Goal: Task Accomplishment & Management: Manage account settings

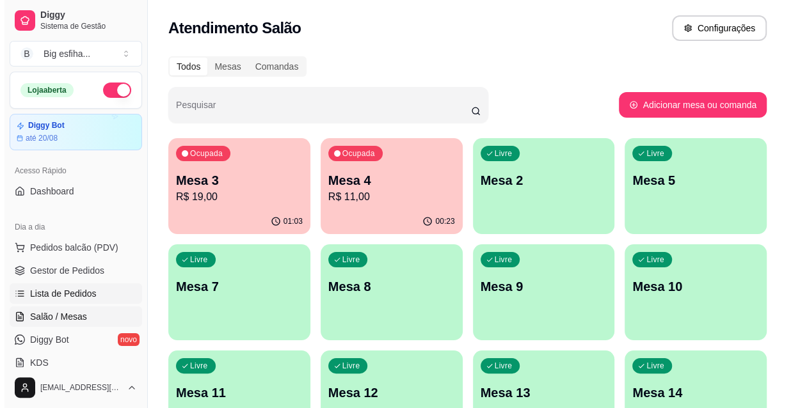
scroll to position [58, 0]
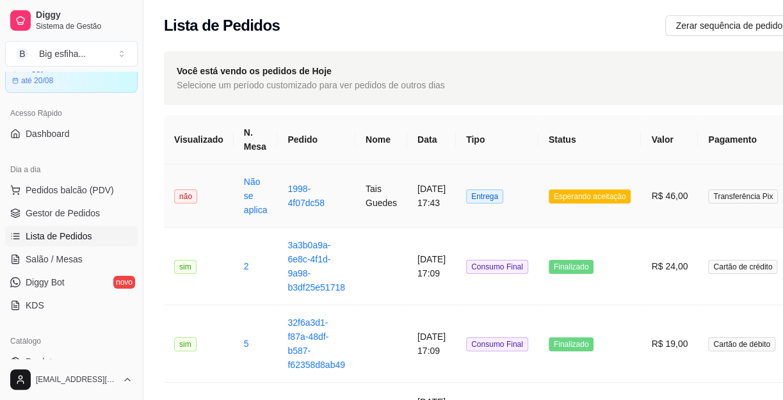
click at [355, 196] on td "Tais Guedes" at bounding box center [381, 196] width 52 height 63
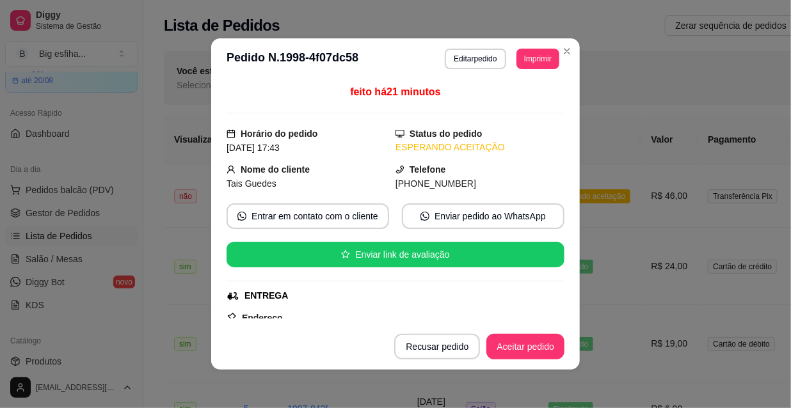
click at [538, 72] on header "**********" at bounding box center [395, 58] width 369 height 41
click at [535, 67] on button "Imprimir" at bounding box center [538, 59] width 43 height 20
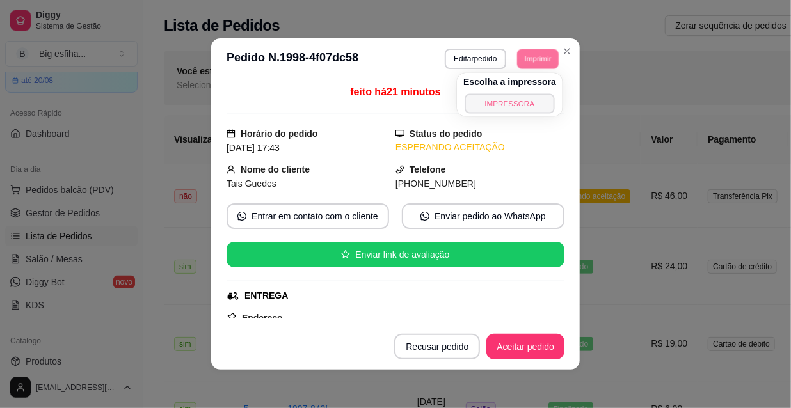
click at [520, 100] on button "IMPRESSORA" at bounding box center [510, 103] width 90 height 20
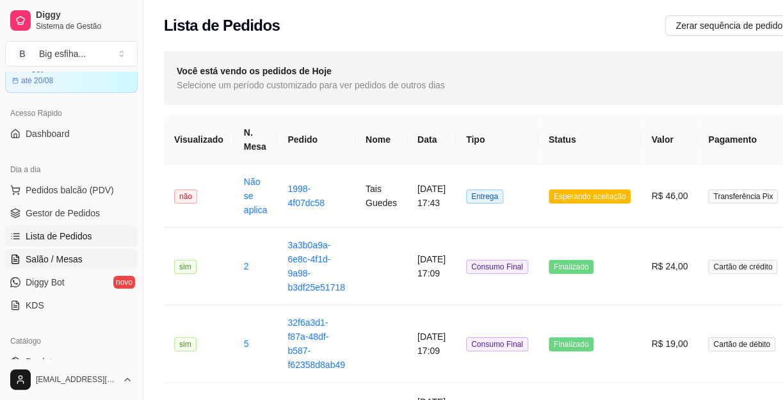
click at [71, 250] on link "Salão / Mesas" at bounding box center [71, 259] width 133 height 20
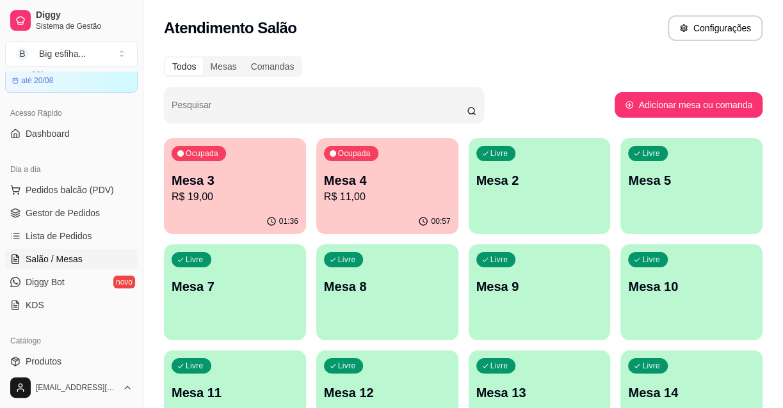
click at [482, 214] on div "Livre Mesa 2" at bounding box center [540, 178] width 142 height 81
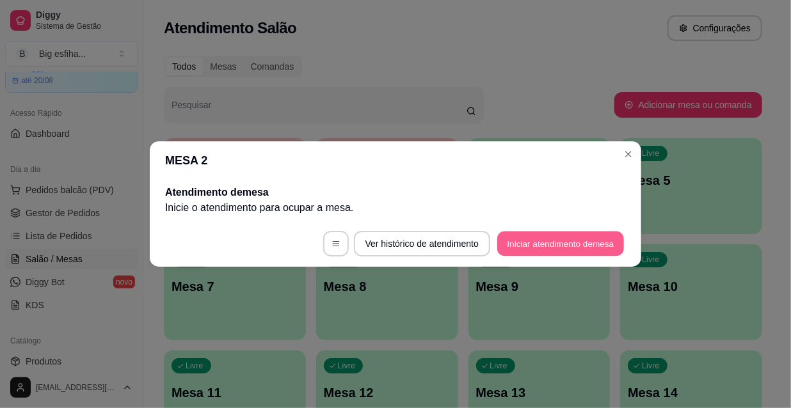
click at [557, 237] on button "Iniciar atendimento de mesa" at bounding box center [560, 244] width 127 height 25
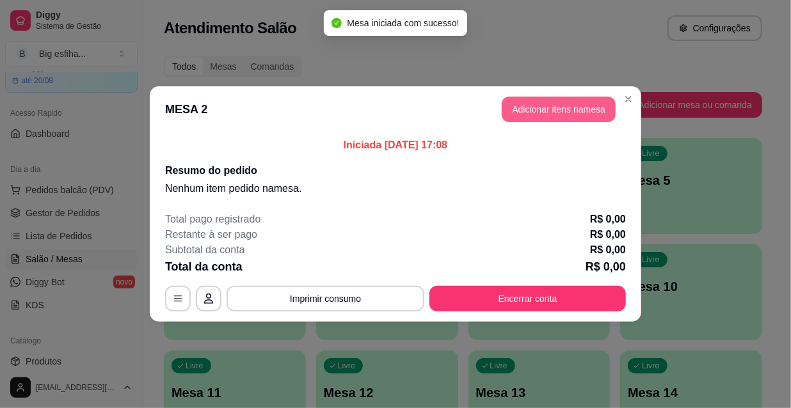
click at [563, 111] on button "Adicionar itens na mesa" at bounding box center [559, 110] width 114 height 26
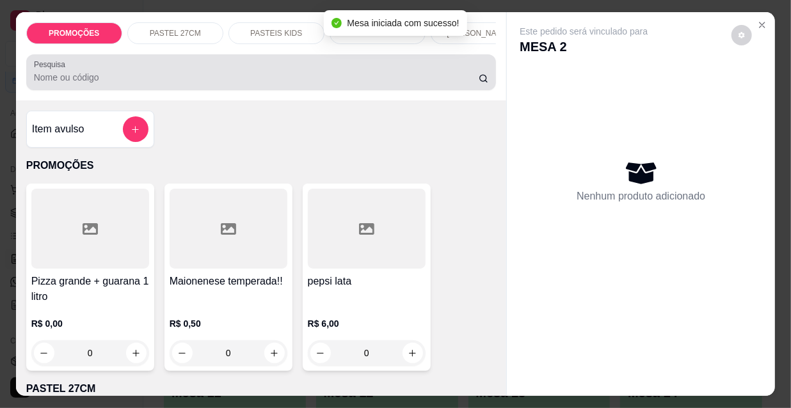
click at [61, 84] on input "Pesquisa" at bounding box center [256, 77] width 445 height 13
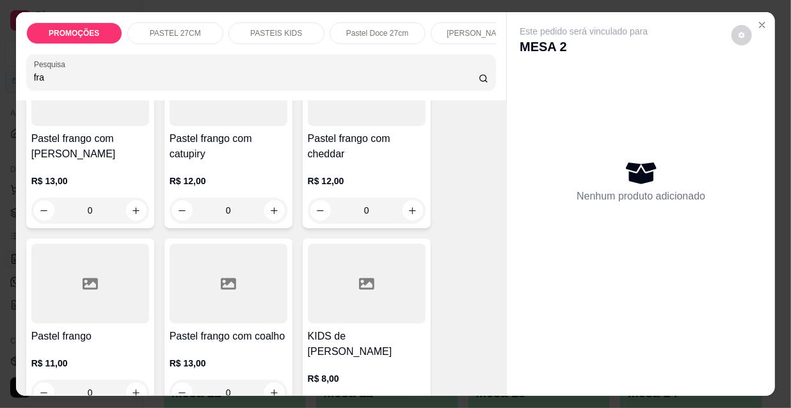
scroll to position [291, 0]
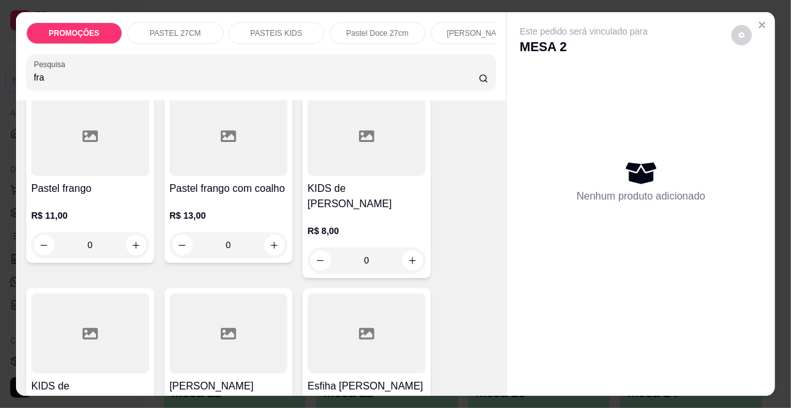
type input "fra"
click at [109, 234] on div "R$ 11,00 0" at bounding box center [90, 233] width 118 height 49
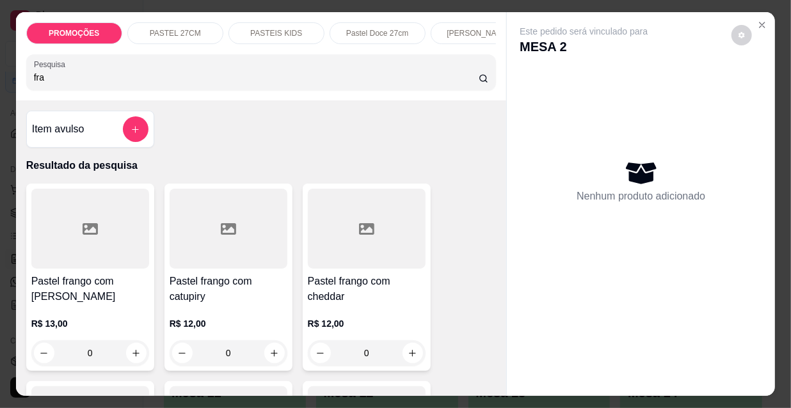
click at [60, 83] on input "fra" at bounding box center [256, 77] width 445 height 13
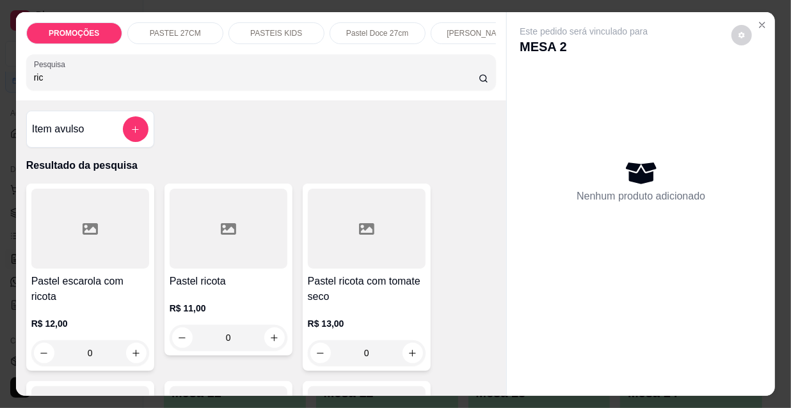
type input "ric"
click at [205, 302] on div "R$ 11,00 0" at bounding box center [229, 319] width 118 height 61
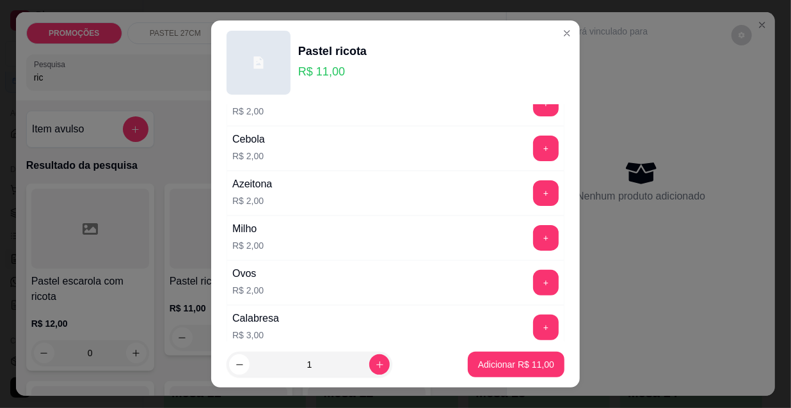
scroll to position [174, 0]
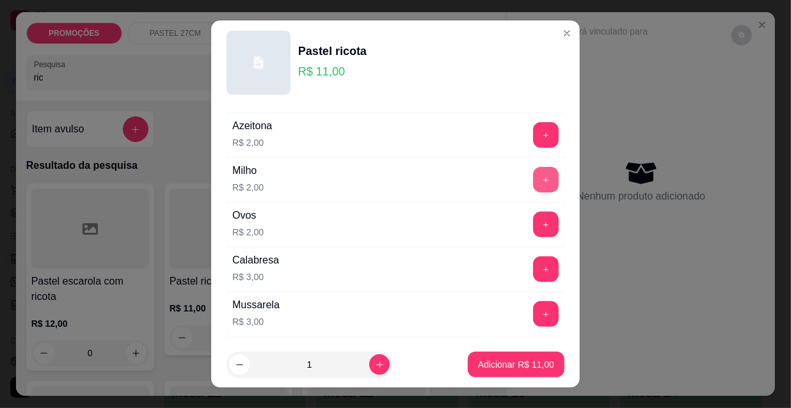
click at [533, 170] on button "+" at bounding box center [546, 180] width 26 height 26
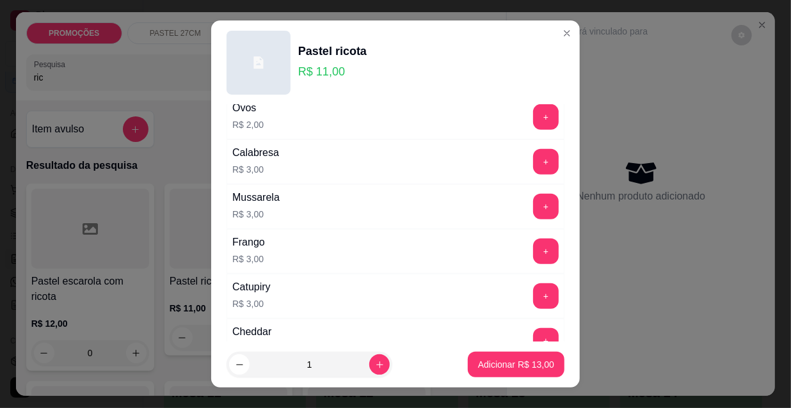
scroll to position [291, 0]
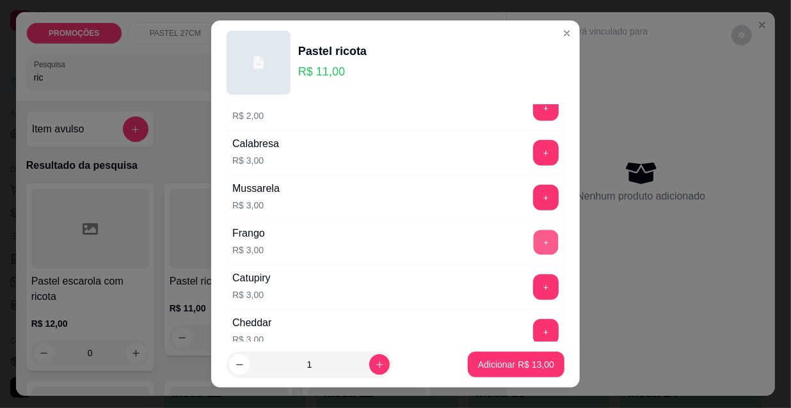
click at [534, 232] on button "+" at bounding box center [546, 242] width 25 height 25
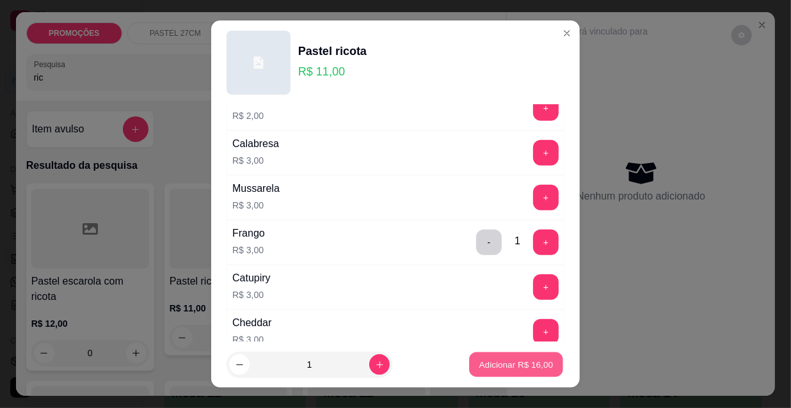
click at [513, 370] on p "Adicionar R$ 16,00" at bounding box center [516, 364] width 74 height 12
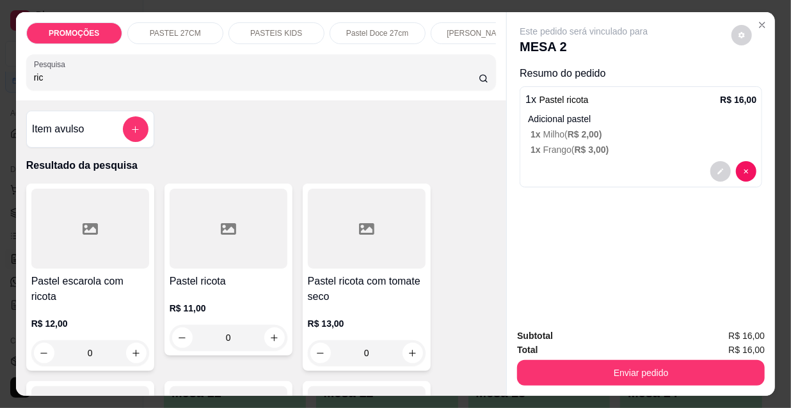
scroll to position [0, 412]
click at [180, 28] on p "Esfihas doce" at bounding box center [168, 33] width 44 height 10
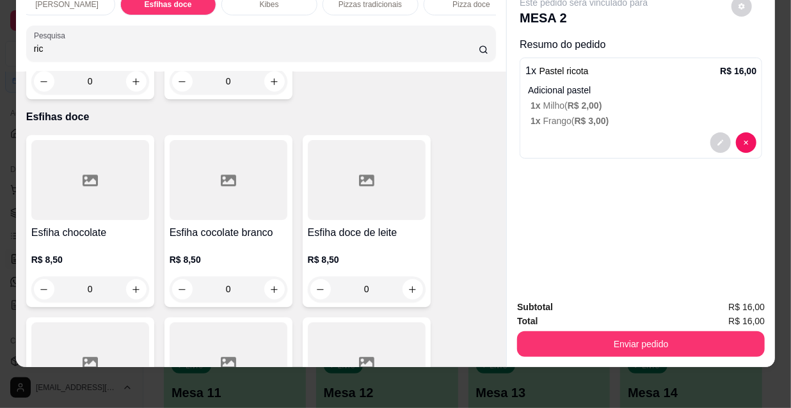
scroll to position [10348, 0]
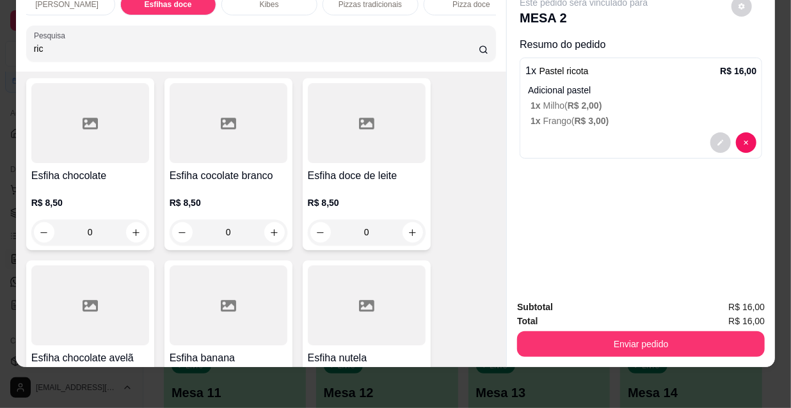
click at [117, 351] on h4 "Esfiha chocolate avelã" at bounding box center [90, 358] width 118 height 15
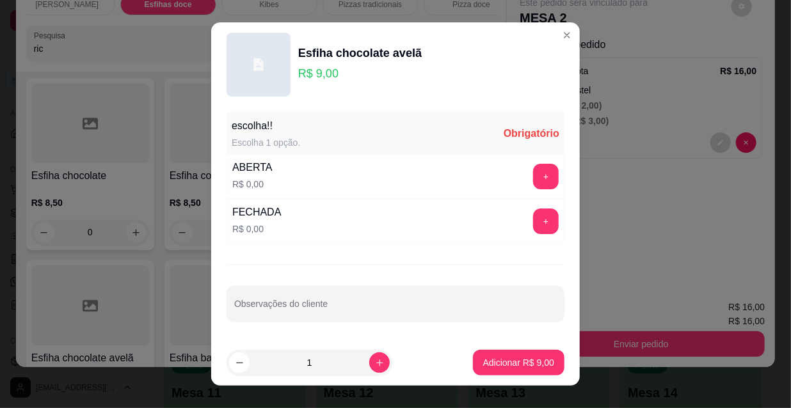
scroll to position [18, 0]
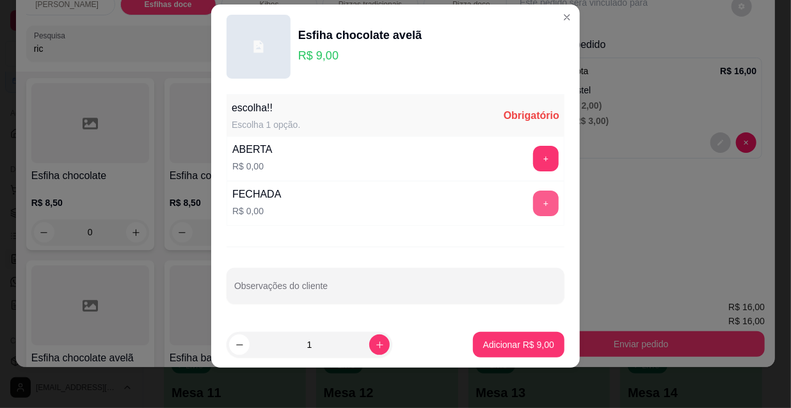
click at [533, 205] on button "+" at bounding box center [546, 204] width 26 height 26
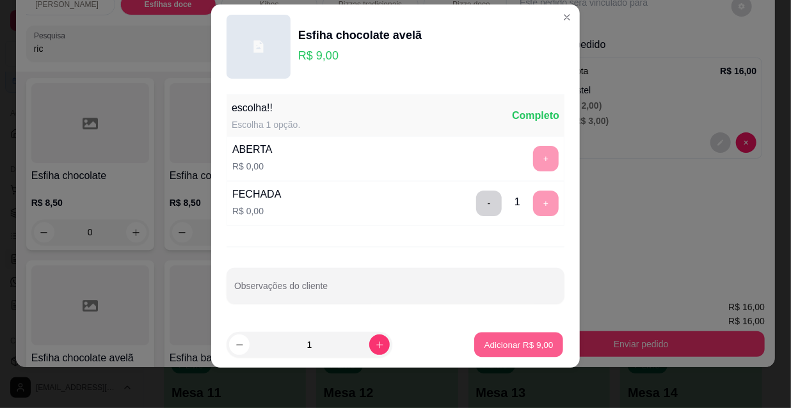
click at [512, 345] on p "Adicionar R$ 9,00" at bounding box center [518, 345] width 69 height 12
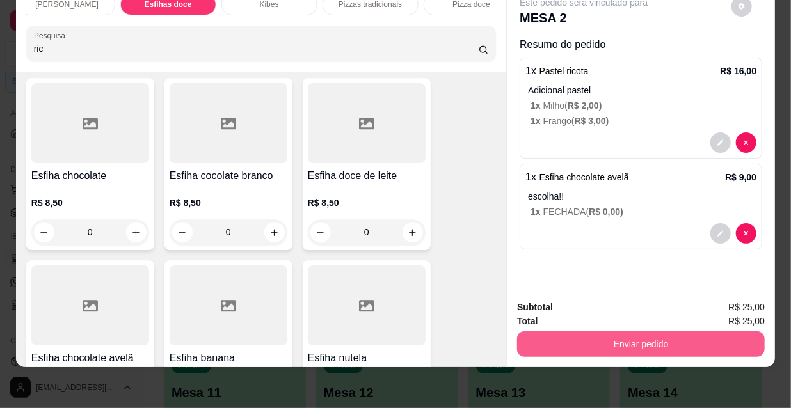
click at [646, 332] on button "Enviar pedido" at bounding box center [641, 345] width 248 height 26
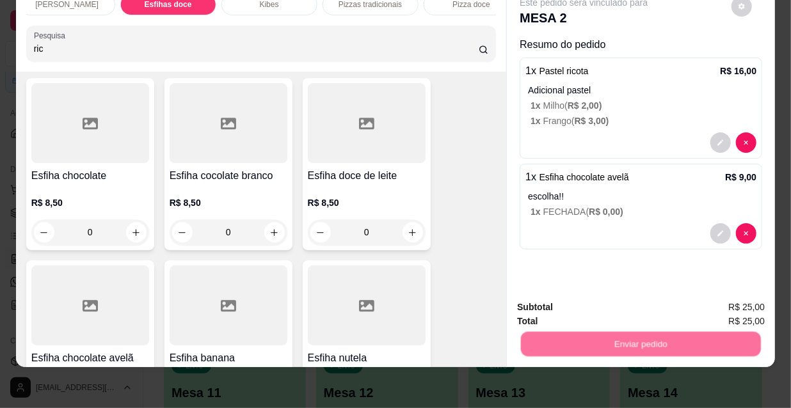
click at [606, 300] on button "Não registrar e enviar pedido" at bounding box center [599, 304] width 133 height 24
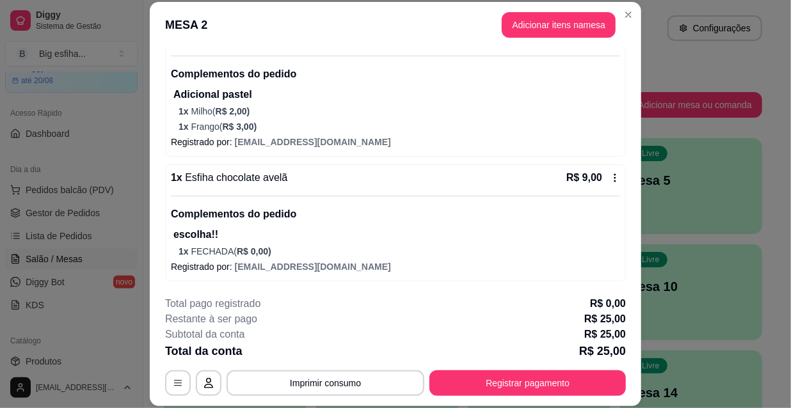
scroll to position [38, 0]
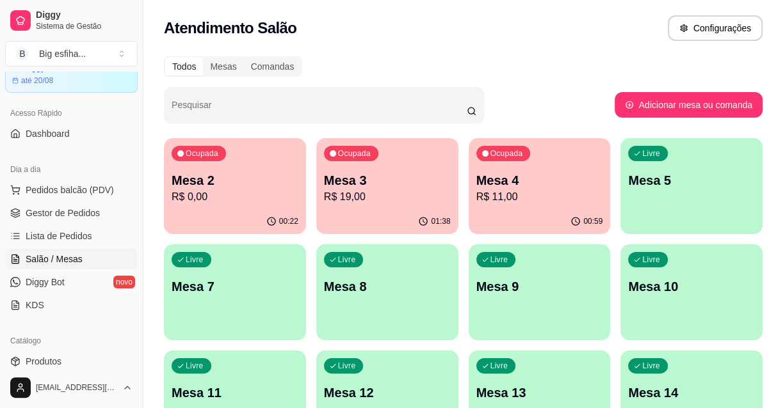
click at [693, 204] on div "Livre Mesa 5" at bounding box center [691, 178] width 142 height 81
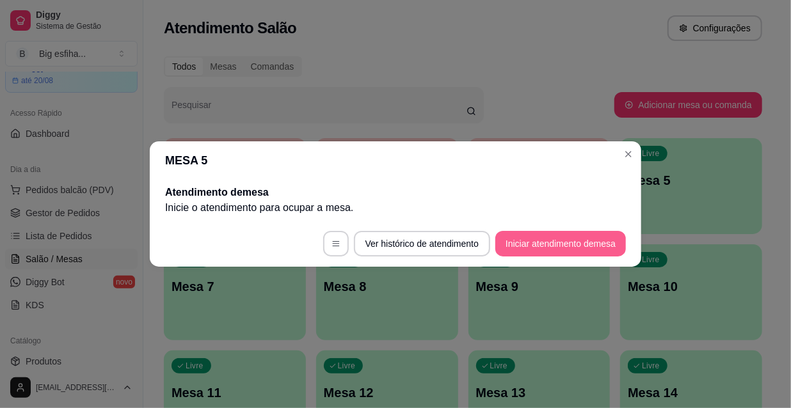
click at [568, 236] on footer "Ver histórico de atendimento Iniciar atendimento de mesa" at bounding box center [396, 244] width 492 height 46
click at [568, 236] on button "Iniciar atendimento de mesa" at bounding box center [560, 244] width 127 height 25
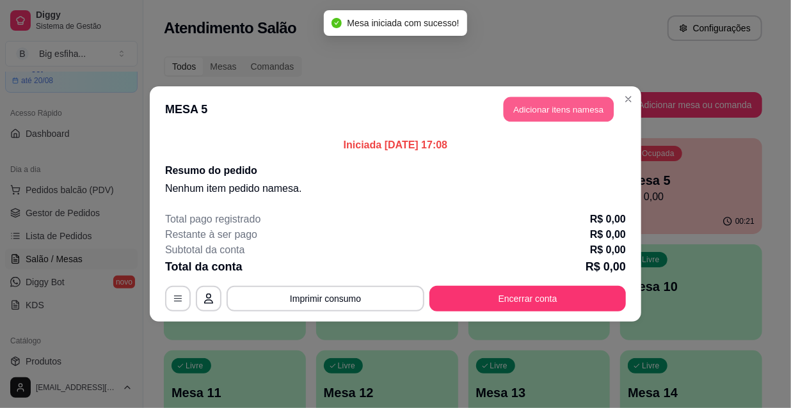
click at [563, 109] on button "Adicionar itens na mesa" at bounding box center [559, 109] width 110 height 25
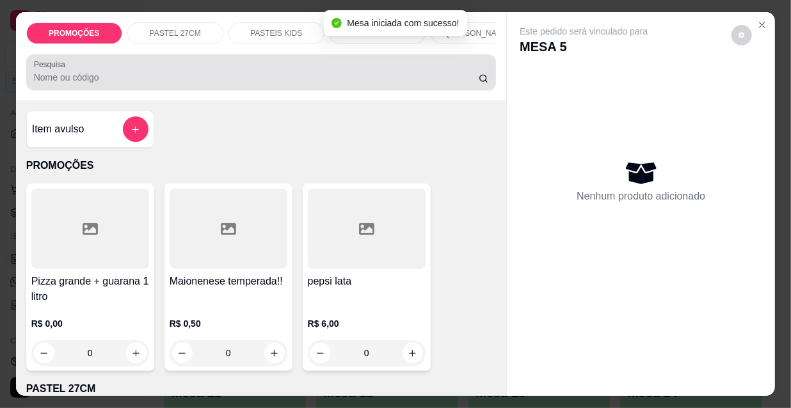
click at [82, 84] on input "Pesquisa" at bounding box center [256, 77] width 445 height 13
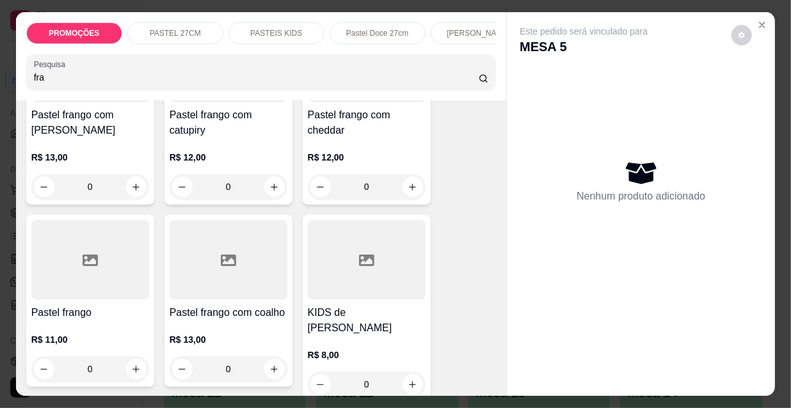
scroll to position [174, 0]
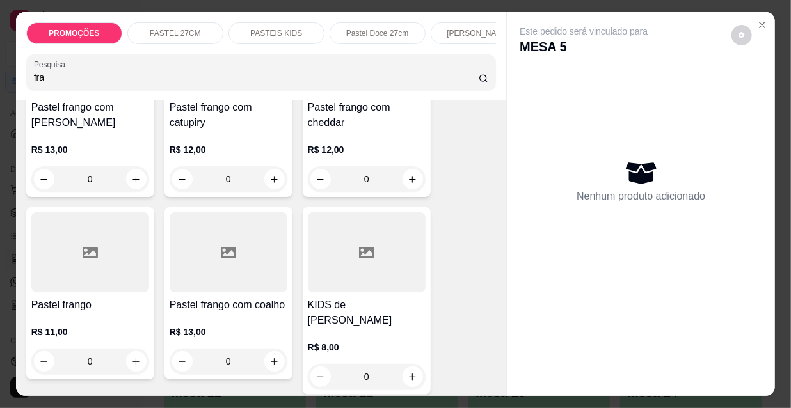
type input "fra"
click at [111, 255] on div at bounding box center [90, 253] width 118 height 80
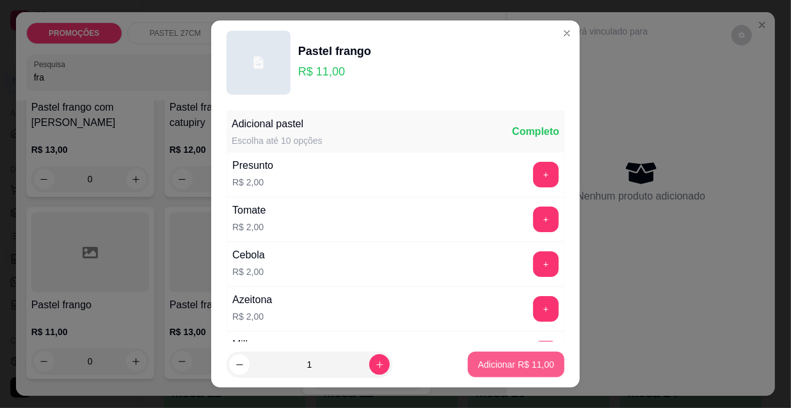
click at [505, 361] on p "Adicionar R$ 11,00" at bounding box center [516, 364] width 76 height 13
type input "1"
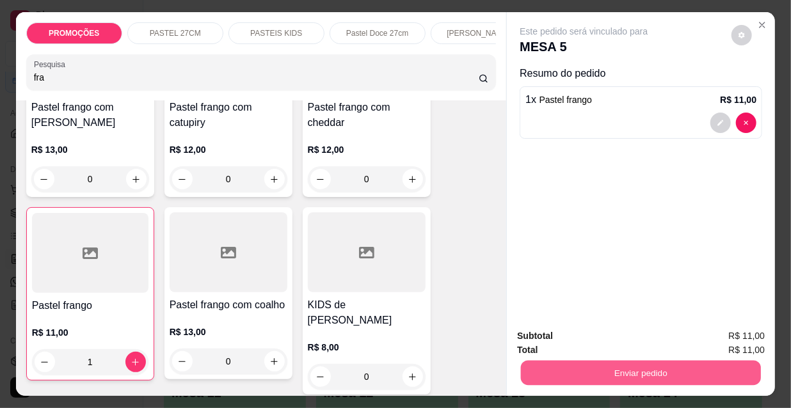
click at [630, 367] on button "Enviar pedido" at bounding box center [641, 372] width 240 height 25
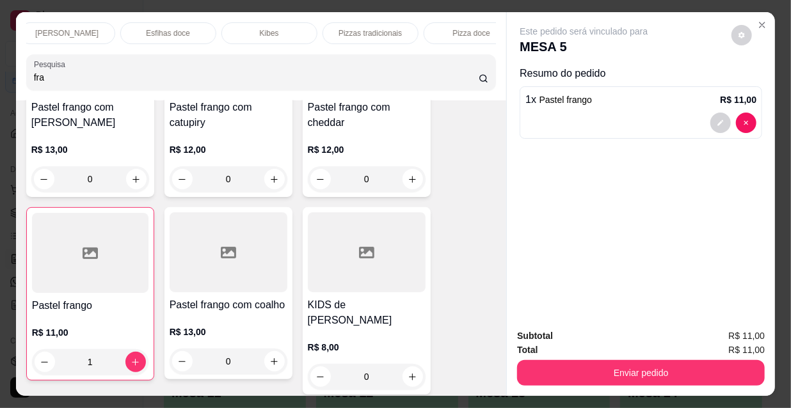
scroll to position [0, 737]
click at [334, 22] on div "Refrigerante" at bounding box center [348, 33] width 96 height 22
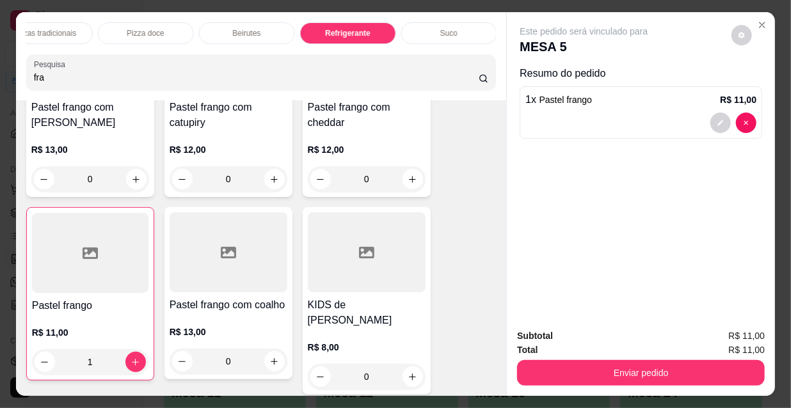
scroll to position [33, 0]
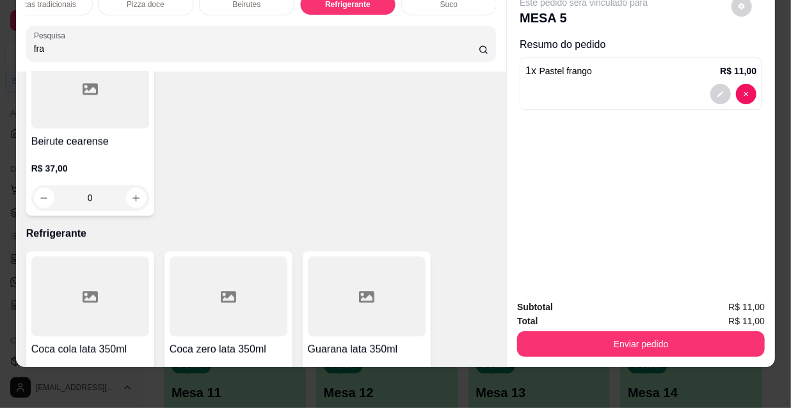
click at [131, 401] on icon "increase-product-quantity" at bounding box center [136, 406] width 10 height 10
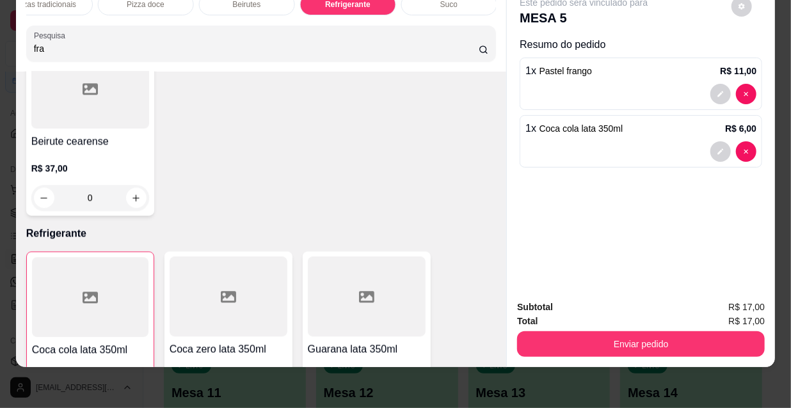
type input "1"
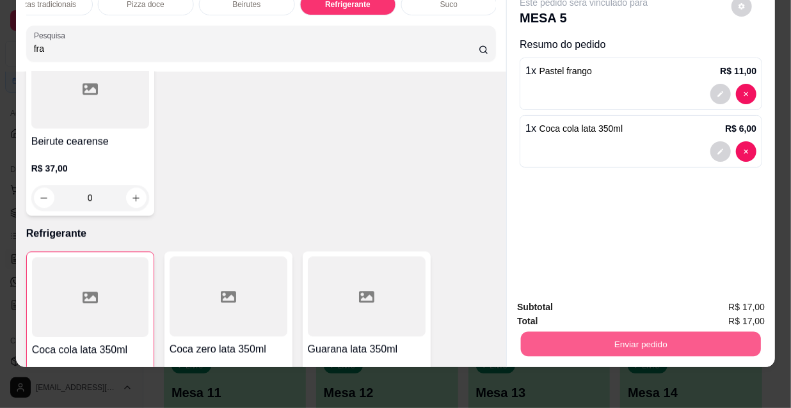
click at [675, 335] on button "Enviar pedido" at bounding box center [641, 344] width 240 height 25
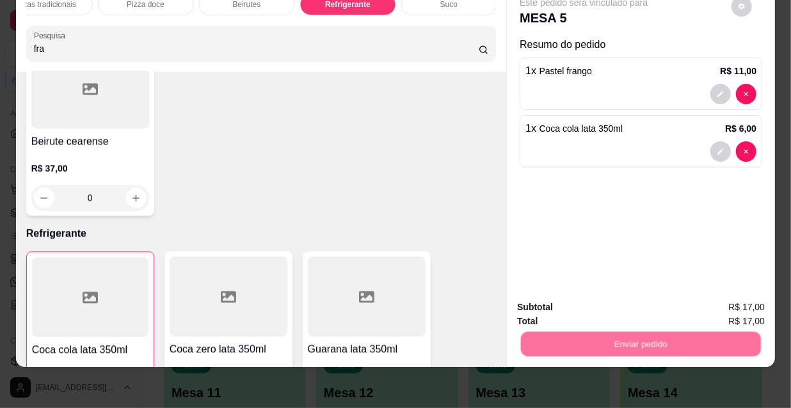
click at [608, 297] on button "Não registrar e enviar pedido" at bounding box center [599, 304] width 133 height 24
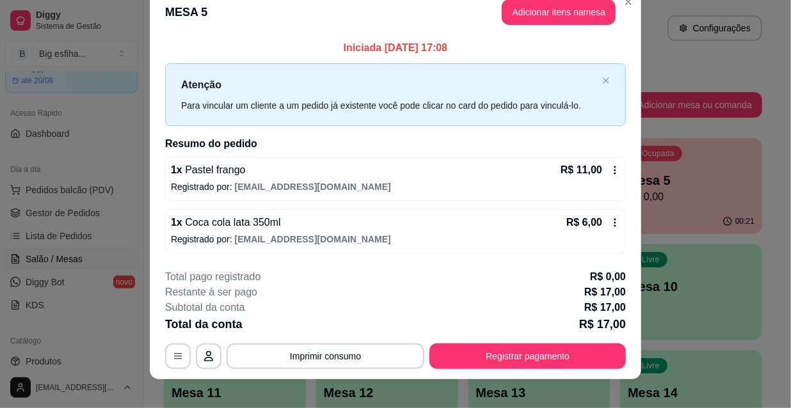
scroll to position [31, 0]
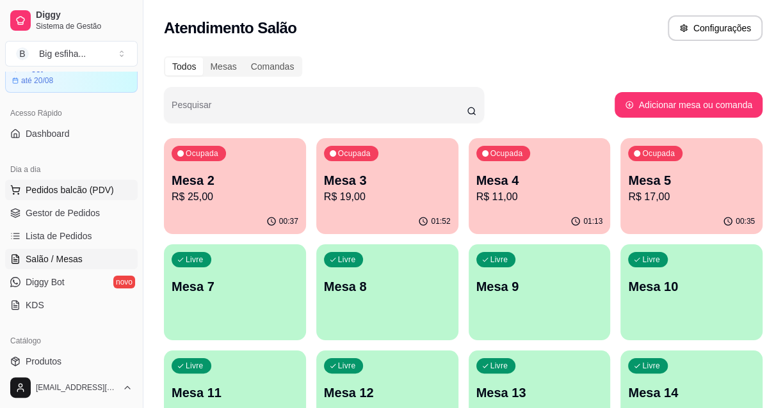
click at [63, 192] on span "Pedidos balcão (PDV)" at bounding box center [70, 190] width 88 height 13
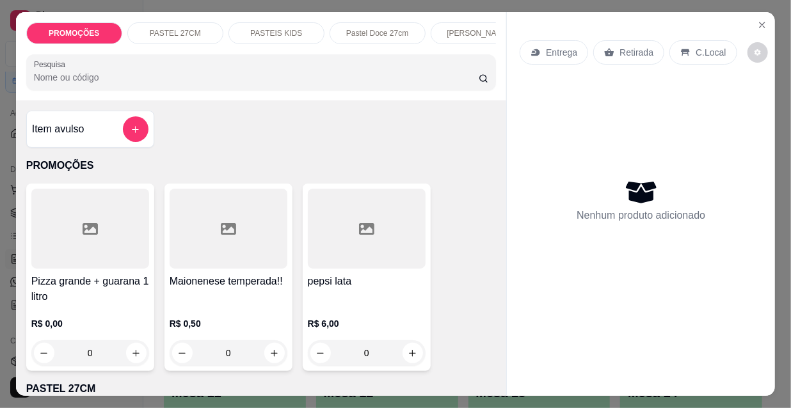
click at [539, 46] on div "Entrega" at bounding box center [554, 52] width 68 height 24
click at [306, 87] on input "Busque pelo cliente" at bounding box center [377, 87] width 205 height 13
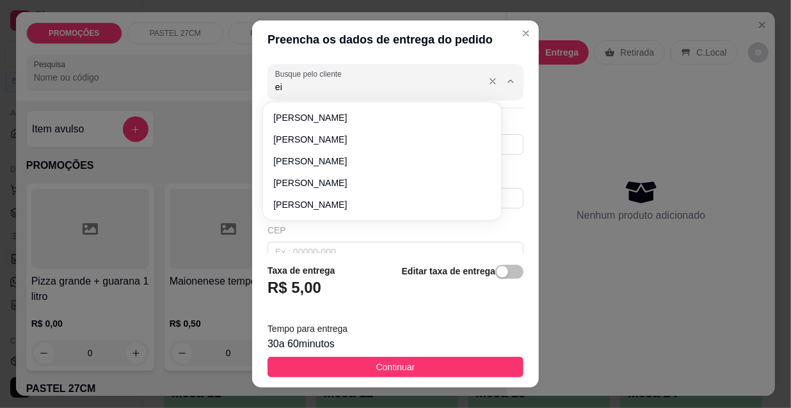
type input "e"
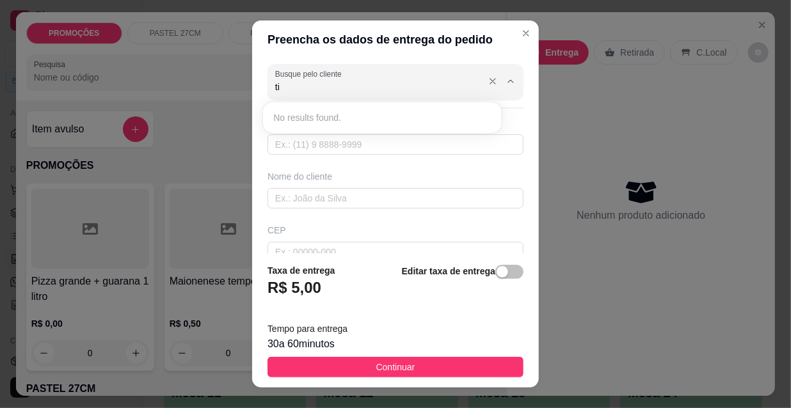
type input "t"
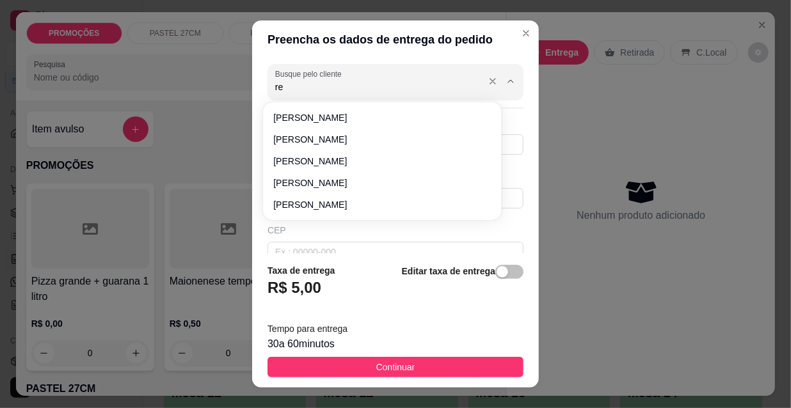
type input "r"
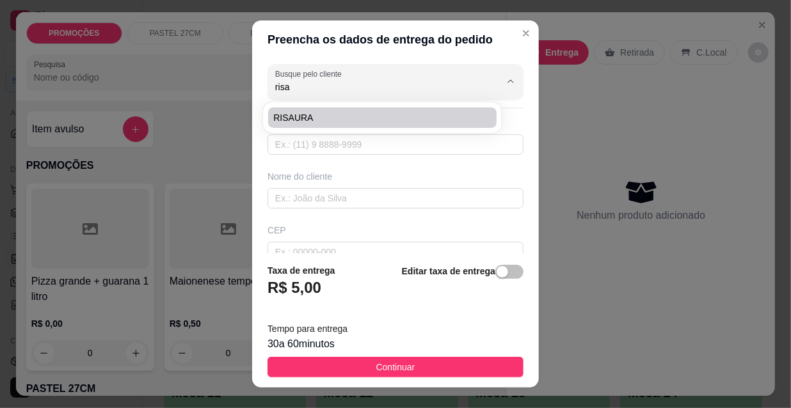
click at [343, 117] on span "RISAURA" at bounding box center [375, 117] width 205 height 13
type input "RISAURA"
type input "8588682443"
type input "RISAURA"
type input "Rua Carolina sucupira"
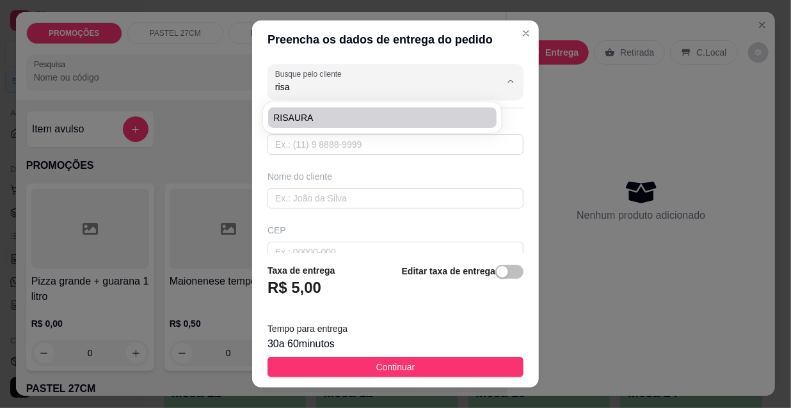
type input "100"
type input "apartamento 301"
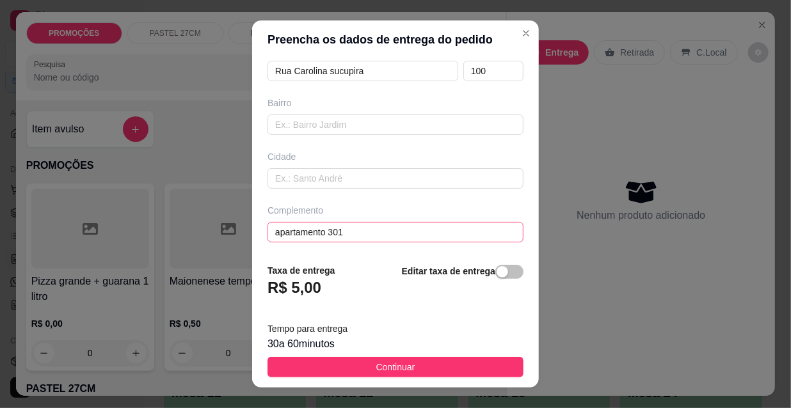
type input "RISAURA"
click at [497, 275] on div "button" at bounding box center [503, 272] width 12 height 12
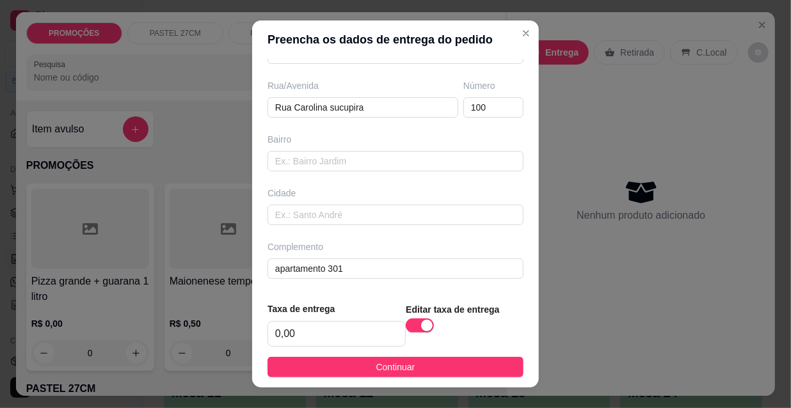
scroll to position [197, 0]
click at [357, 327] on input "0,00" at bounding box center [336, 334] width 137 height 24
type input "5,00"
click at [450, 370] on button "Continuar" at bounding box center [396, 367] width 256 height 20
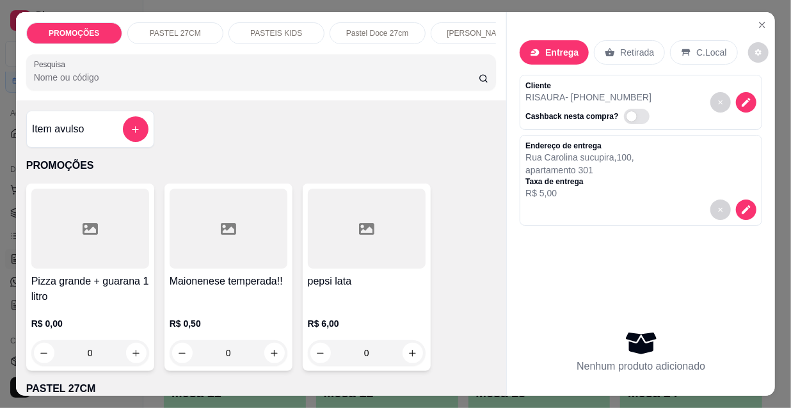
scroll to position [0, 412]
click at [362, 28] on p "Pizzas tradicionais" at bounding box center [370, 33] width 63 height 10
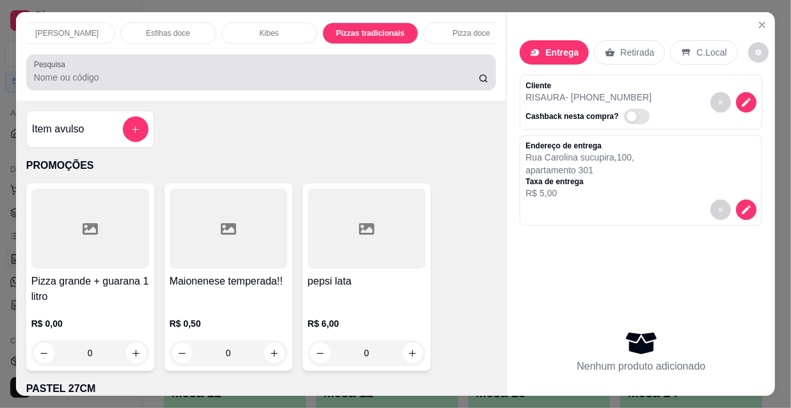
scroll to position [33, 0]
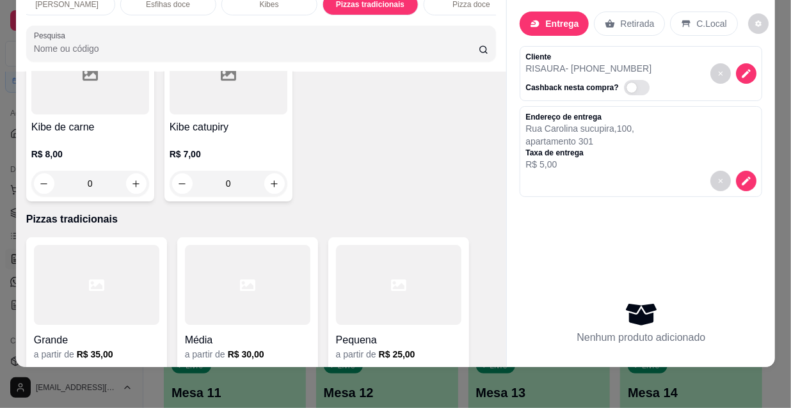
click at [86, 245] on div at bounding box center [96, 285] width 125 height 80
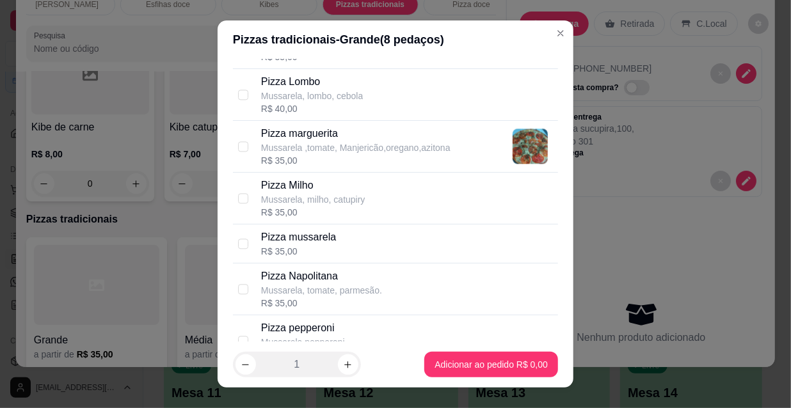
scroll to position [1396, 0]
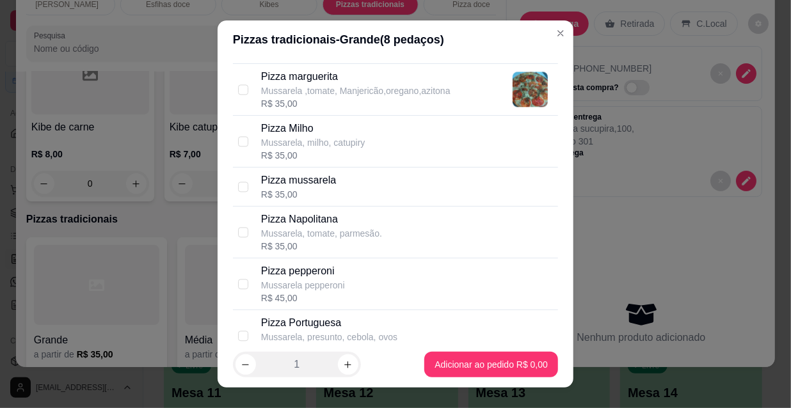
click at [352, 183] on div "Pizza mussarela R$ 35,00" at bounding box center [407, 187] width 292 height 28
checkbox input "true"
click at [374, 293] on div "Pizza pepperoni Mussarela pepperoni R$ 45,00" at bounding box center [407, 284] width 292 height 41
checkbox input "true"
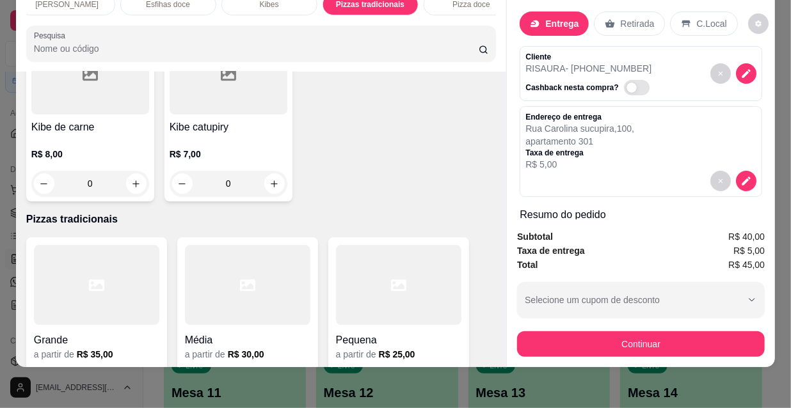
click at [113, 325] on div "Grande" at bounding box center [96, 336] width 125 height 23
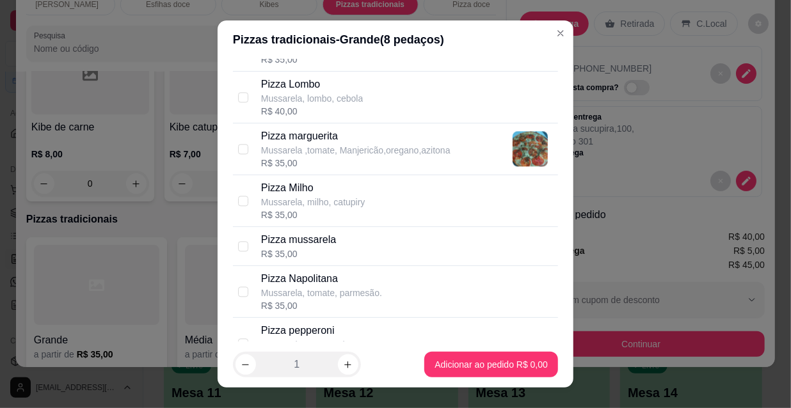
scroll to position [1338, 0]
click at [328, 248] on div "R$ 35,00" at bounding box center [298, 252] width 75 height 13
checkbox input "true"
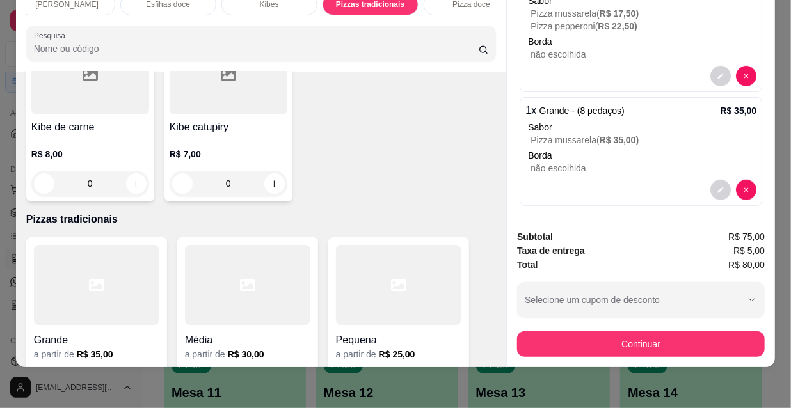
scroll to position [261, 0]
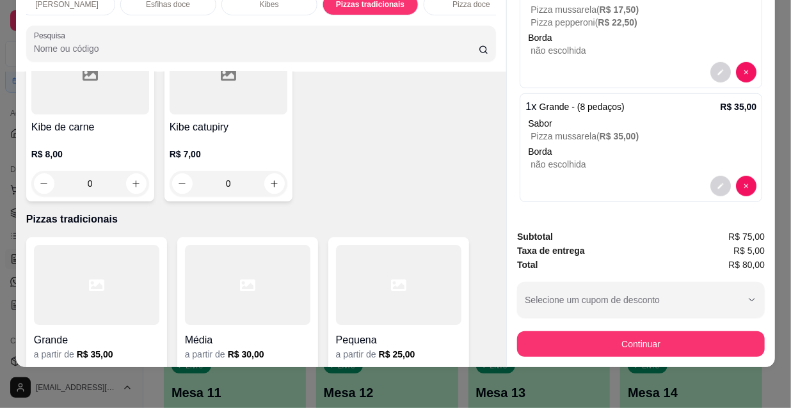
click at [535, 335] on button "Continuar" at bounding box center [641, 345] width 248 height 26
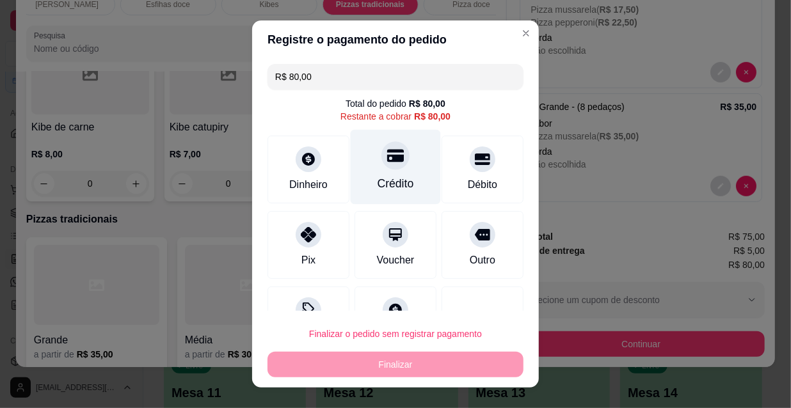
click at [387, 154] on icon at bounding box center [395, 155] width 17 height 17
type input "R$ 0,00"
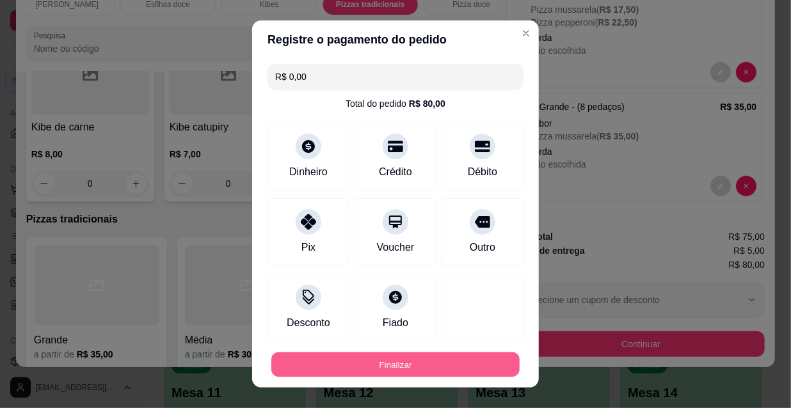
click at [378, 371] on button "Finalizar" at bounding box center [395, 365] width 248 height 25
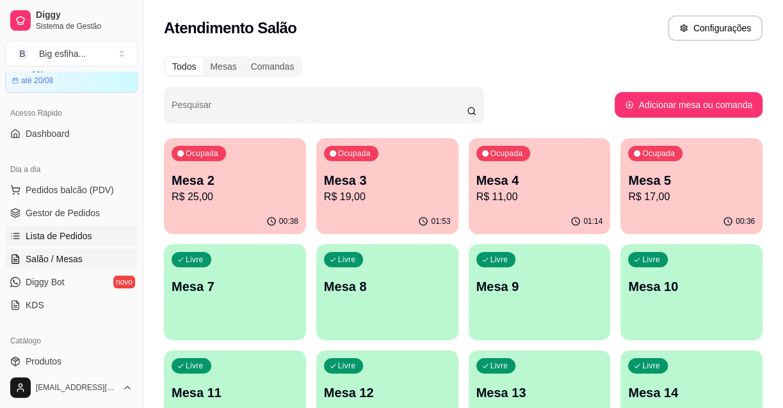
click at [96, 237] on link "Lista de Pedidos" at bounding box center [71, 236] width 133 height 20
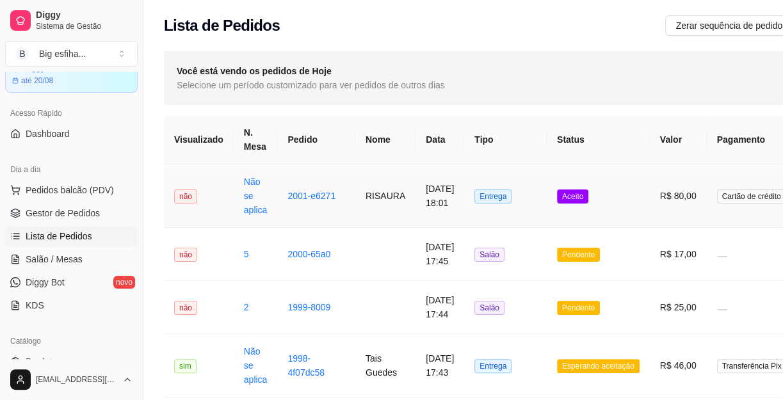
click at [456, 188] on td "[DATE] 18:01" at bounding box center [439, 196] width 49 height 63
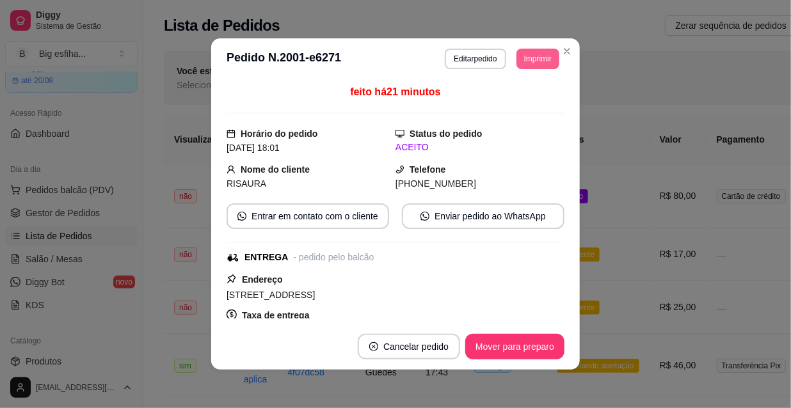
click at [534, 63] on button "Imprimir" at bounding box center [538, 59] width 43 height 20
click at [525, 103] on button "IMPRESSORA" at bounding box center [520, 98] width 74 height 17
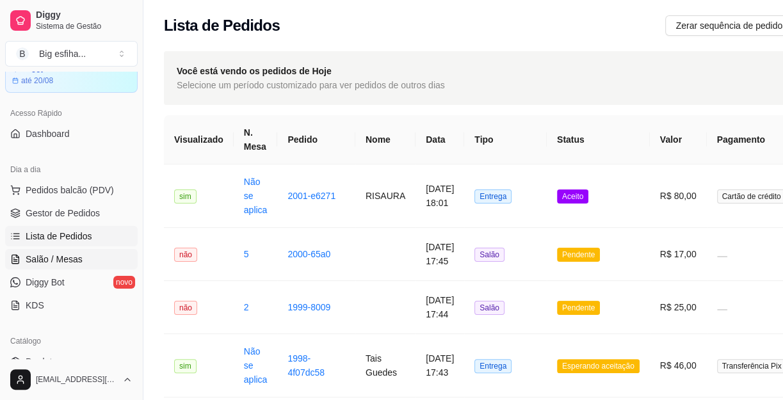
click at [92, 254] on link "Salão / Mesas" at bounding box center [71, 259] width 133 height 20
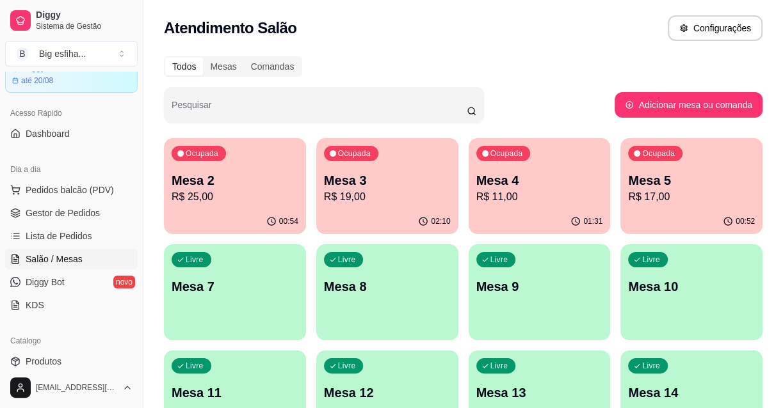
click at [277, 282] on p "Mesa 7" at bounding box center [235, 287] width 127 height 18
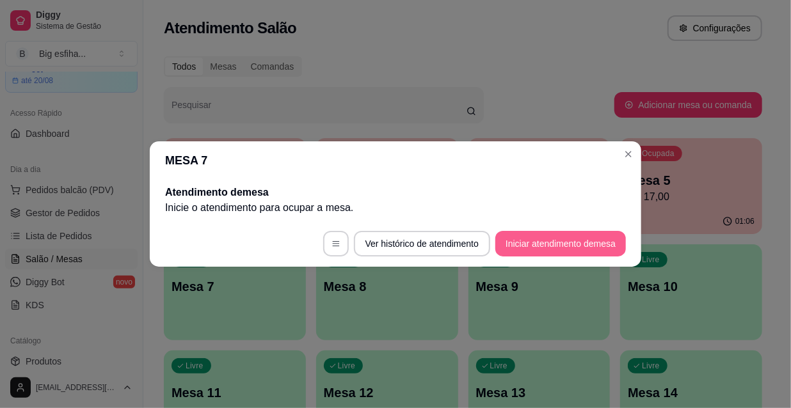
click at [529, 243] on button "Iniciar atendimento de mesa" at bounding box center [560, 244] width 131 height 26
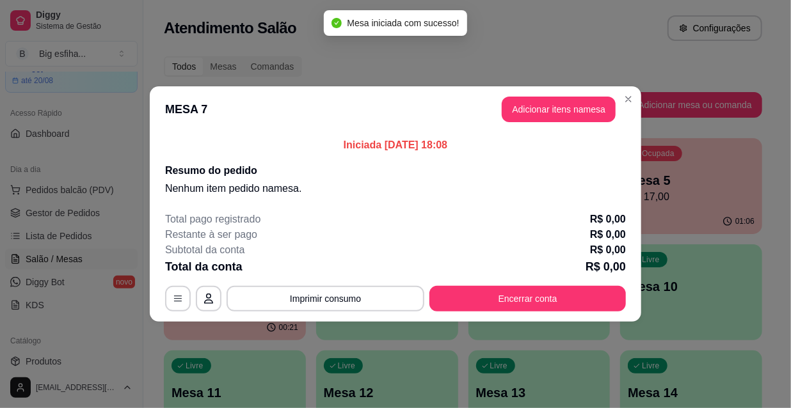
click at [553, 91] on header "MESA 7 Adicionar itens na mesa" at bounding box center [396, 109] width 492 height 46
click at [561, 109] on button "Adicionar itens na mesa" at bounding box center [559, 110] width 114 height 26
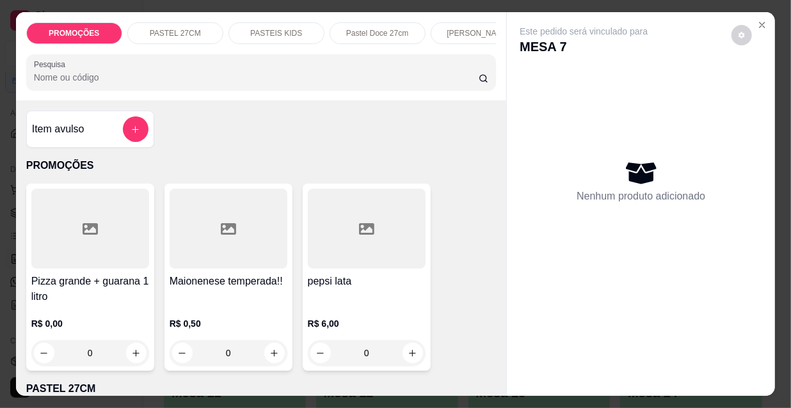
click at [476, 28] on p "[PERSON_NAME]" at bounding box center [478, 33] width 63 height 10
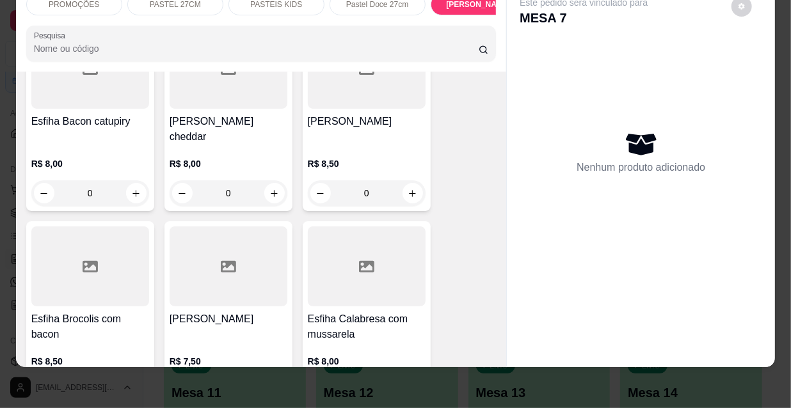
scroll to position [6840, 0]
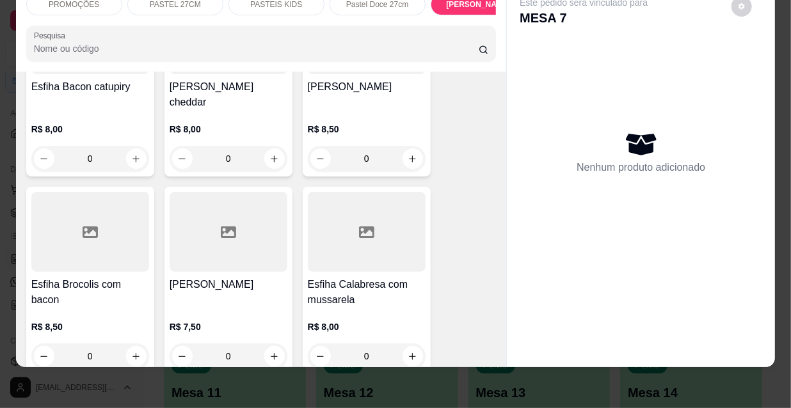
click at [369, 192] on div at bounding box center [367, 232] width 118 height 80
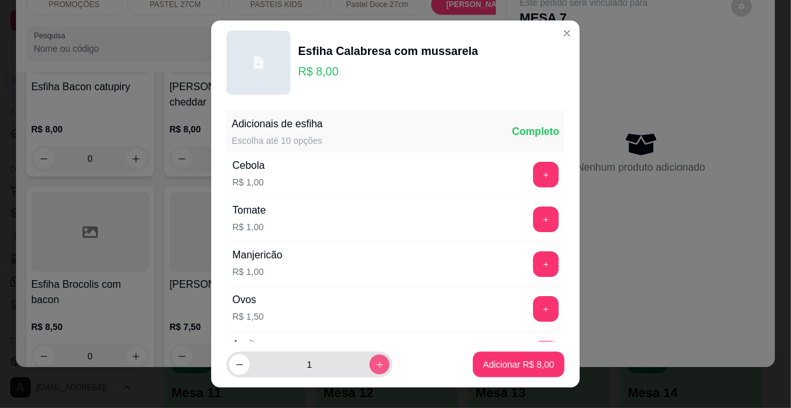
click at [375, 362] on icon "increase-product-quantity" at bounding box center [380, 365] width 10 height 10
type input "2"
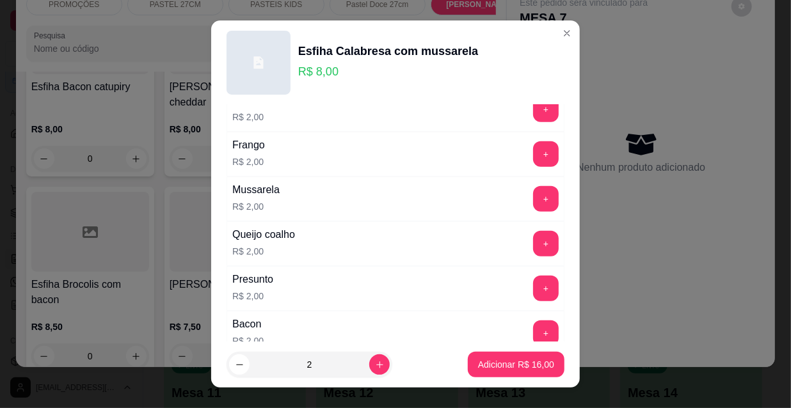
scroll to position [291, 0]
click at [534, 198] on button "+" at bounding box center [546, 198] width 25 height 25
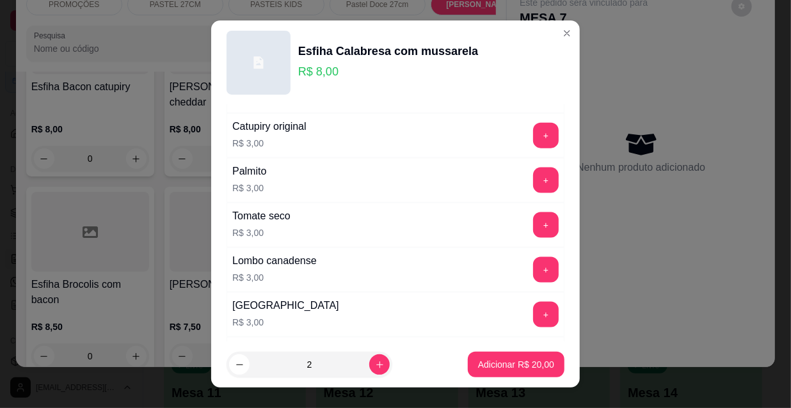
scroll to position [1063, 0]
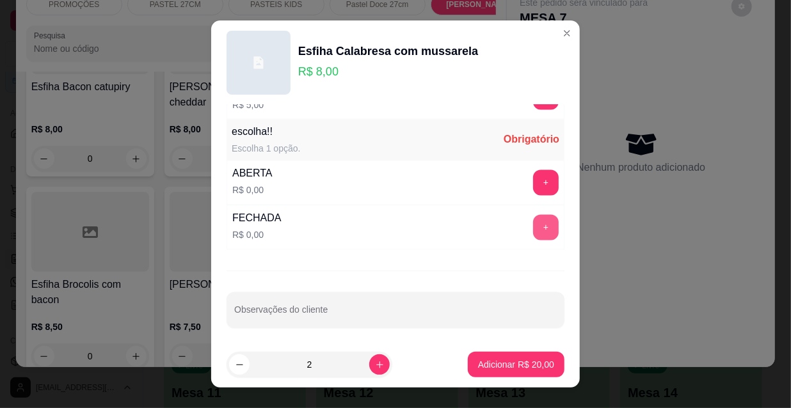
click at [533, 225] on button "+" at bounding box center [546, 228] width 26 height 26
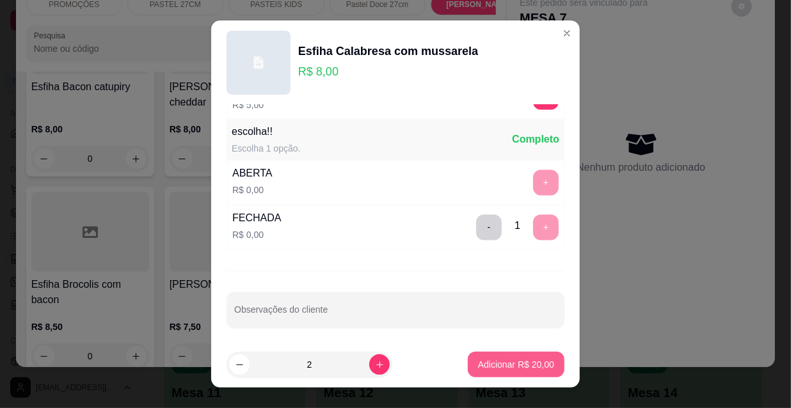
click at [526, 366] on p "Adicionar R$ 20,00" at bounding box center [516, 364] width 76 height 13
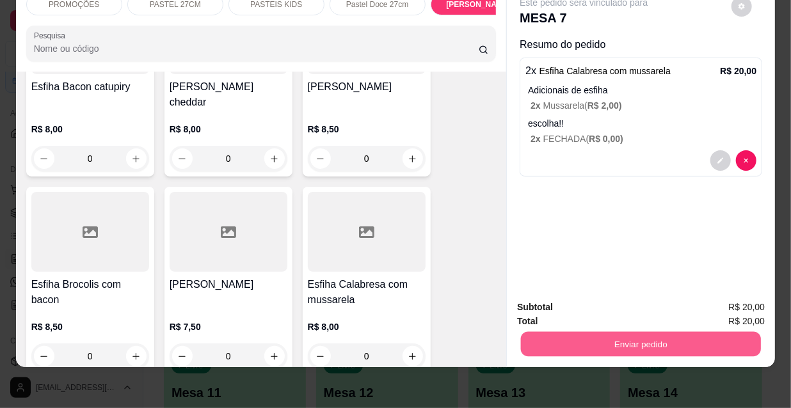
click at [603, 335] on button "Enviar pedido" at bounding box center [641, 344] width 240 height 25
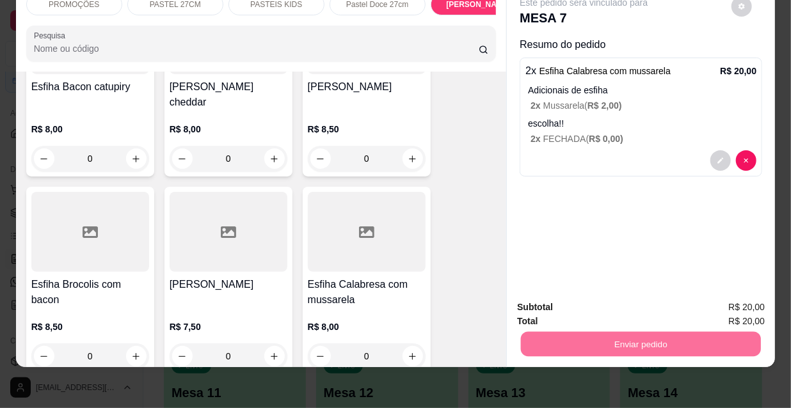
click at [599, 309] on button "Não registrar e enviar pedido" at bounding box center [599, 304] width 129 height 24
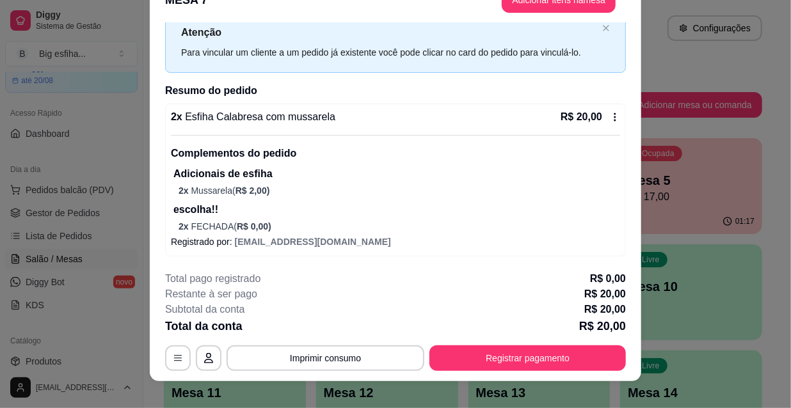
scroll to position [38, 0]
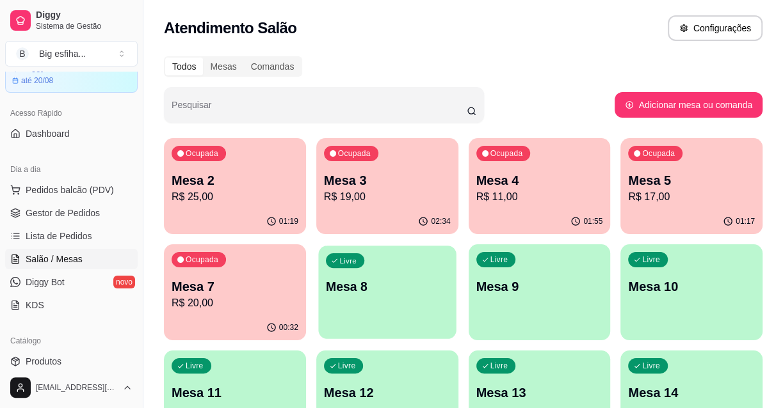
click at [362, 304] on div "Livre Mesa 8" at bounding box center [387, 285] width 138 height 78
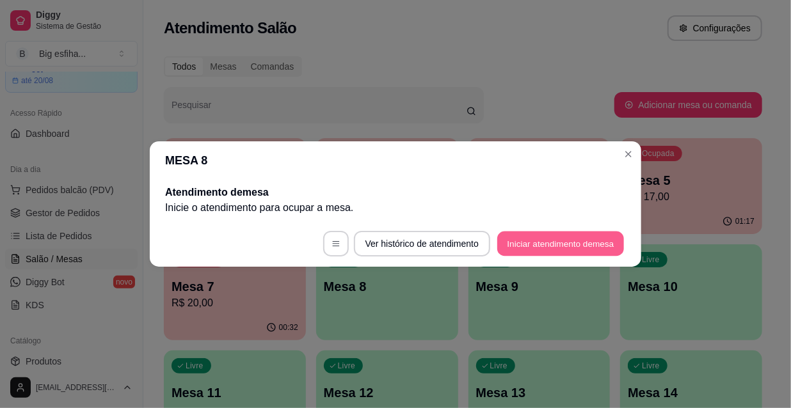
click at [564, 240] on button "Iniciar atendimento de mesa" at bounding box center [560, 244] width 127 height 25
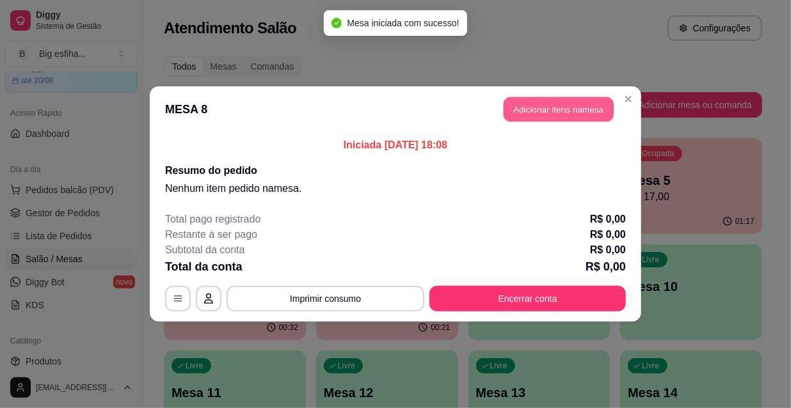
click at [528, 102] on button "Adicionar itens na mesa" at bounding box center [559, 109] width 110 height 25
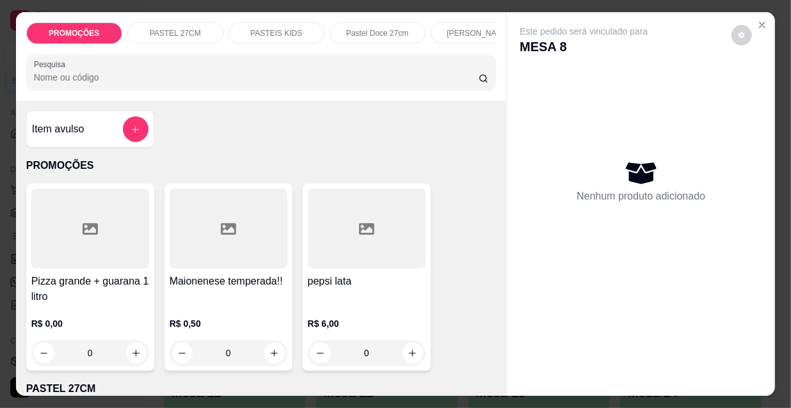
scroll to position [0, 412]
click at [348, 28] on p "Pizzas tradicionais" at bounding box center [370, 33] width 63 height 10
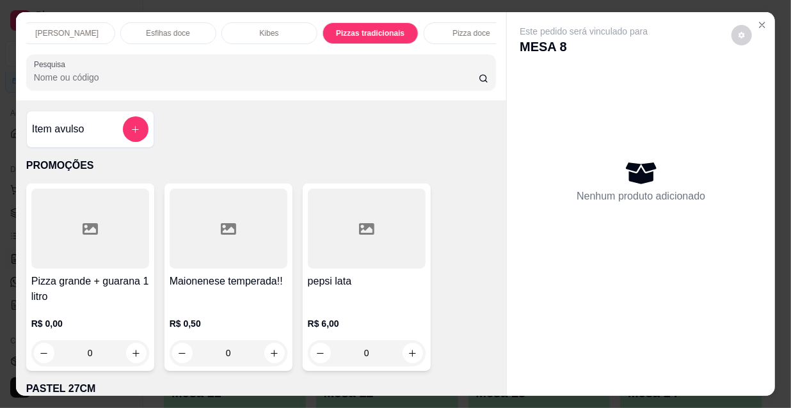
scroll to position [33, 0]
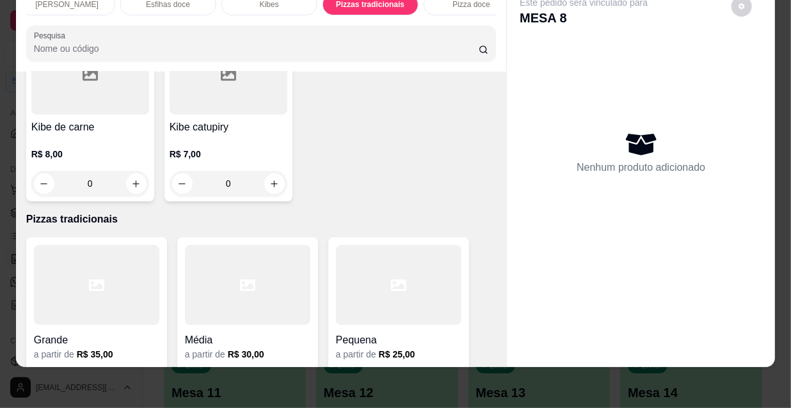
click at [96, 237] on div "Grande a partir de R$ 35,00" at bounding box center [96, 319] width 141 height 165
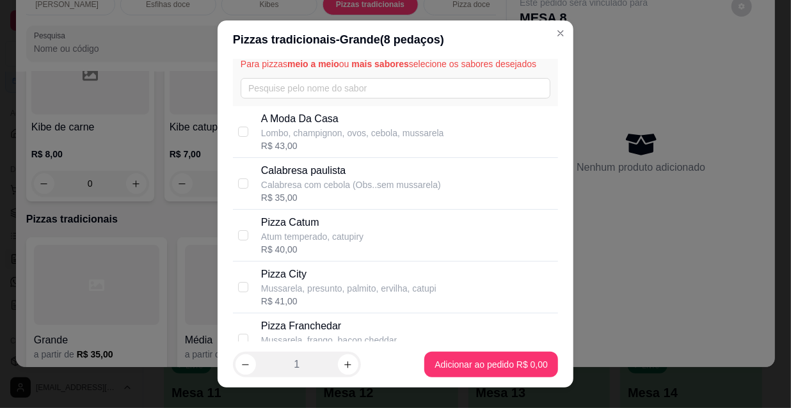
scroll to position [116, 0]
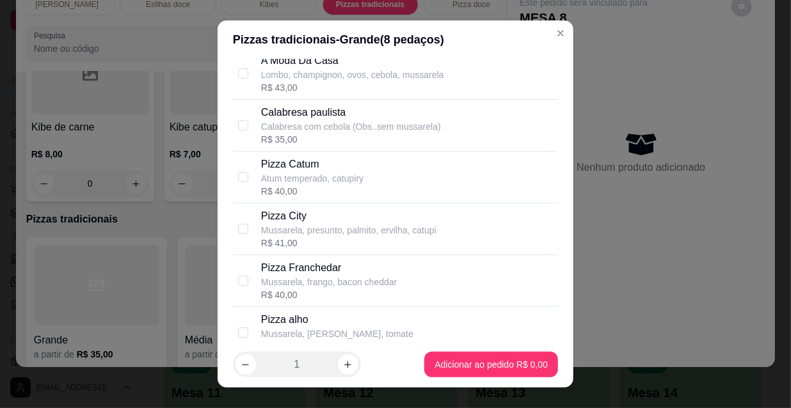
click at [269, 214] on p "Pizza City" at bounding box center [348, 216] width 175 height 15
checkbox input "true"
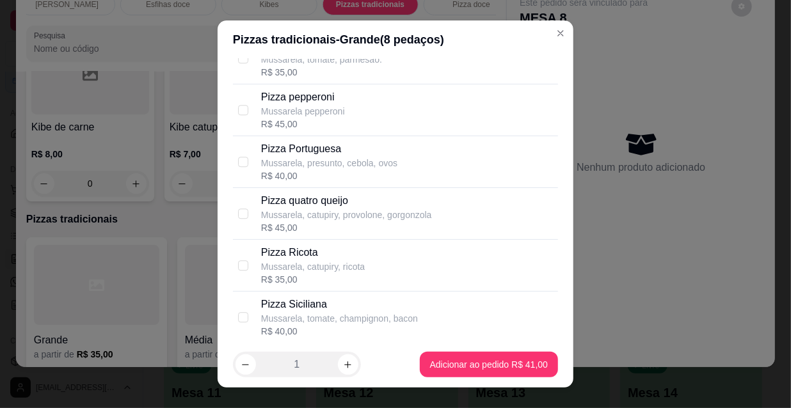
scroll to position [1571, 0]
click at [390, 210] on p "Mussarela, catupiry, provolone, gorgonzola" at bounding box center [346, 214] width 171 height 13
checkbox input "true"
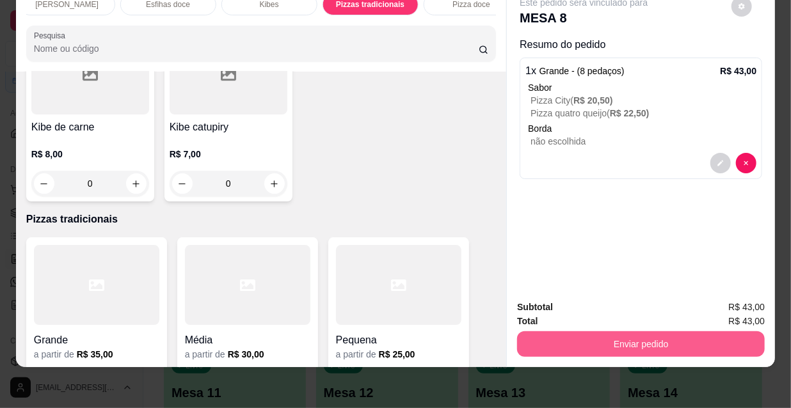
click at [658, 332] on button "Enviar pedido" at bounding box center [641, 345] width 248 height 26
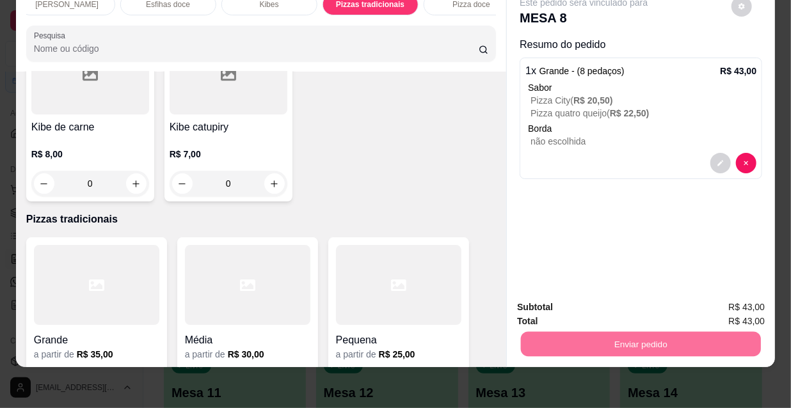
click at [577, 300] on button "Não registrar e enviar pedido" at bounding box center [599, 304] width 133 height 24
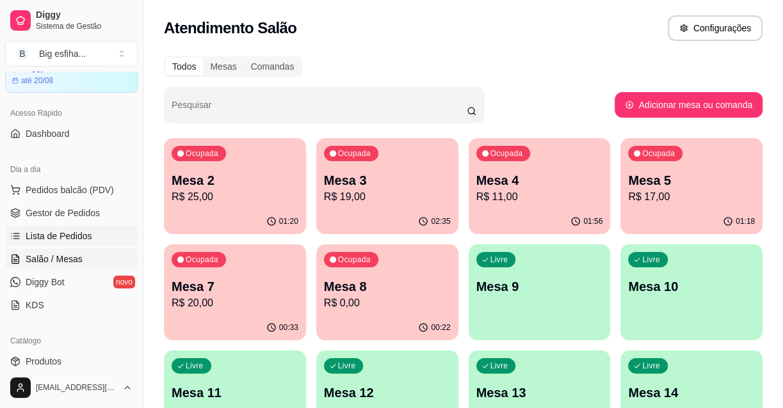
click at [76, 231] on span "Lista de Pedidos" at bounding box center [59, 236] width 67 height 13
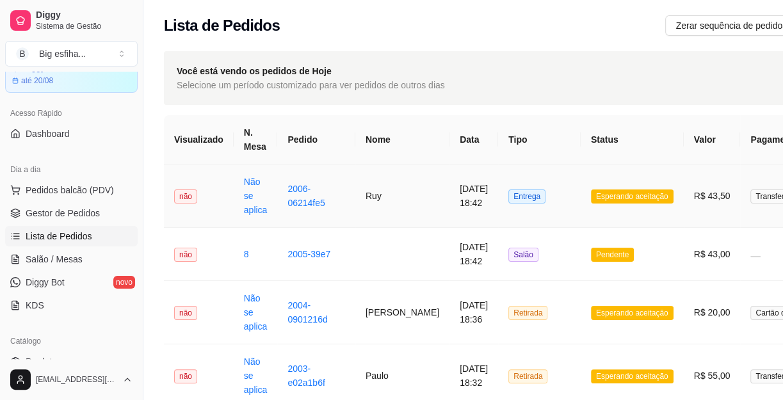
click at [344, 199] on td "2006-06214fe5" at bounding box center [316, 196] width 78 height 63
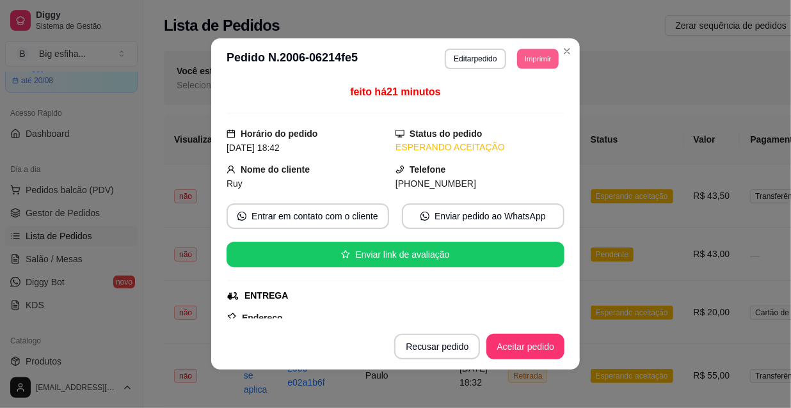
click at [531, 56] on button "Imprimir" at bounding box center [538, 59] width 42 height 20
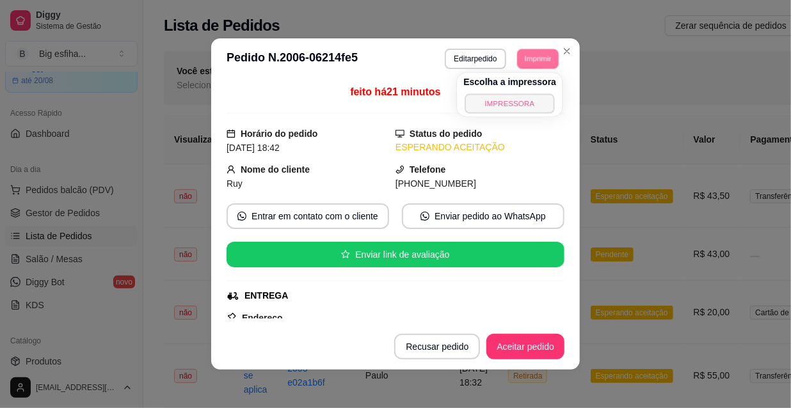
click at [527, 100] on button "IMPRESSORA" at bounding box center [510, 103] width 90 height 20
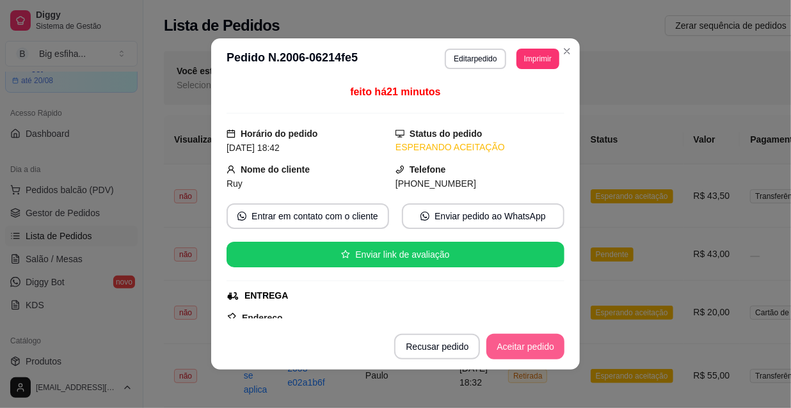
click at [529, 348] on button "Aceitar pedido" at bounding box center [526, 347] width 78 height 26
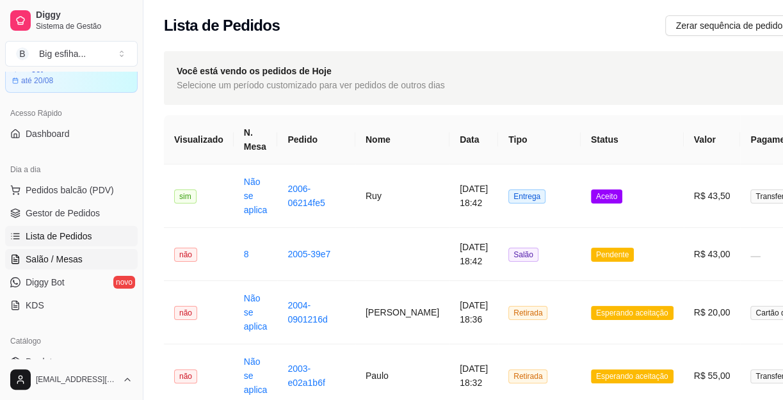
click at [57, 253] on span "Salão / Mesas" at bounding box center [54, 259] width 57 height 13
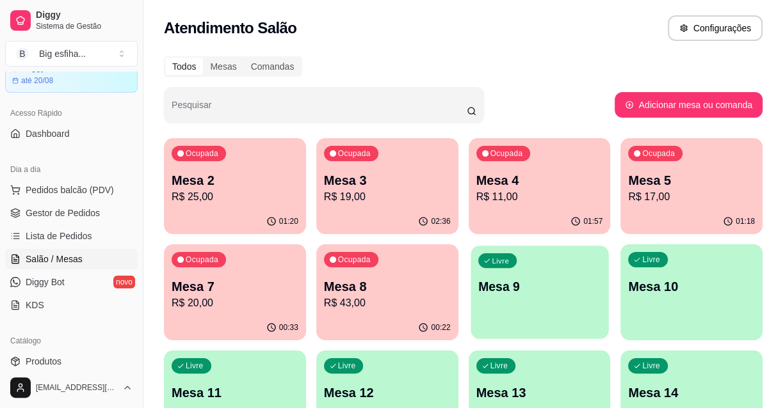
click at [497, 288] on p "Mesa 9" at bounding box center [539, 286] width 123 height 17
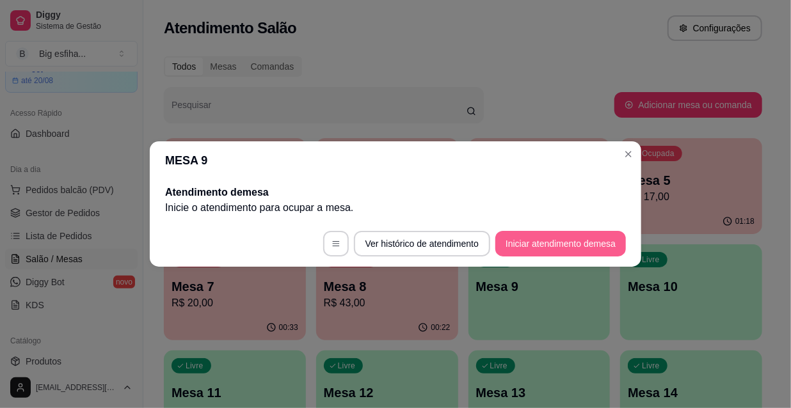
click at [536, 243] on button "Iniciar atendimento de mesa" at bounding box center [560, 244] width 131 height 26
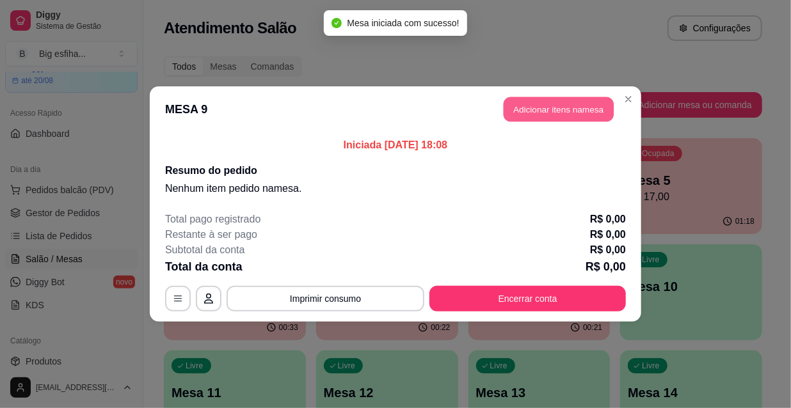
click at [541, 109] on button "Adicionar itens na mesa" at bounding box center [559, 109] width 110 height 25
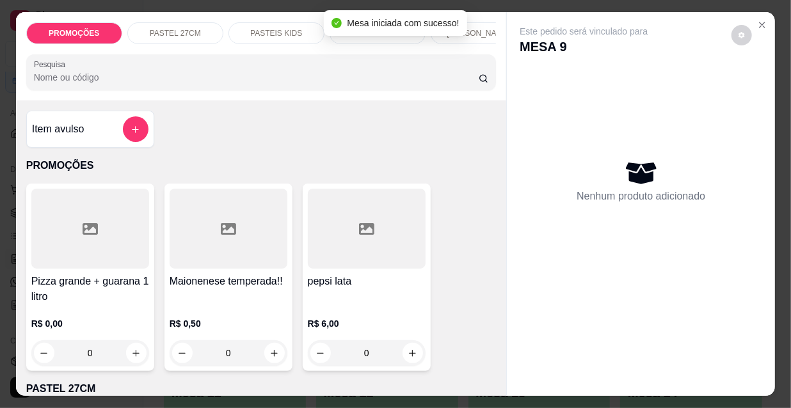
click at [471, 28] on p "[PERSON_NAME]" at bounding box center [478, 33] width 63 height 10
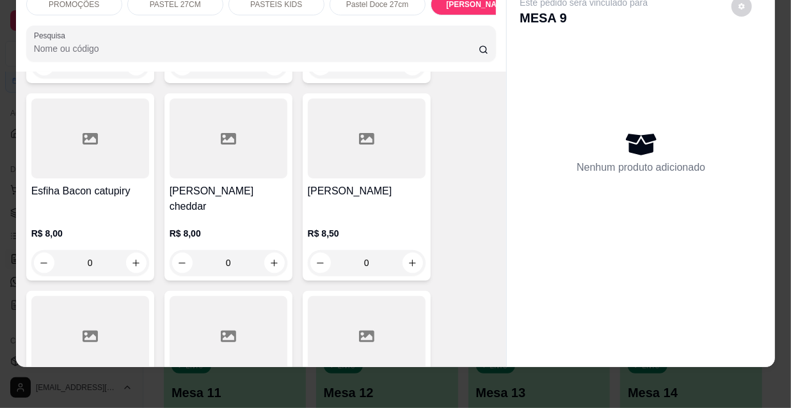
scroll to position [6782, 0]
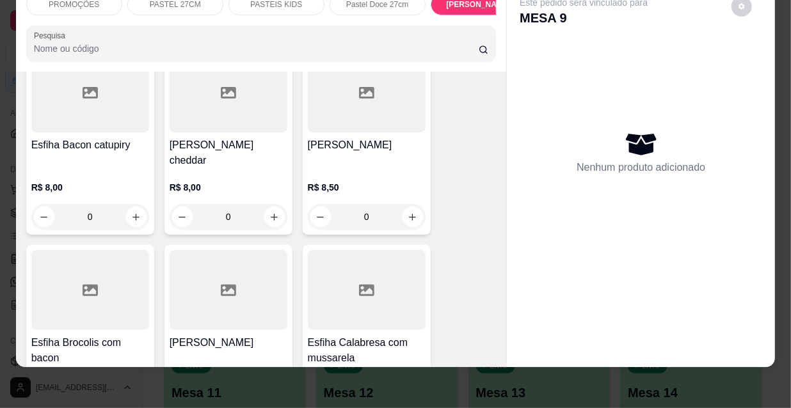
click at [355, 250] on div at bounding box center [367, 290] width 118 height 80
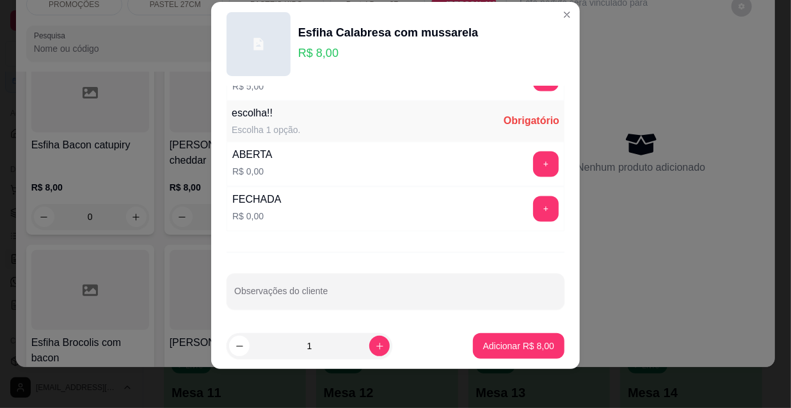
scroll to position [20, 0]
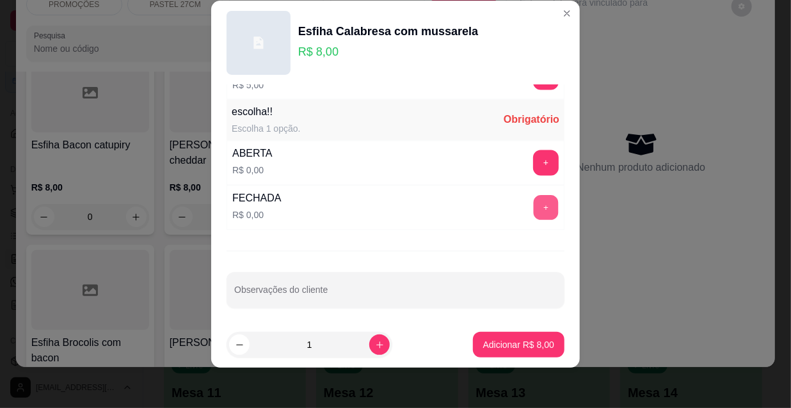
click at [534, 202] on button "+" at bounding box center [546, 208] width 25 height 25
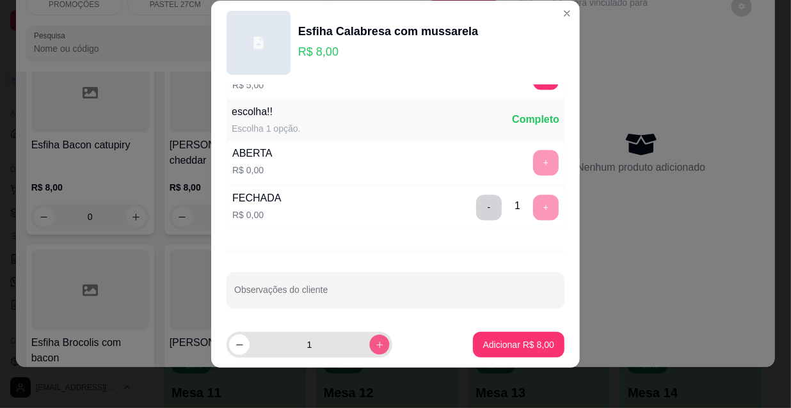
click at [369, 352] on button "increase-product-quantity" at bounding box center [379, 345] width 20 height 20
type input "2"
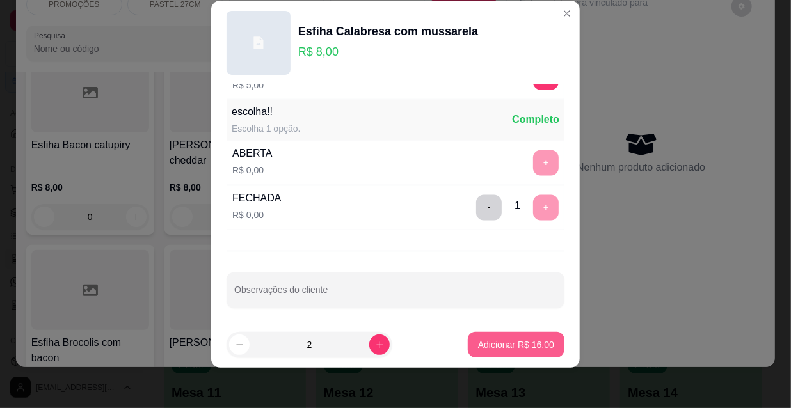
click at [478, 342] on p "Adicionar R$ 16,00" at bounding box center [516, 345] width 76 height 13
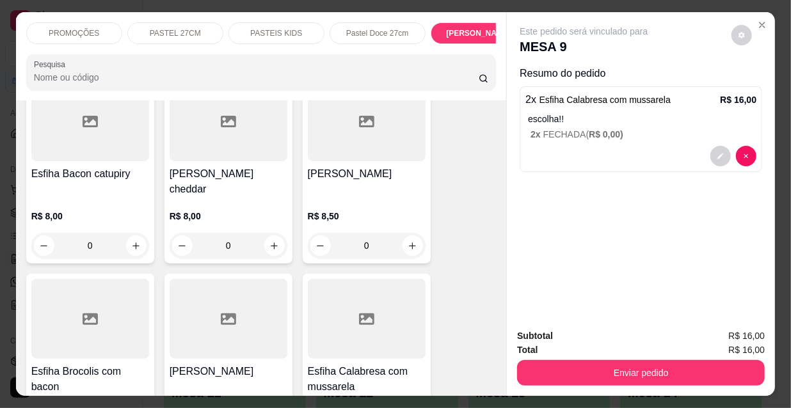
scroll to position [0, 737]
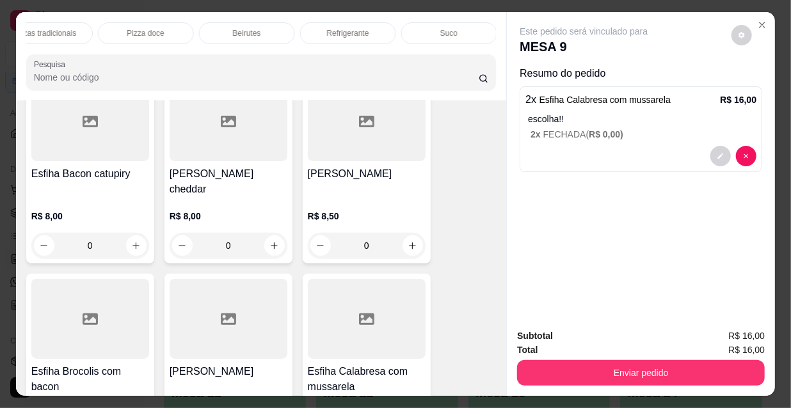
click at [362, 29] on p "Refrigerante" at bounding box center [348, 33] width 42 height 10
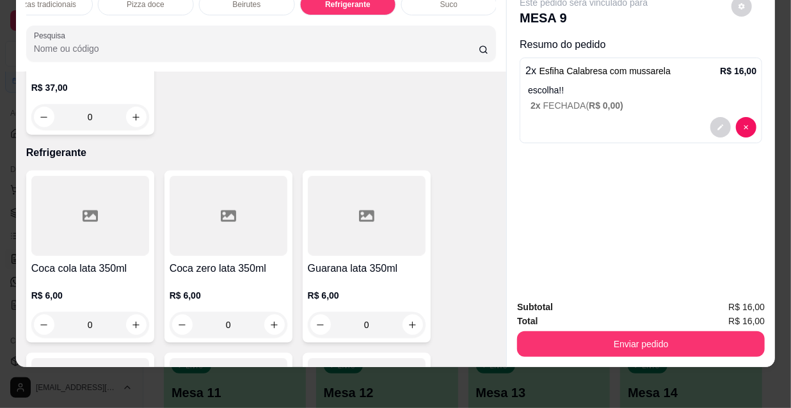
scroll to position [11712, 0]
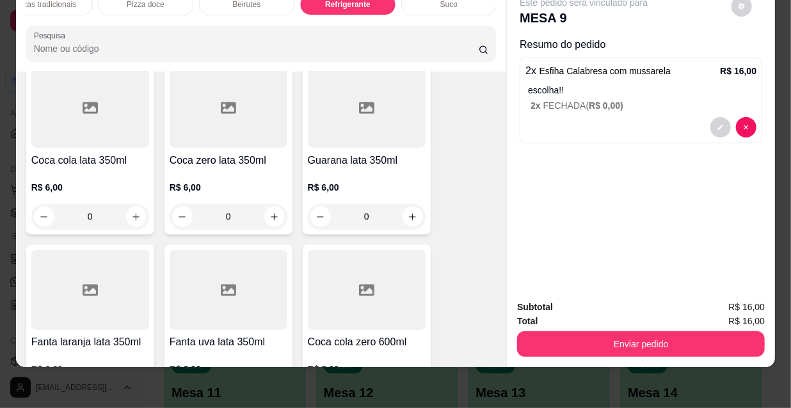
click at [408, 395] on icon "increase-product-quantity" at bounding box center [413, 400] width 10 height 10
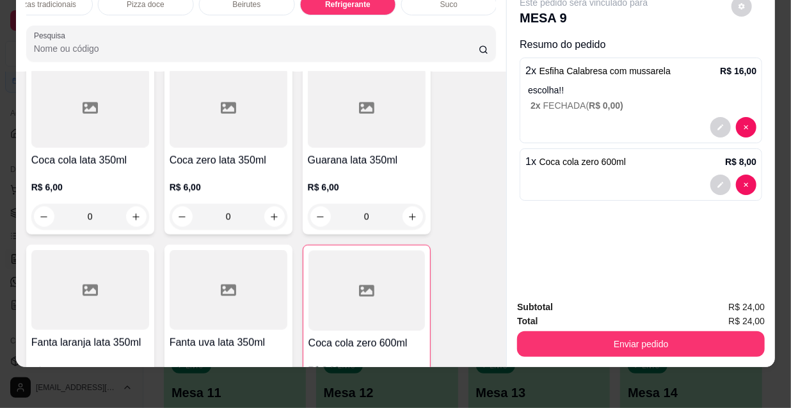
type input "1"
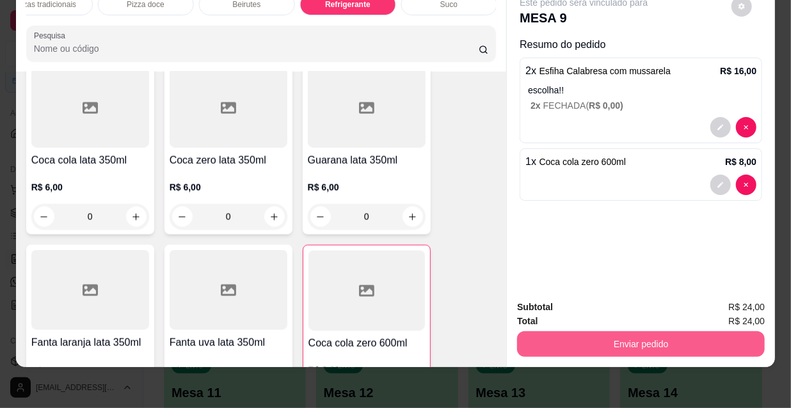
click at [631, 338] on button "Enviar pedido" at bounding box center [641, 345] width 248 height 26
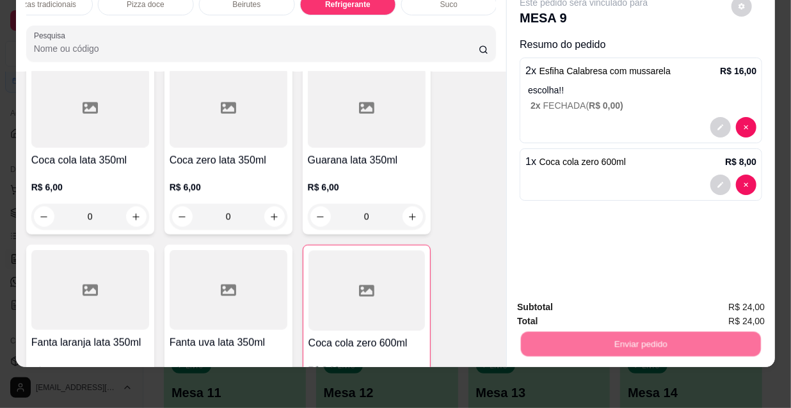
click at [598, 300] on button "Não registrar e enviar pedido" at bounding box center [599, 304] width 133 height 24
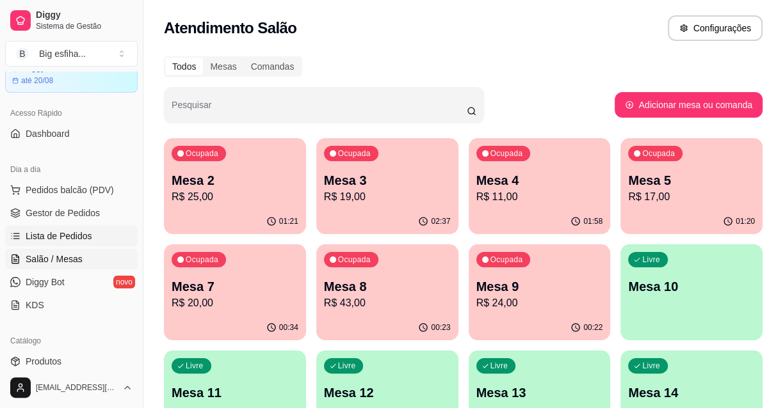
click at [31, 241] on span "Lista de Pedidos" at bounding box center [59, 236] width 67 height 13
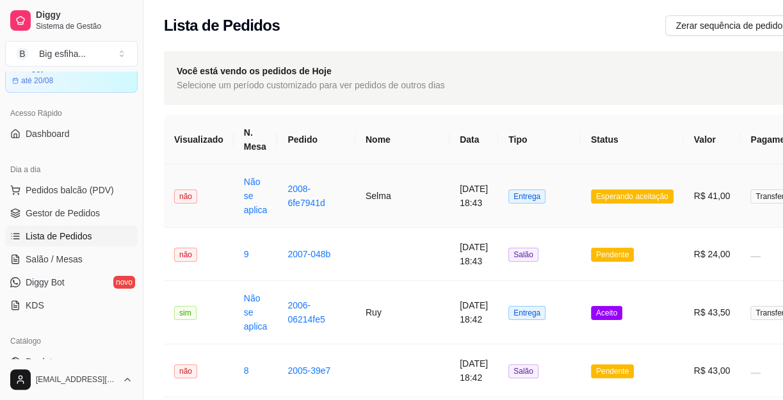
click at [334, 173] on td "2008-6fe7941d" at bounding box center [316, 196] width 78 height 63
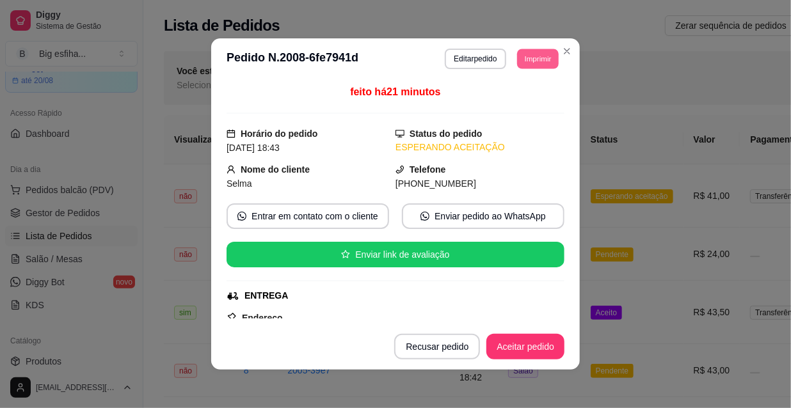
click at [517, 63] on button "Imprimir" at bounding box center [538, 59] width 42 height 20
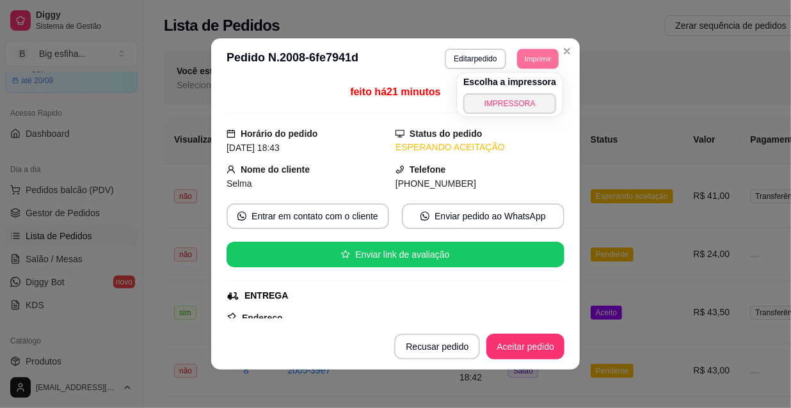
click at [523, 108] on button "IMPRESSORA" at bounding box center [509, 103] width 93 height 20
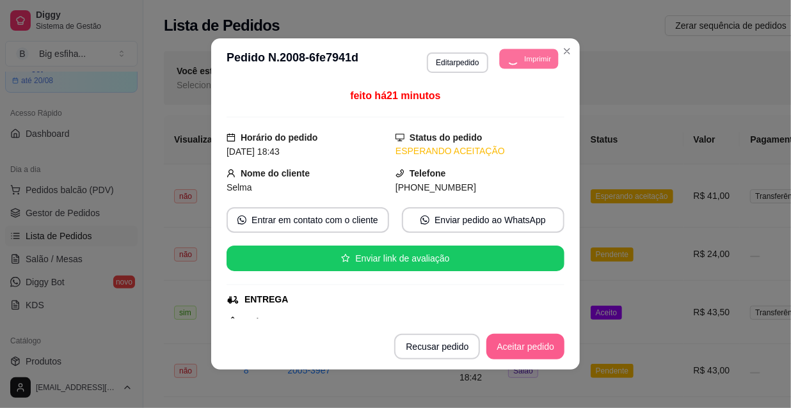
click at [518, 350] on button "Aceitar pedido" at bounding box center [526, 347] width 78 height 26
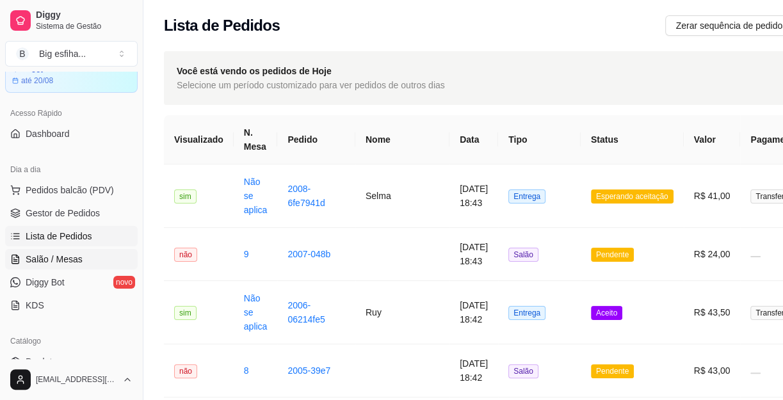
click at [67, 250] on link "Salão / Mesas" at bounding box center [71, 259] width 133 height 20
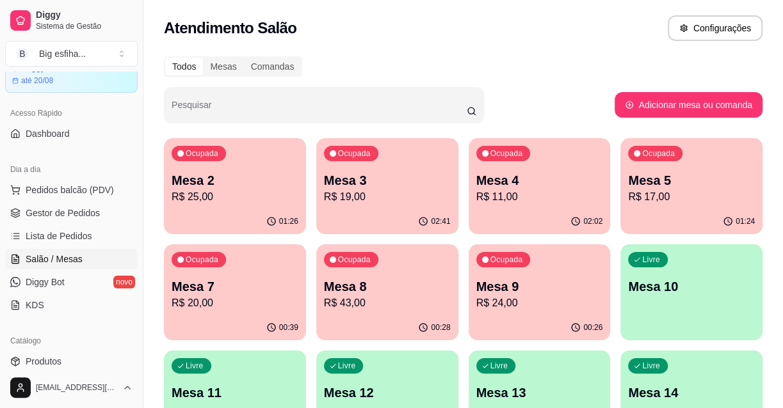
click at [188, 216] on div "01:26" at bounding box center [235, 221] width 142 height 25
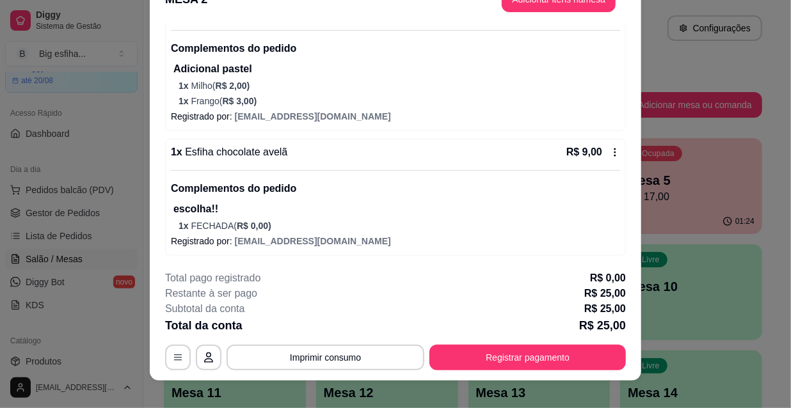
scroll to position [38, 0]
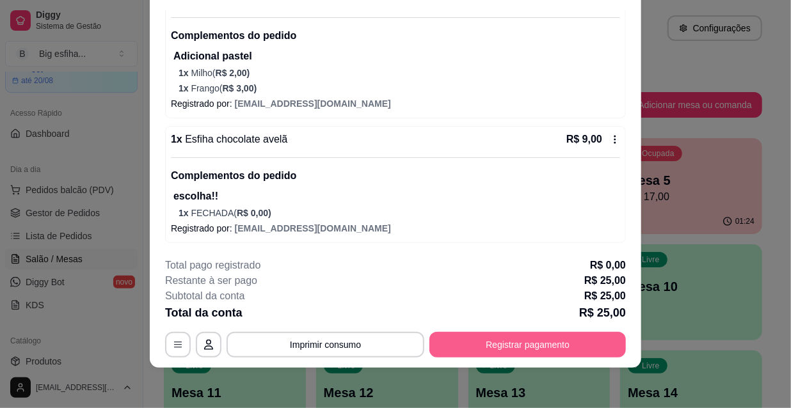
click at [521, 342] on button "Registrar pagamento" at bounding box center [528, 345] width 197 height 26
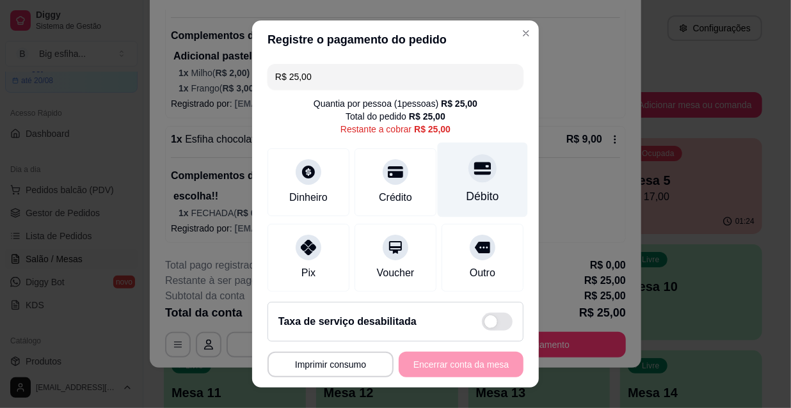
click at [445, 164] on div "Débito" at bounding box center [483, 180] width 90 height 75
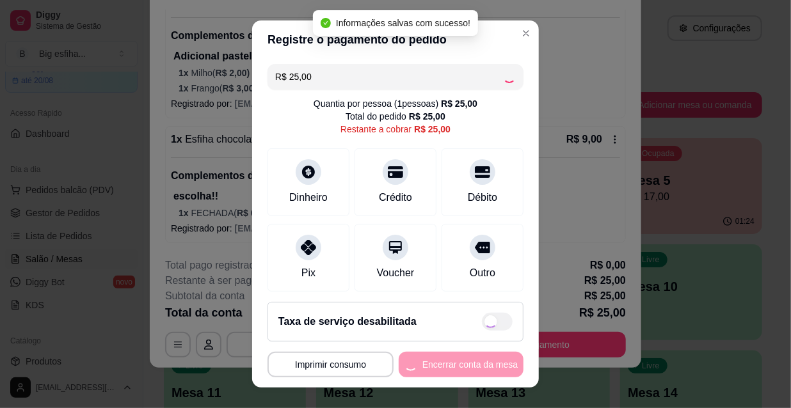
type input "R$ 0,00"
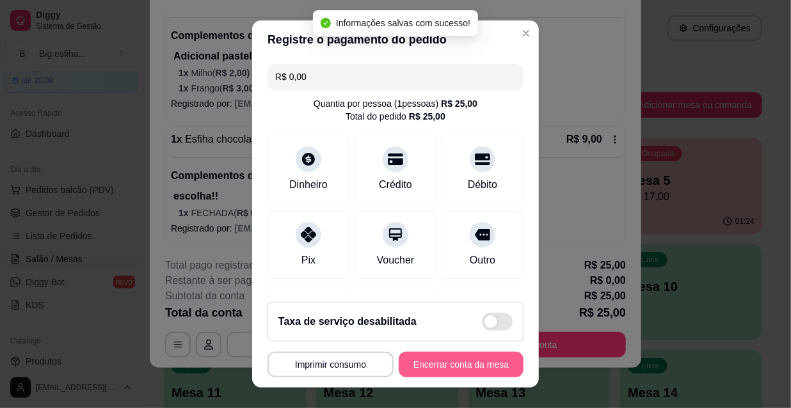
click at [445, 364] on button "Encerrar conta da mesa" at bounding box center [461, 365] width 125 height 26
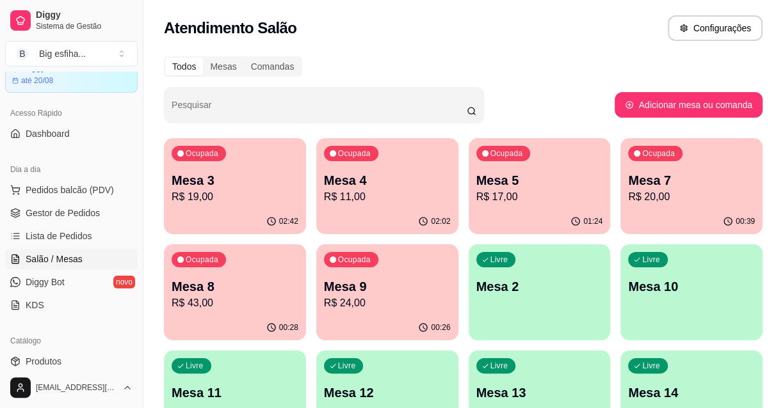
click at [262, 161] on div "Ocupada Mesa 3 R$ 19,00" at bounding box center [235, 173] width 142 height 71
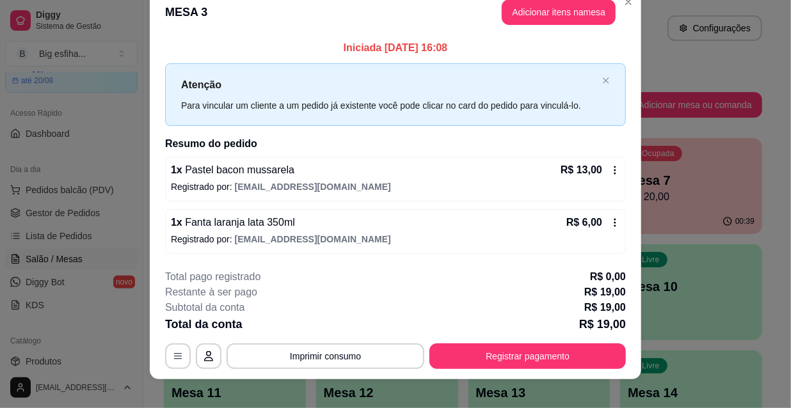
scroll to position [31, 0]
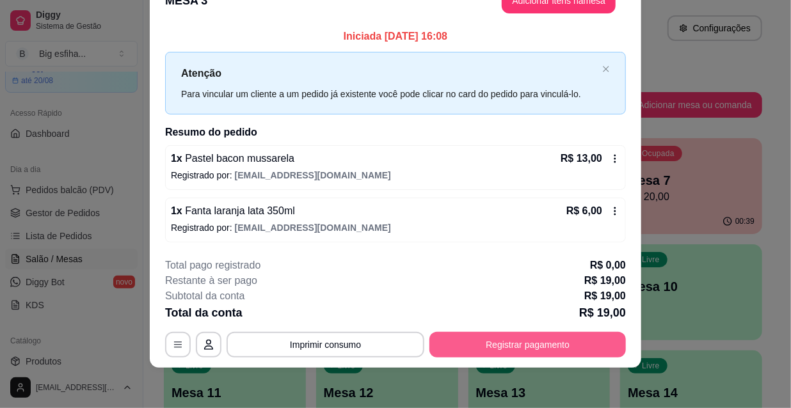
click at [516, 344] on button "Registrar pagamento" at bounding box center [528, 345] width 197 height 26
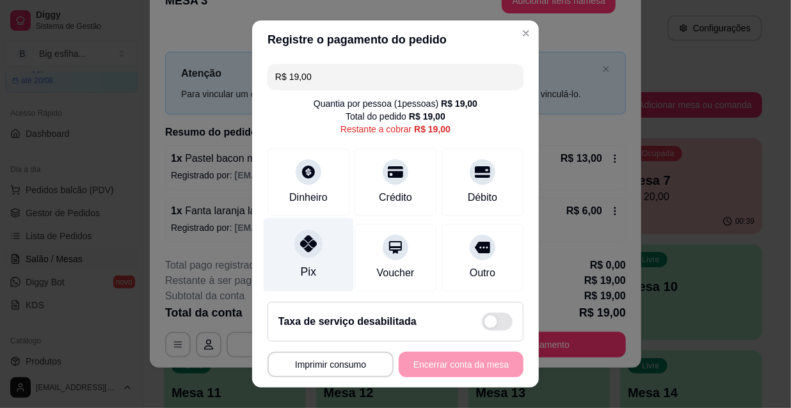
click at [298, 255] on div at bounding box center [308, 244] width 28 height 28
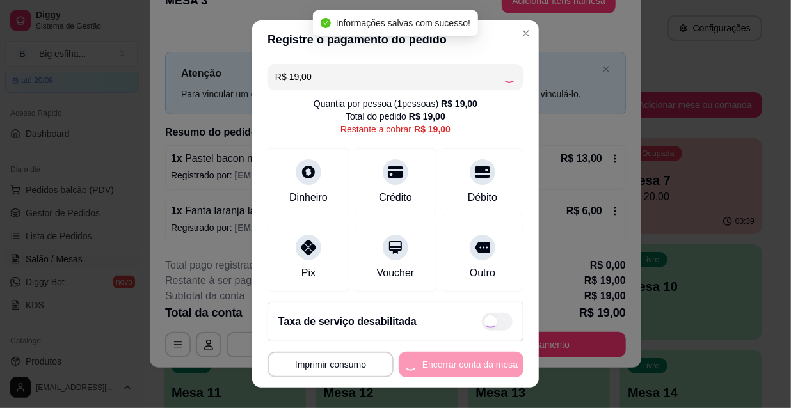
type input "R$ 0,00"
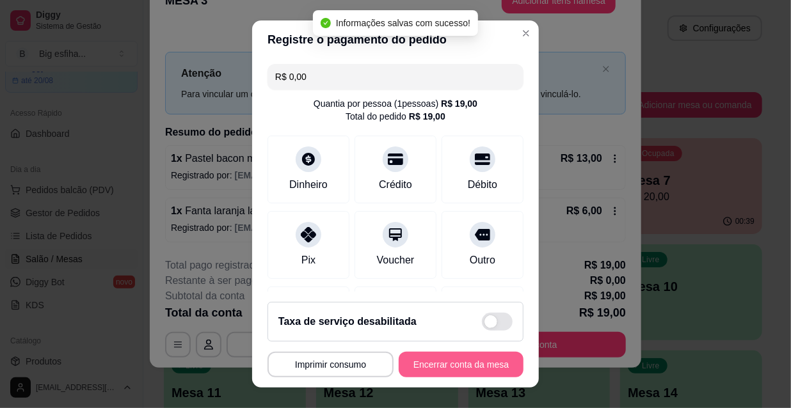
click at [451, 366] on button "Encerrar conta da mesa" at bounding box center [461, 365] width 125 height 26
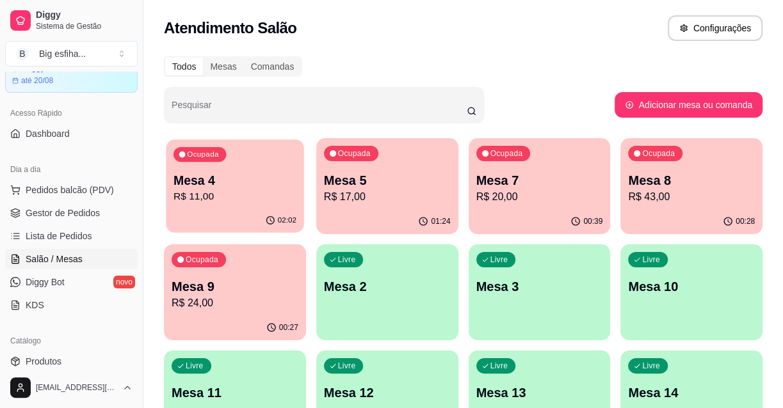
click at [237, 208] on div "Ocupada Mesa 4 R$ 11,00" at bounding box center [235, 174] width 138 height 69
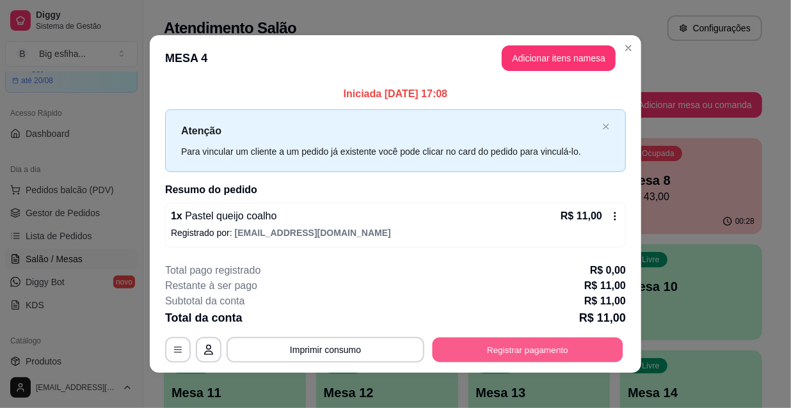
click at [537, 352] on button "Registrar pagamento" at bounding box center [528, 349] width 191 height 25
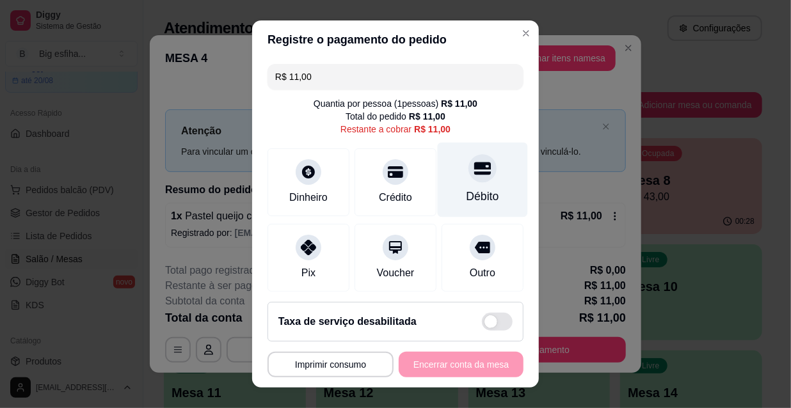
click at [474, 163] on icon at bounding box center [482, 168] width 17 height 13
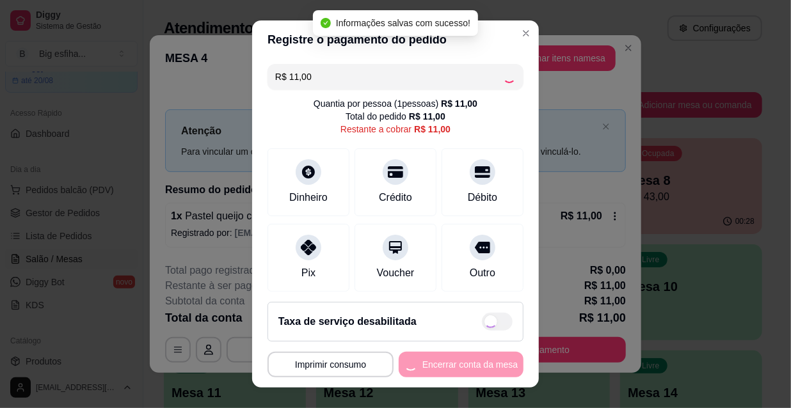
type input "R$ 0,00"
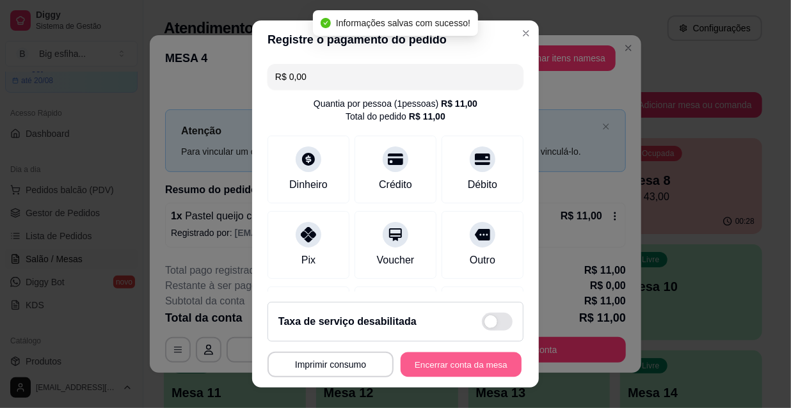
click at [435, 372] on button "Encerrar conta da mesa" at bounding box center [461, 365] width 121 height 25
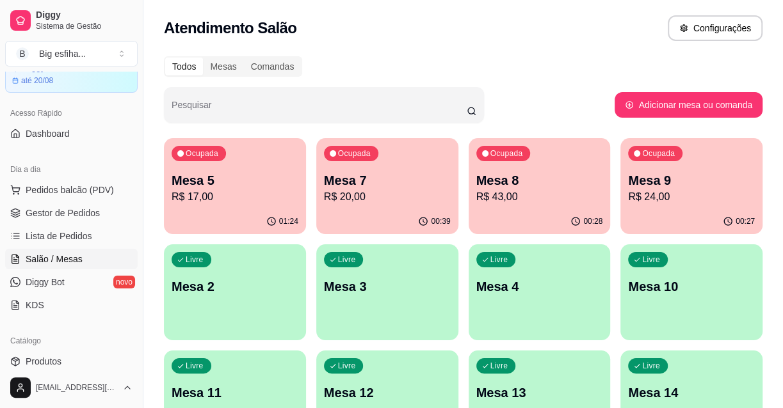
click at [238, 192] on p "R$ 17,00" at bounding box center [235, 196] width 127 height 15
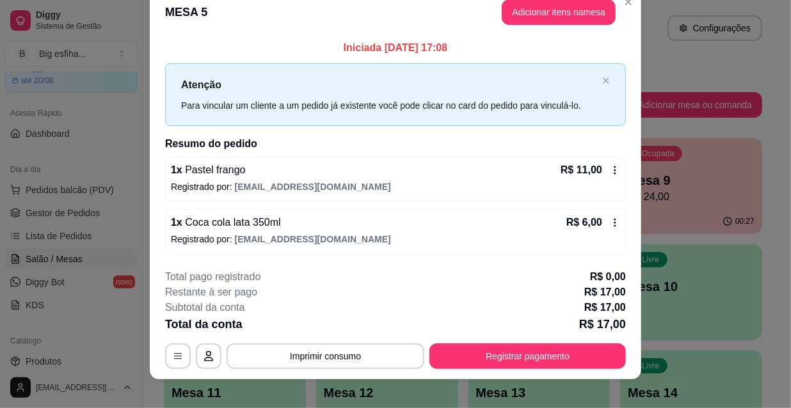
scroll to position [31, 0]
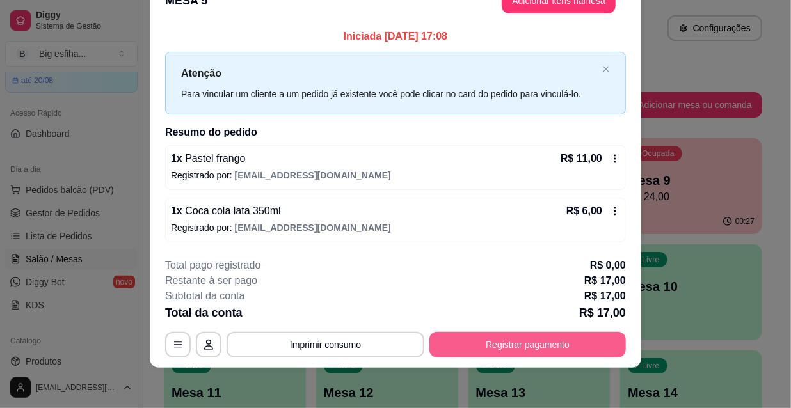
click at [479, 351] on button "Registrar pagamento" at bounding box center [528, 345] width 197 height 26
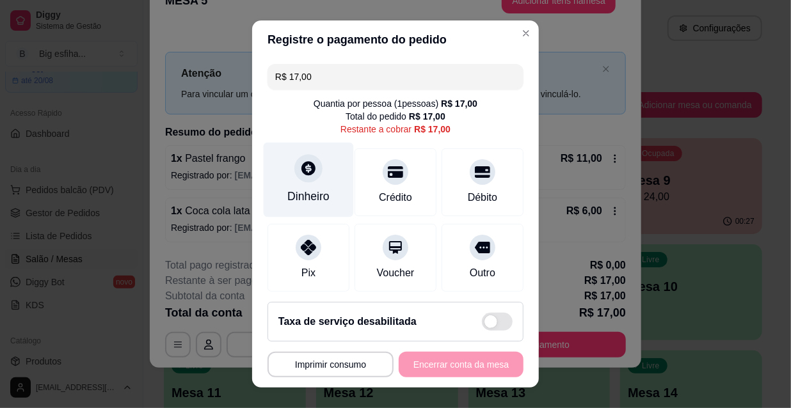
click at [284, 173] on div "Dinheiro" at bounding box center [309, 180] width 90 height 75
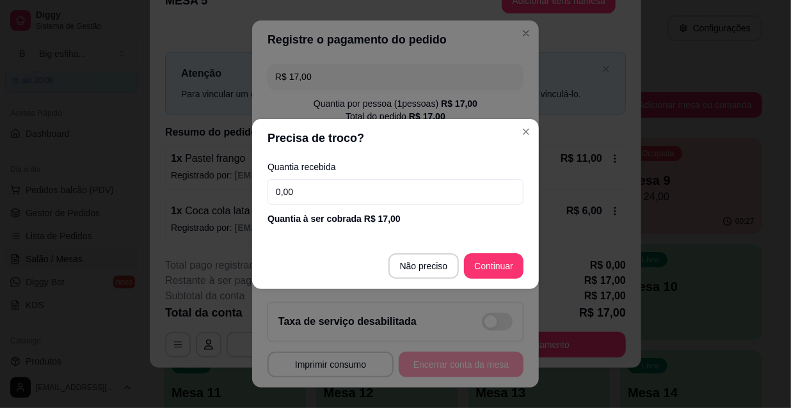
click at [308, 194] on input "0,00" at bounding box center [396, 192] width 256 height 26
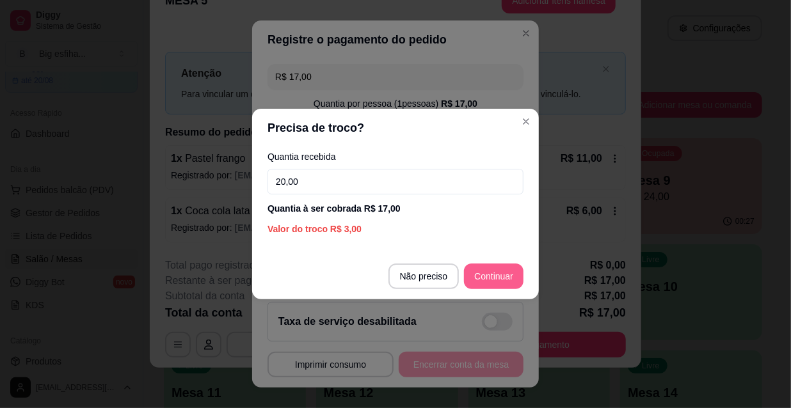
type input "20,00"
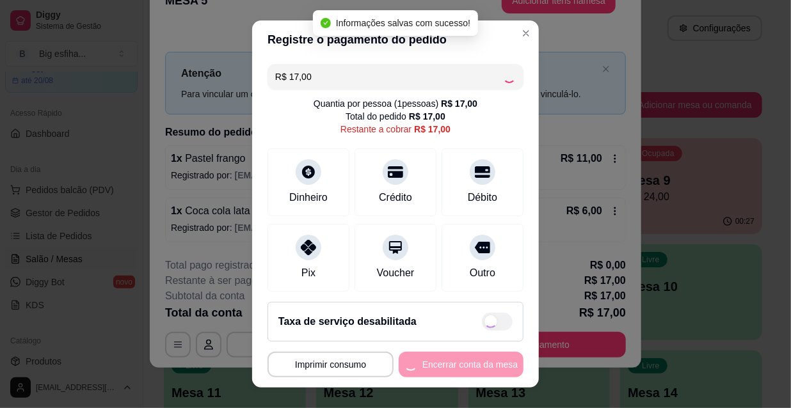
type input "R$ 0,00"
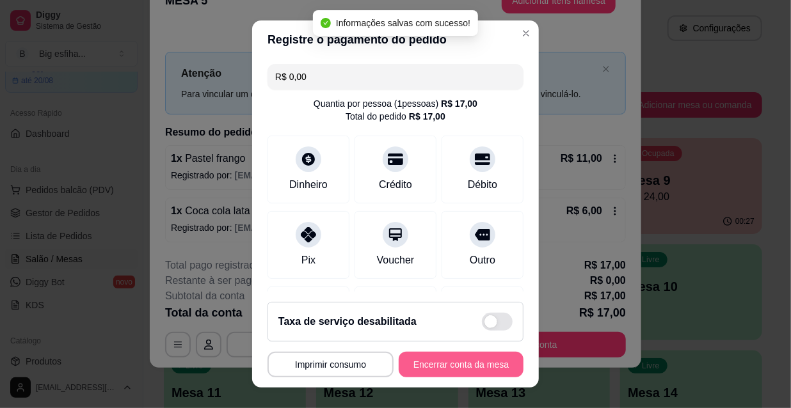
click at [463, 362] on button "Encerrar conta da mesa" at bounding box center [461, 365] width 125 height 26
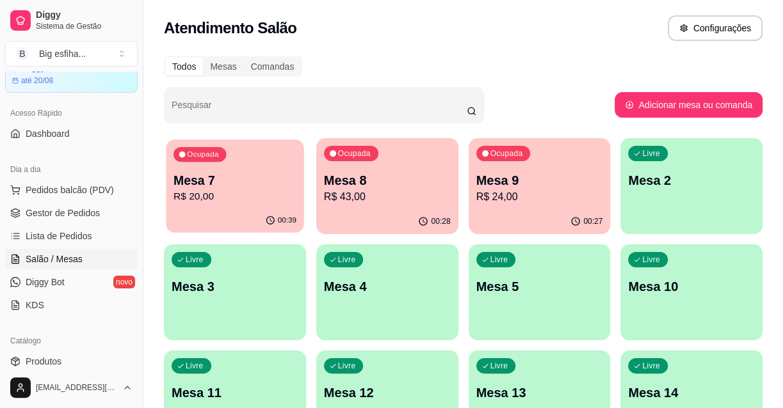
click at [290, 223] on p "00:39" at bounding box center [287, 221] width 19 height 10
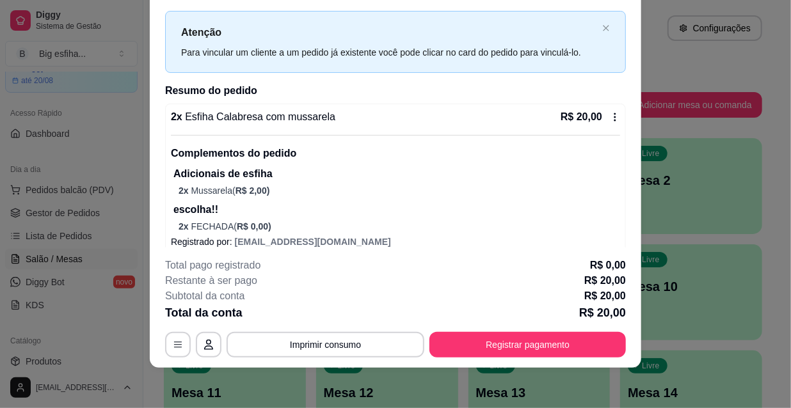
scroll to position [40, 0]
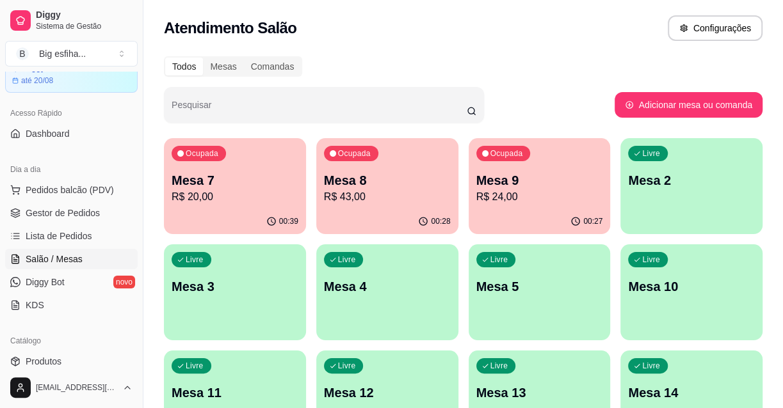
click at [230, 197] on p "R$ 20,00" at bounding box center [235, 196] width 127 height 15
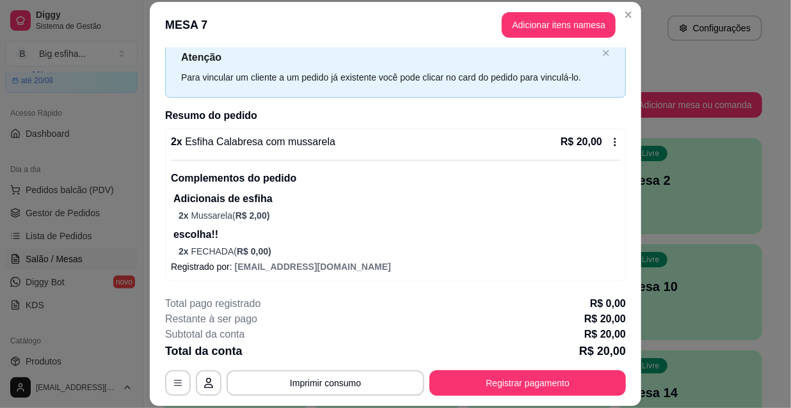
scroll to position [38, 0]
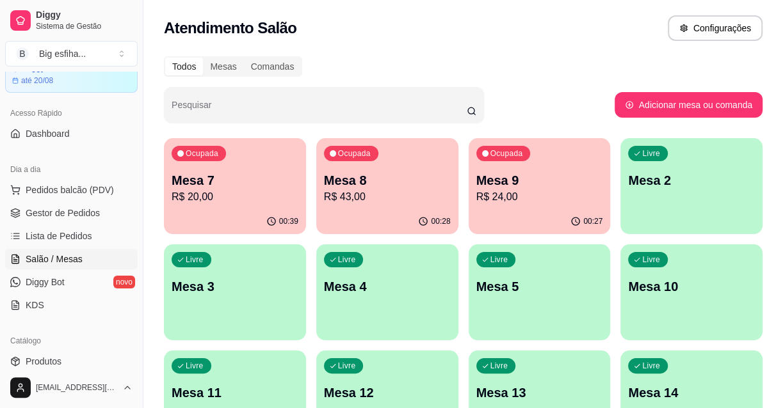
click at [411, 187] on p "Mesa 8" at bounding box center [387, 181] width 127 height 18
click at [547, 199] on p "R$ 24,00" at bounding box center [539, 196] width 123 height 15
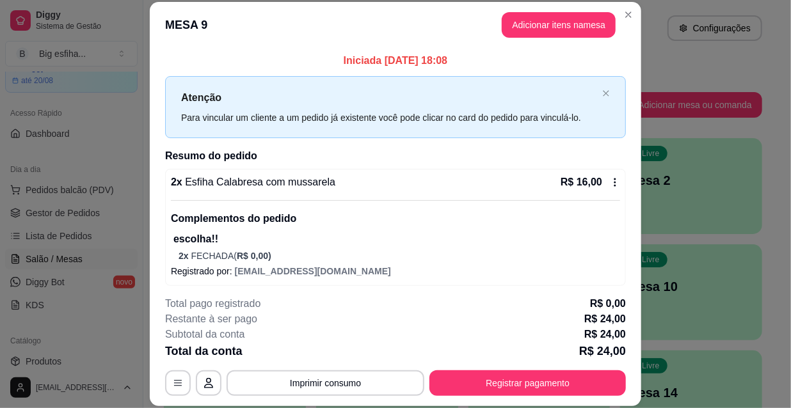
scroll to position [57, 0]
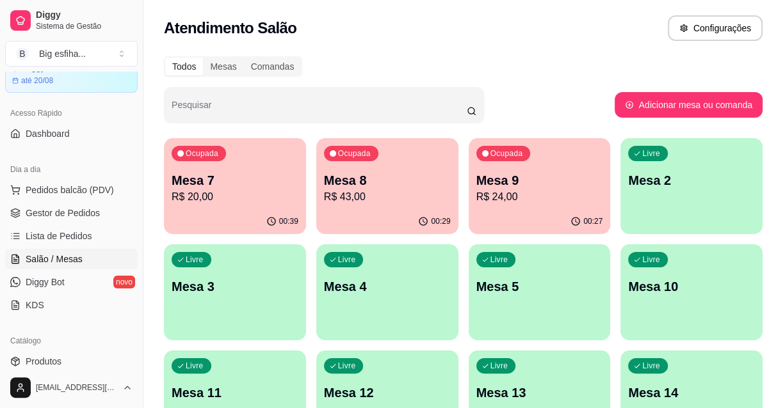
click at [730, 172] on p "Mesa 2" at bounding box center [691, 181] width 127 height 18
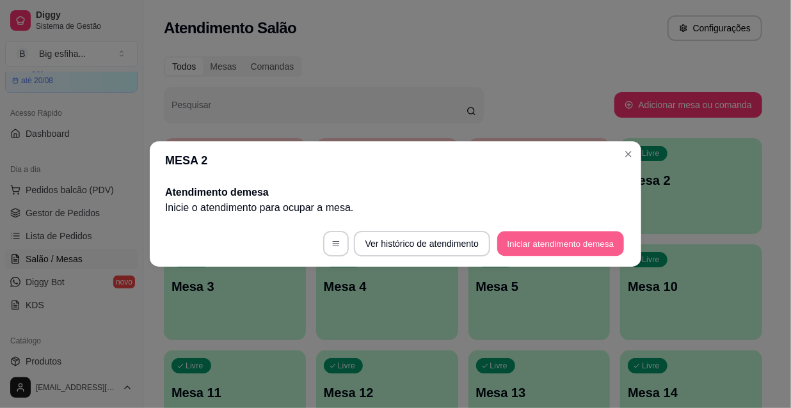
click at [584, 237] on button "Iniciar atendimento de mesa" at bounding box center [560, 244] width 127 height 25
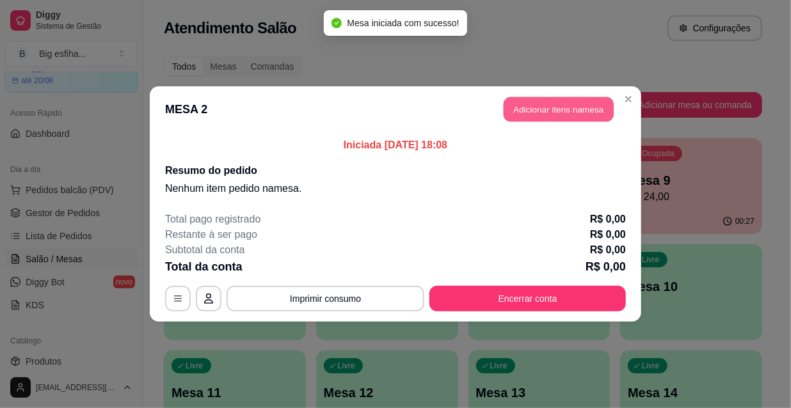
click at [560, 113] on button "Adicionar itens na mesa" at bounding box center [559, 109] width 110 height 25
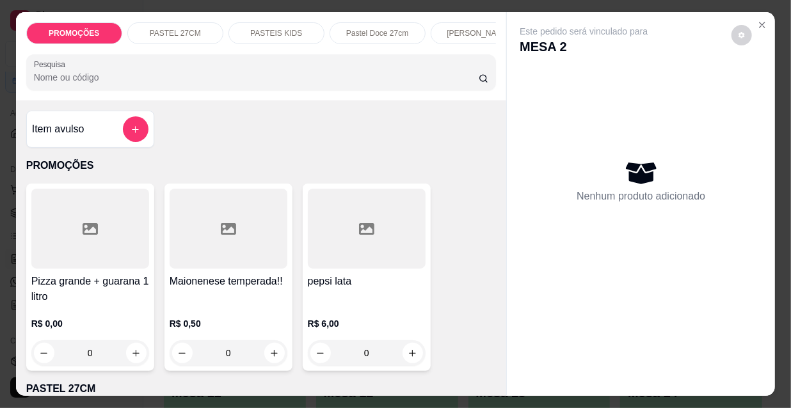
click at [480, 29] on p "[PERSON_NAME]" at bounding box center [478, 33] width 63 height 10
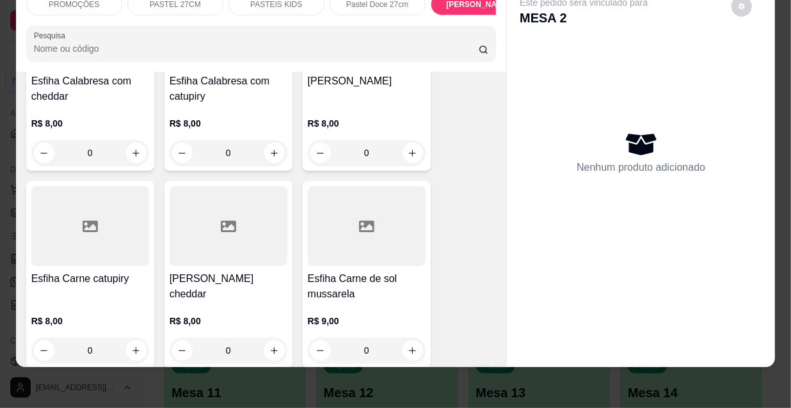
scroll to position [7247, 0]
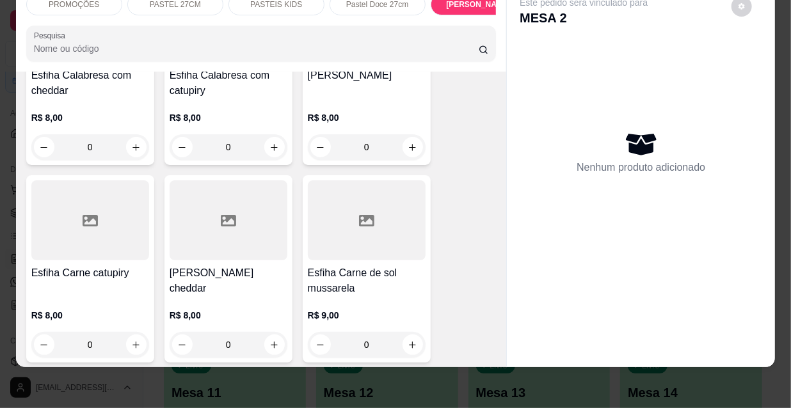
click at [187, 183] on div "Esfiha Carne cheddar R$ 8,00 0" at bounding box center [229, 269] width 128 height 188
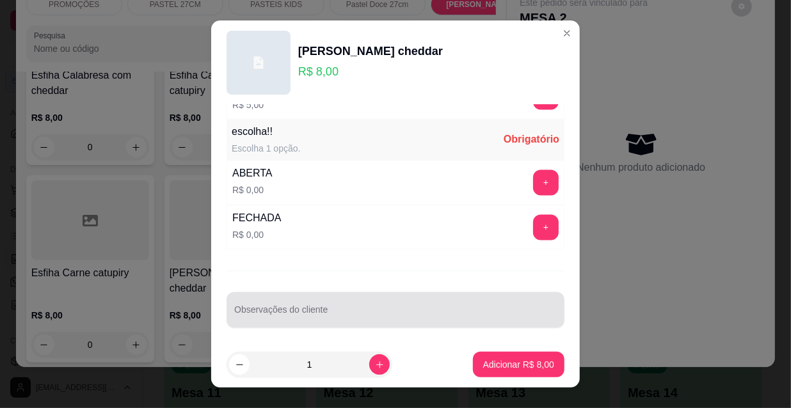
scroll to position [20, 0]
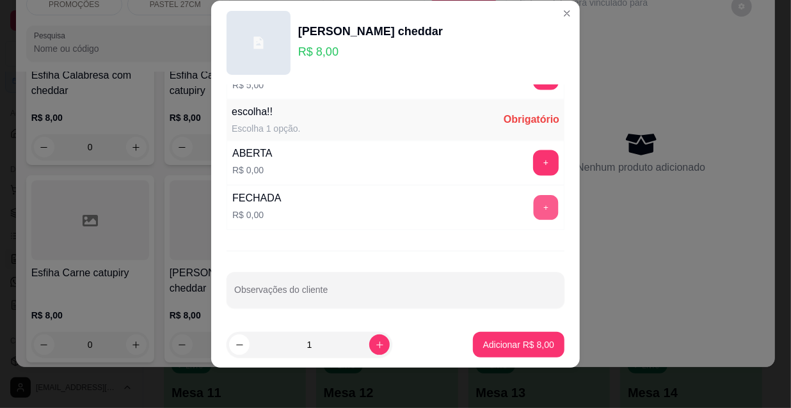
click at [534, 205] on button "+" at bounding box center [546, 208] width 25 height 25
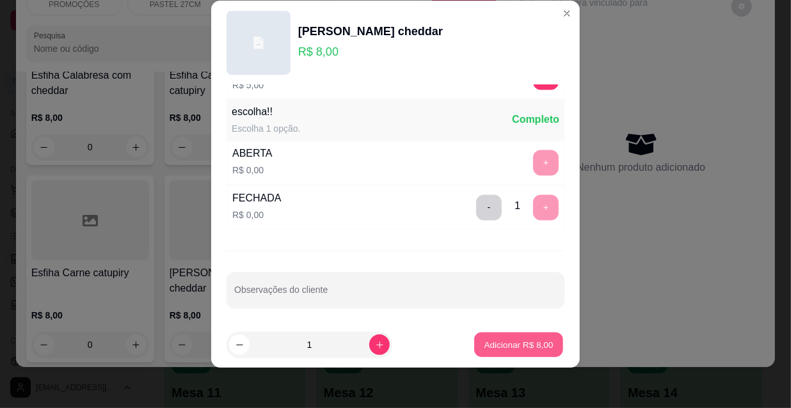
click at [499, 340] on p "Adicionar R$ 8,00" at bounding box center [518, 345] width 69 height 12
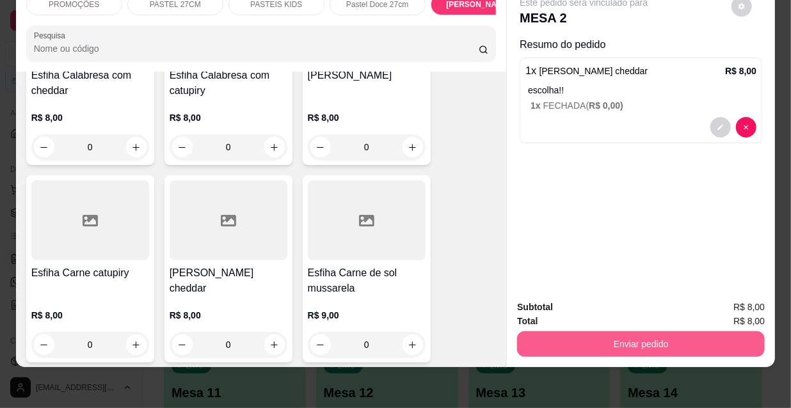
click at [599, 332] on button "Enviar pedido" at bounding box center [641, 345] width 248 height 26
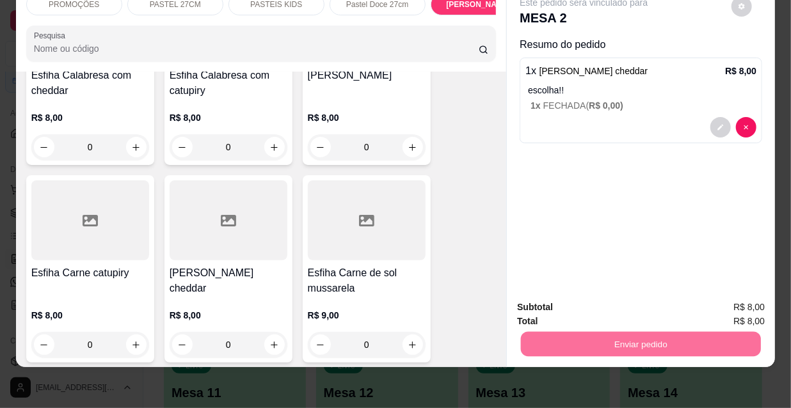
click at [572, 303] on button "Não registrar e enviar pedido" at bounding box center [599, 305] width 129 height 24
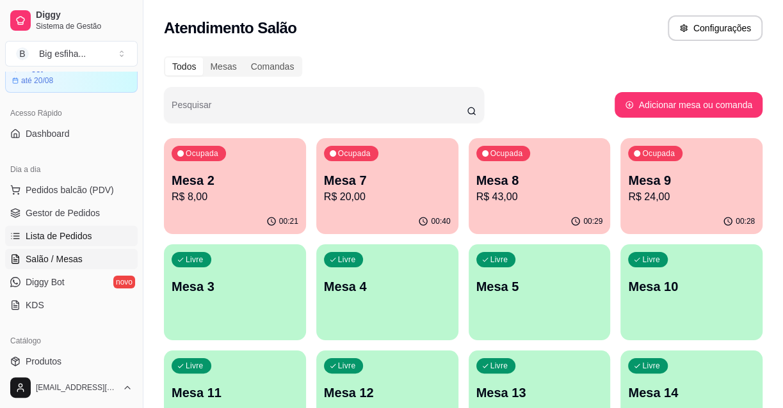
click at [70, 234] on span "Lista de Pedidos" at bounding box center [59, 236] width 67 height 13
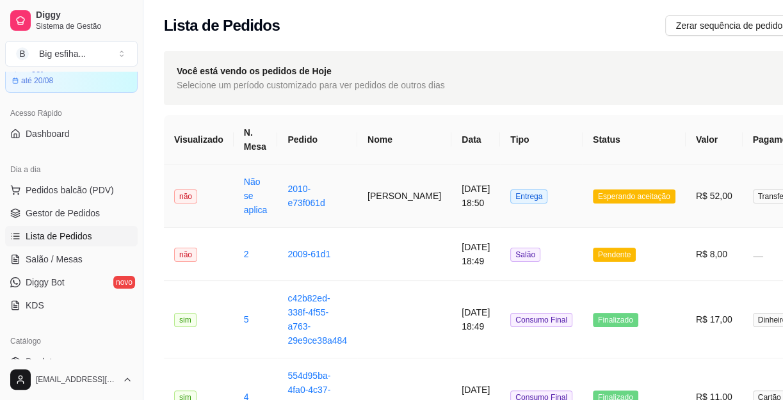
click at [403, 200] on td "[PERSON_NAME]" at bounding box center [404, 196] width 94 height 63
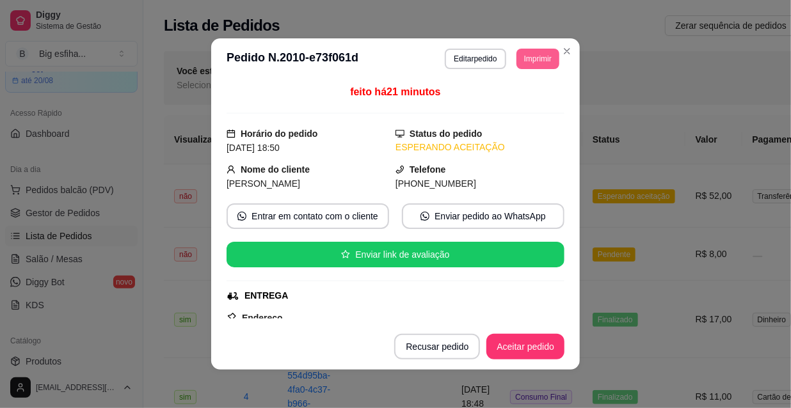
click at [526, 54] on button "Imprimir" at bounding box center [538, 59] width 43 height 20
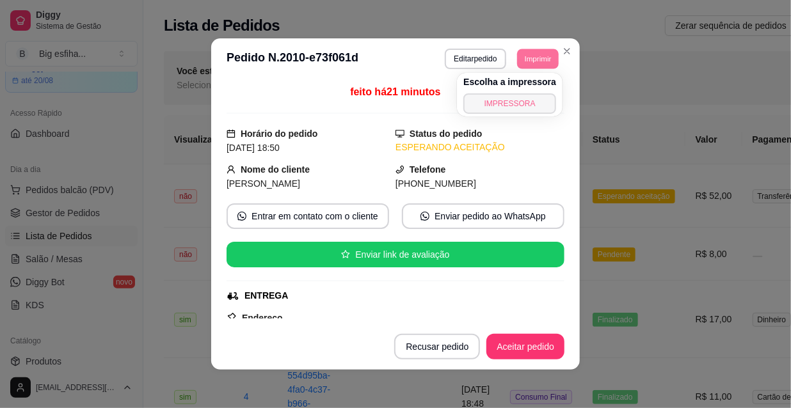
click at [504, 102] on button "IMPRESSORA" at bounding box center [509, 103] width 93 height 20
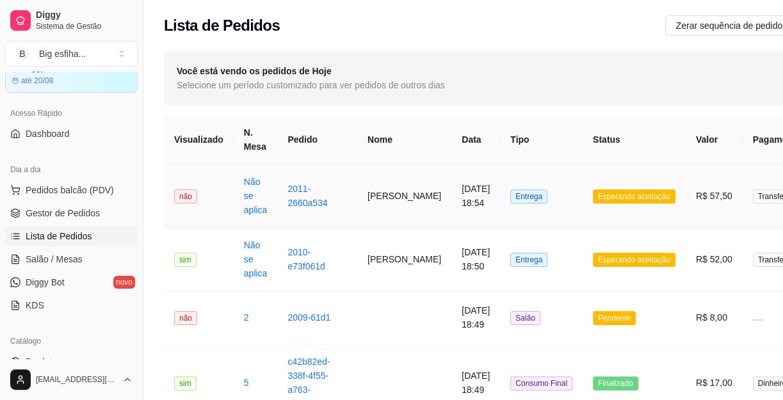
click at [510, 194] on span "Entrega" at bounding box center [528, 196] width 37 height 14
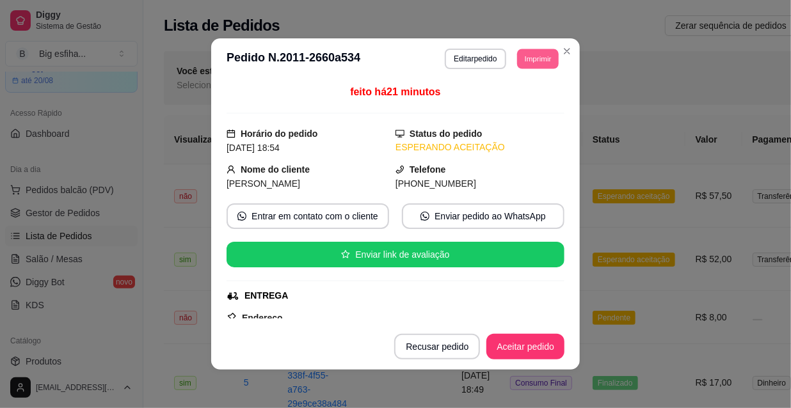
click at [545, 61] on button "Imprimir" at bounding box center [538, 59] width 42 height 20
drag, startPoint x: 536, startPoint y: 70, endPoint x: 512, endPoint y: 99, distance: 37.3
click at [515, 88] on div "Escolha a impressora IMPRESSORA" at bounding box center [520, 90] width 85 height 35
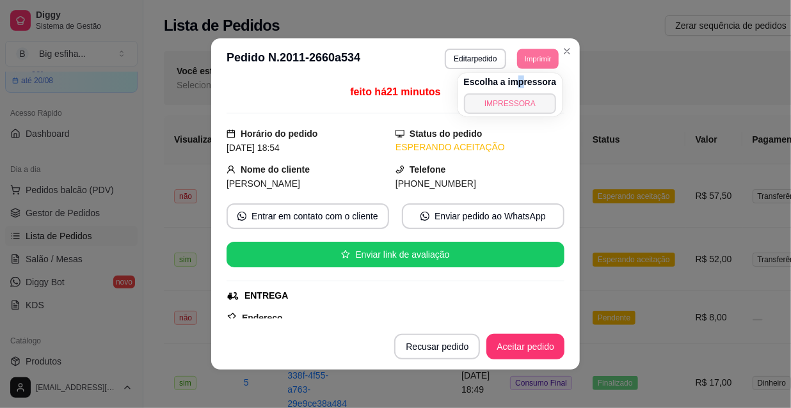
click at [512, 99] on button "IMPRESSORA" at bounding box center [510, 103] width 93 height 20
click at [527, 341] on button "Aceitar pedido" at bounding box center [526, 347] width 78 height 26
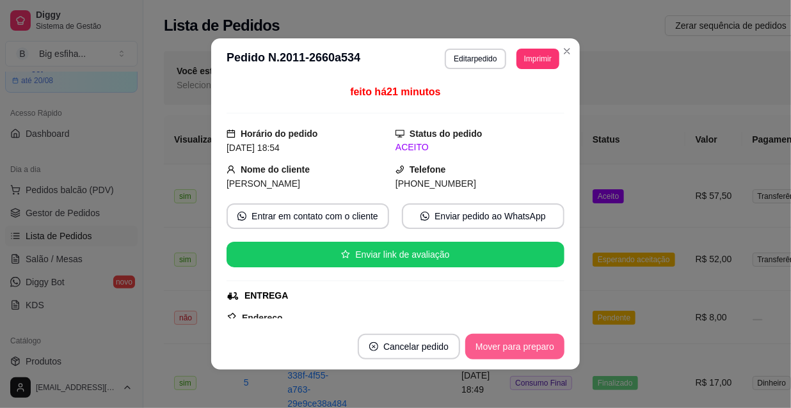
click at [512, 348] on button "Mover para preparo" at bounding box center [514, 347] width 99 height 26
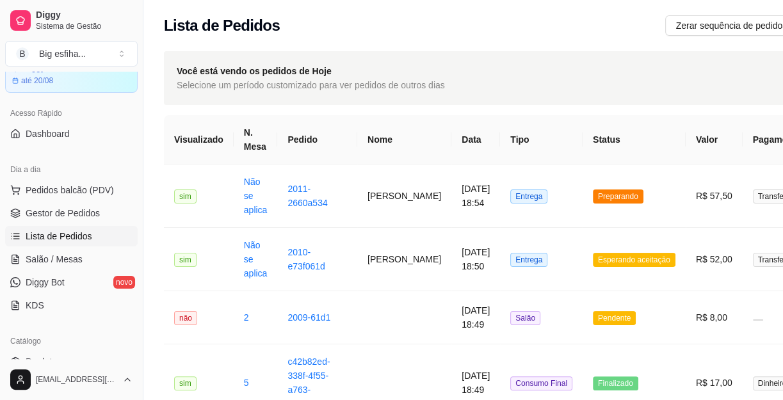
click at [72, 245] on ul "Pedidos balcão (PDV) Gestor de Pedidos Lista de Pedidos Salão / Mesas Diggy Bot…" at bounding box center [71, 248] width 133 height 136
click at [73, 246] on ul "Pedidos balcão (PDV) Gestor de Pedidos Lista de Pedidos Salão / Mesas Diggy Bot…" at bounding box center [71, 248] width 133 height 136
click at [79, 258] on span "Salão / Mesas" at bounding box center [54, 259] width 57 height 13
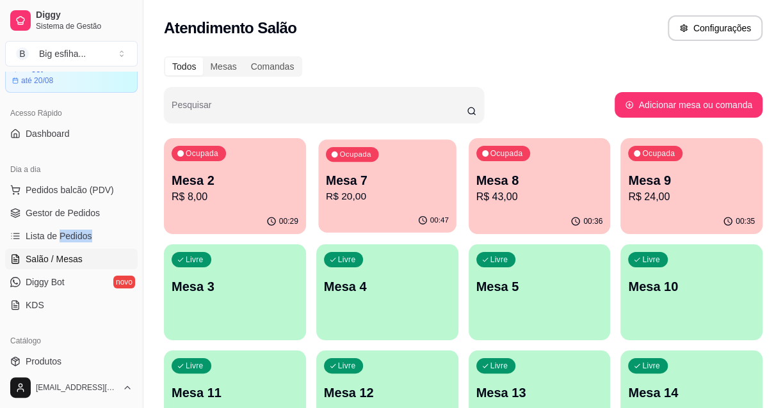
click at [412, 188] on p "Mesa 7" at bounding box center [387, 180] width 123 height 17
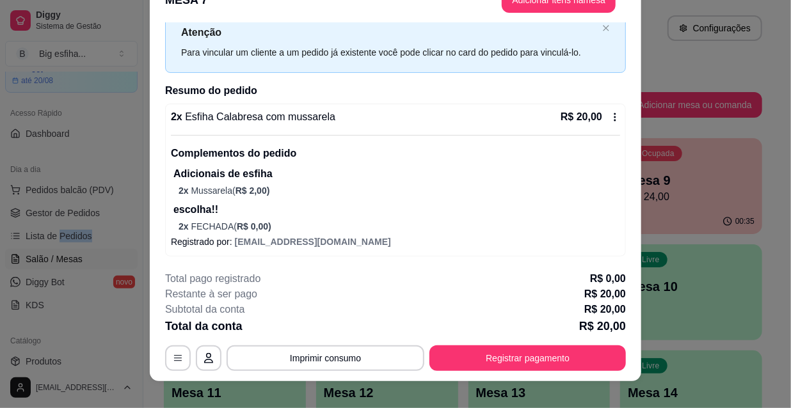
scroll to position [38, 0]
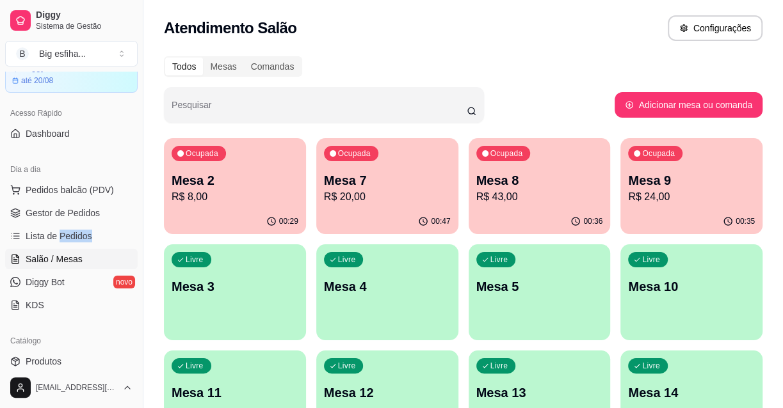
click at [731, 186] on p "Mesa 9" at bounding box center [691, 181] width 127 height 18
click at [500, 183] on p "Mesa 8" at bounding box center [539, 181] width 127 height 18
click at [260, 197] on p "R$ 8,00" at bounding box center [234, 196] width 123 height 15
click at [347, 173] on p "Mesa 7" at bounding box center [387, 181] width 127 height 18
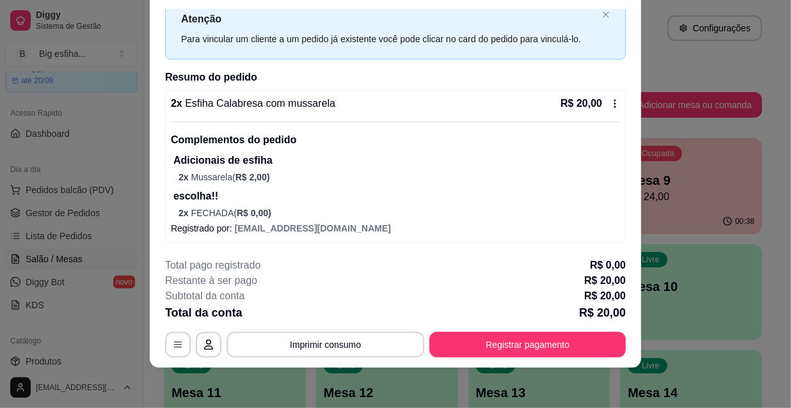
click at [275, 93] on div "2 x Esfiha Calabresa com mussarela R$ 20,00 Complementos do pedido Adicionais d…" at bounding box center [395, 166] width 461 height 153
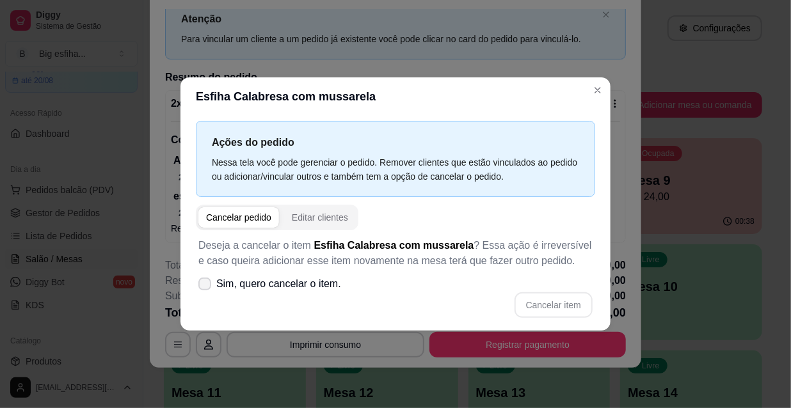
click at [255, 281] on span "Sim, quero cancelar o item." at bounding box center [278, 284] width 125 height 15
click at [206, 287] on input "Sim, quero cancelar o item." at bounding box center [202, 291] width 8 height 8
checkbox input "true"
click at [576, 300] on button "Cancelar item" at bounding box center [554, 306] width 78 height 26
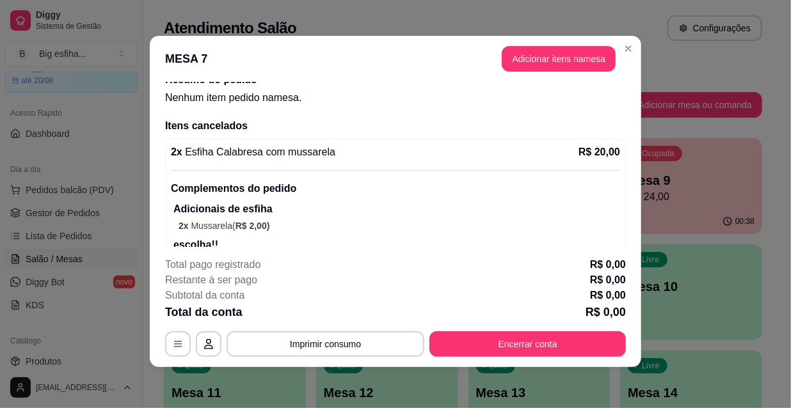
scroll to position [0, 0]
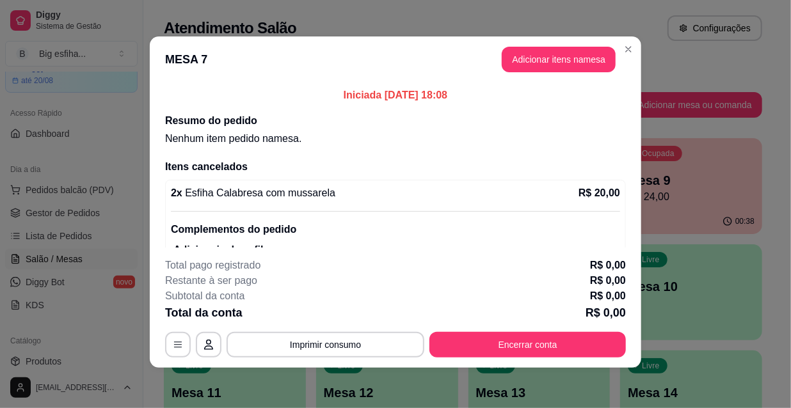
click at [508, 42] on header "MESA 7 Adicionar itens na mesa" at bounding box center [396, 59] width 492 height 46
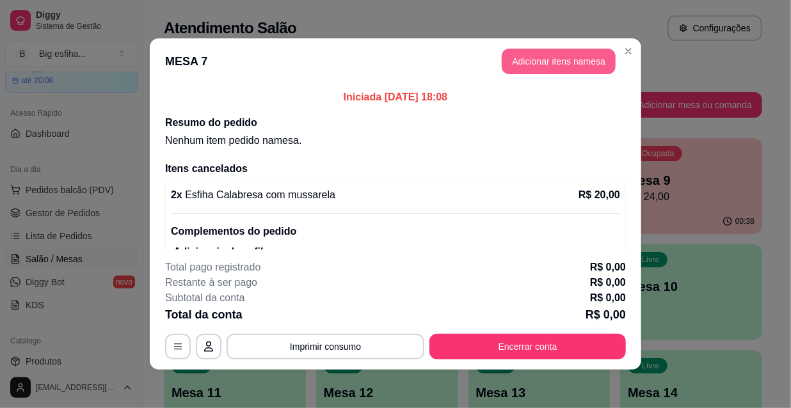
click at [524, 63] on button "Adicionar itens na mesa" at bounding box center [559, 62] width 114 height 26
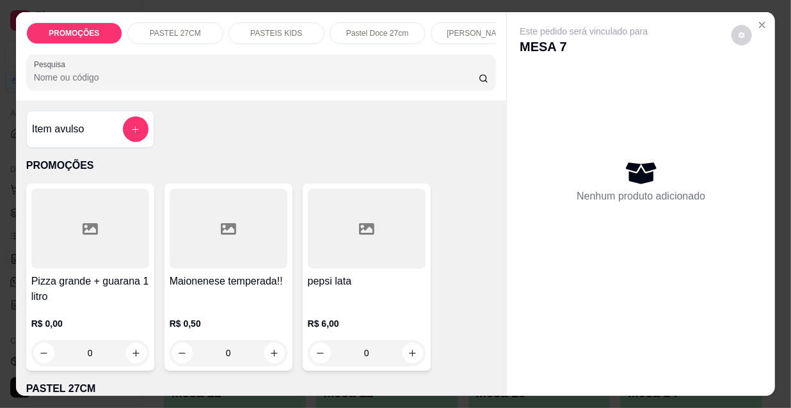
click at [444, 28] on div "[PERSON_NAME]" at bounding box center [479, 33] width 96 height 22
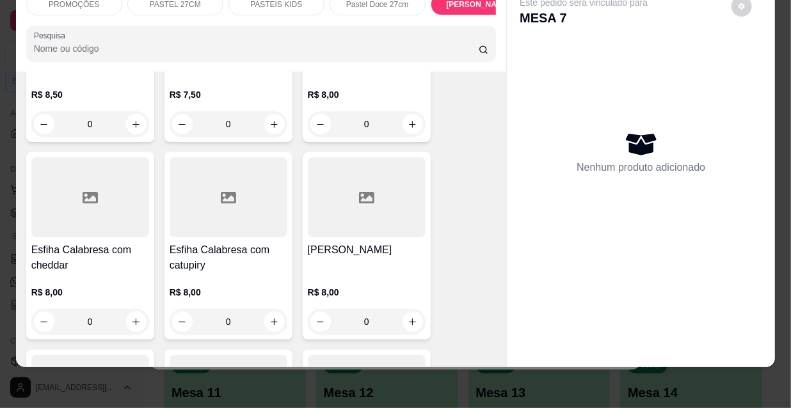
scroll to position [7073, 0]
click at [48, 242] on h4 "Esfiha Calabresa com cheddar" at bounding box center [90, 257] width 118 height 31
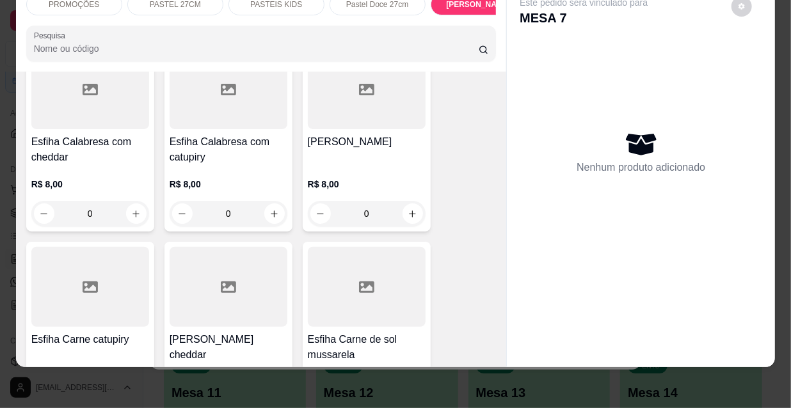
scroll to position [7131, 0]
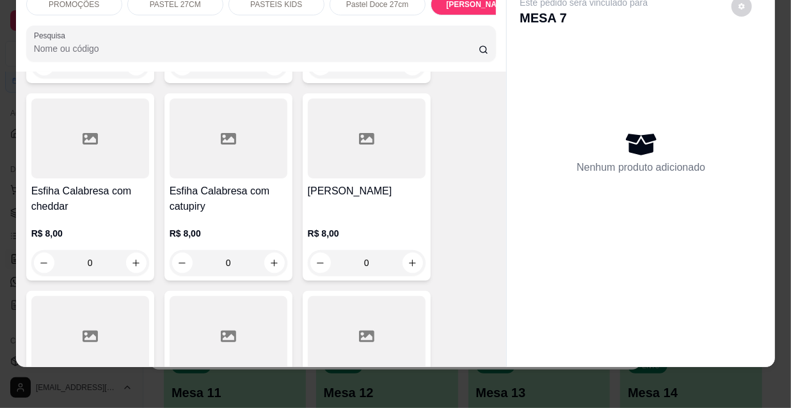
click at [344, 184] on div "[PERSON_NAME]" at bounding box center [367, 199] width 118 height 31
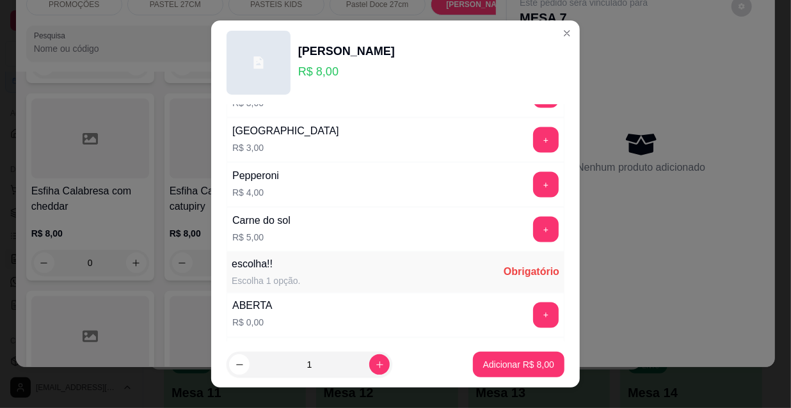
scroll to position [1063, 0]
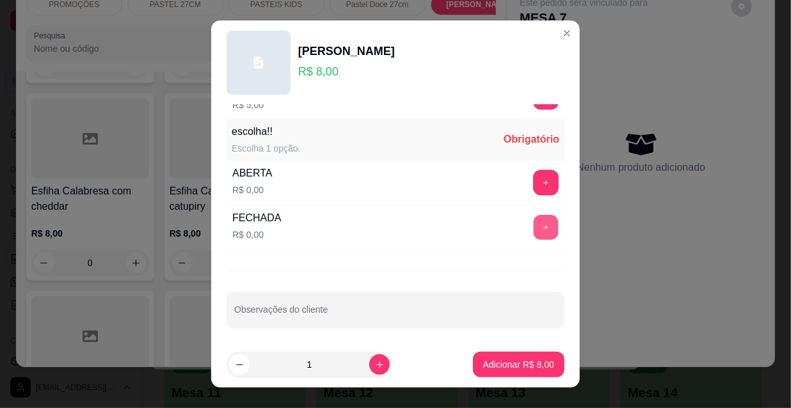
click at [534, 221] on button "+" at bounding box center [546, 228] width 25 height 25
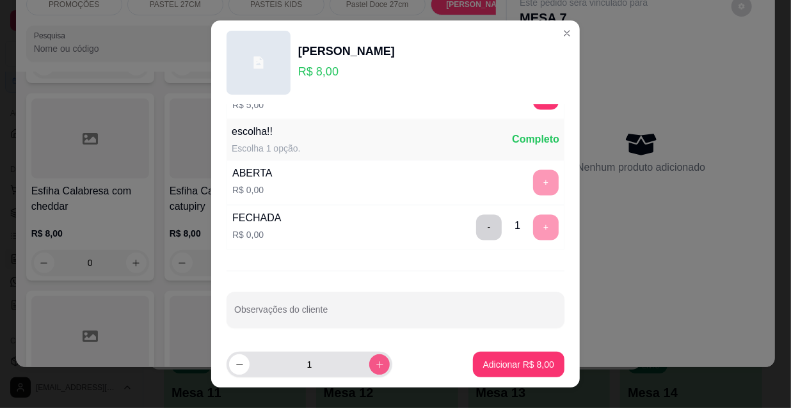
click at [369, 364] on button "increase-product-quantity" at bounding box center [379, 365] width 20 height 20
type input "2"
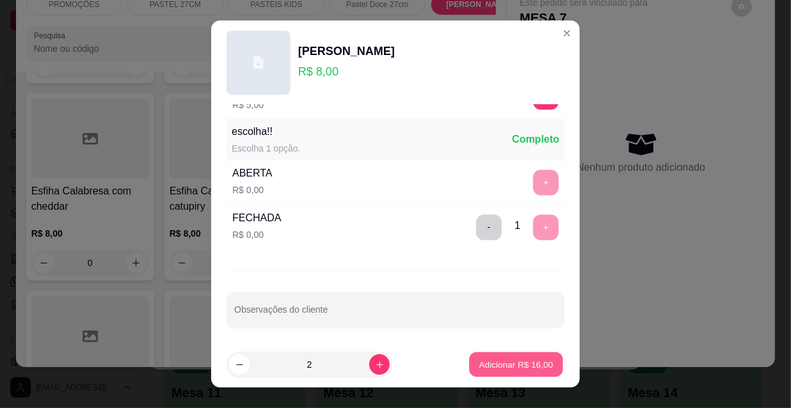
click at [520, 358] on p "Adicionar R$ 16,00" at bounding box center [516, 364] width 74 height 12
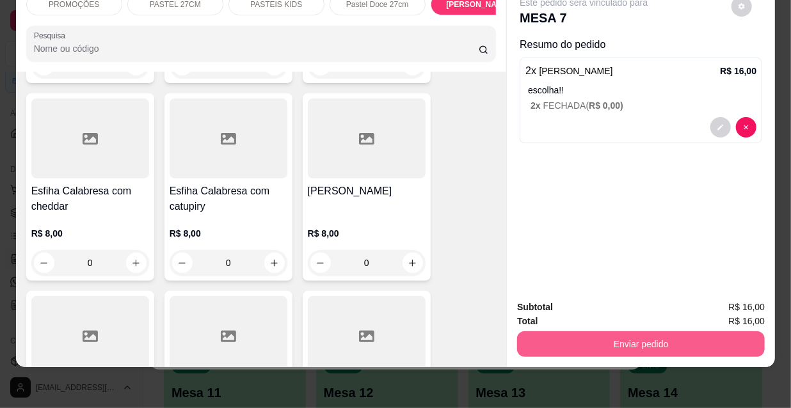
click at [625, 340] on button "Enviar pedido" at bounding box center [641, 345] width 248 height 26
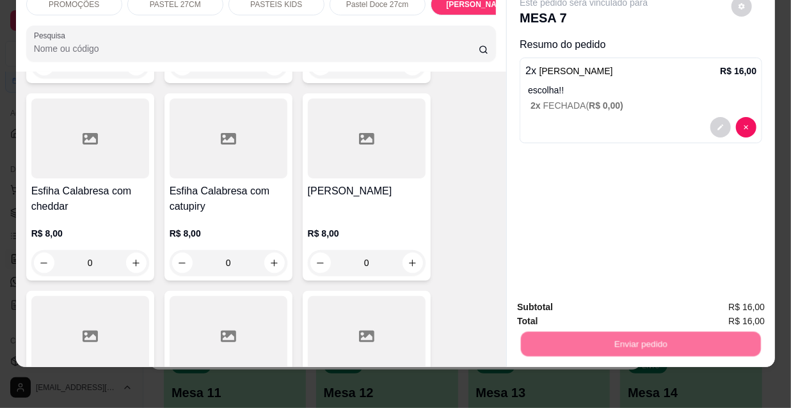
click at [592, 311] on button "Não registrar e enviar pedido" at bounding box center [599, 304] width 129 height 24
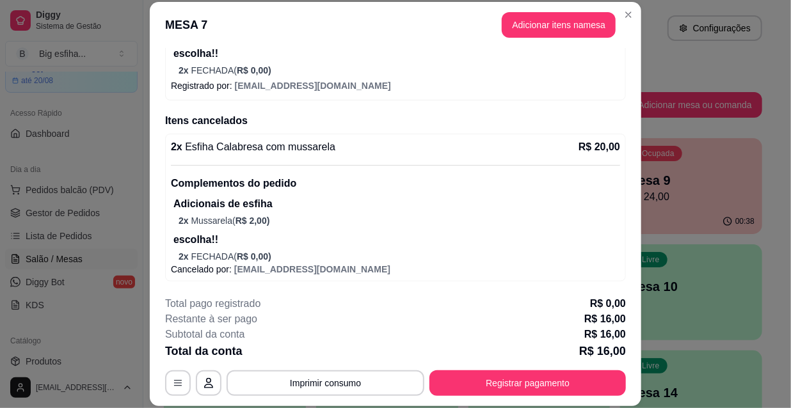
scroll to position [38, 0]
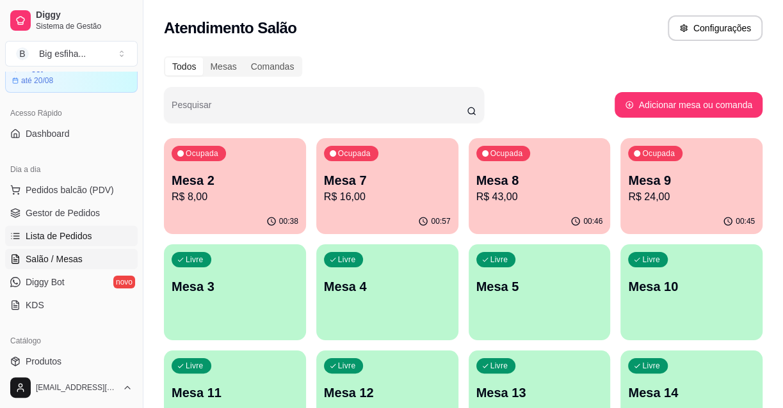
click at [40, 241] on span "Lista de Pedidos" at bounding box center [59, 236] width 67 height 13
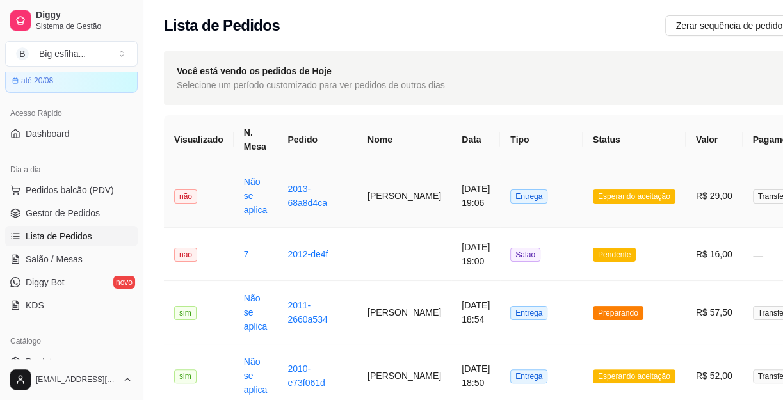
click at [500, 205] on td "Entrega" at bounding box center [541, 196] width 83 height 63
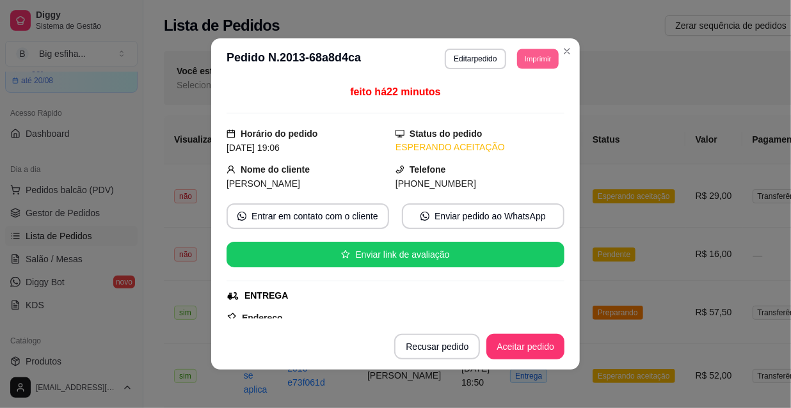
click at [541, 56] on button "Imprimir" at bounding box center [538, 59] width 42 height 20
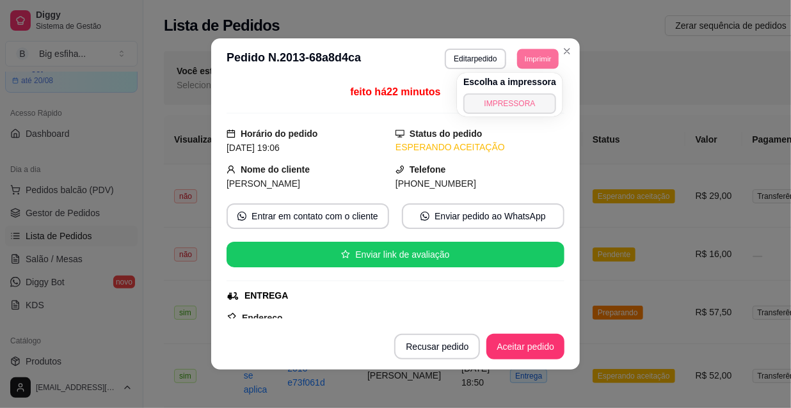
click at [517, 106] on button "IMPRESSORA" at bounding box center [509, 103] width 93 height 20
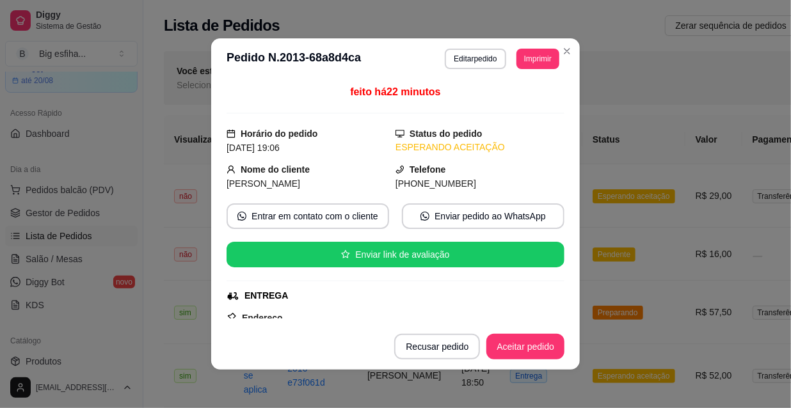
drag, startPoint x: 507, startPoint y: 332, endPoint x: 504, endPoint y: 350, distance: 17.5
click at [505, 341] on footer "Recusar pedido Aceitar pedido" at bounding box center [395, 347] width 369 height 46
click at [499, 358] on button "Aceitar pedido" at bounding box center [526, 347] width 78 height 26
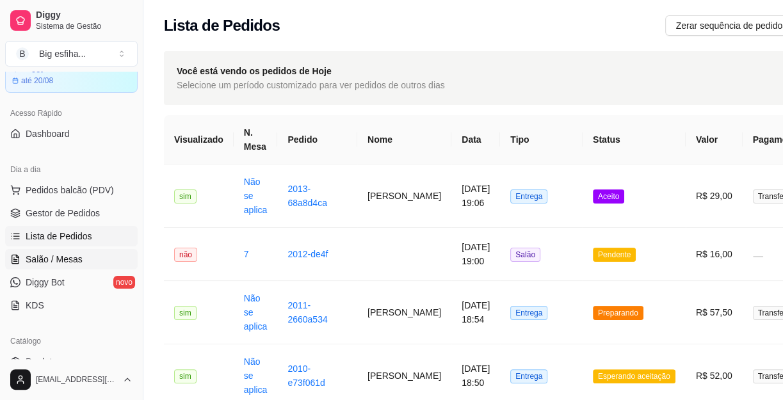
click at [38, 254] on span "Salão / Mesas" at bounding box center [54, 259] width 57 height 13
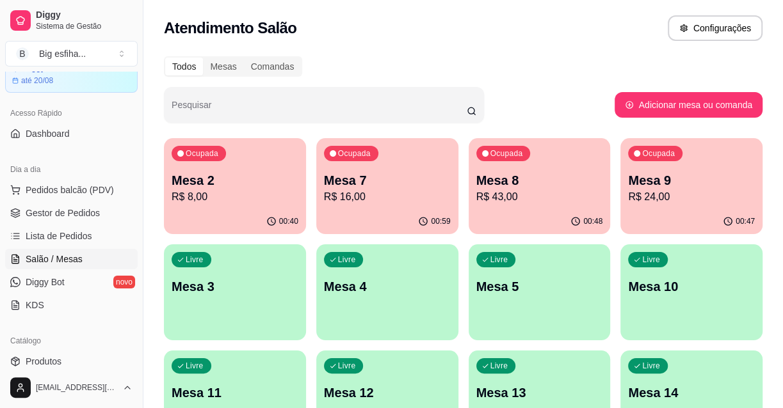
click at [660, 207] on div "Ocupada Mesa 9 R$ 24,00" at bounding box center [691, 173] width 142 height 71
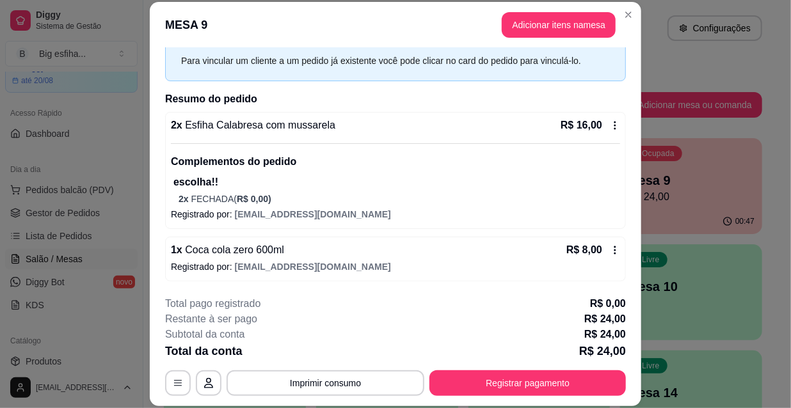
scroll to position [38, 0]
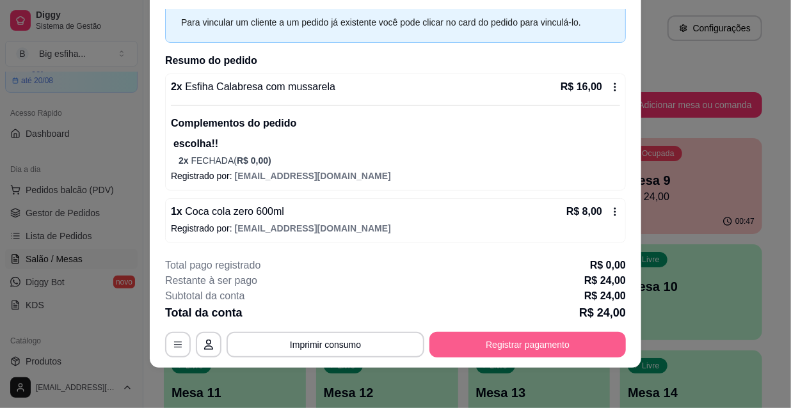
click at [526, 346] on button "Registrar pagamento" at bounding box center [528, 345] width 197 height 26
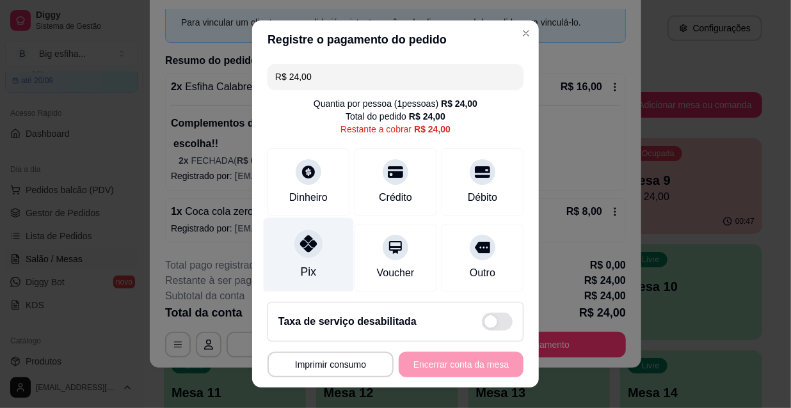
click at [281, 264] on div "Pix" at bounding box center [309, 255] width 90 height 75
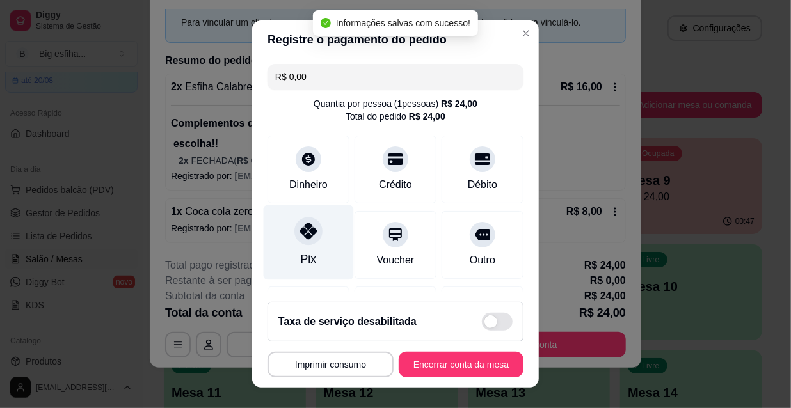
type input "R$ 0,00"
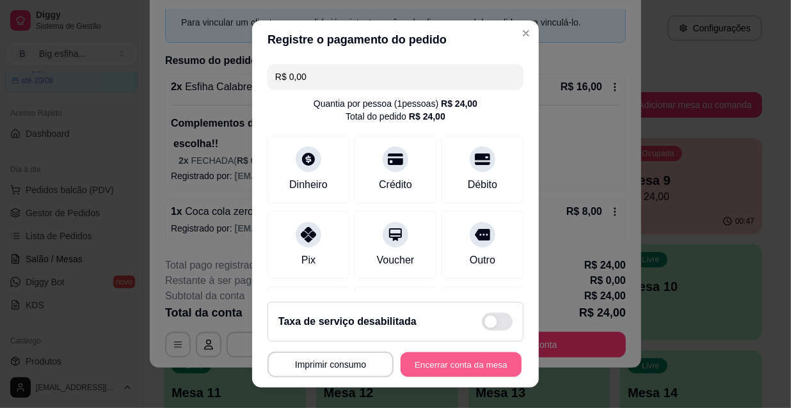
click at [460, 368] on button "Encerrar conta da mesa" at bounding box center [461, 365] width 121 height 25
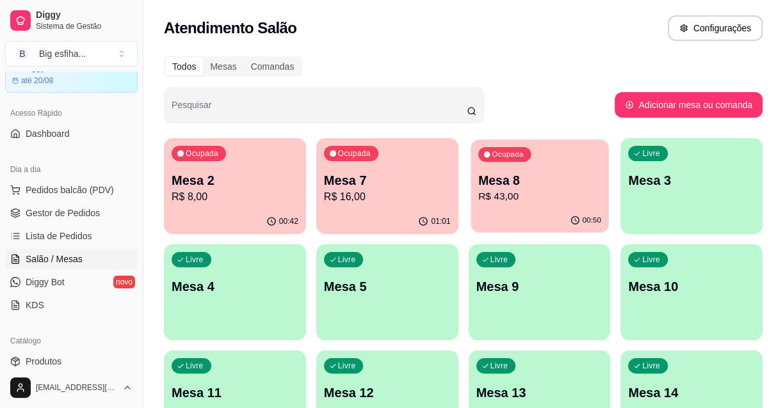
click at [556, 192] on p "R$ 43,00" at bounding box center [539, 196] width 123 height 15
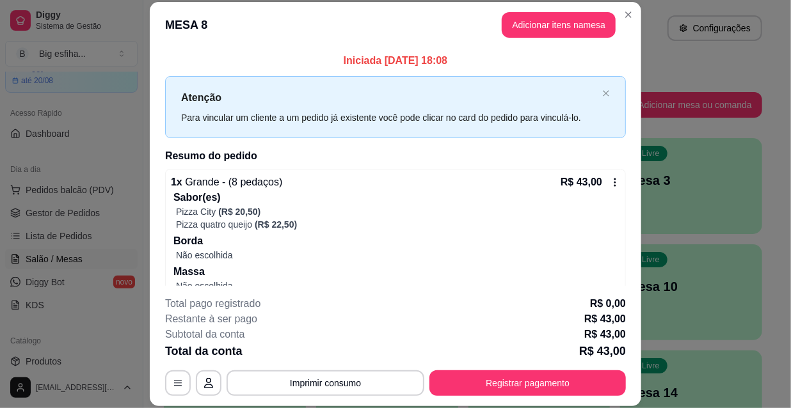
click at [526, 13] on header "MESA 8 Adicionar itens na mesa" at bounding box center [396, 25] width 492 height 46
click at [529, 18] on button "Adicionar itens na mesa" at bounding box center [559, 25] width 114 height 26
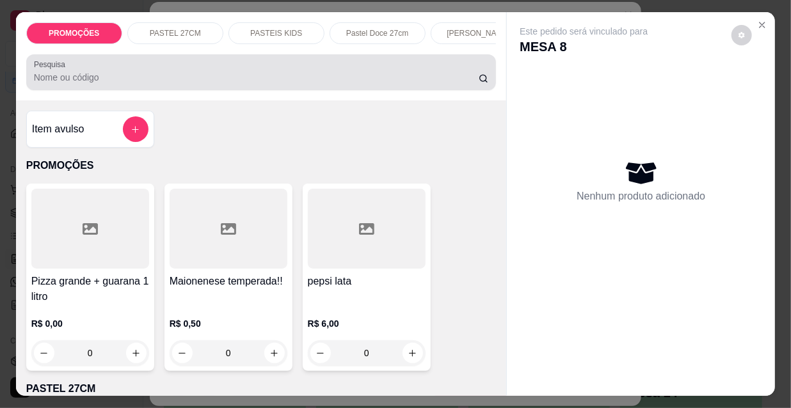
click at [190, 81] on input "Pesquisa" at bounding box center [256, 77] width 445 height 13
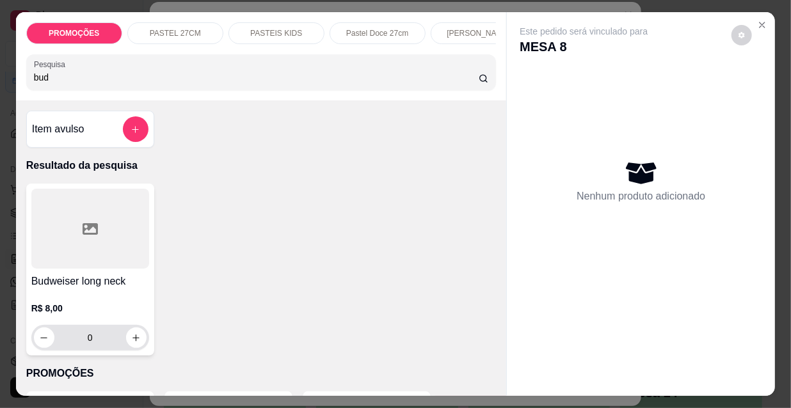
type input "bud"
click at [139, 342] on button "increase-product-quantity" at bounding box center [136, 338] width 20 height 20
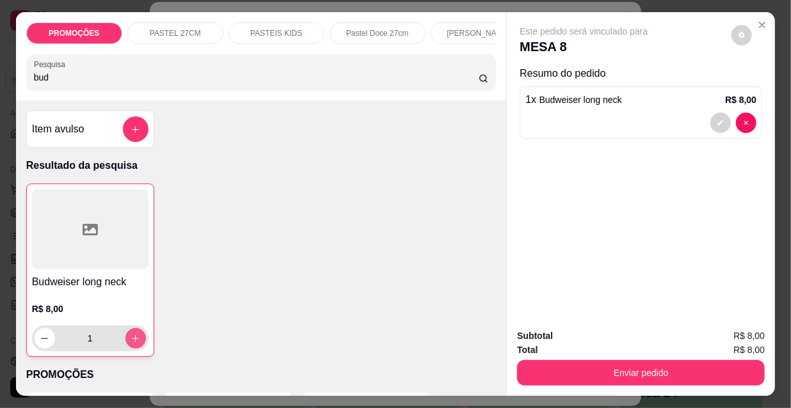
type input "1"
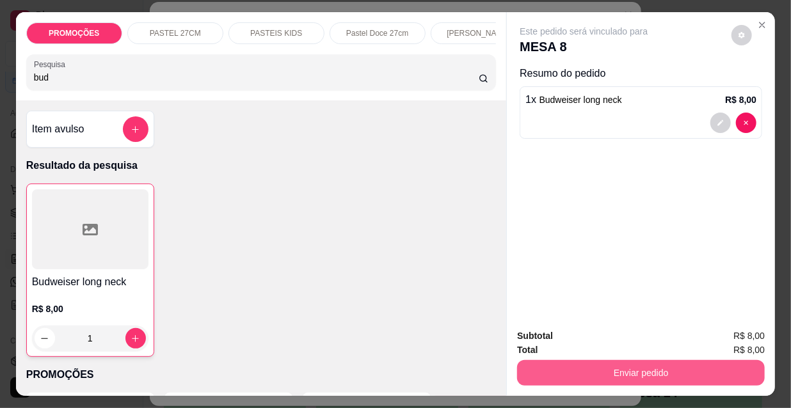
click at [575, 364] on button "Enviar pedido" at bounding box center [641, 373] width 248 height 26
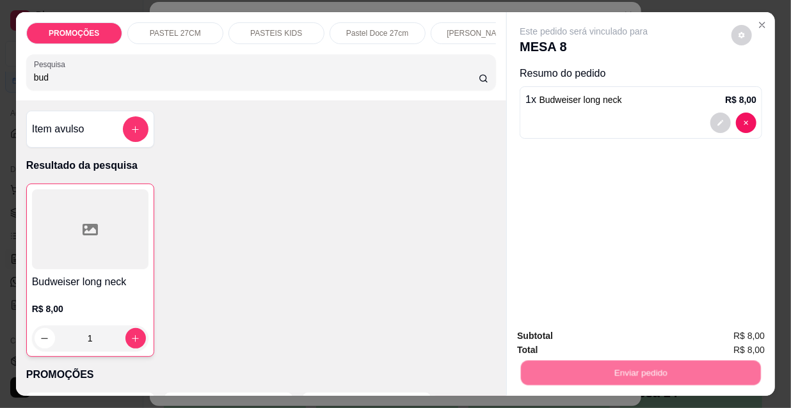
click at [585, 333] on button "Não registrar e enviar pedido" at bounding box center [599, 337] width 129 height 24
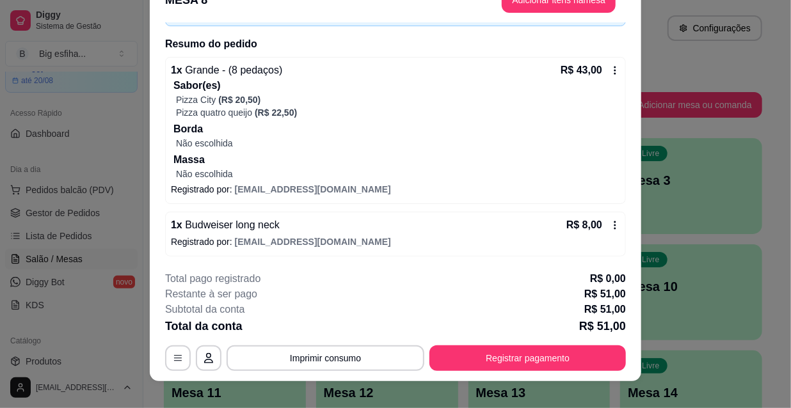
scroll to position [38, 0]
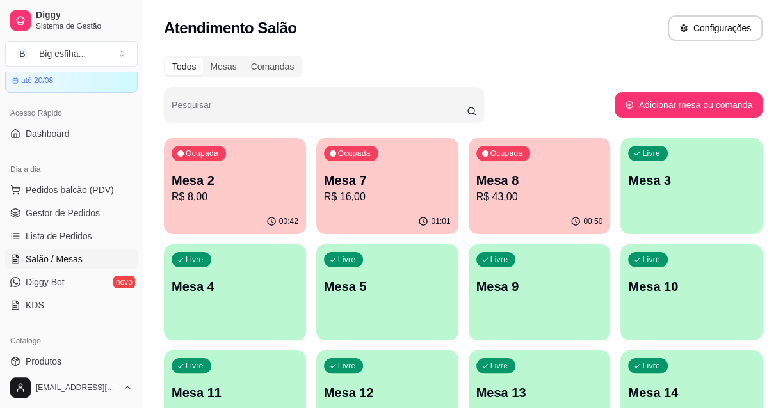
click at [236, 178] on p "Mesa 2" at bounding box center [235, 181] width 127 height 18
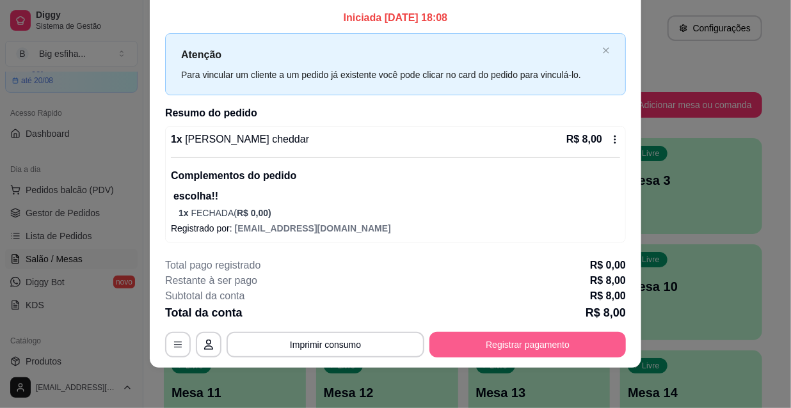
click at [501, 337] on button "Registrar pagamento" at bounding box center [528, 345] width 197 height 26
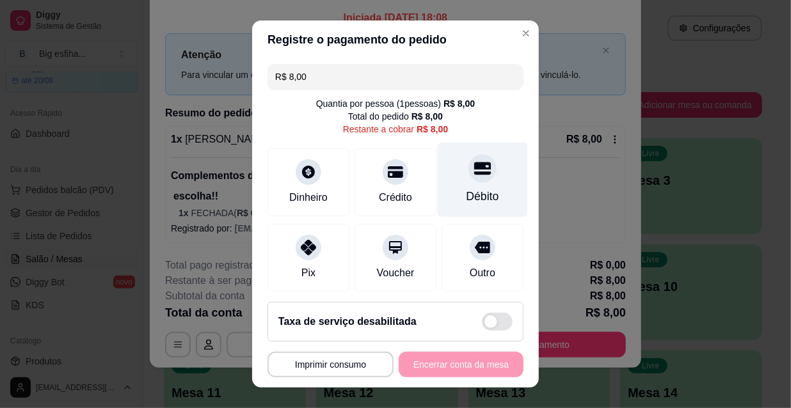
click at [477, 168] on div "Débito" at bounding box center [483, 180] width 90 height 75
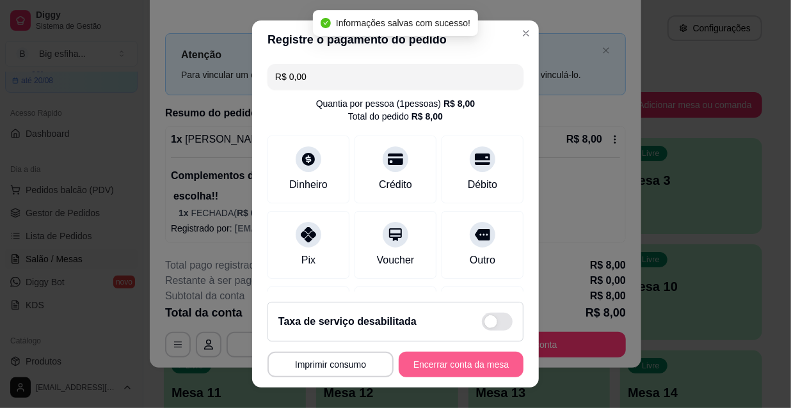
type input "R$ 0,00"
click at [418, 365] on button "Encerrar conta da mesa" at bounding box center [461, 365] width 125 height 26
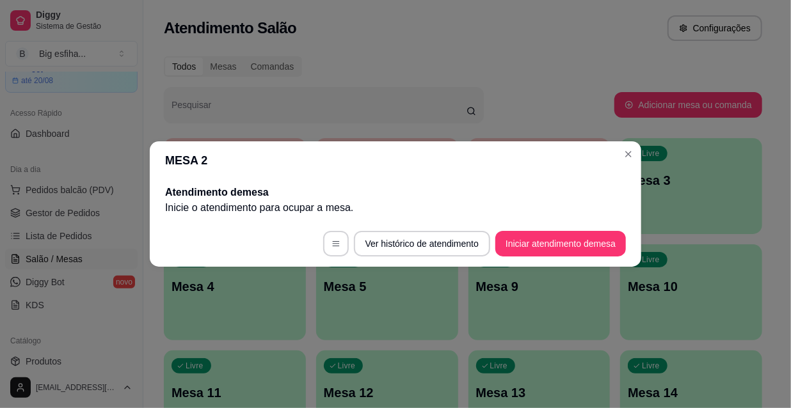
scroll to position [0, 0]
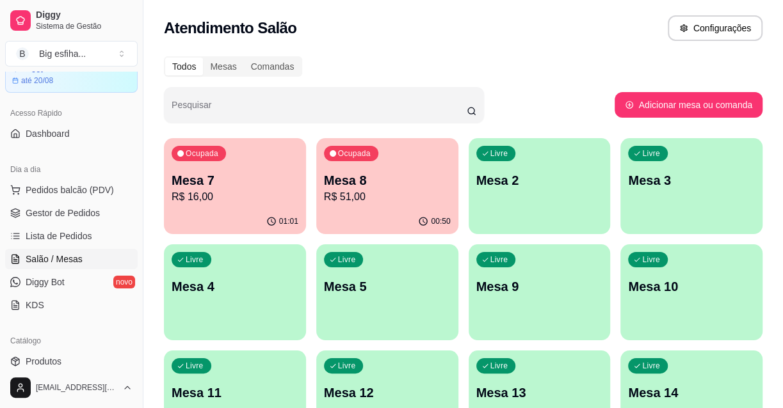
click at [234, 202] on p "R$ 16,00" at bounding box center [235, 196] width 127 height 15
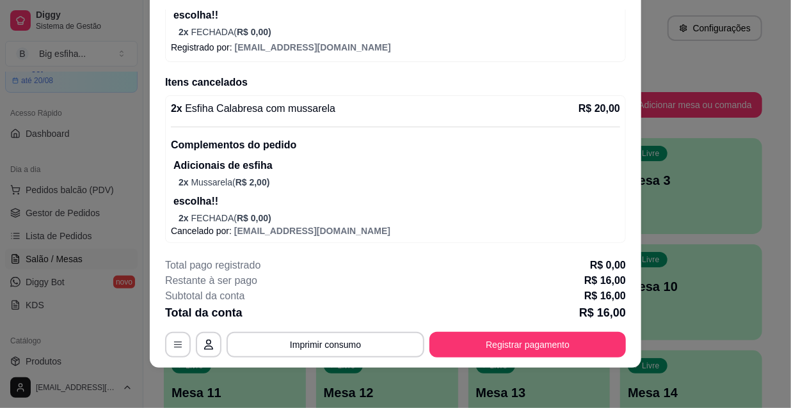
scroll to position [38, 0]
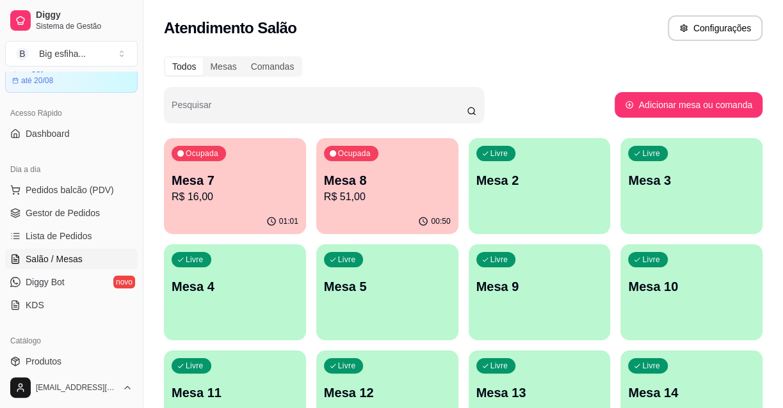
click at [392, 198] on p "R$ 51,00" at bounding box center [387, 196] width 127 height 15
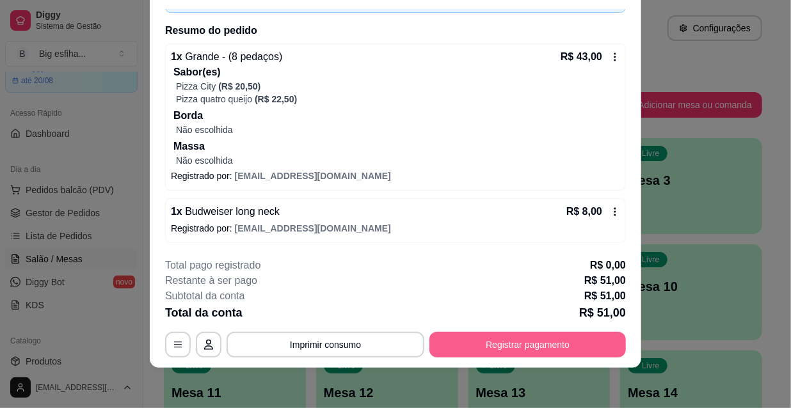
click at [535, 335] on button "Registrar pagamento" at bounding box center [528, 345] width 197 height 26
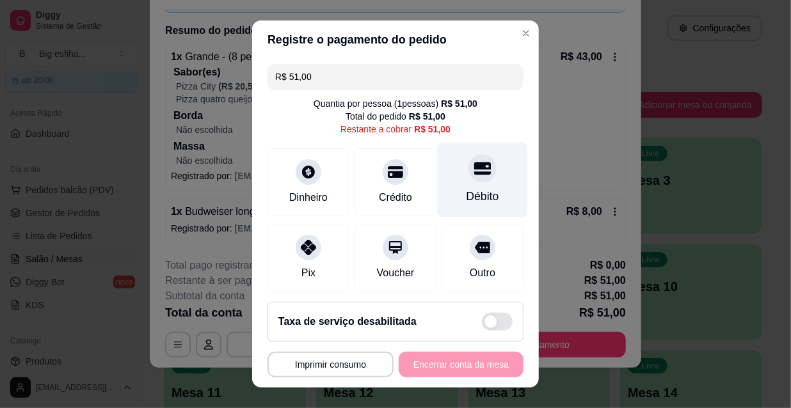
click at [474, 163] on icon at bounding box center [482, 168] width 17 height 17
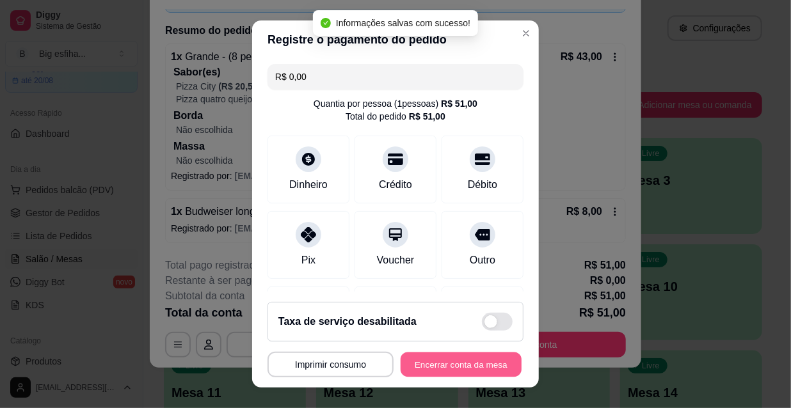
type input "R$ 0,00"
click at [444, 363] on button "Encerrar conta da mesa" at bounding box center [461, 365] width 121 height 25
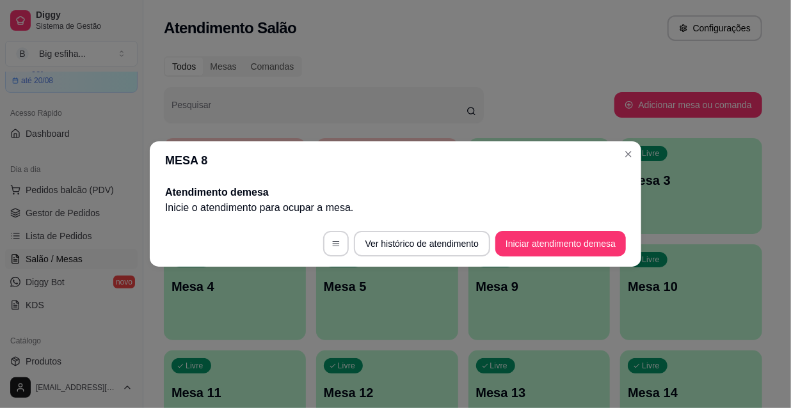
scroll to position [0, 0]
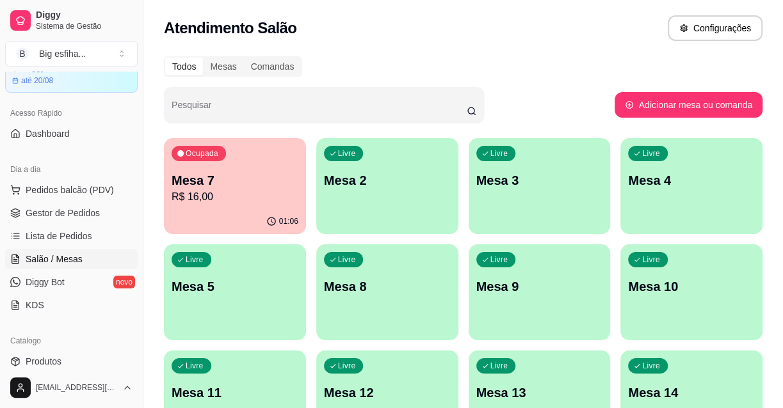
click at [371, 197] on div "Livre Mesa 2" at bounding box center [387, 178] width 142 height 81
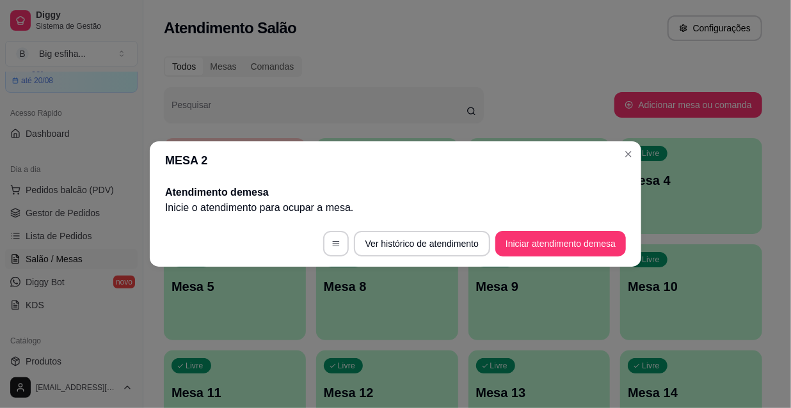
click at [555, 236] on button "Iniciar atendimento de mesa" at bounding box center [560, 244] width 131 height 26
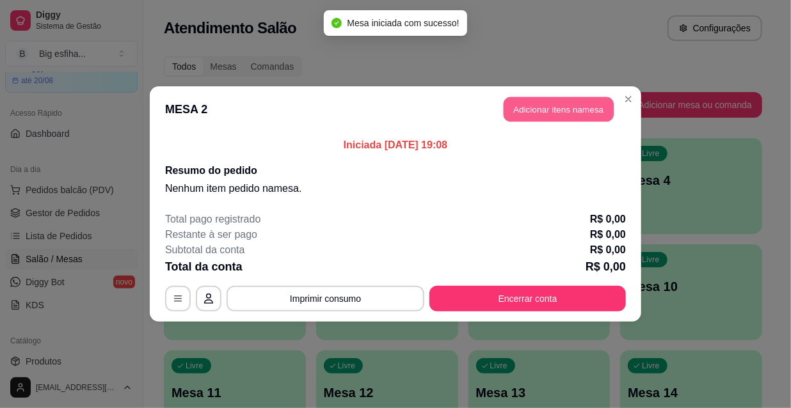
click at [539, 108] on button "Adicionar itens na mesa" at bounding box center [559, 109] width 110 height 25
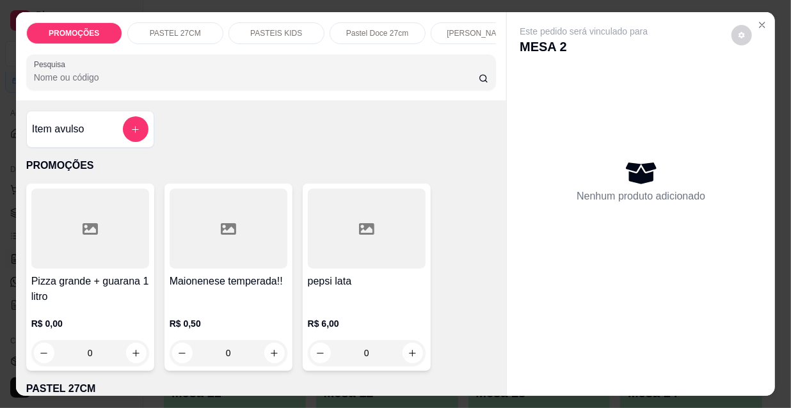
click at [63, 83] on input "Pesquisa" at bounding box center [256, 77] width 445 height 13
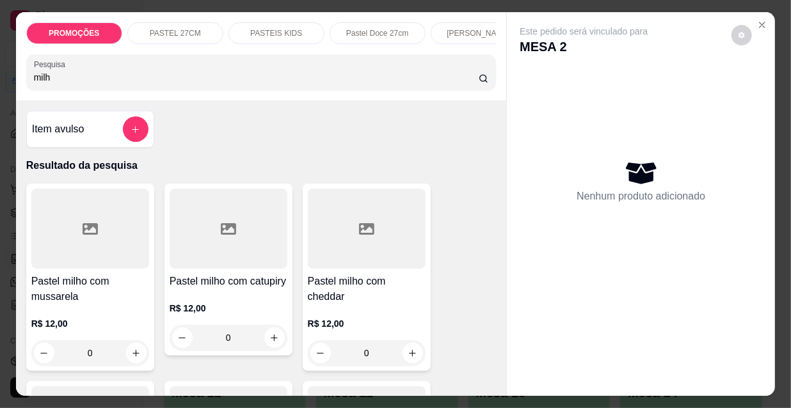
type input "milh"
click at [64, 305] on h4 "Pastel milho com mussarela" at bounding box center [90, 289] width 118 height 31
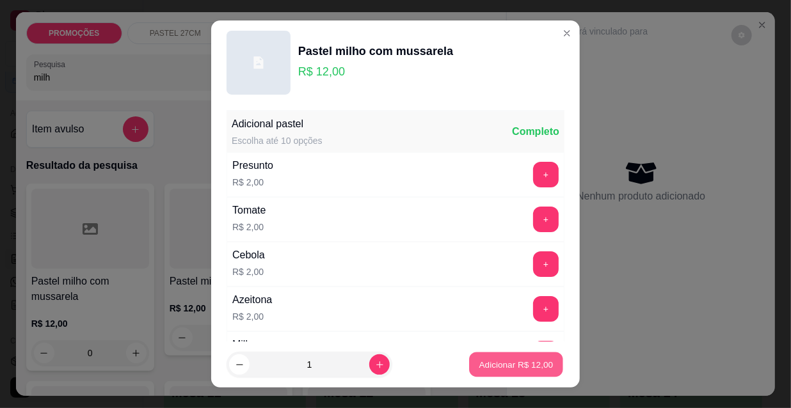
click at [495, 373] on button "Adicionar R$ 12,00" at bounding box center [516, 365] width 94 height 25
type input "1"
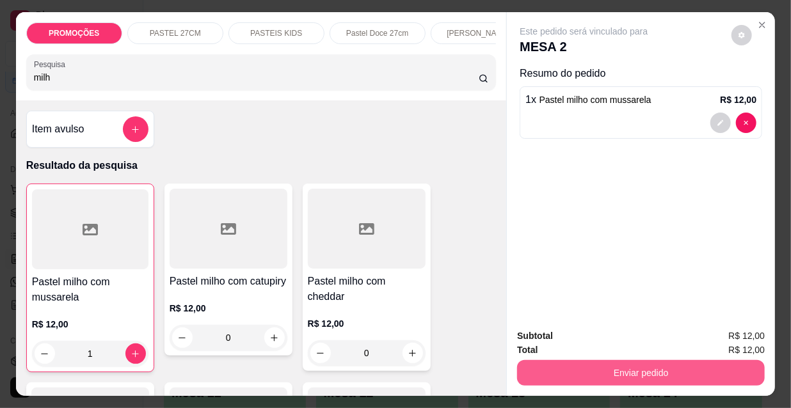
click at [569, 371] on button "Enviar pedido" at bounding box center [641, 373] width 248 height 26
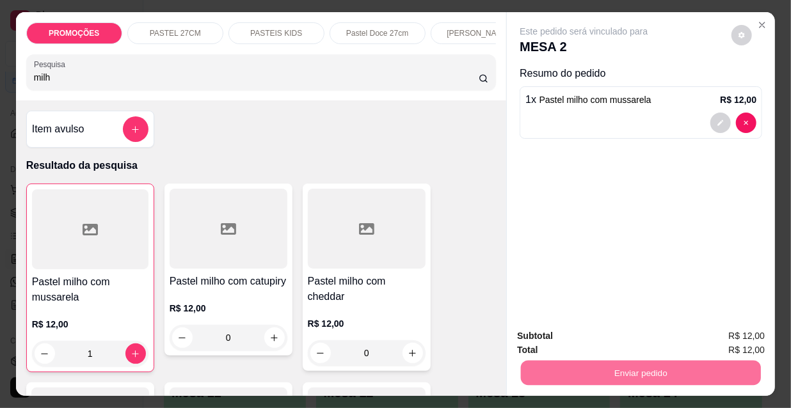
click at [563, 342] on button "Não registrar e enviar pedido" at bounding box center [599, 337] width 133 height 24
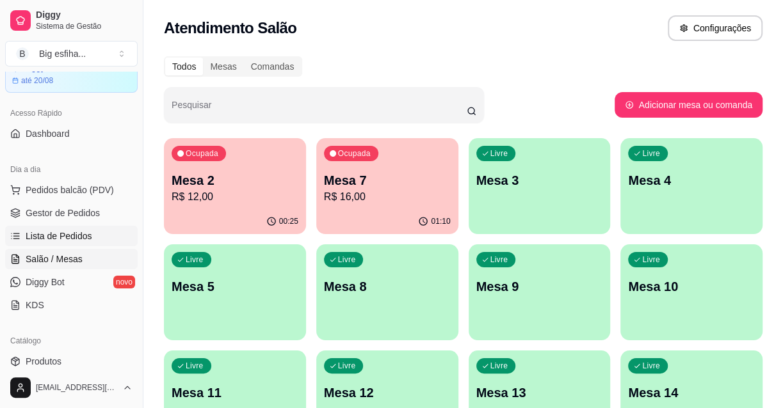
click at [71, 243] on link "Lista de Pedidos" at bounding box center [71, 236] width 133 height 20
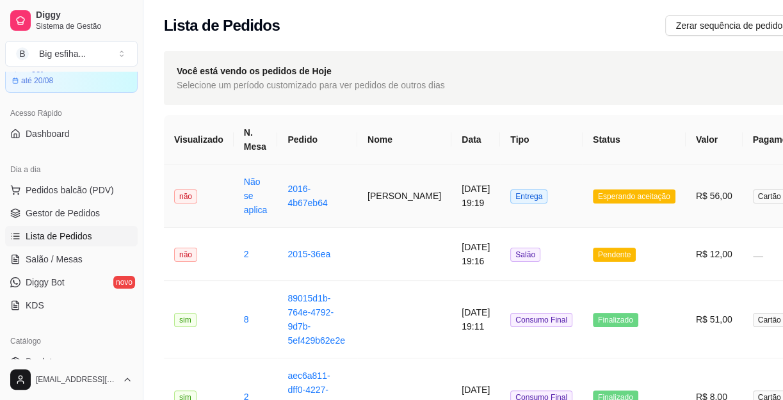
click at [396, 218] on td "[PERSON_NAME]" at bounding box center [404, 196] width 94 height 63
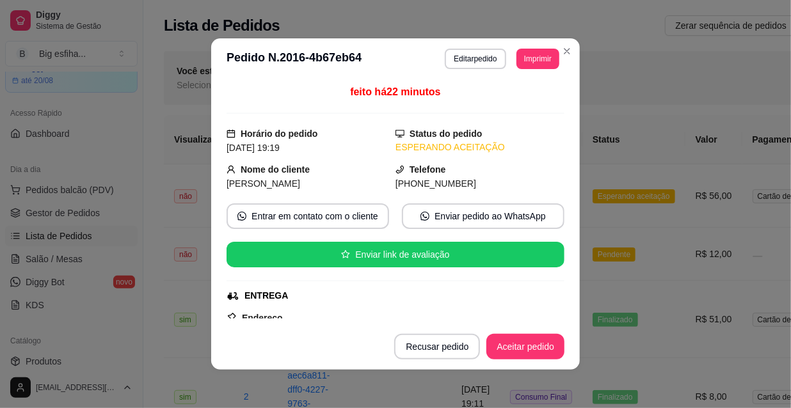
click at [527, 68] on button "Imprimir" at bounding box center [538, 59] width 43 height 20
click at [511, 104] on button "IMPRESSORA" at bounding box center [520, 98] width 74 height 17
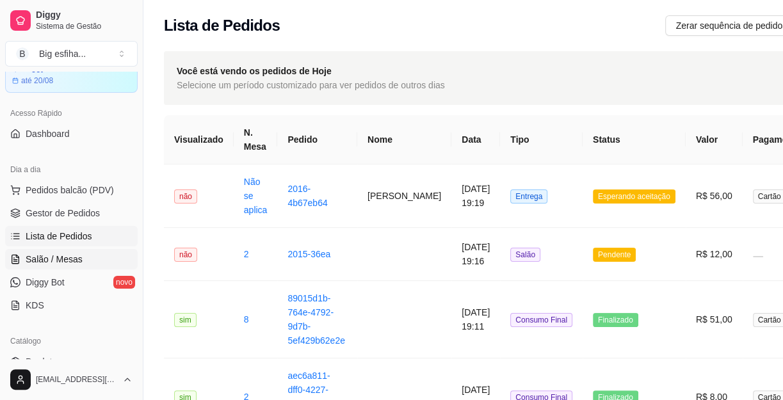
click at [70, 262] on span "Salão / Mesas" at bounding box center [54, 259] width 57 height 13
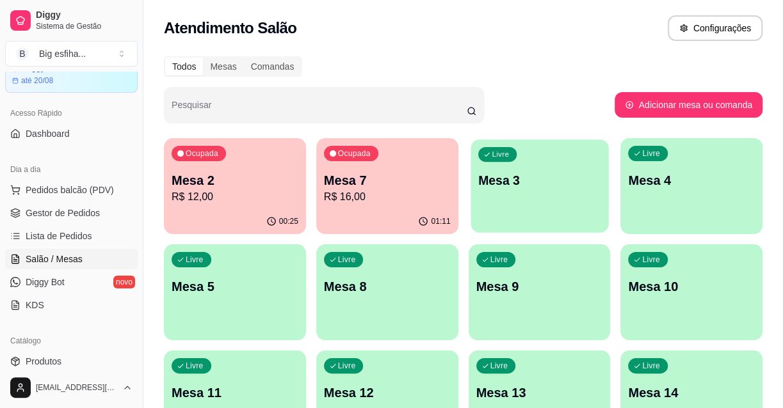
click at [498, 167] on div "Livre Mesa 3" at bounding box center [540, 179] width 138 height 78
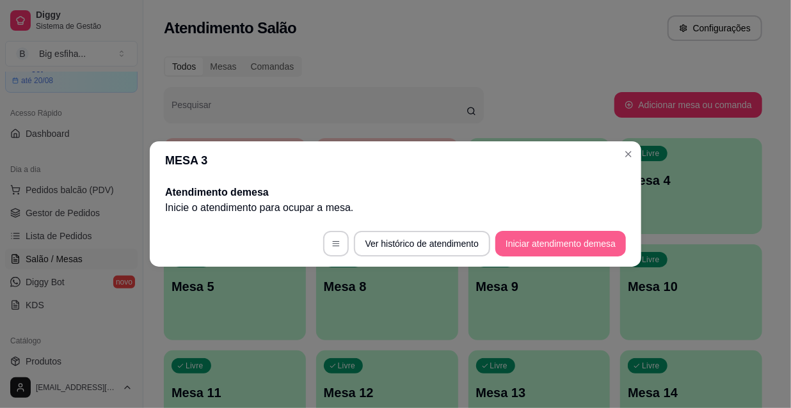
click at [563, 255] on button "Iniciar atendimento de mesa" at bounding box center [560, 244] width 131 height 26
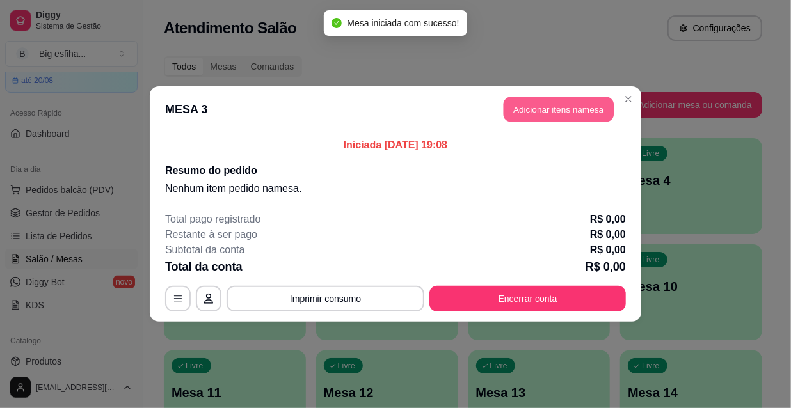
click at [558, 113] on button "Adicionar itens na mesa" at bounding box center [559, 109] width 110 height 25
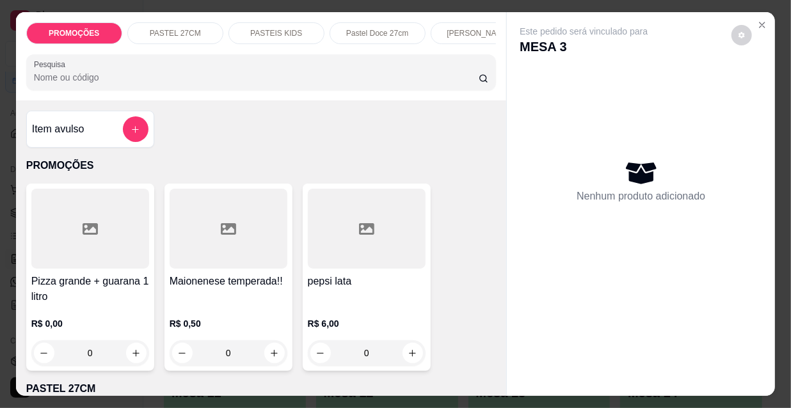
click at [302, 28] on div "PASTEIS KIDS" at bounding box center [277, 33] width 96 height 22
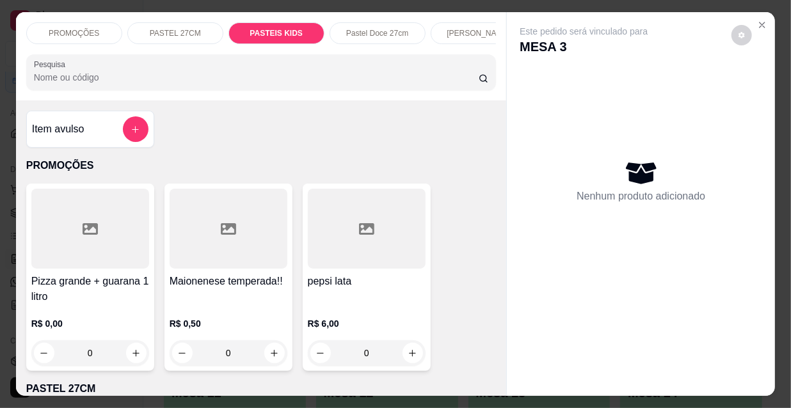
scroll to position [33, 0]
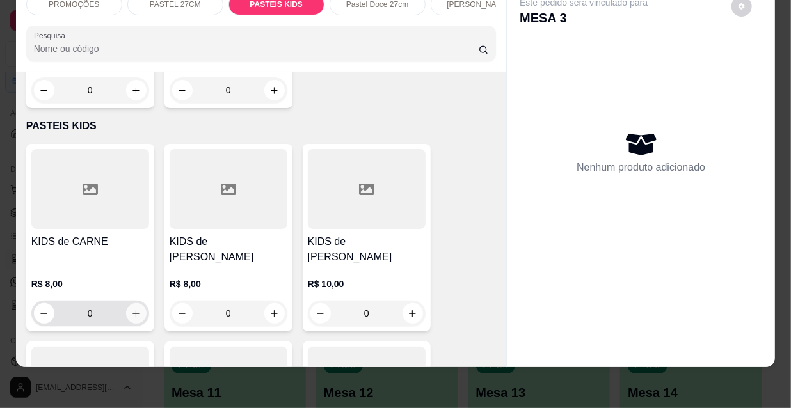
click at [131, 309] on icon "increase-product-quantity" at bounding box center [136, 314] width 10 height 10
type input "1"
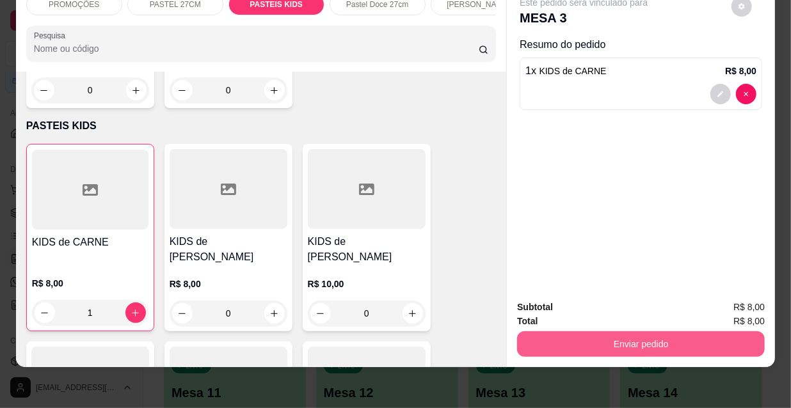
click at [552, 332] on button "Enviar pedido" at bounding box center [641, 345] width 248 height 26
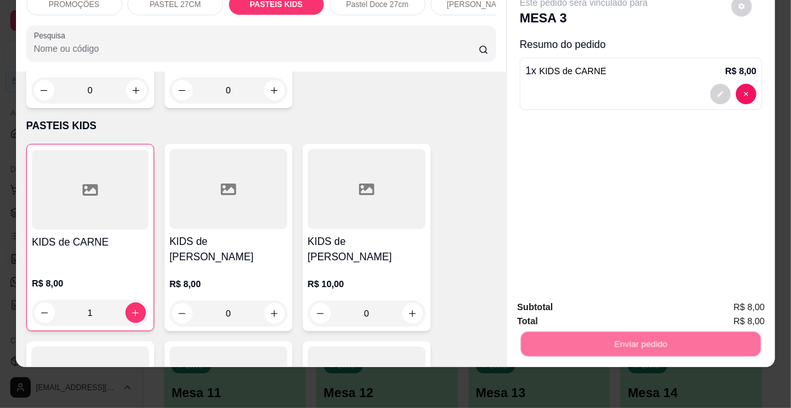
click at [580, 300] on button "Não registrar e enviar pedido" at bounding box center [599, 304] width 129 height 24
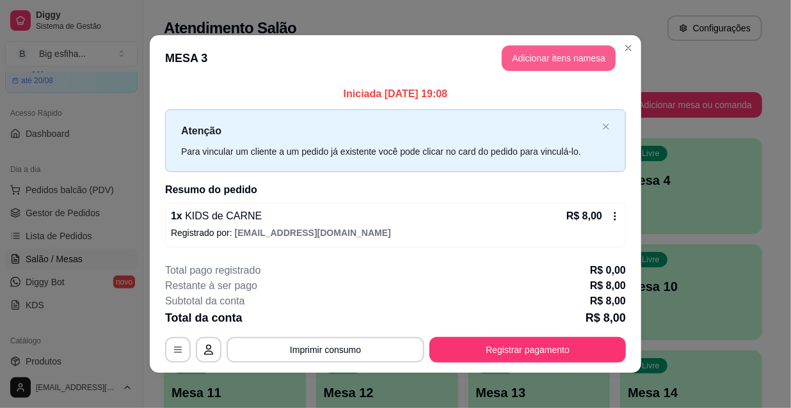
click at [544, 54] on button "Adicionar itens na mesa" at bounding box center [559, 58] width 114 height 26
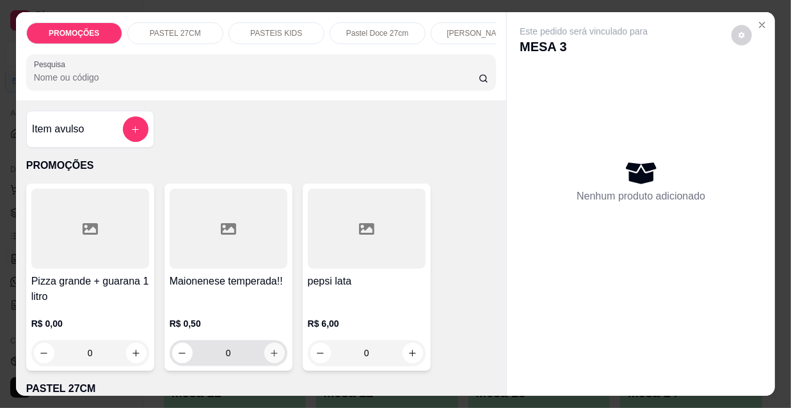
click at [271, 358] on icon "increase-product-quantity" at bounding box center [275, 354] width 10 height 10
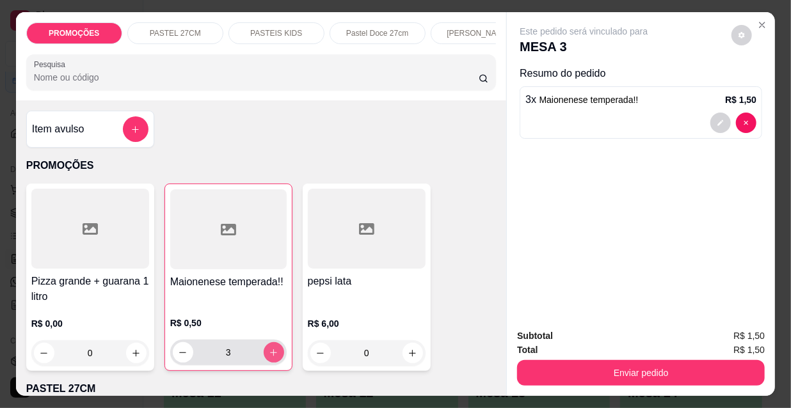
click at [269, 356] on icon "increase-product-quantity" at bounding box center [274, 353] width 10 height 10
type input "4"
click at [617, 360] on button "Enviar pedido" at bounding box center [641, 373] width 248 height 26
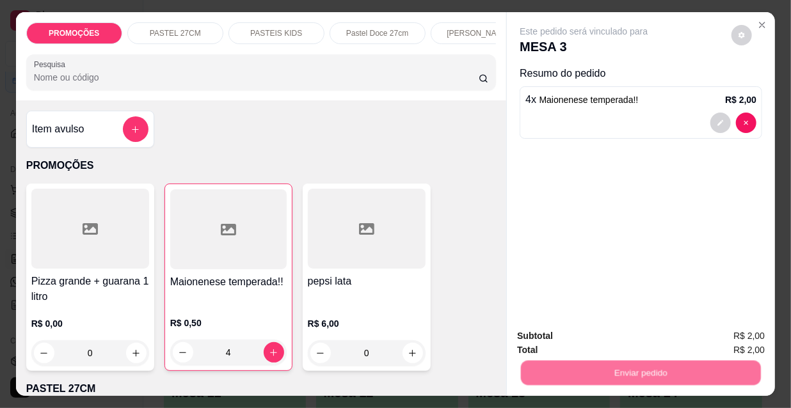
click at [599, 335] on button "Não registrar e enviar pedido" at bounding box center [599, 337] width 133 height 24
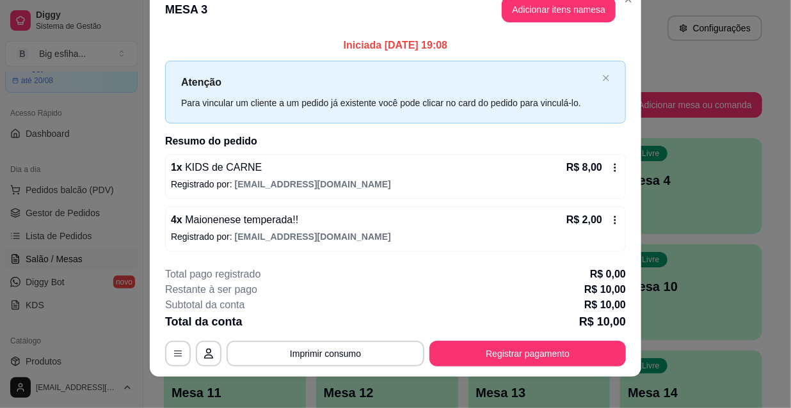
scroll to position [31, 0]
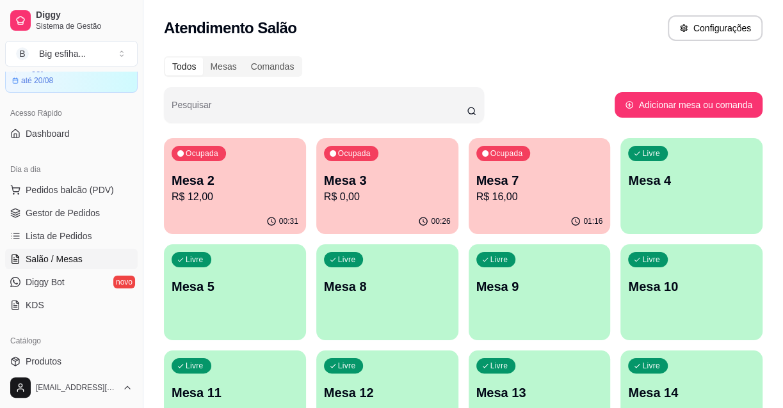
click at [684, 195] on div "Livre Mesa 4" at bounding box center [691, 178] width 142 height 81
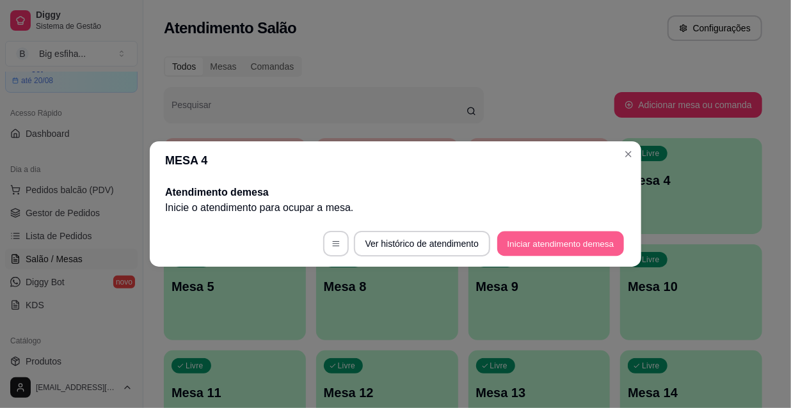
click at [550, 250] on button "Iniciar atendimento de mesa" at bounding box center [560, 244] width 127 height 25
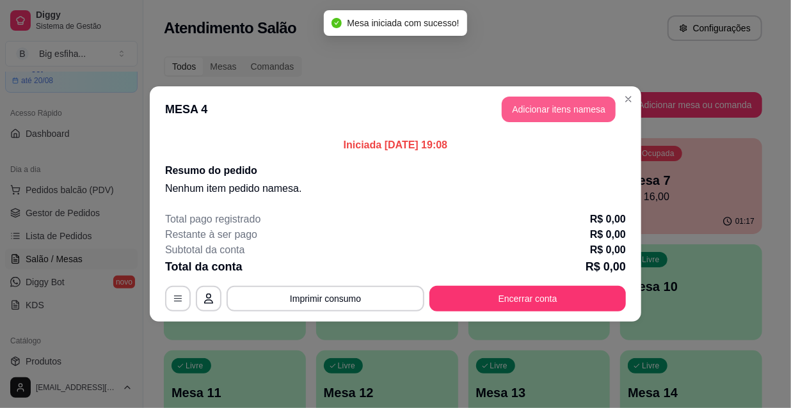
click at [551, 107] on button "Adicionar itens na mesa" at bounding box center [559, 110] width 114 height 26
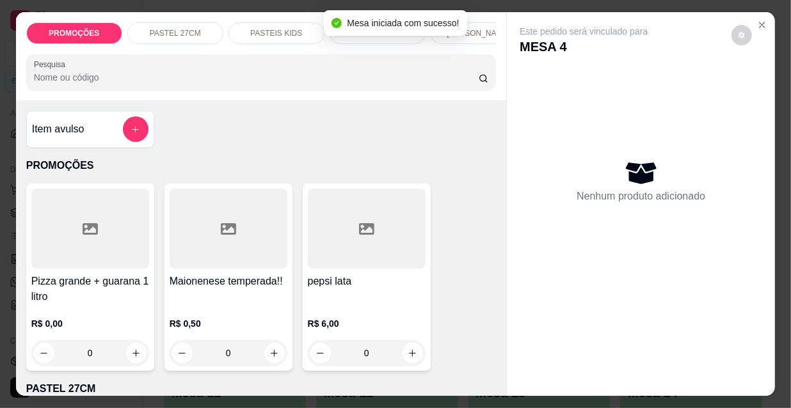
click at [471, 28] on p "[PERSON_NAME]" at bounding box center [478, 33] width 63 height 10
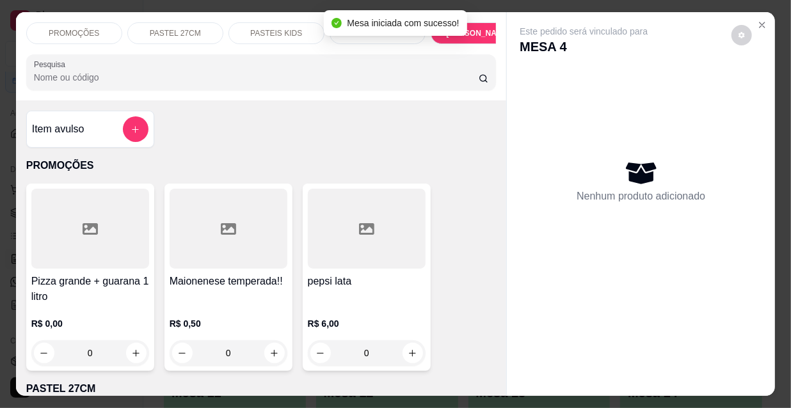
scroll to position [33, 0]
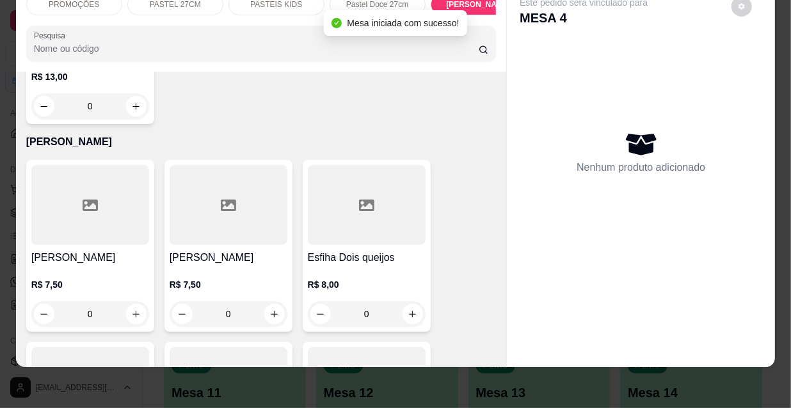
click at [121, 250] on h4 "[PERSON_NAME]" at bounding box center [90, 257] width 118 height 15
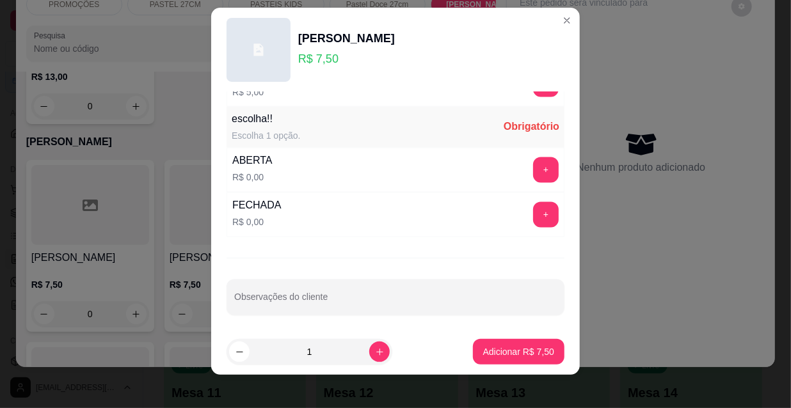
scroll to position [20, 0]
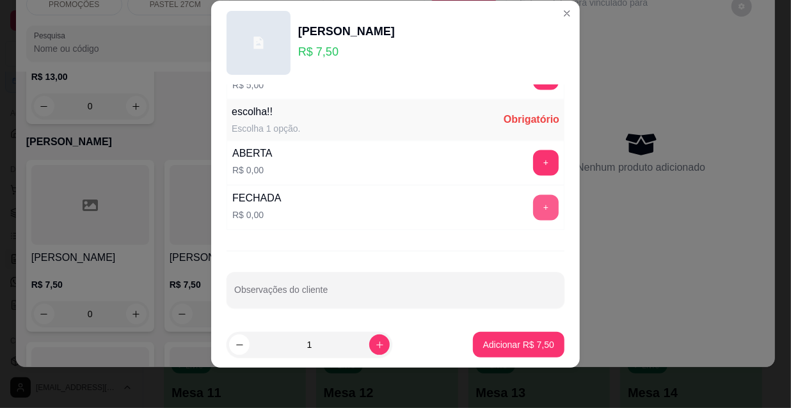
click at [533, 201] on button "+" at bounding box center [546, 208] width 26 height 26
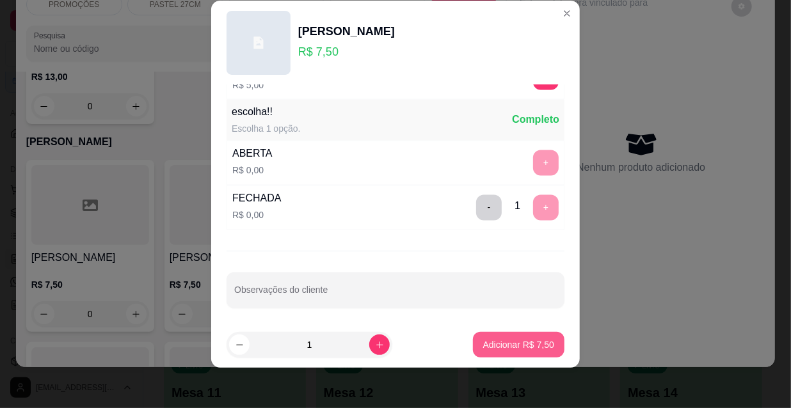
click at [515, 344] on p "Adicionar R$ 7,50" at bounding box center [518, 345] width 71 height 13
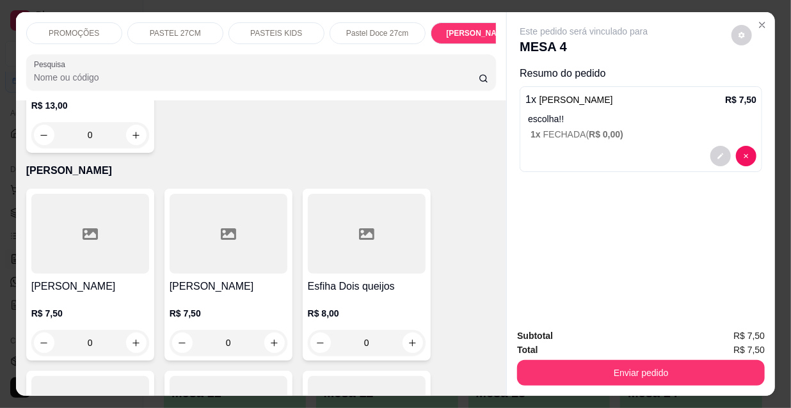
scroll to position [0, 412]
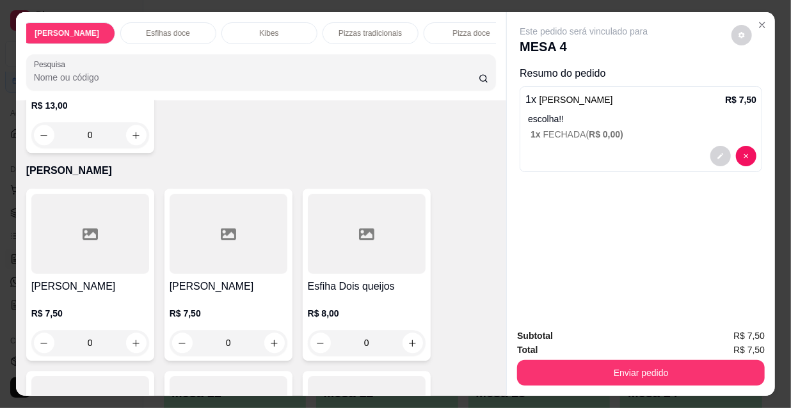
click at [173, 22] on div "Esfihas doce" at bounding box center [168, 33] width 96 height 22
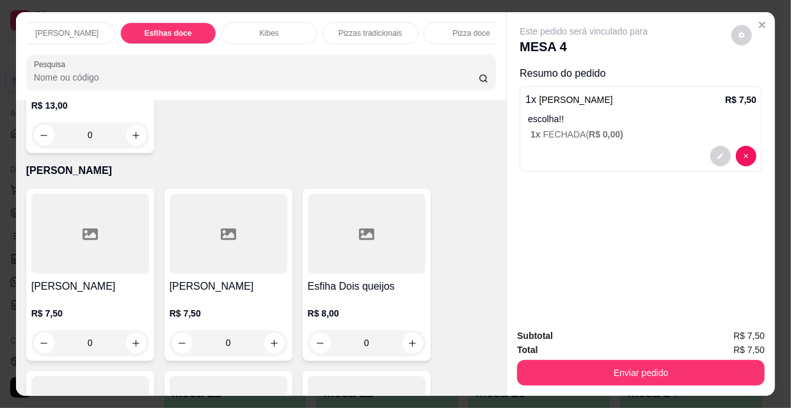
scroll to position [33, 0]
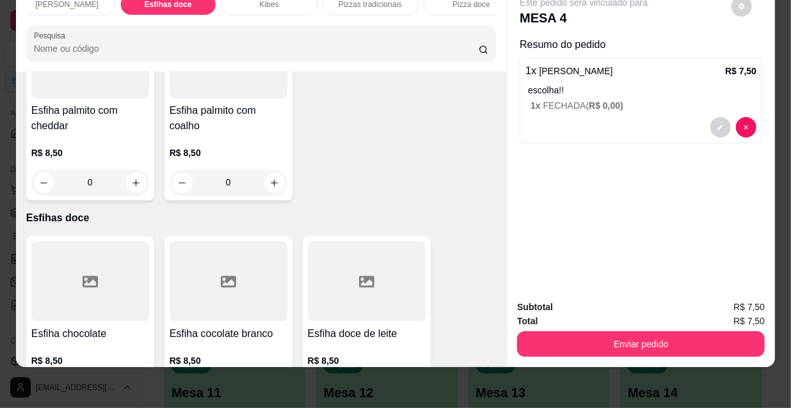
click at [114, 242] on div at bounding box center [90, 282] width 118 height 80
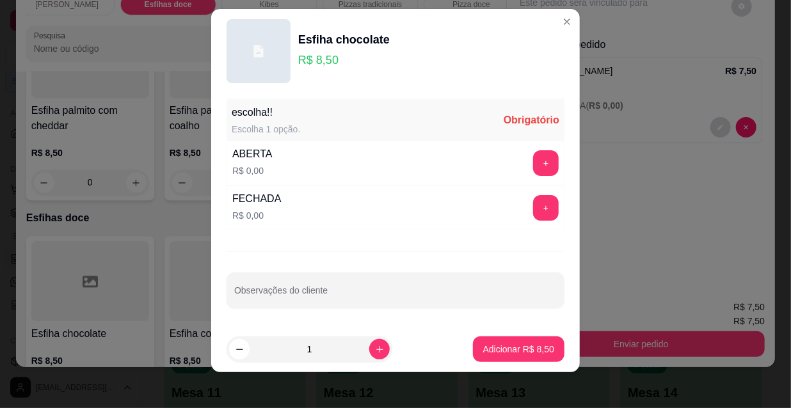
scroll to position [18, 0]
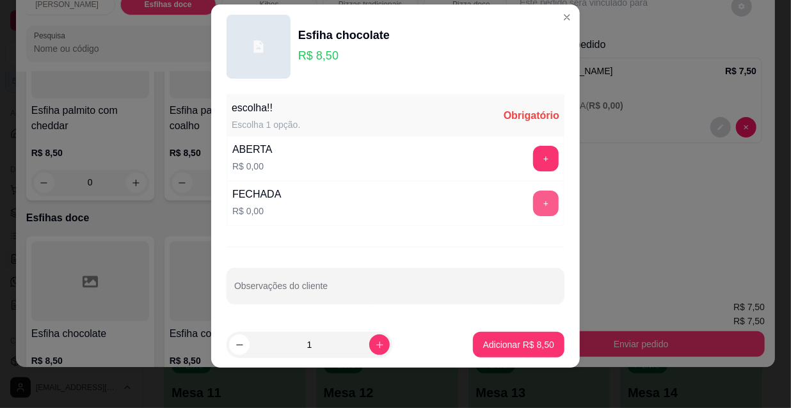
click at [533, 204] on button "+" at bounding box center [546, 204] width 26 height 26
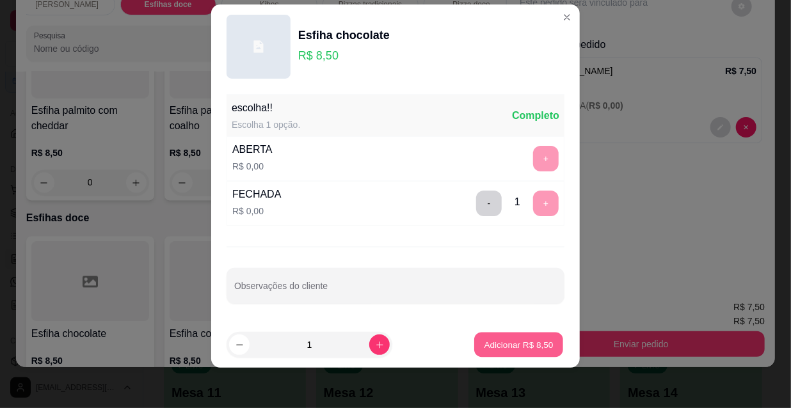
click at [508, 346] on p "Adicionar R$ 8,50" at bounding box center [518, 345] width 69 height 12
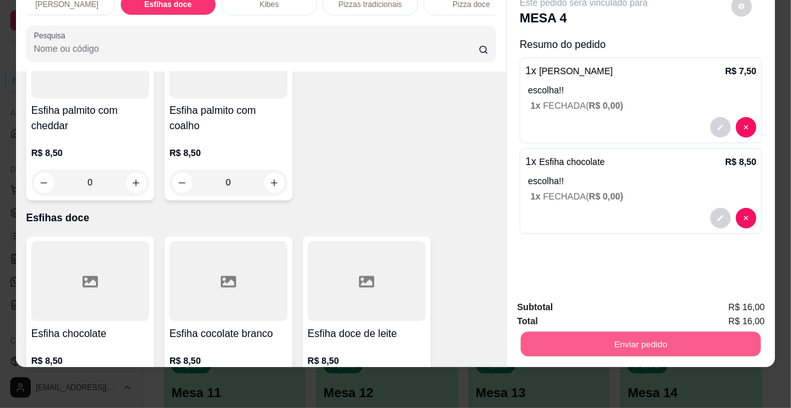
click at [547, 332] on button "Enviar pedido" at bounding box center [641, 344] width 240 height 25
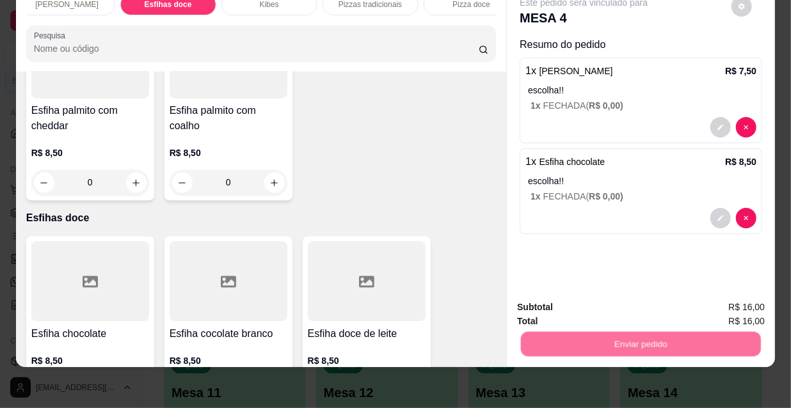
click at [560, 311] on button "Não registrar e enviar pedido" at bounding box center [599, 304] width 129 height 24
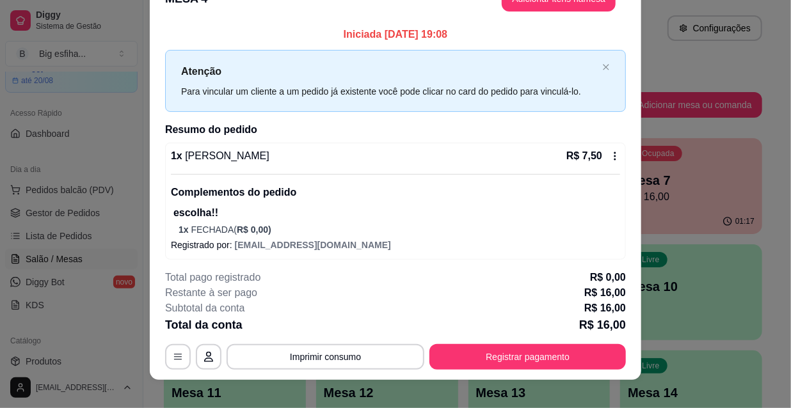
scroll to position [38, 0]
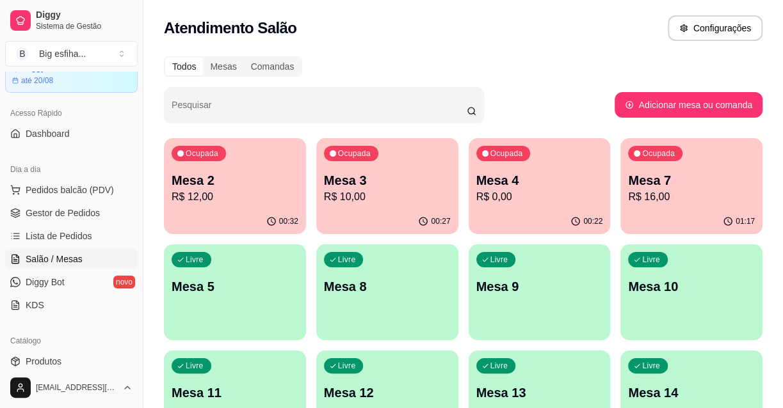
click at [510, 189] on p "Mesa 4" at bounding box center [539, 181] width 127 height 18
click at [664, 213] on div "01:17" at bounding box center [692, 221] width 138 height 24
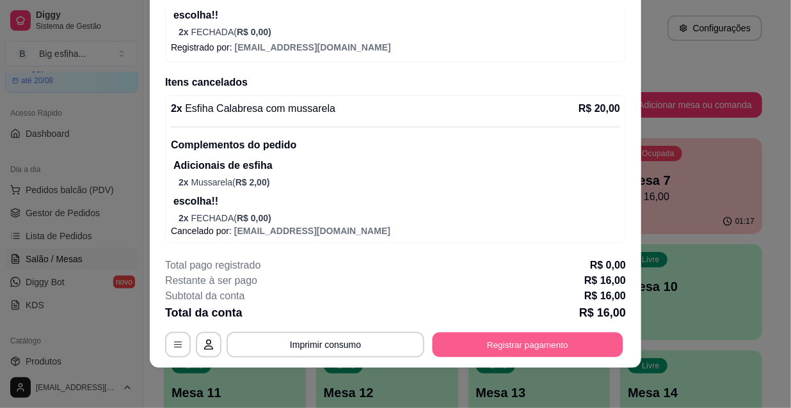
click at [515, 354] on button "Registrar pagamento" at bounding box center [528, 344] width 191 height 25
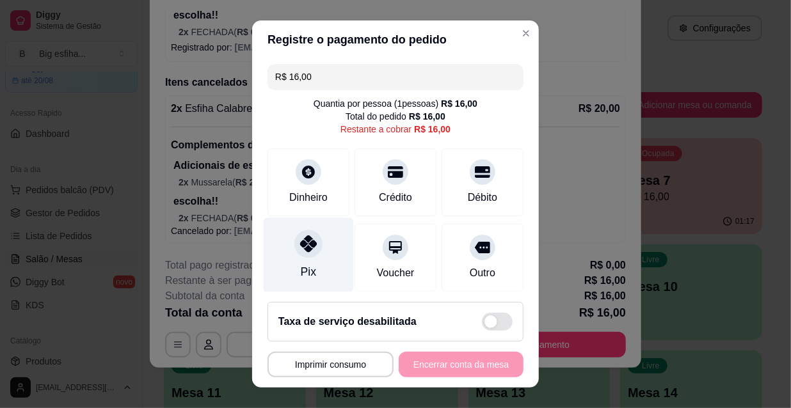
click at [298, 256] on div at bounding box center [308, 244] width 28 height 28
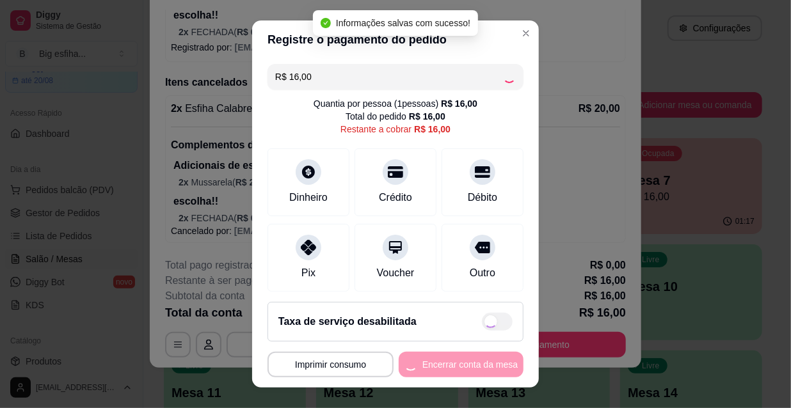
type input "R$ 0,00"
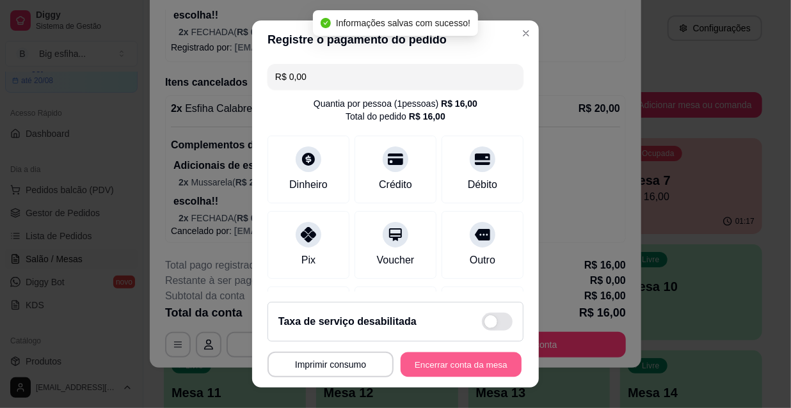
click at [445, 364] on button "Encerrar conta da mesa" at bounding box center [461, 365] width 121 height 25
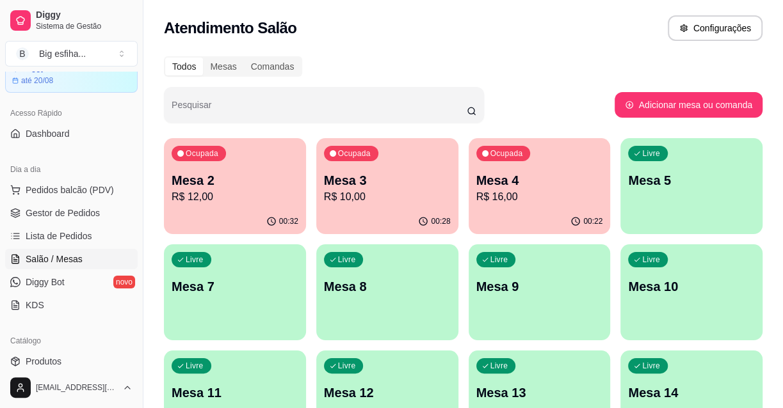
click at [560, 207] on div "Ocupada Mesa 4 R$ 16,00" at bounding box center [540, 173] width 142 height 71
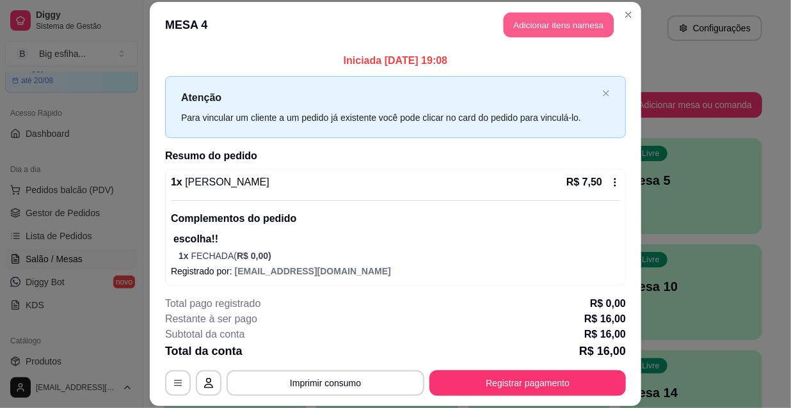
click at [551, 26] on button "Adicionar itens na mesa" at bounding box center [559, 25] width 110 height 25
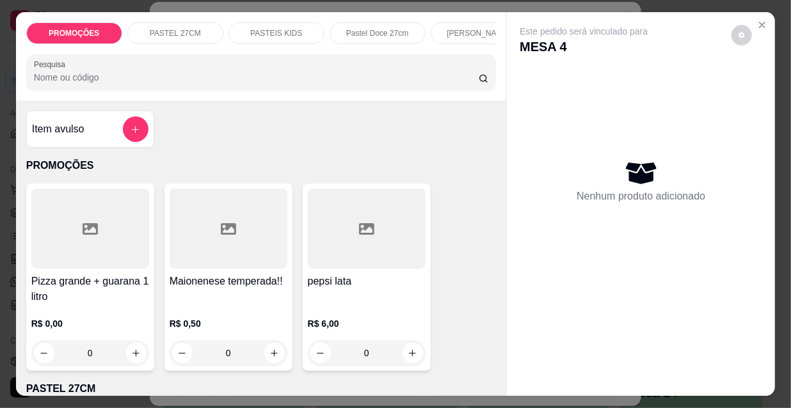
scroll to position [0, 737]
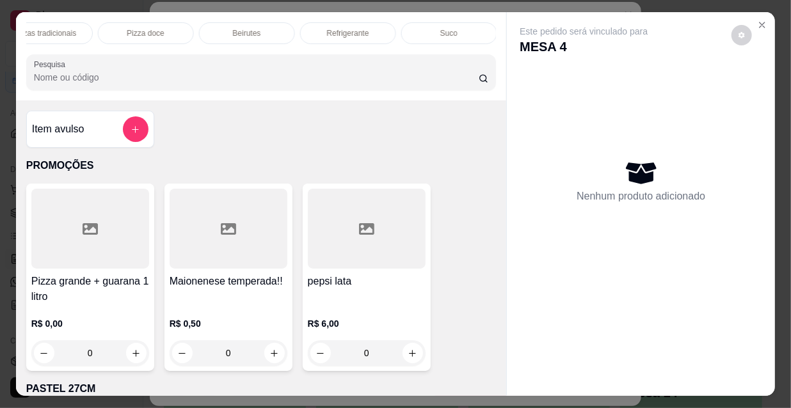
click at [328, 30] on p "Refrigerante" at bounding box center [348, 33] width 42 height 10
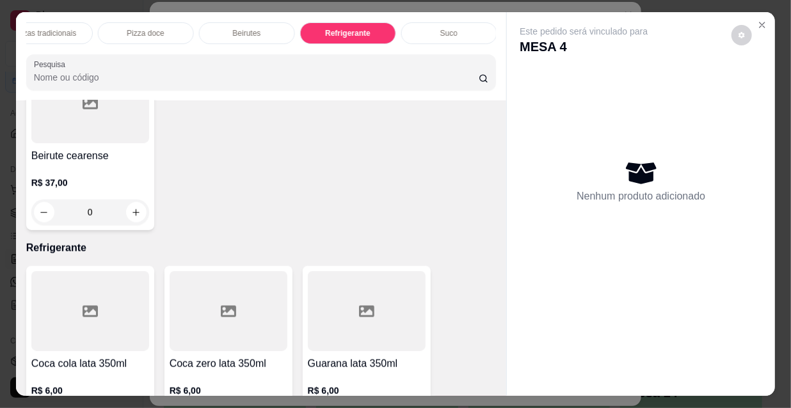
scroll to position [33, 0]
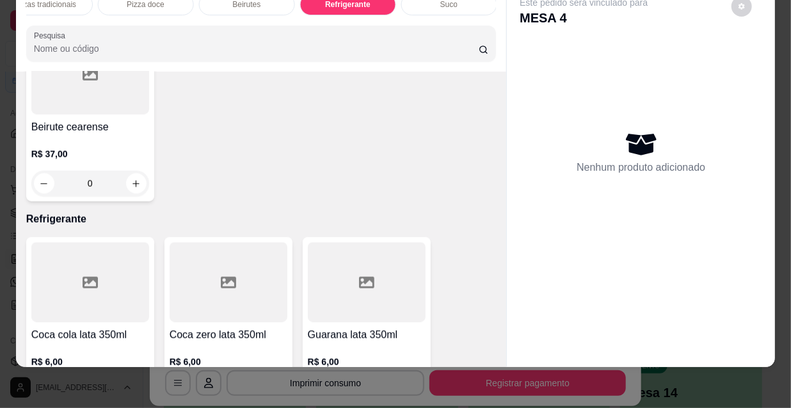
click at [270, 387] on icon "increase-product-quantity" at bounding box center [275, 392] width 10 height 10
type input "1"
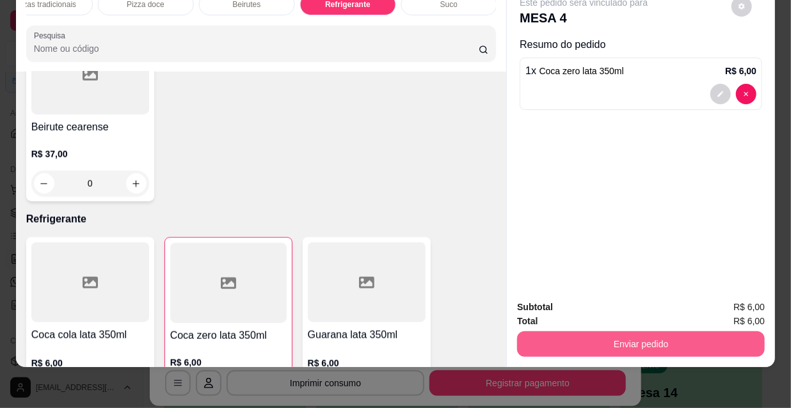
click at [594, 335] on button "Enviar pedido" at bounding box center [641, 345] width 248 height 26
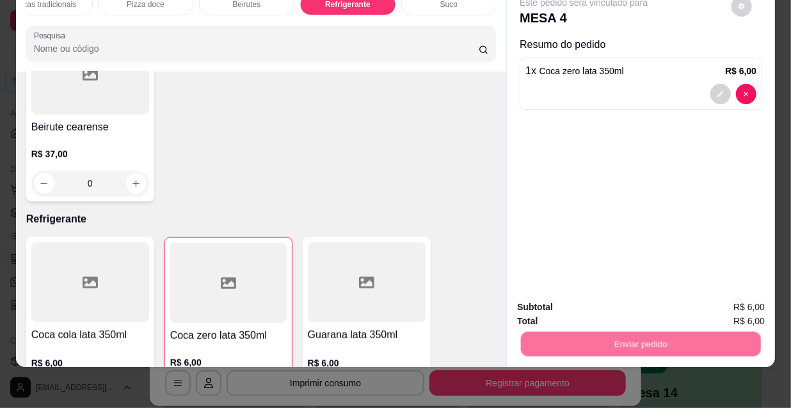
click at [571, 306] on button "Não registrar e enviar pedido" at bounding box center [599, 304] width 133 height 24
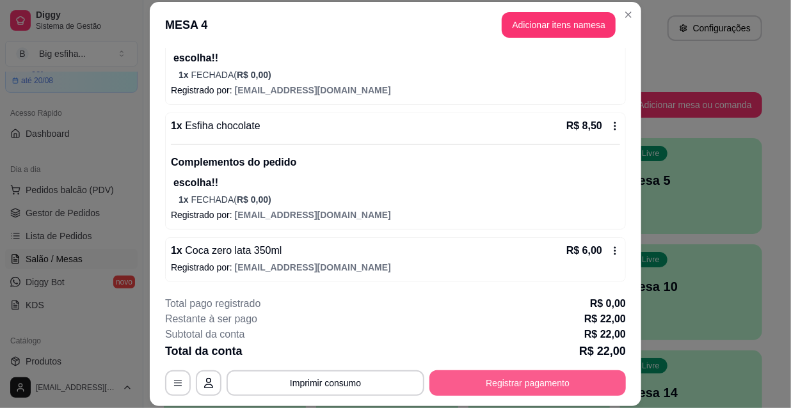
scroll to position [38, 0]
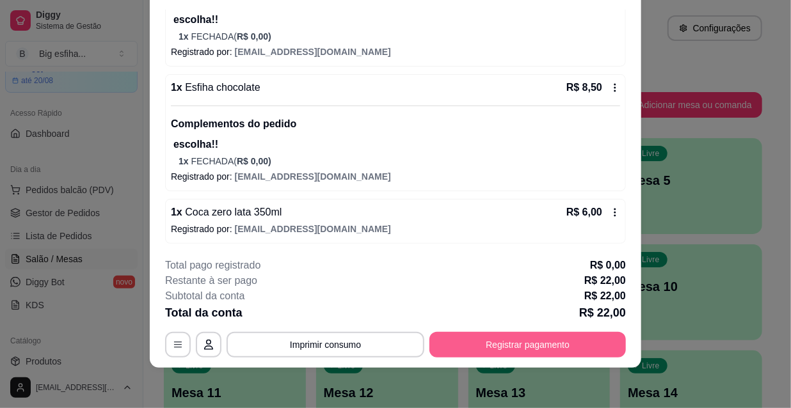
click at [512, 339] on button "Registrar pagamento" at bounding box center [528, 345] width 197 height 26
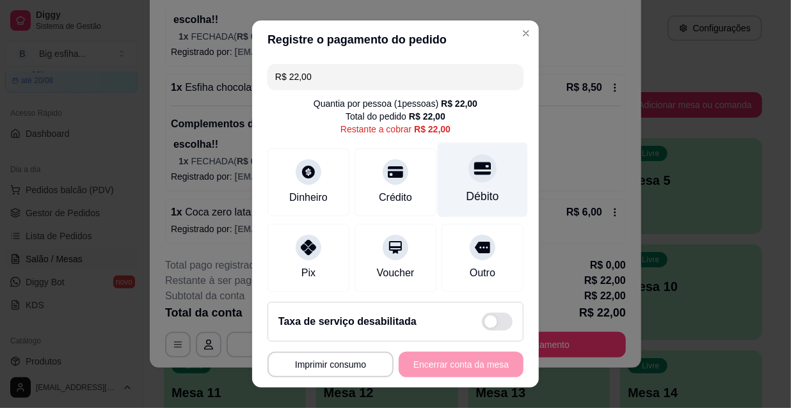
click at [469, 177] on div at bounding box center [483, 168] width 28 height 28
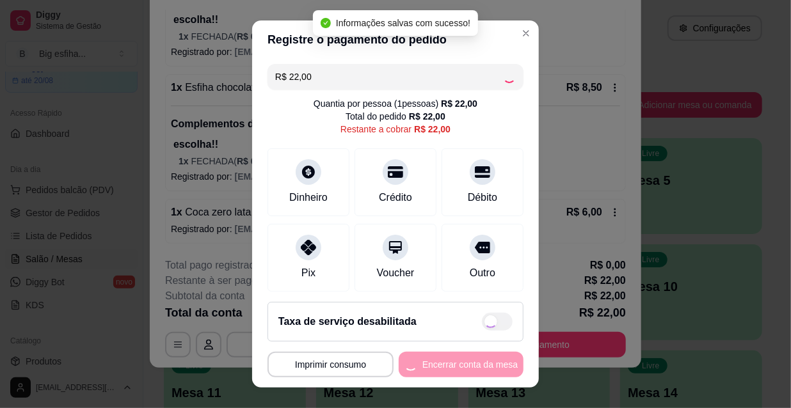
type input "R$ 0,00"
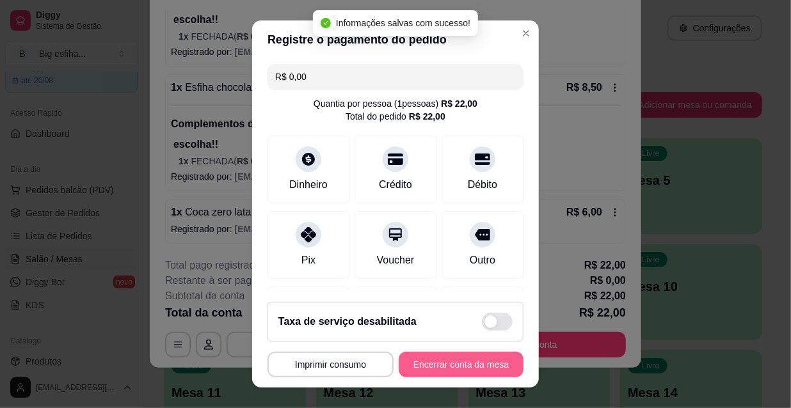
click at [470, 371] on button "Encerrar conta da mesa" at bounding box center [461, 365] width 125 height 26
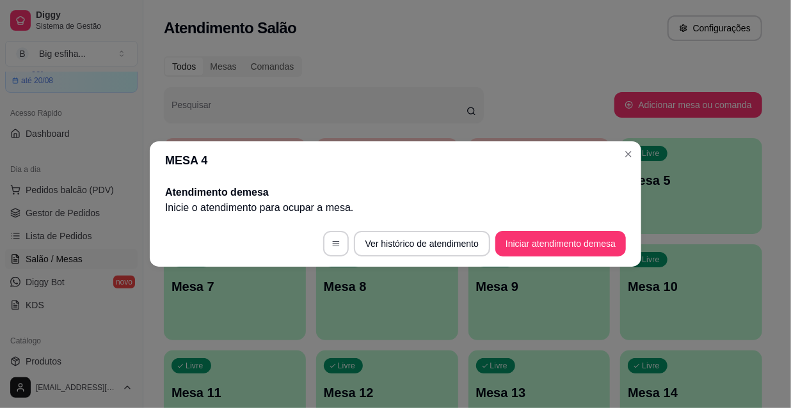
scroll to position [0, 0]
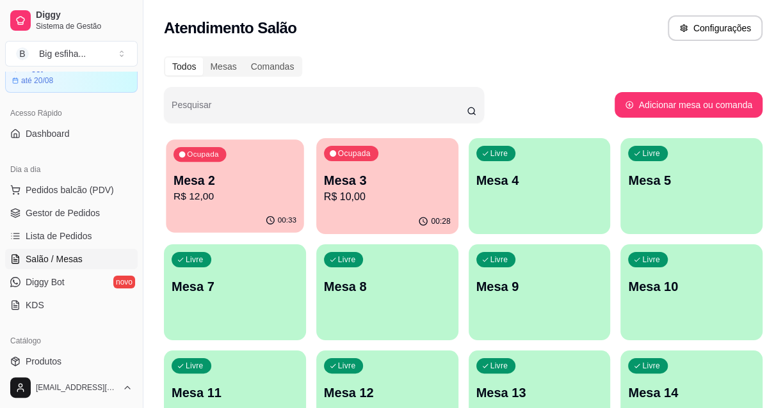
click at [214, 193] on p "R$ 12,00" at bounding box center [234, 196] width 123 height 15
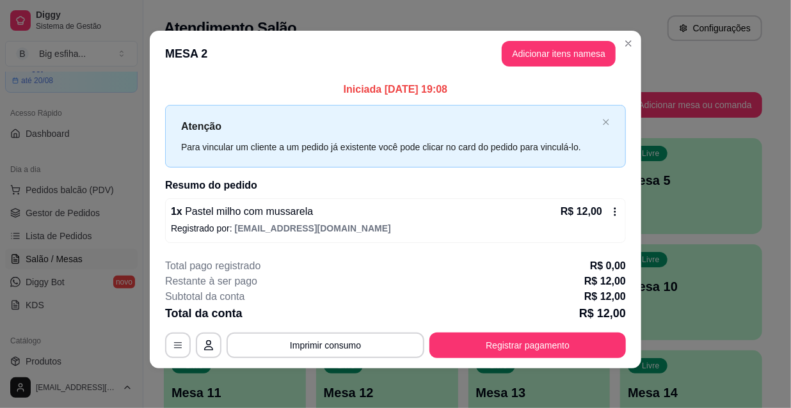
scroll to position [5, 0]
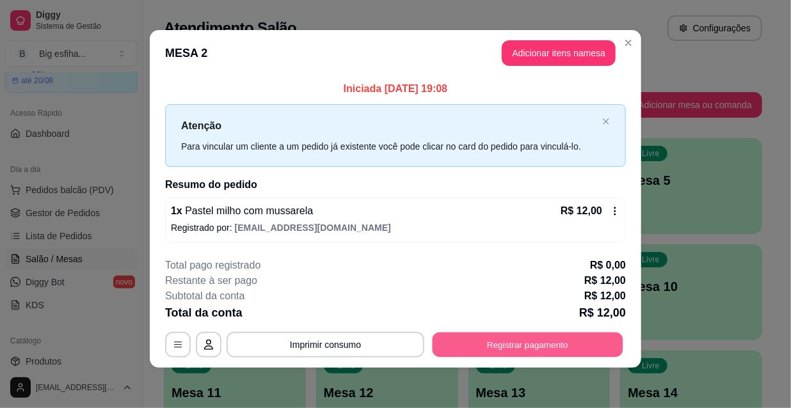
click at [543, 352] on button "Registrar pagamento" at bounding box center [528, 344] width 191 height 25
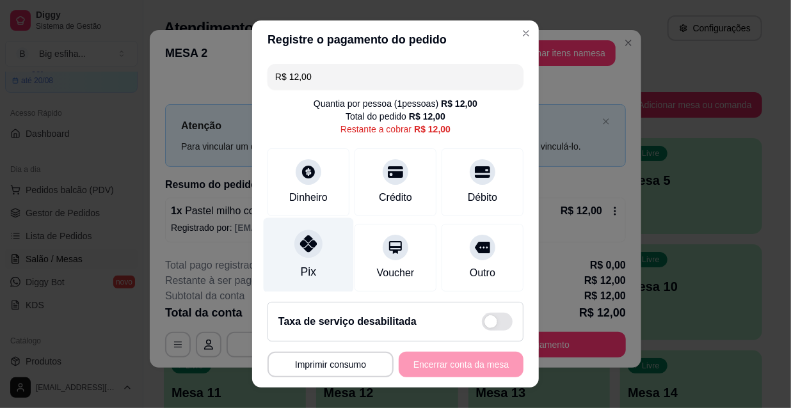
click at [301, 265] on div "Pix" at bounding box center [308, 272] width 15 height 17
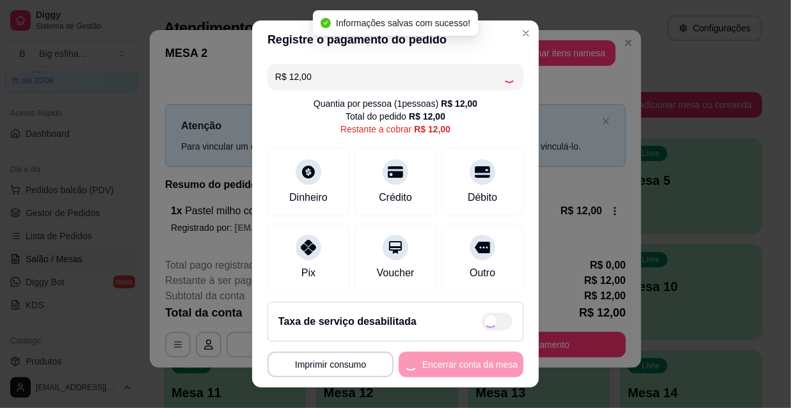
type input "R$ 0,00"
click at [458, 368] on button "Encerrar conta da mesa" at bounding box center [461, 365] width 125 height 26
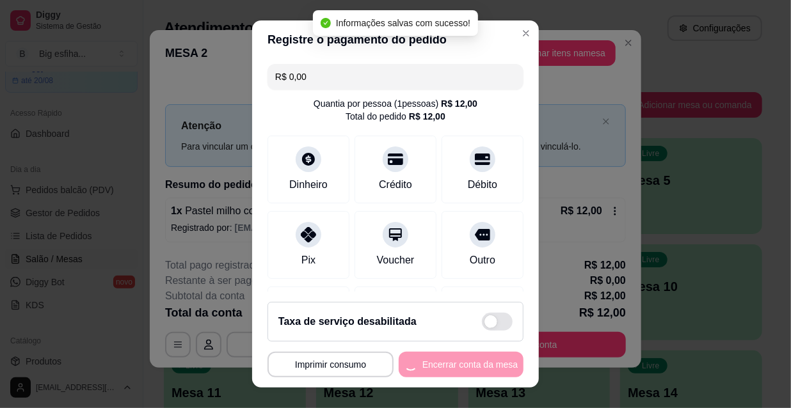
scroll to position [0, 0]
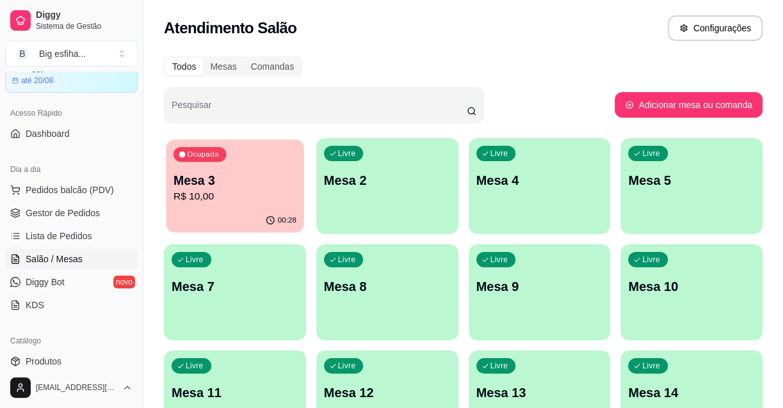
click at [192, 189] on p "R$ 10,00" at bounding box center [234, 196] width 123 height 15
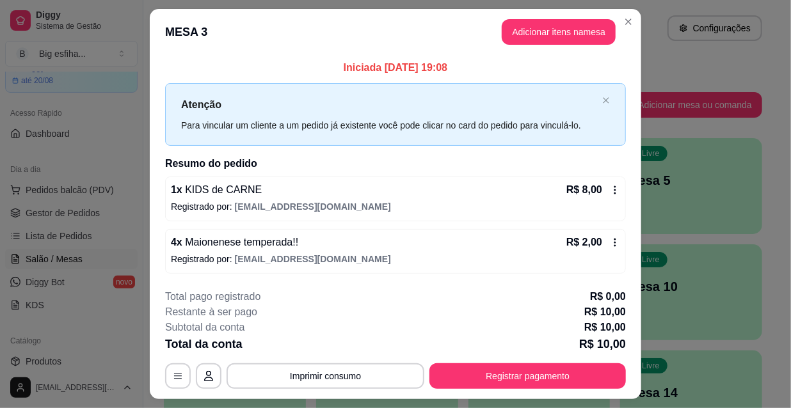
scroll to position [31, 0]
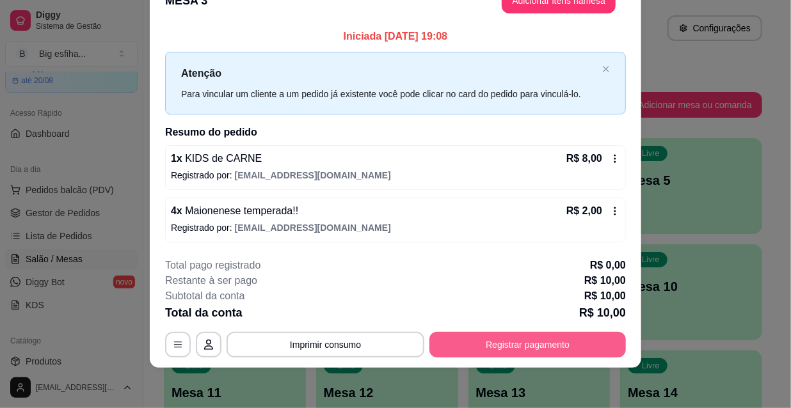
click at [485, 343] on button "Registrar pagamento" at bounding box center [528, 345] width 197 height 26
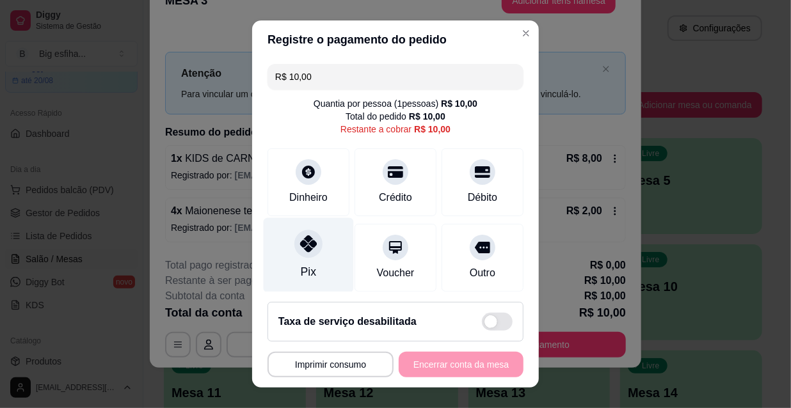
click at [287, 253] on div "Pix" at bounding box center [309, 255] width 90 height 75
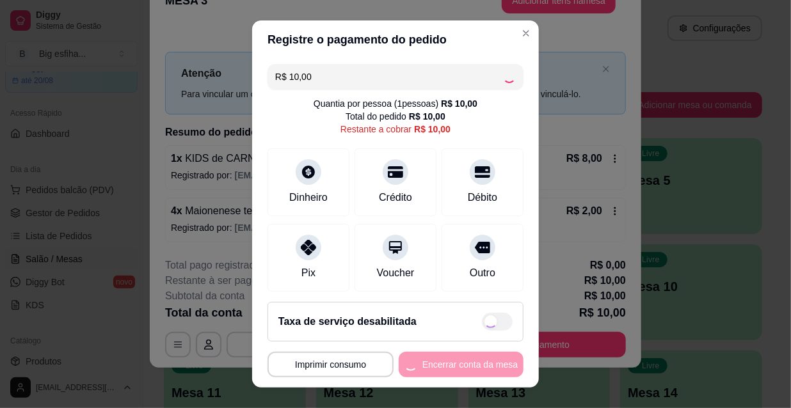
click at [425, 362] on div "**********" at bounding box center [396, 365] width 256 height 26
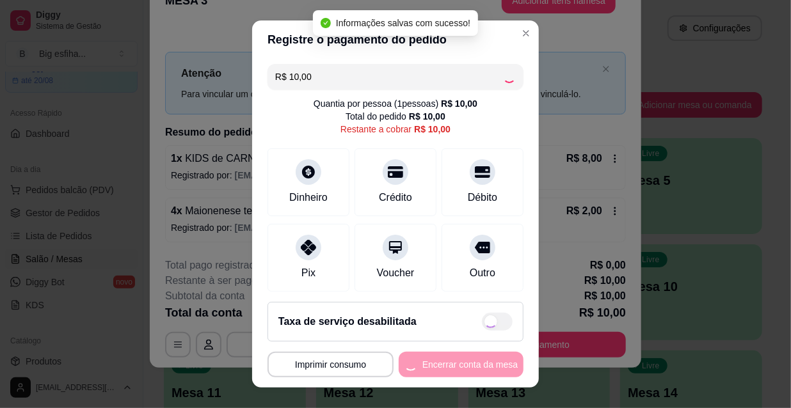
type input "R$ 0,00"
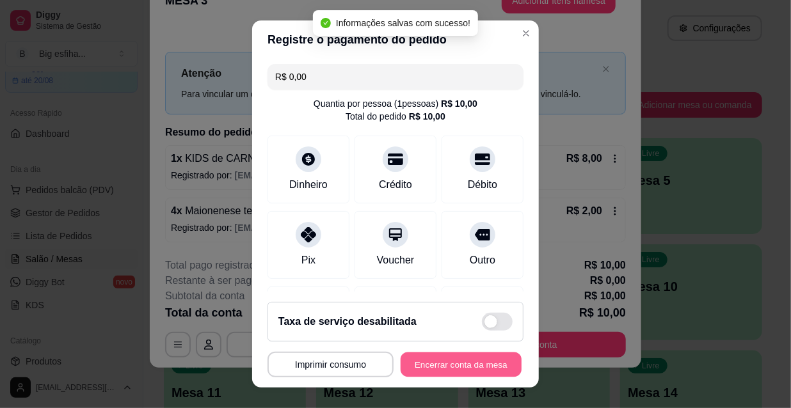
click at [431, 362] on button "Encerrar conta da mesa" at bounding box center [461, 365] width 121 height 25
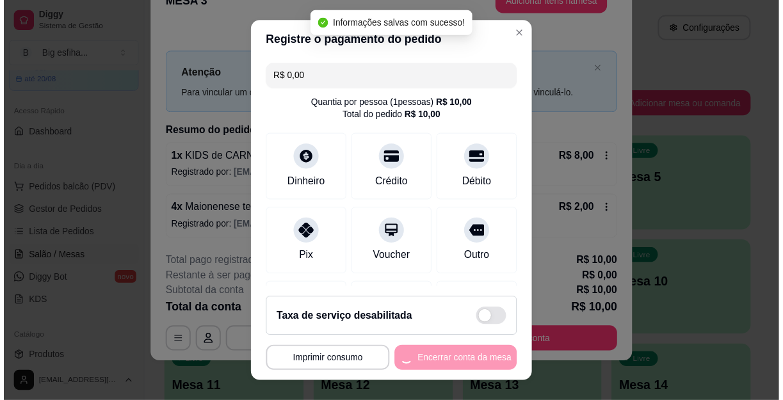
scroll to position [0, 0]
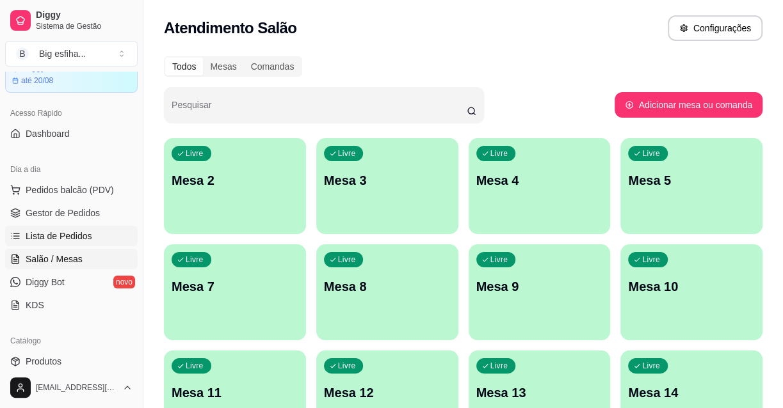
click at [40, 244] on link "Lista de Pedidos" at bounding box center [71, 236] width 133 height 20
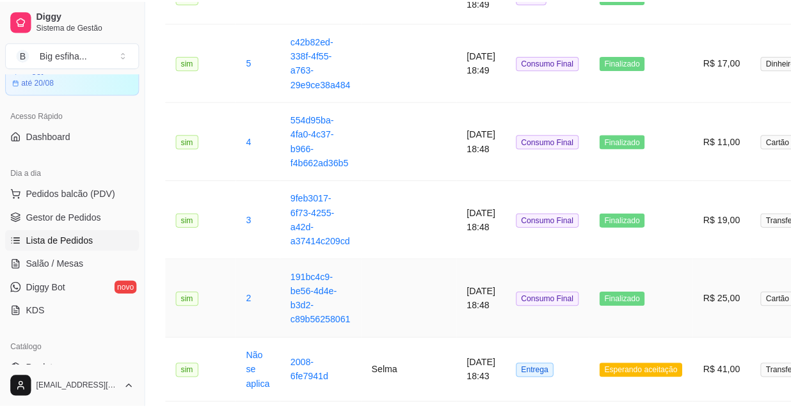
scroll to position [1571, 0]
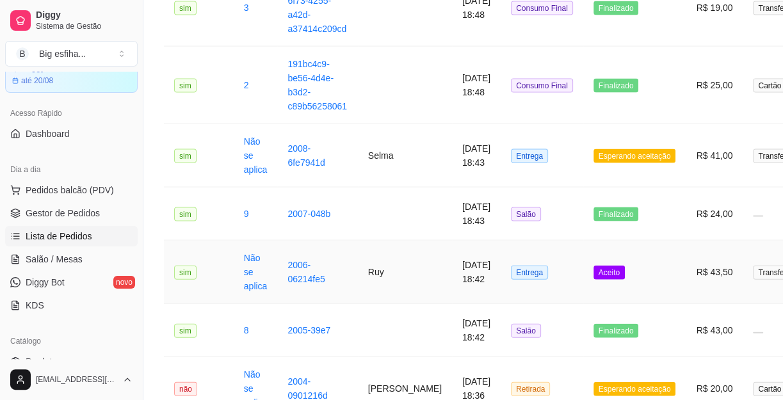
click at [453, 267] on td "[DATE] 18:42" at bounding box center [476, 272] width 49 height 63
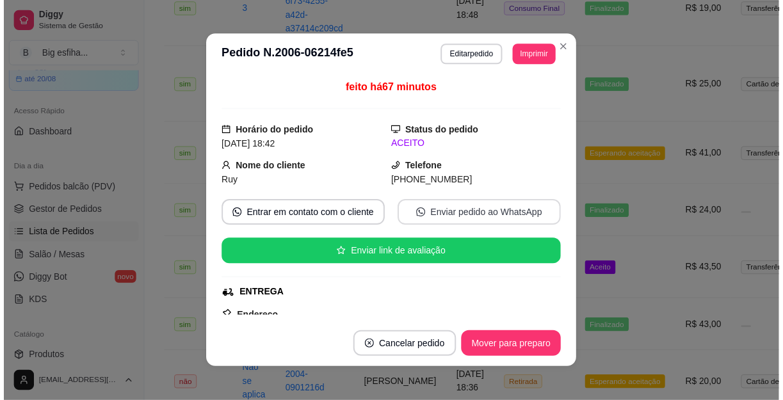
scroll to position [0, 0]
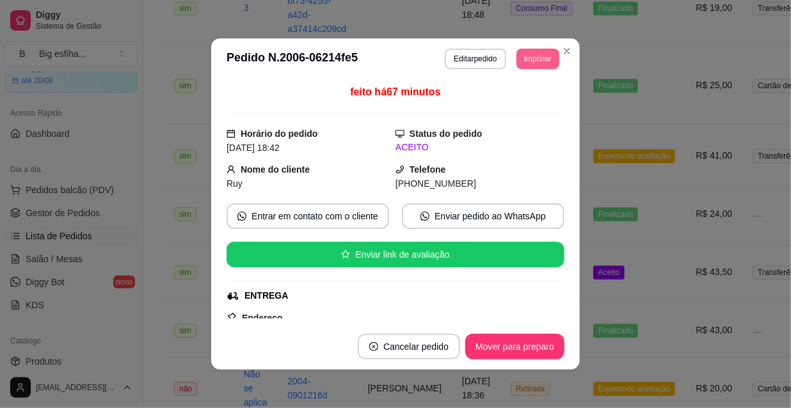
click at [531, 60] on button "Imprimir" at bounding box center [538, 59] width 43 height 20
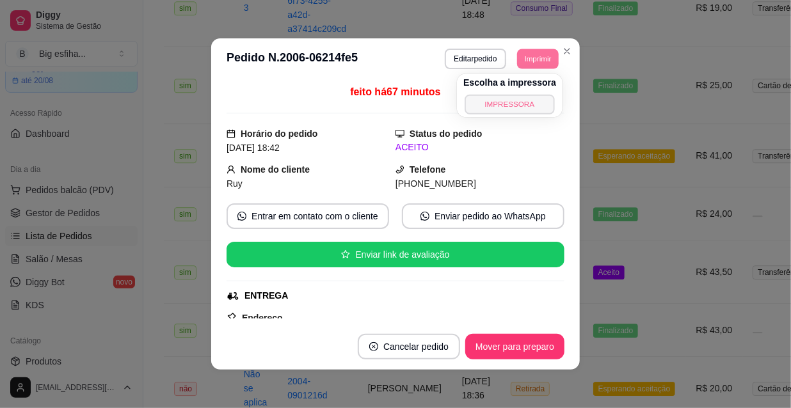
click at [525, 102] on button "IMPRESSORA" at bounding box center [510, 104] width 90 height 20
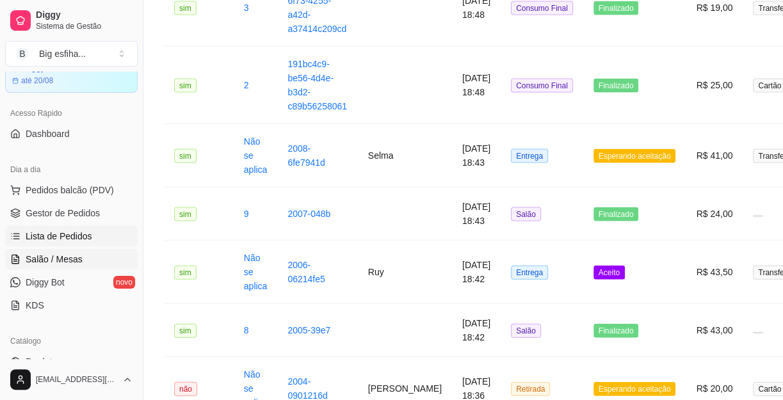
click at [85, 255] on link "Salão / Mesas" at bounding box center [71, 259] width 133 height 20
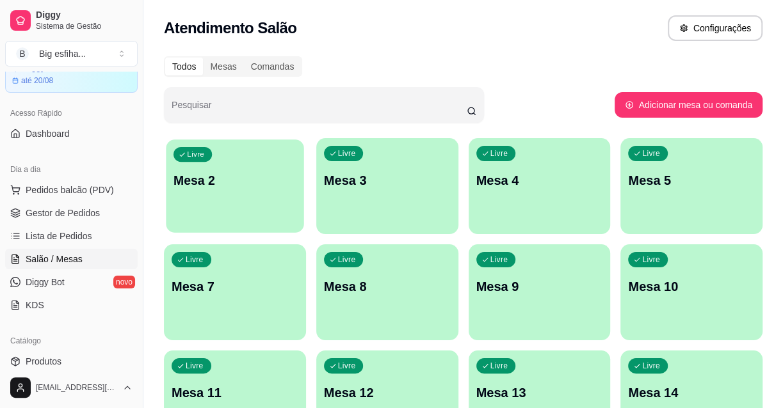
click at [261, 223] on div "button" at bounding box center [235, 225] width 138 height 15
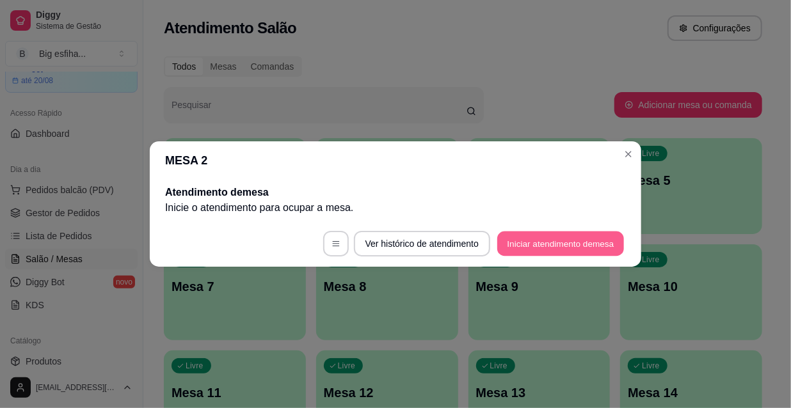
click at [568, 238] on button "Iniciar atendimento de mesa" at bounding box center [560, 244] width 127 height 25
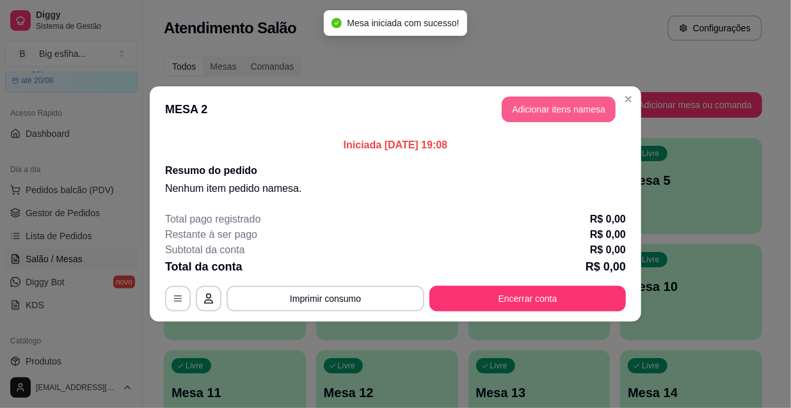
click at [556, 117] on button "Adicionar itens na mesa" at bounding box center [559, 110] width 114 height 26
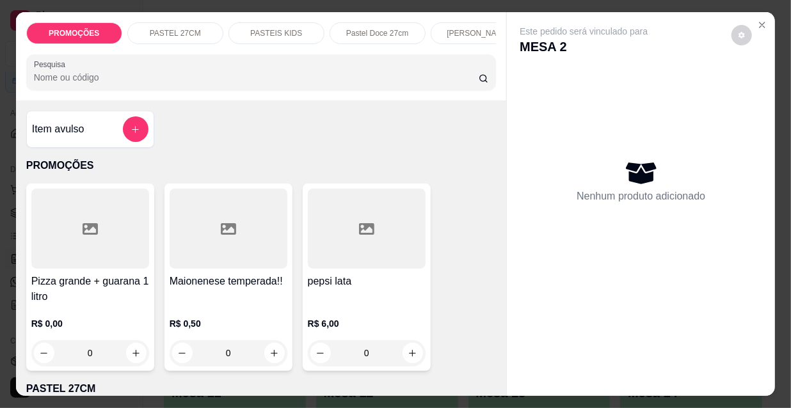
scroll to position [232, 0]
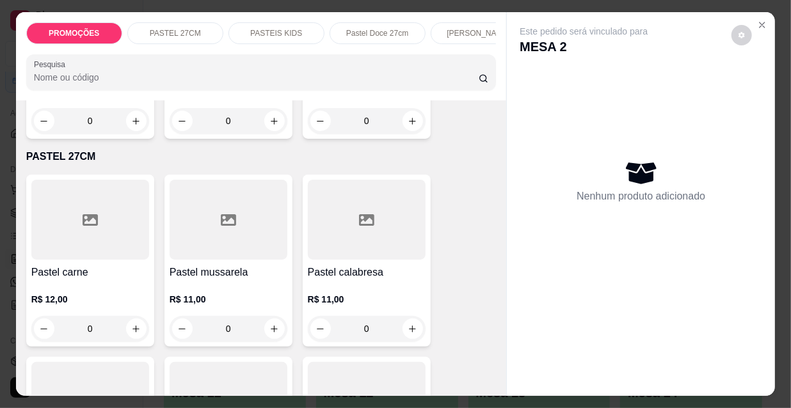
click at [75, 263] on div "Item avulso PROMOÇÕES Pizza grande + guarana 1 litro R$ 0,00 0 Maionenese tempe…" at bounding box center [261, 249] width 491 height 296
click at [63, 260] on div at bounding box center [90, 220] width 118 height 80
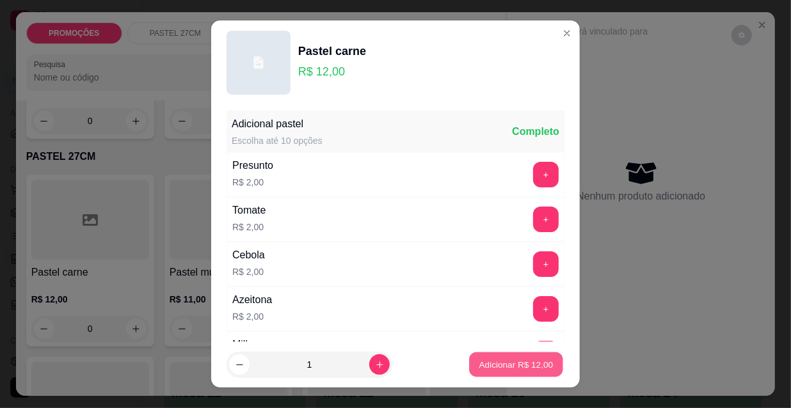
click at [493, 367] on p "Adicionar R$ 12,00" at bounding box center [516, 364] width 74 height 12
type input "1"
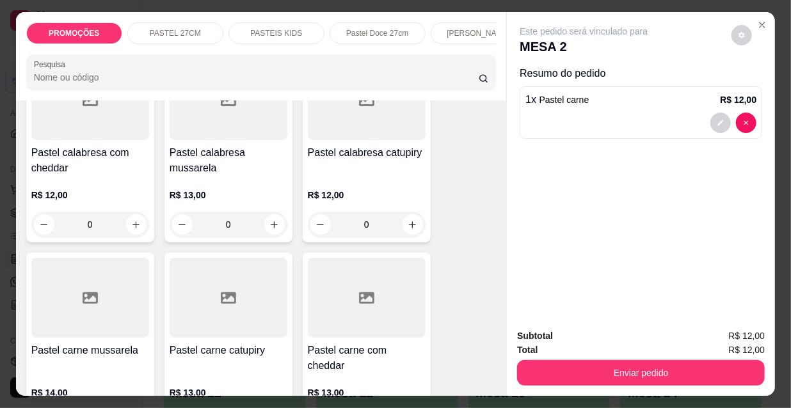
scroll to position [1338, 0]
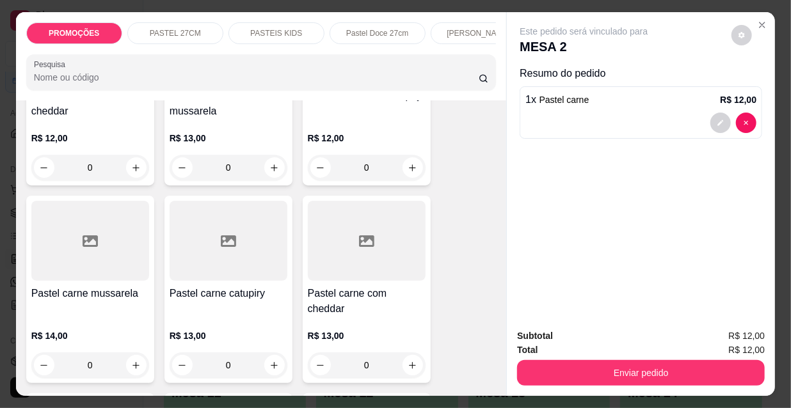
click at [90, 272] on div "Pastel carne mussarela R$ 14,00 0" at bounding box center [90, 290] width 128 height 188
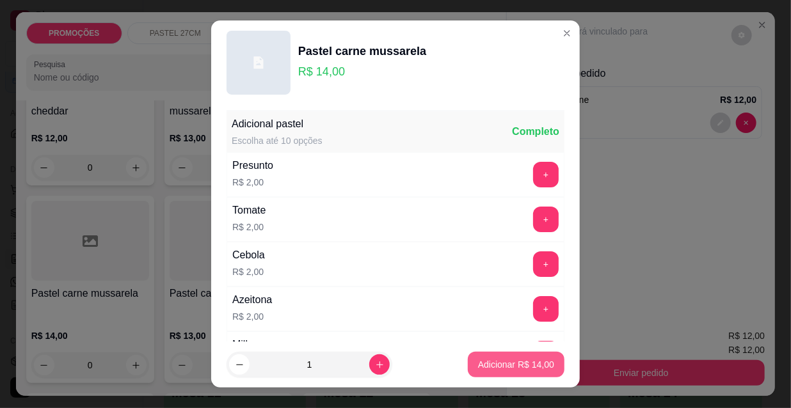
click at [493, 360] on p "Adicionar R$ 14,00" at bounding box center [516, 364] width 76 height 13
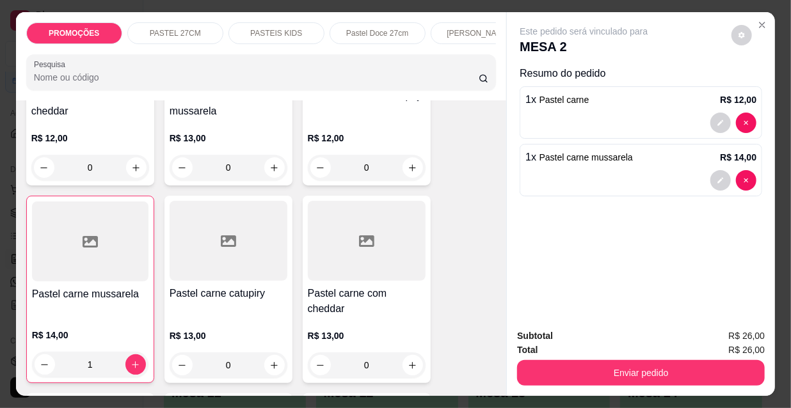
type input "1"
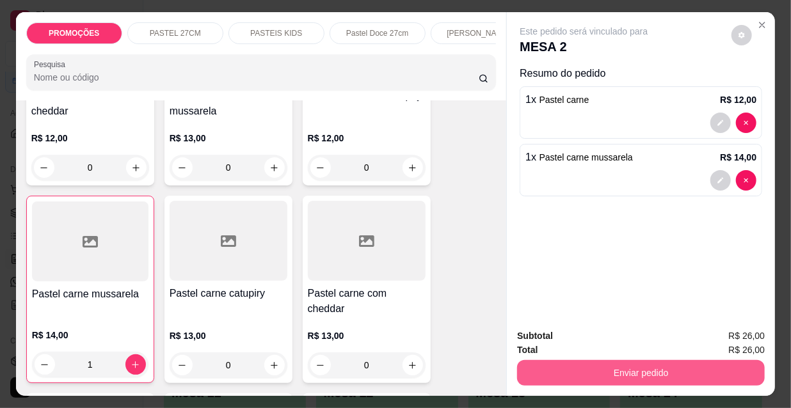
click at [558, 362] on button "Enviar pedido" at bounding box center [641, 373] width 248 height 26
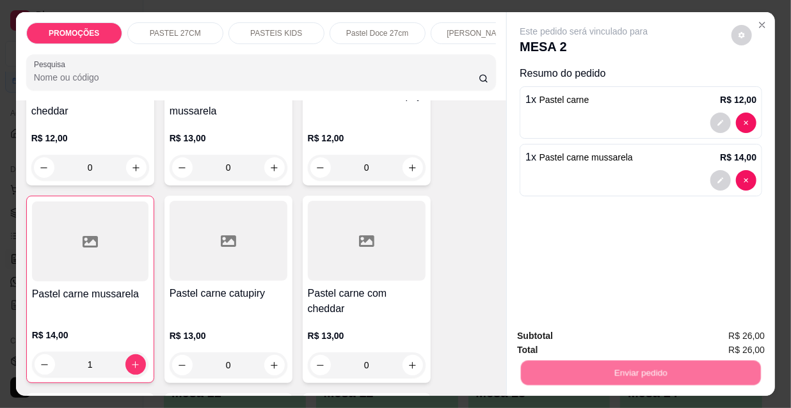
click at [576, 331] on button "Não registrar e enviar pedido" at bounding box center [599, 337] width 129 height 24
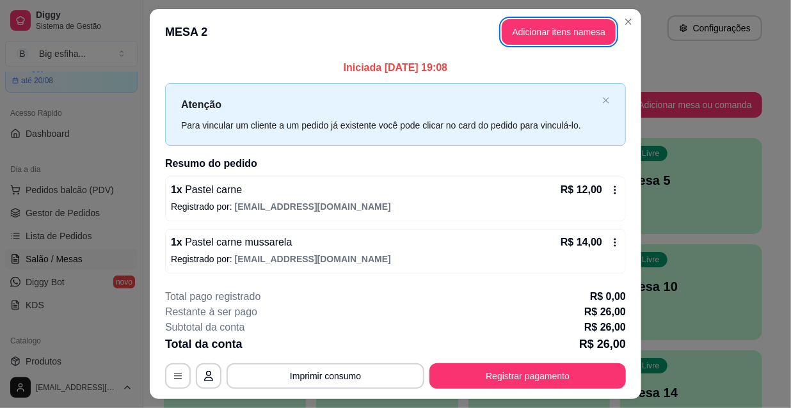
scroll to position [31, 0]
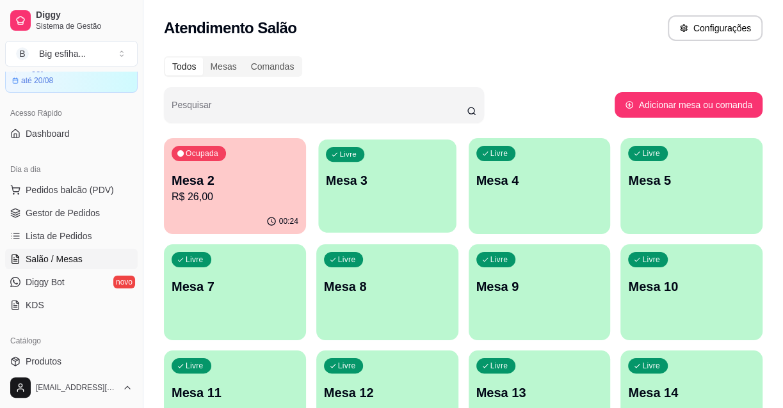
click at [385, 199] on div "Livre Mesa 3" at bounding box center [387, 179] width 138 height 78
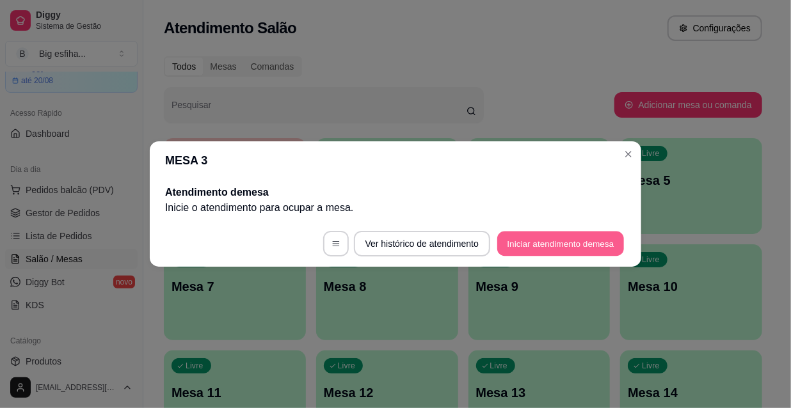
click at [563, 246] on button "Iniciar atendimento de mesa" at bounding box center [560, 244] width 127 height 25
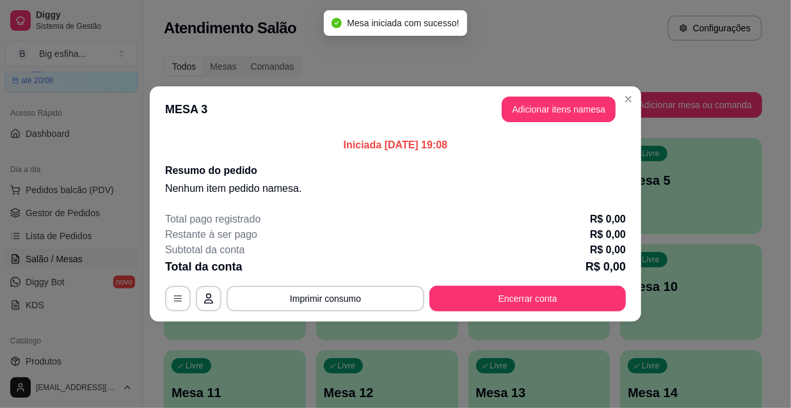
click at [552, 123] on header "MESA 3 Adicionar itens na mesa" at bounding box center [396, 109] width 492 height 46
click at [551, 104] on button "Adicionar itens na mesa" at bounding box center [559, 109] width 110 height 25
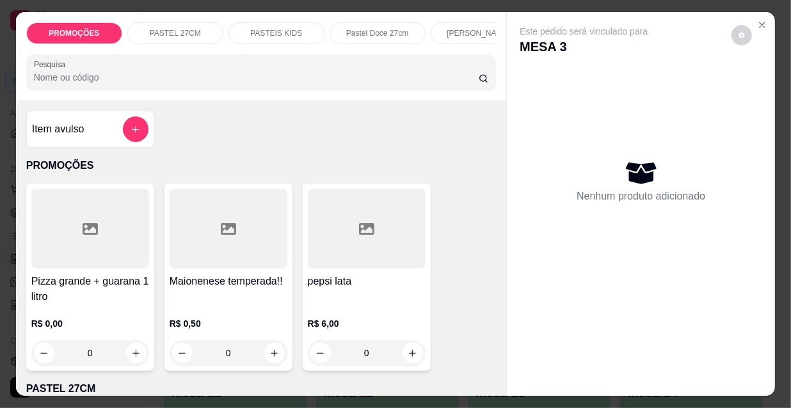
scroll to position [0, 412]
click at [339, 28] on p "Pizzas tradicionais" at bounding box center [370, 33] width 63 height 10
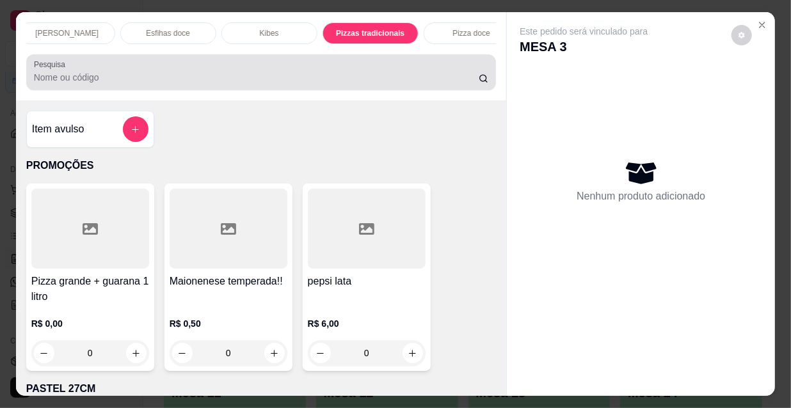
scroll to position [33, 0]
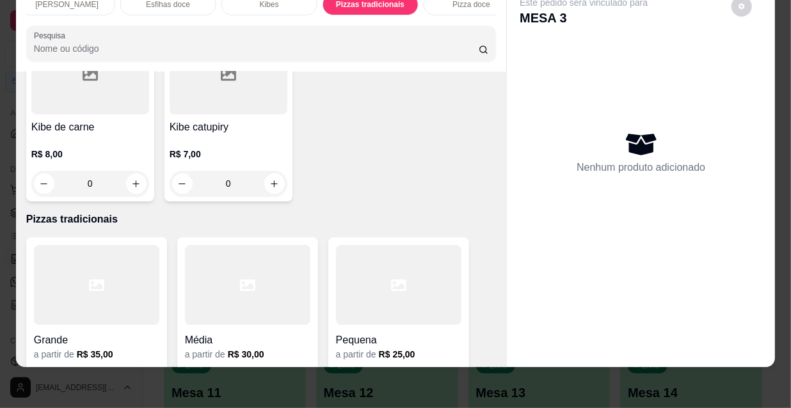
click at [68, 245] on div at bounding box center [96, 285] width 125 height 80
click at [266, 245] on div at bounding box center [247, 285] width 125 height 80
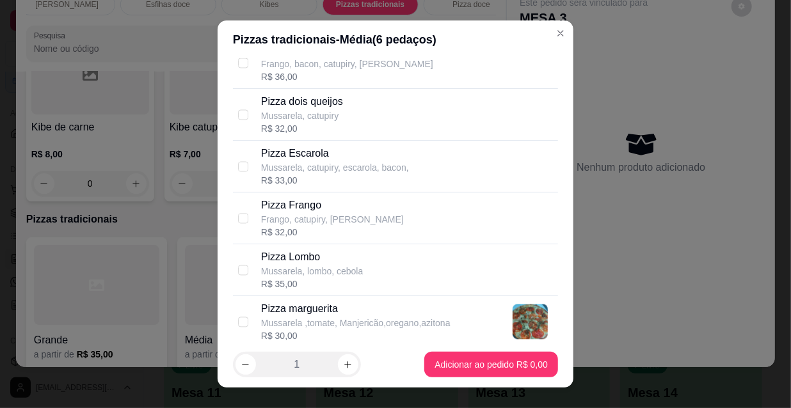
scroll to position [1222, 0]
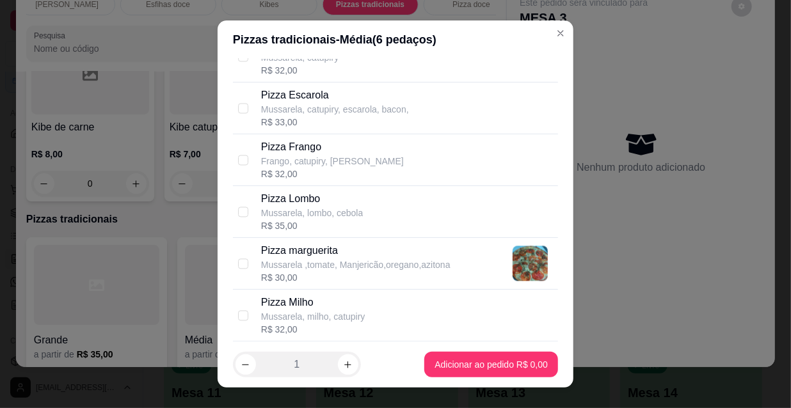
click at [315, 147] on p "Pizza Frango" at bounding box center [332, 147] width 143 height 15
checkbox input "true"
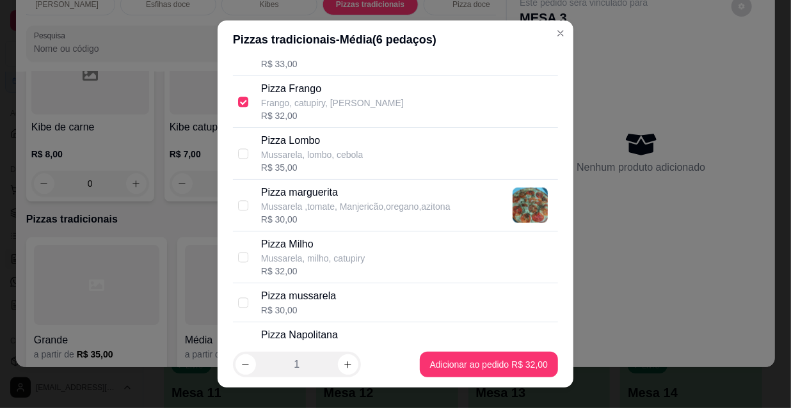
click at [346, 202] on p "Mussarela ,tomate, Manjericão,oregano,azitona" at bounding box center [355, 206] width 189 height 13
checkbox input "true"
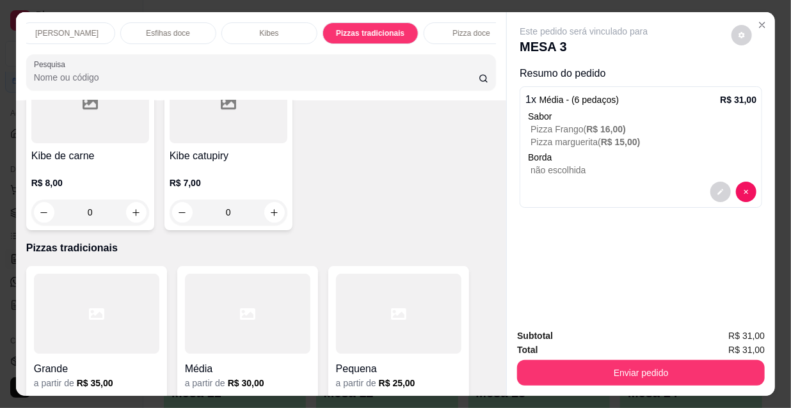
scroll to position [0, 737]
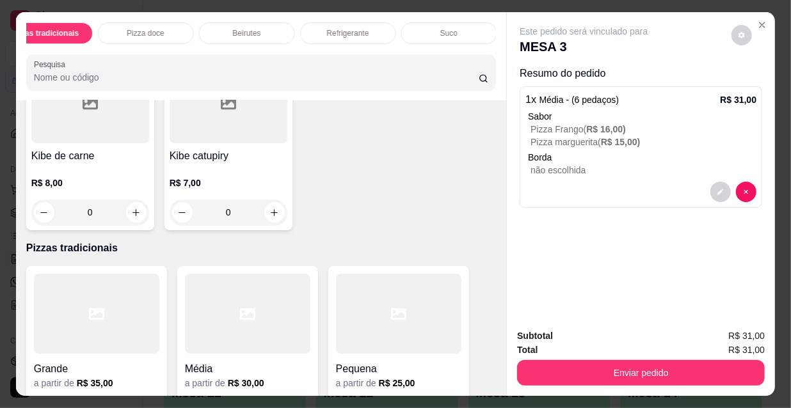
click at [359, 33] on p "Refrigerante" at bounding box center [348, 33] width 42 height 10
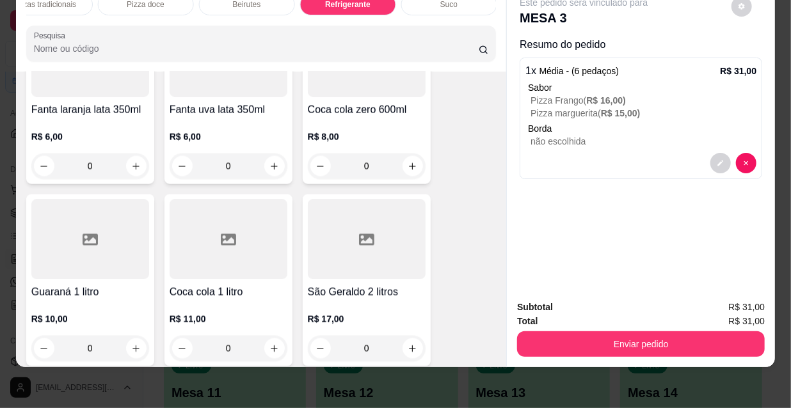
scroll to position [11886, 0]
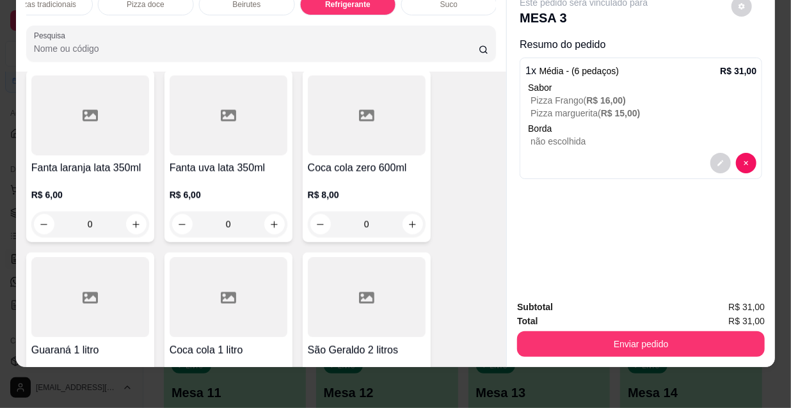
click at [131, 397] on button "increase-product-quantity" at bounding box center [136, 407] width 20 height 20
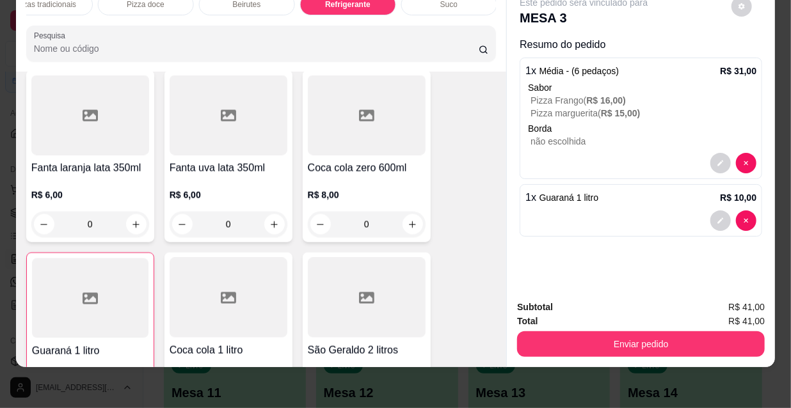
type input "1"
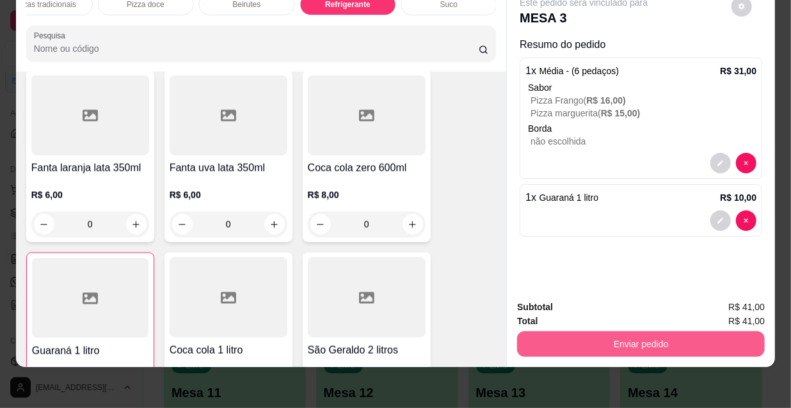
click at [638, 332] on button "Enviar pedido" at bounding box center [641, 345] width 248 height 26
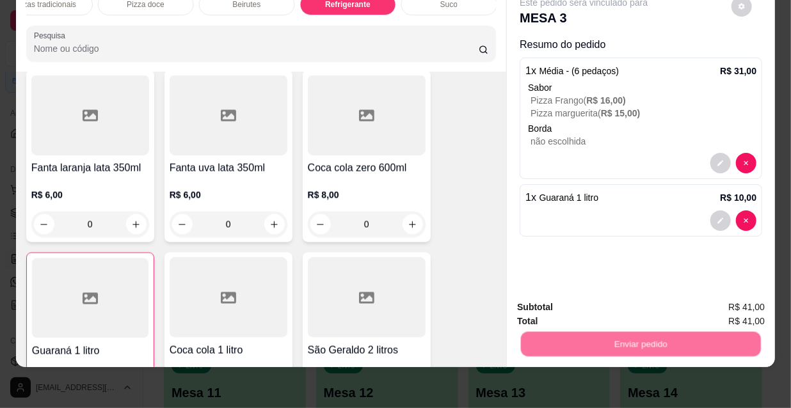
click at [603, 311] on button "Não registrar e enviar pedido" at bounding box center [599, 304] width 129 height 24
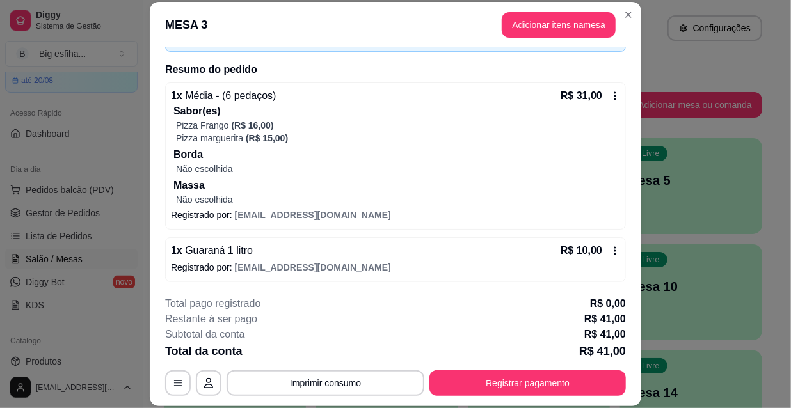
scroll to position [87, 0]
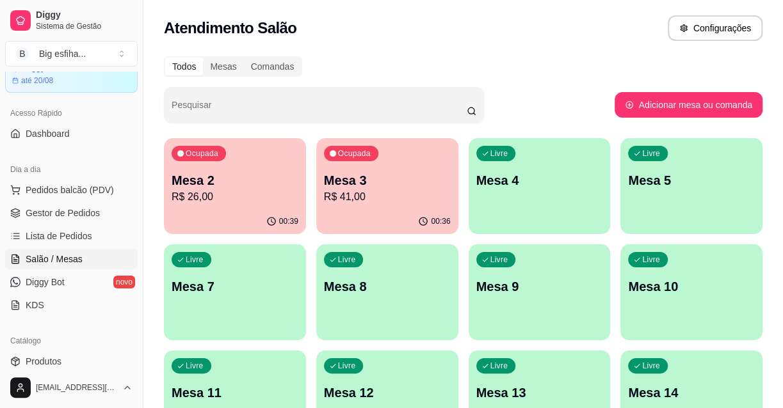
click at [176, 189] on p "R$ 26,00" at bounding box center [235, 196] width 127 height 15
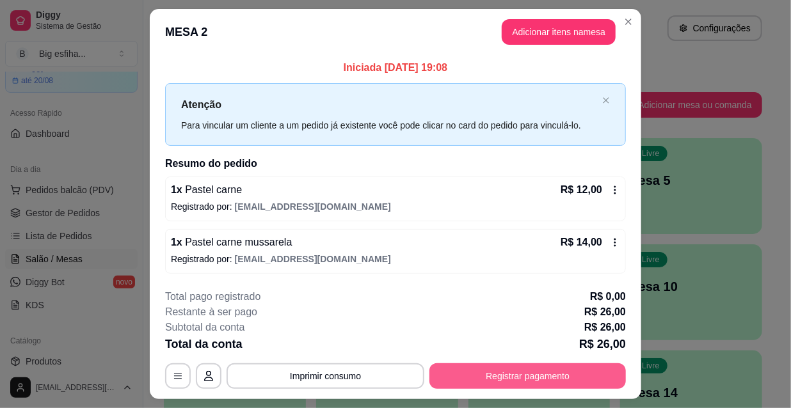
click at [508, 365] on button "Registrar pagamento" at bounding box center [528, 377] width 197 height 26
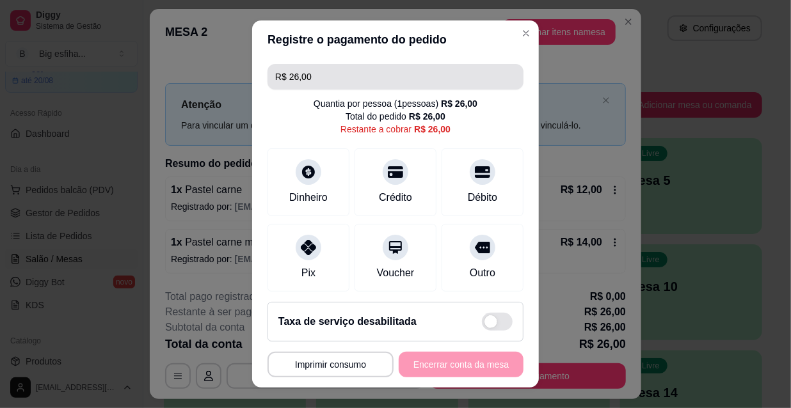
click at [316, 83] on input "R$ 26,00" at bounding box center [395, 77] width 241 height 26
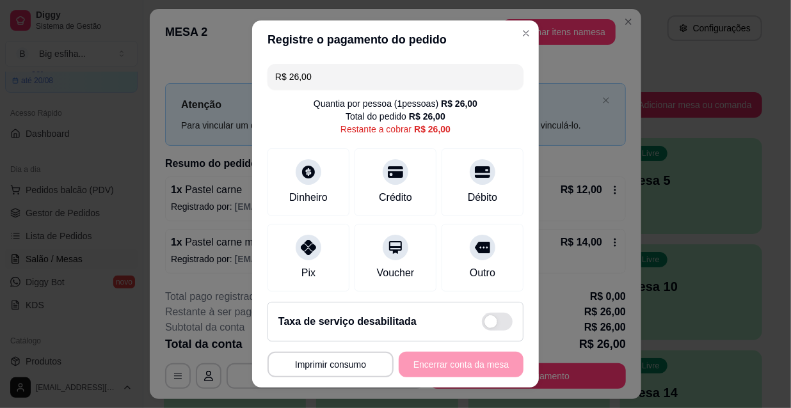
click at [316, 83] on input "R$ 26,00" at bounding box center [395, 77] width 241 height 26
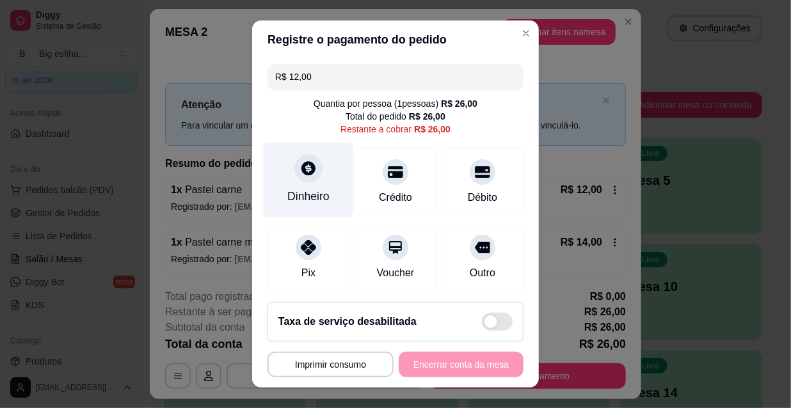
type input "R$ 12,00"
click at [290, 183] on div "Dinheiro" at bounding box center [309, 180] width 90 height 75
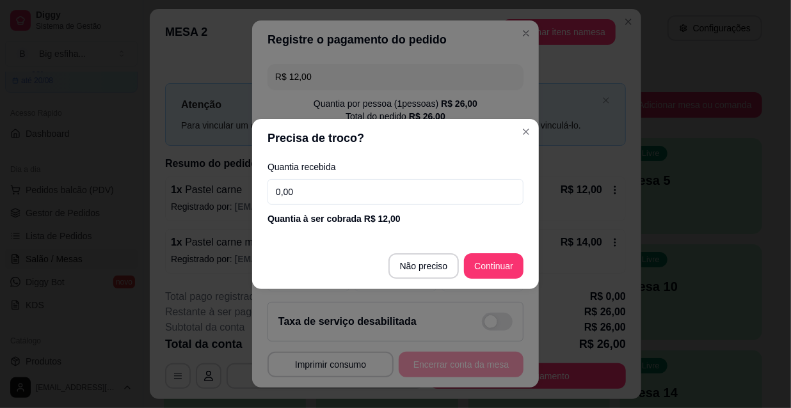
click at [354, 189] on input "0,00" at bounding box center [396, 192] width 256 height 26
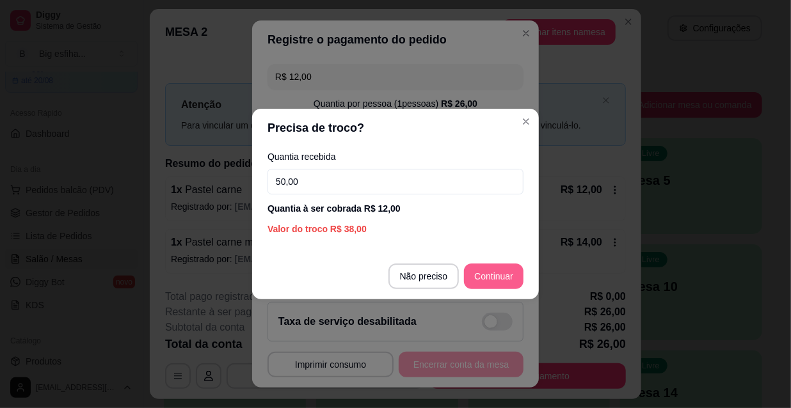
type input "50,00"
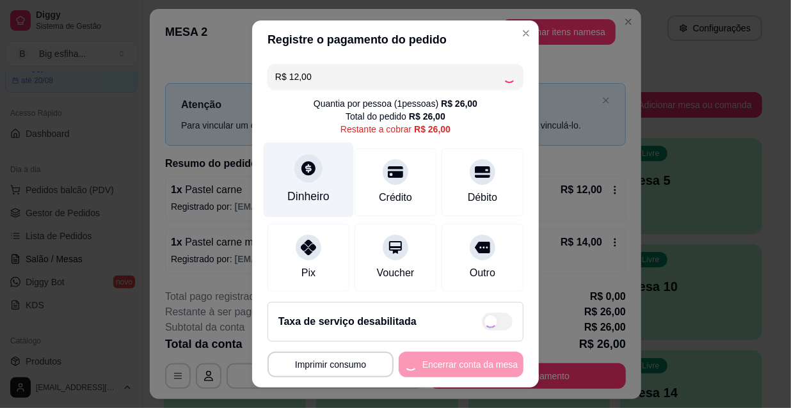
click at [294, 168] on div at bounding box center [308, 168] width 28 height 28
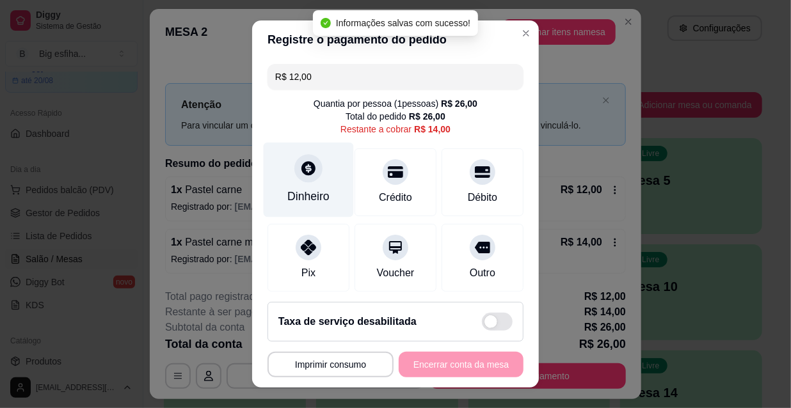
type input "R$ 14,00"
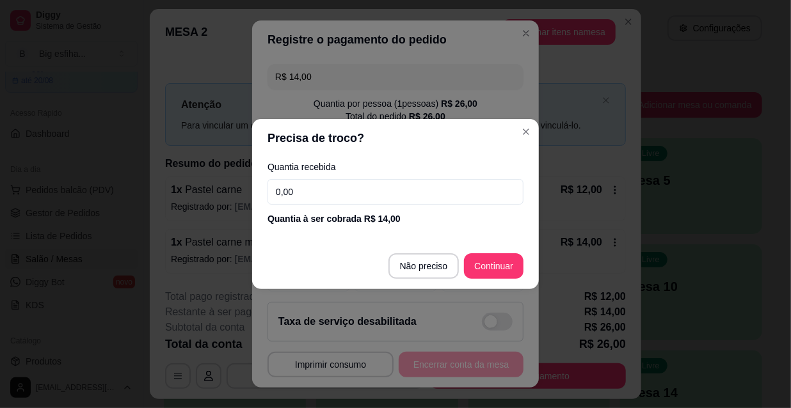
click at [339, 183] on input "0,00" at bounding box center [396, 192] width 256 height 26
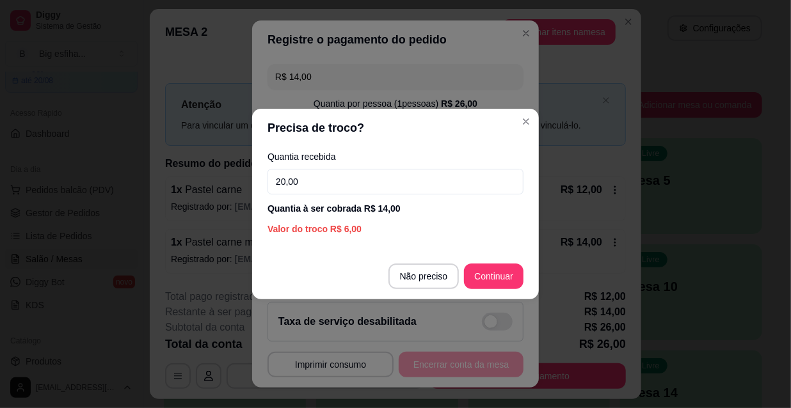
type input "20,00"
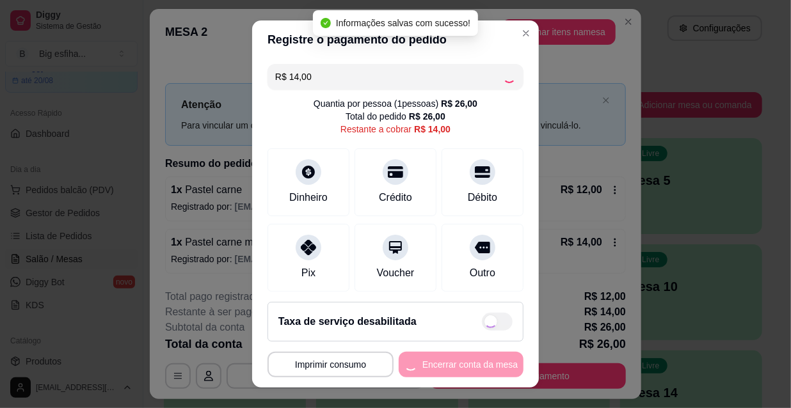
type input "R$ 0,00"
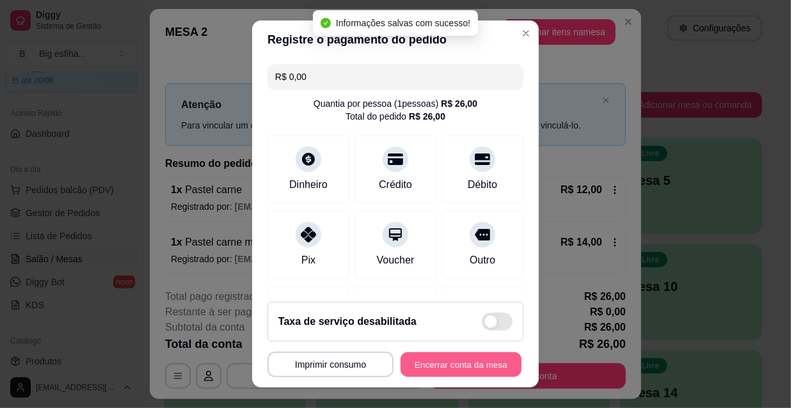
click at [456, 358] on button "Encerrar conta da mesa" at bounding box center [461, 365] width 121 height 25
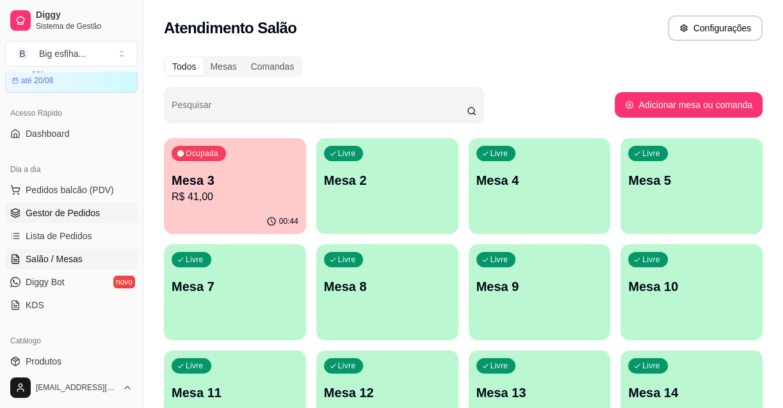
click at [62, 218] on span "Gestor de Pedidos" at bounding box center [63, 213] width 74 height 13
click at [70, 234] on span "Lista de Pedidos" at bounding box center [59, 236] width 67 height 13
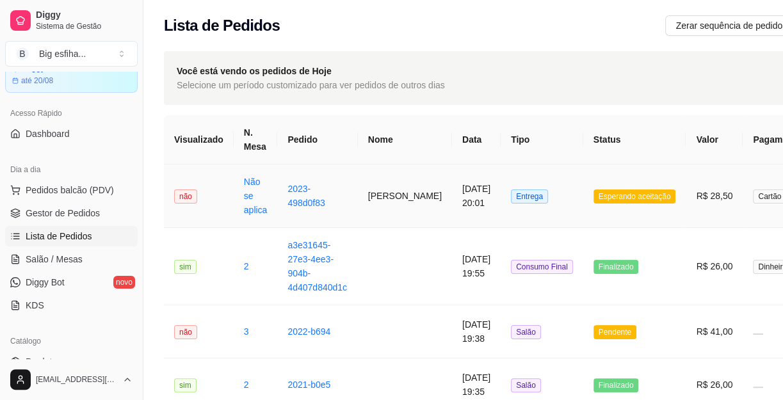
click at [452, 175] on td "[DATE] 20:01" at bounding box center [476, 196] width 49 height 63
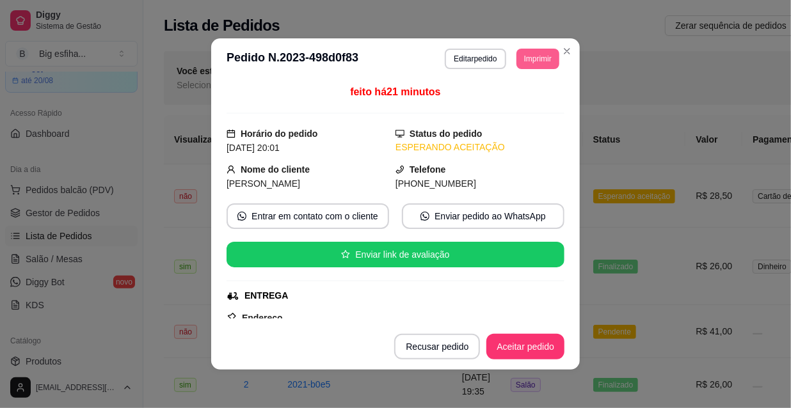
click at [537, 56] on button "Imprimir" at bounding box center [538, 59] width 43 height 20
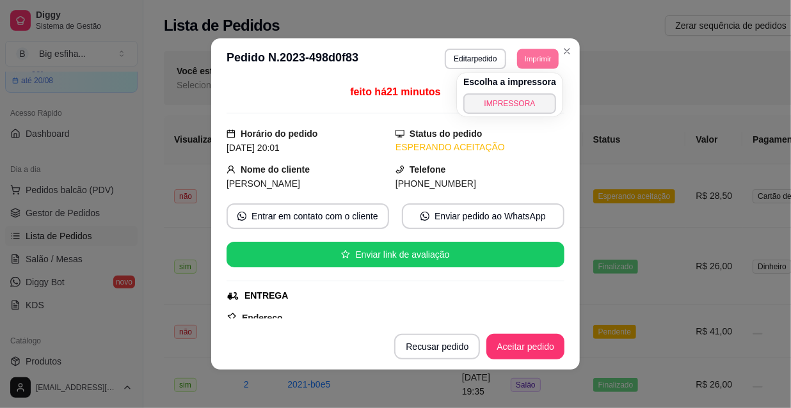
click at [527, 102] on button "IMPRESSORA" at bounding box center [509, 103] width 93 height 20
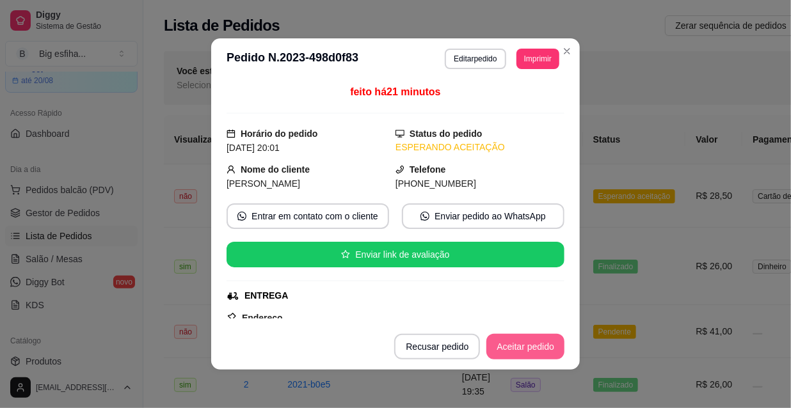
click at [517, 348] on button "Aceitar pedido" at bounding box center [526, 347] width 78 height 26
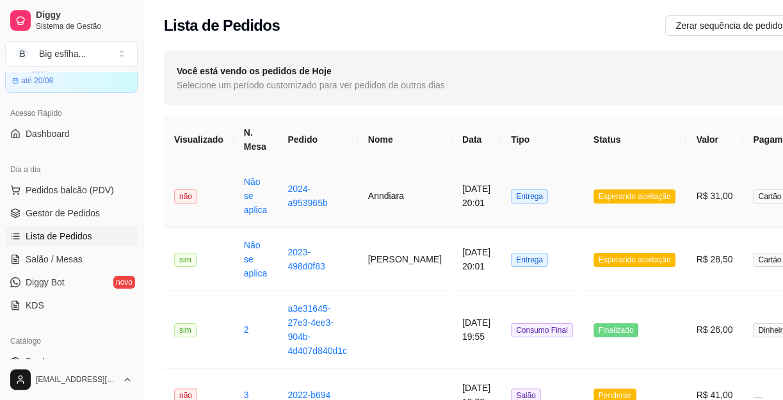
click at [558, 205] on td "Entrega" at bounding box center [542, 196] width 83 height 63
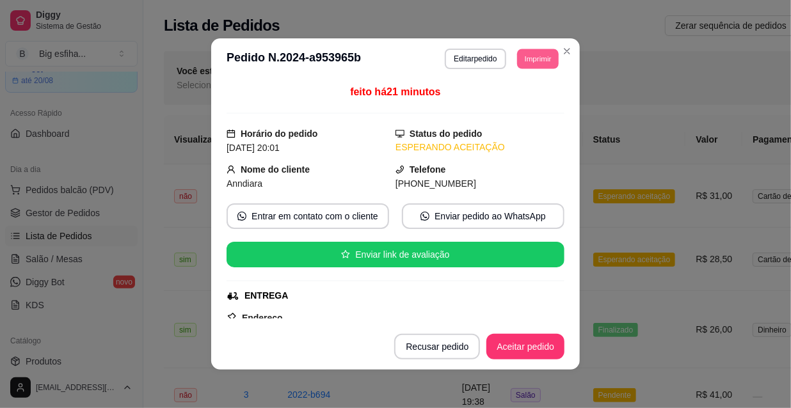
click at [530, 60] on button "Imprimir" at bounding box center [538, 59] width 42 height 20
click at [530, 117] on div "feito há 21 minutos Horário do pedido [DATE] 20:01 Status do pedido ESPERANDO A…" at bounding box center [396, 202] width 338 height 234
click at [543, 59] on button "Imprimir" at bounding box center [538, 59] width 42 height 20
click at [525, 98] on button "IMPRESSORA" at bounding box center [520, 98] width 74 height 17
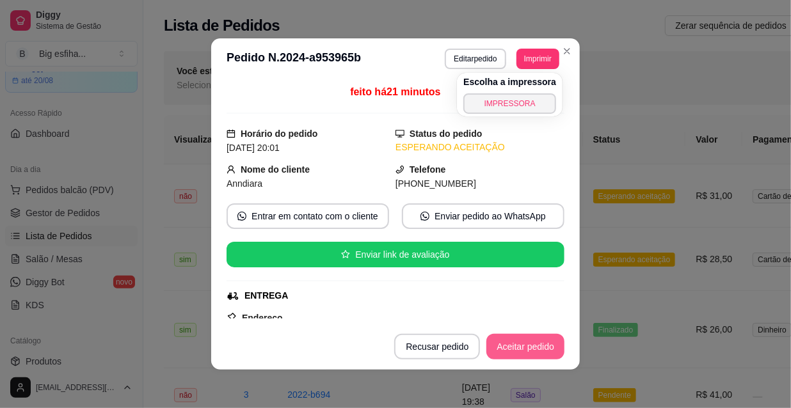
click at [527, 355] on button "Aceitar pedido" at bounding box center [526, 347] width 78 height 26
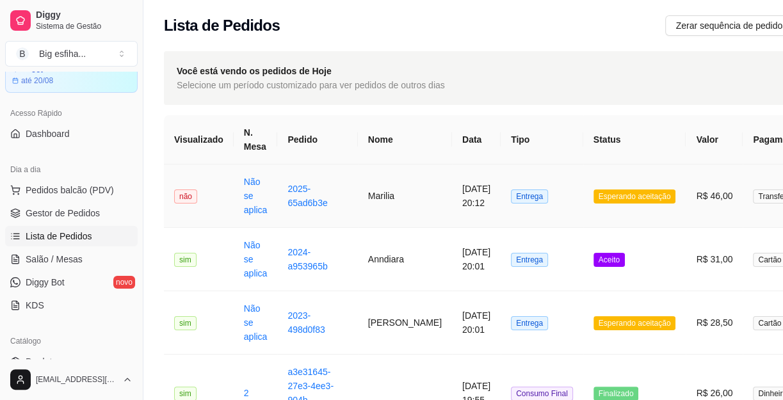
click at [615, 182] on td "Esperando aceitação" at bounding box center [634, 196] width 103 height 63
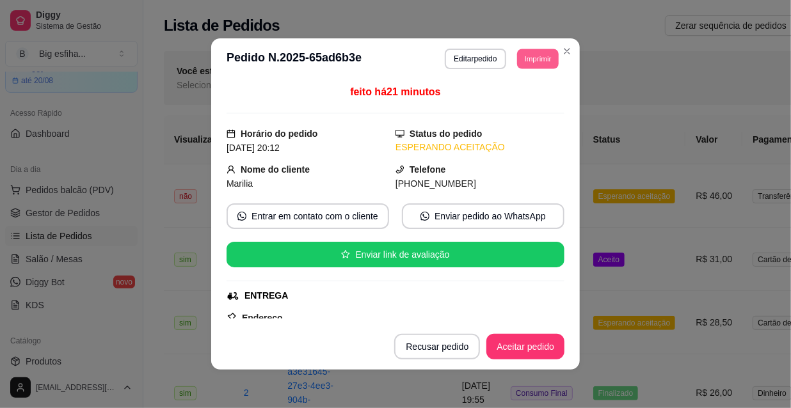
click at [524, 58] on button "Imprimir" at bounding box center [538, 59] width 42 height 20
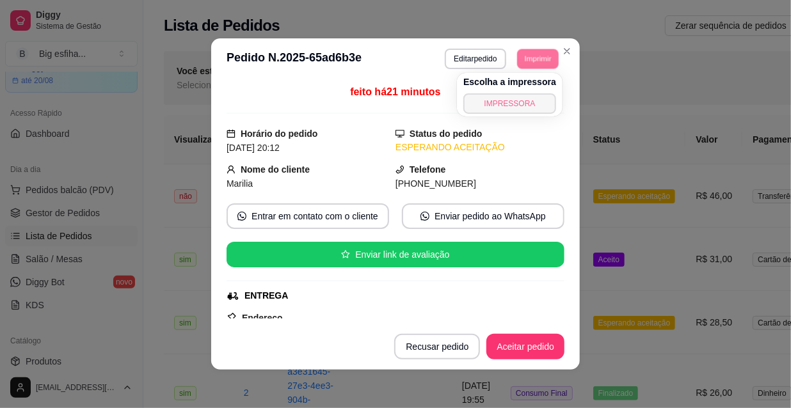
click at [530, 101] on button "IMPRESSORA" at bounding box center [509, 103] width 93 height 20
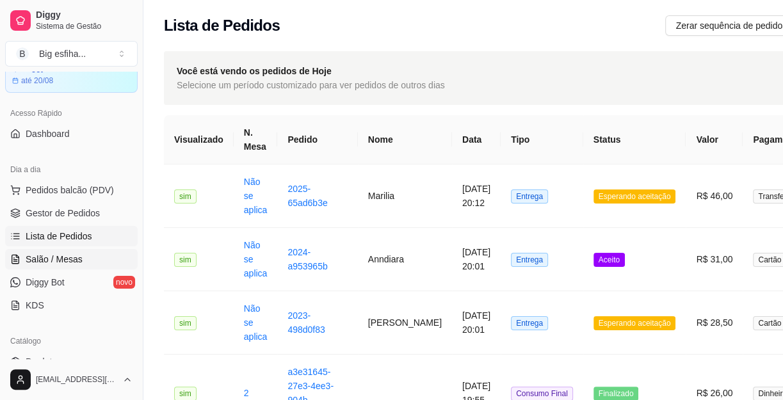
click at [70, 255] on span "Salão / Mesas" at bounding box center [54, 259] width 57 height 13
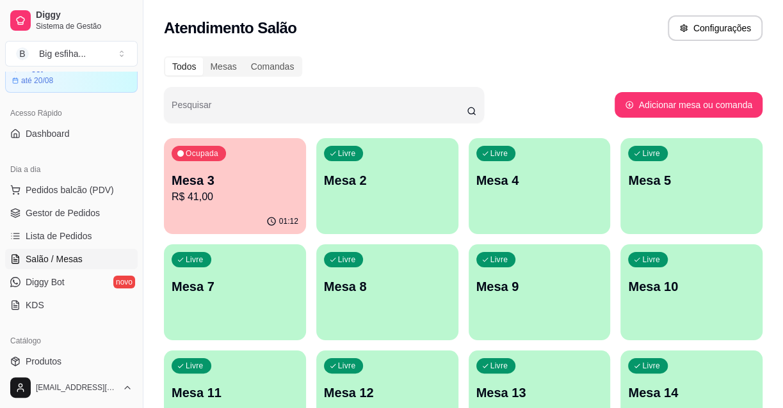
click at [356, 189] on div "Livre Mesa 2" at bounding box center [387, 178] width 142 height 81
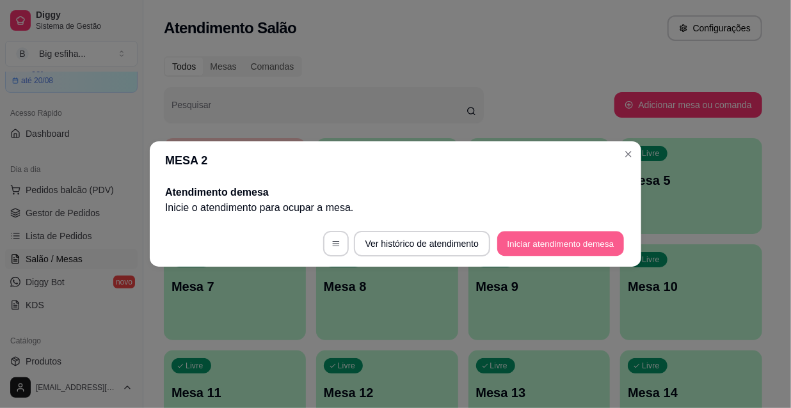
click at [538, 232] on button "Iniciar atendimento de mesa" at bounding box center [560, 244] width 127 height 25
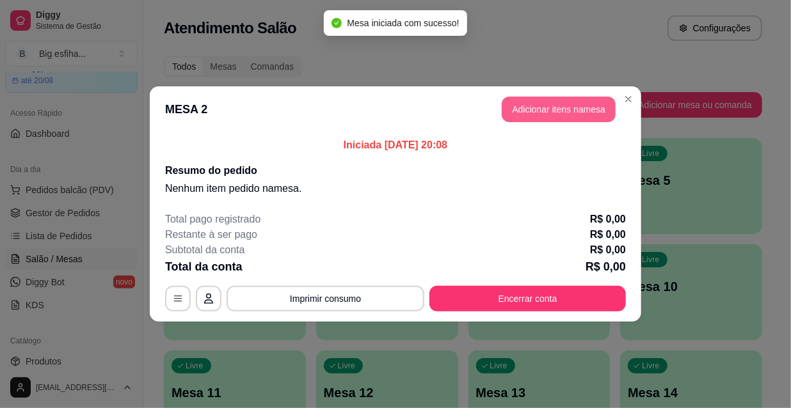
click at [535, 116] on button "Adicionar itens na mesa" at bounding box center [559, 110] width 114 height 26
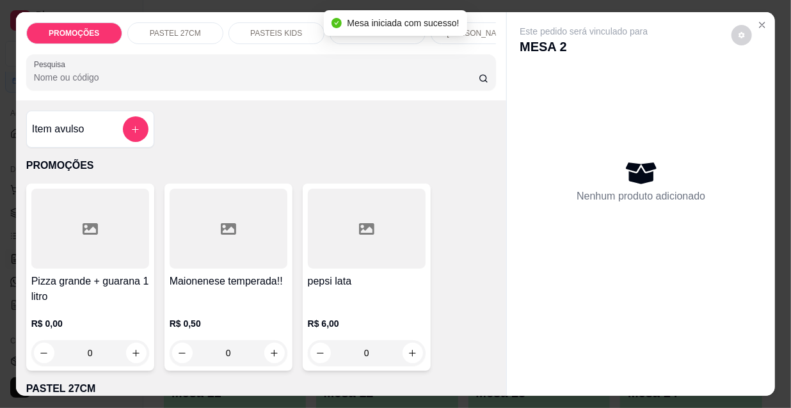
click at [472, 28] on p "[PERSON_NAME]" at bounding box center [478, 33] width 63 height 10
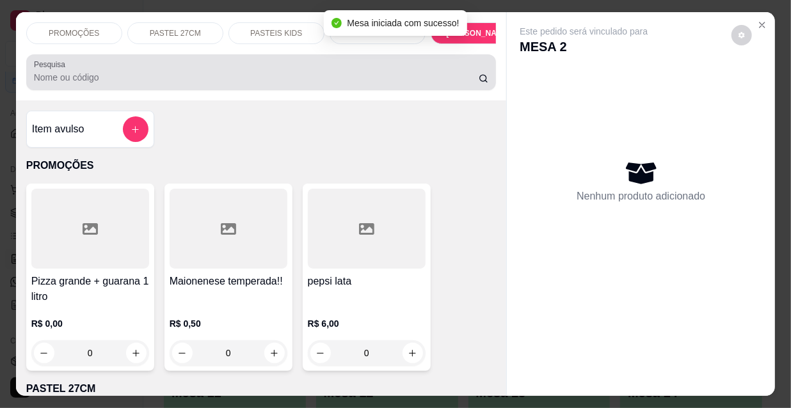
scroll to position [33, 0]
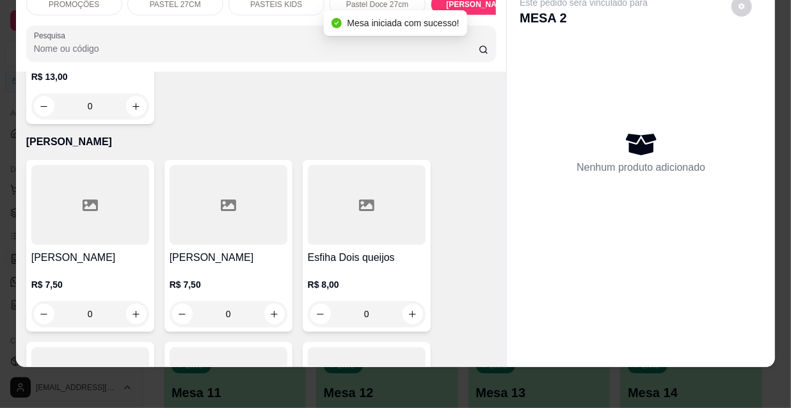
click at [211, 165] on div at bounding box center [229, 205] width 118 height 80
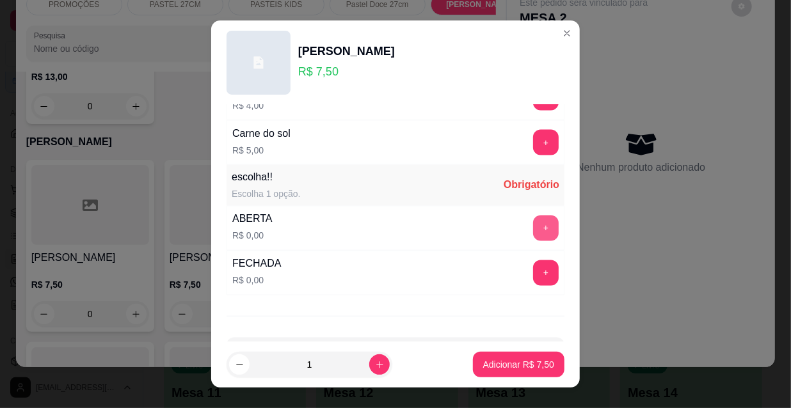
scroll to position [1063, 0]
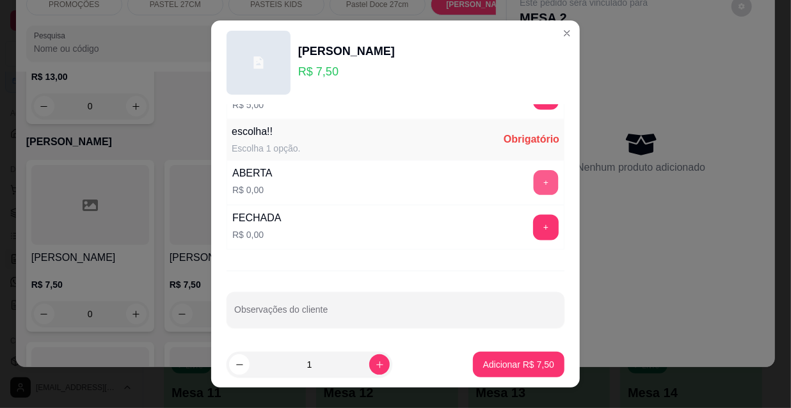
click at [534, 177] on button "+" at bounding box center [546, 183] width 25 height 25
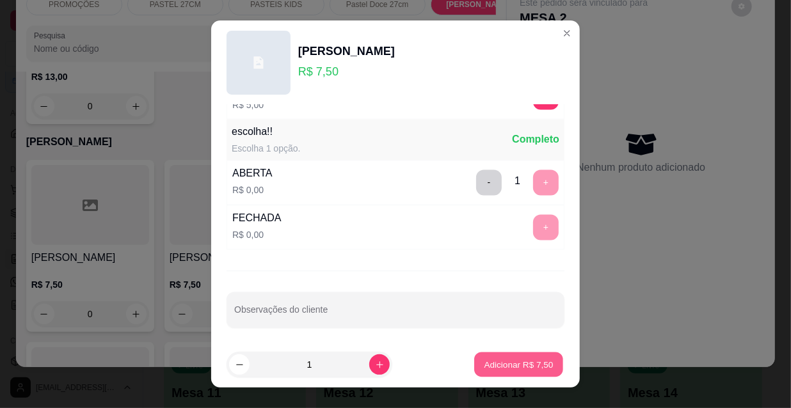
click at [512, 364] on p "Adicionar R$ 7,50" at bounding box center [518, 364] width 69 height 12
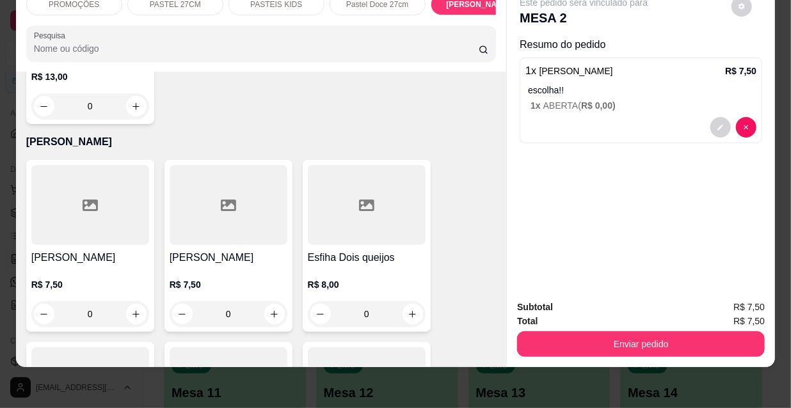
click at [189, 165] on div at bounding box center [229, 205] width 118 height 80
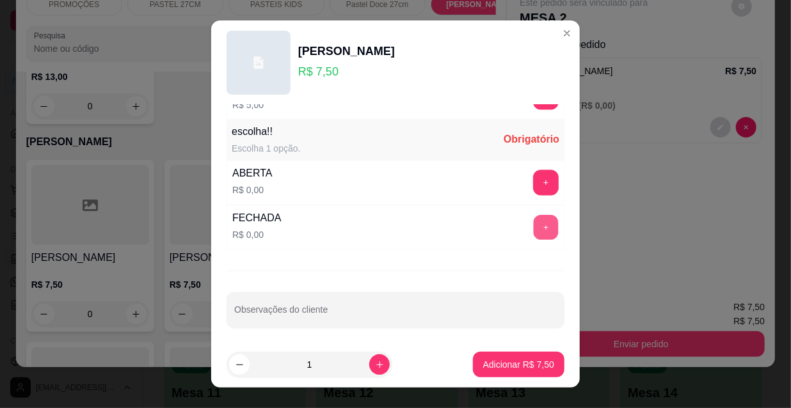
click at [534, 221] on button "+" at bounding box center [546, 228] width 25 height 25
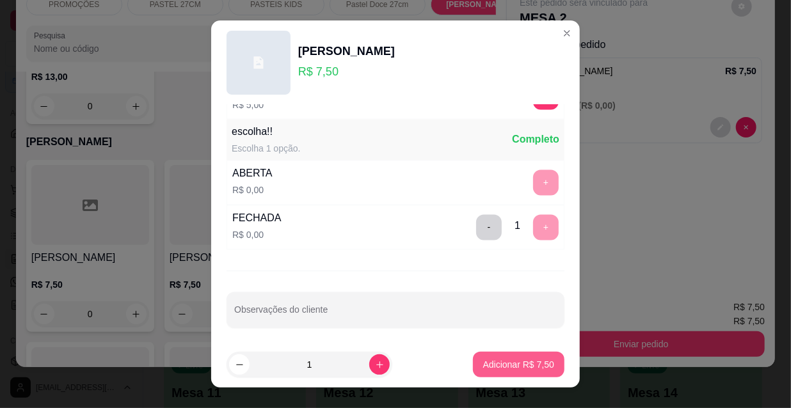
click at [507, 376] on button "Adicionar R$ 7,50" at bounding box center [519, 365] width 92 height 26
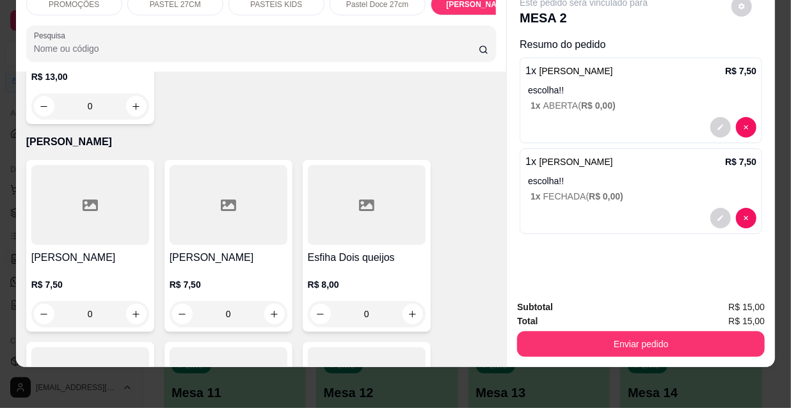
click at [196, 174] on div at bounding box center [229, 205] width 118 height 80
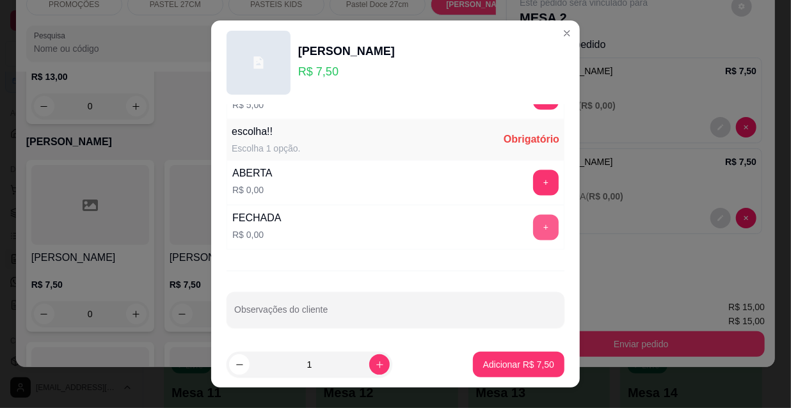
click at [533, 222] on button "+" at bounding box center [546, 228] width 26 height 26
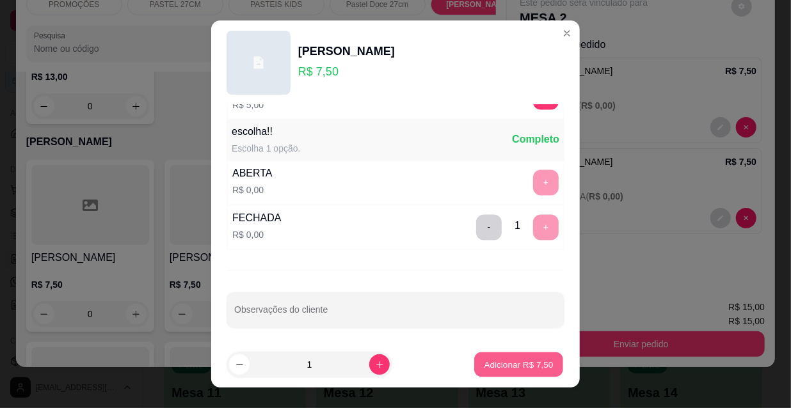
click at [524, 360] on p "Adicionar R$ 7,50" at bounding box center [518, 364] width 69 height 12
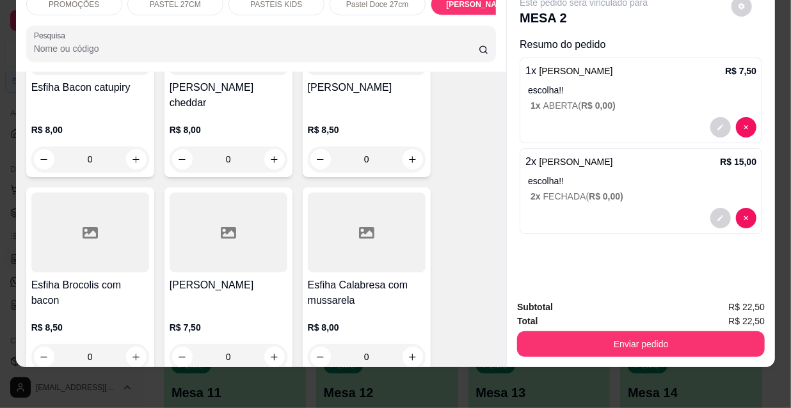
scroll to position [6840, 0]
click at [356, 198] on div "Esfiha Calabresa com mussarela R$ 8,00 0" at bounding box center [367, 281] width 128 height 188
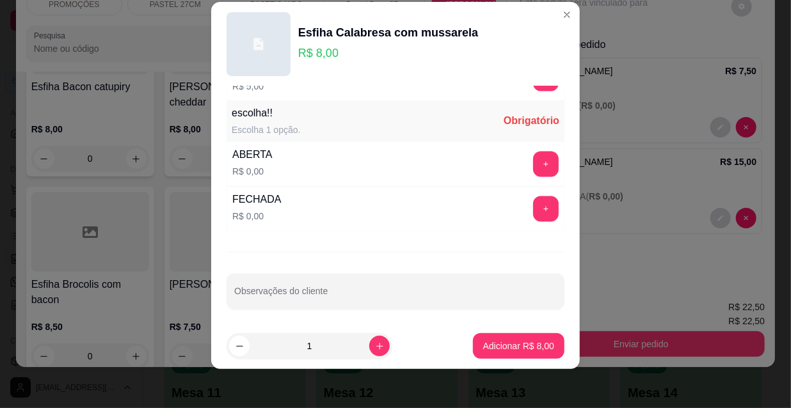
scroll to position [20, 0]
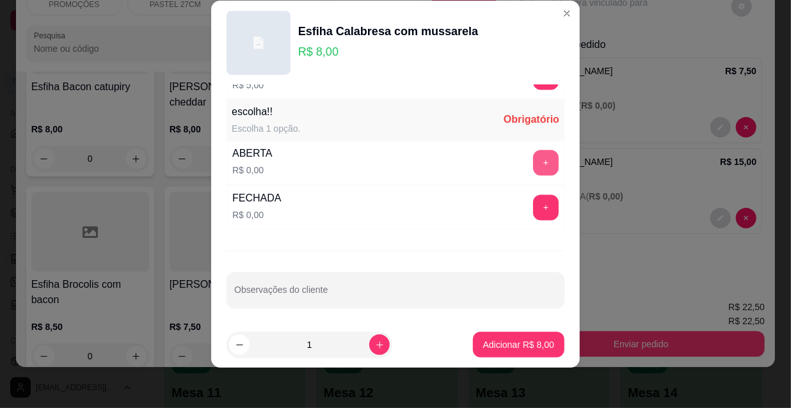
click at [533, 157] on button "+" at bounding box center [546, 163] width 26 height 26
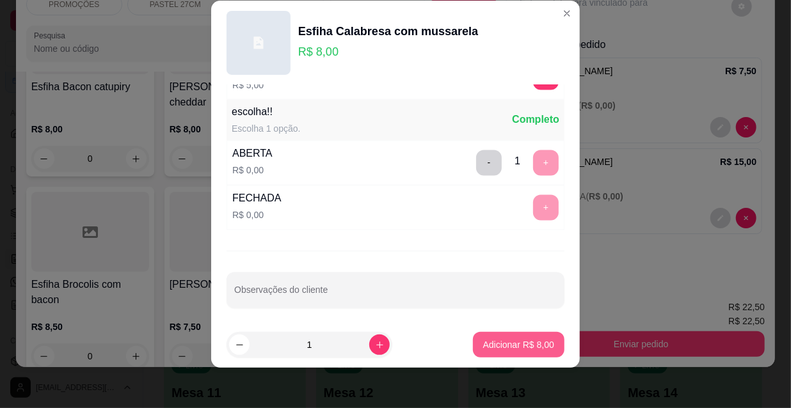
click at [490, 352] on button "Adicionar R$ 8,00" at bounding box center [519, 345] width 92 height 26
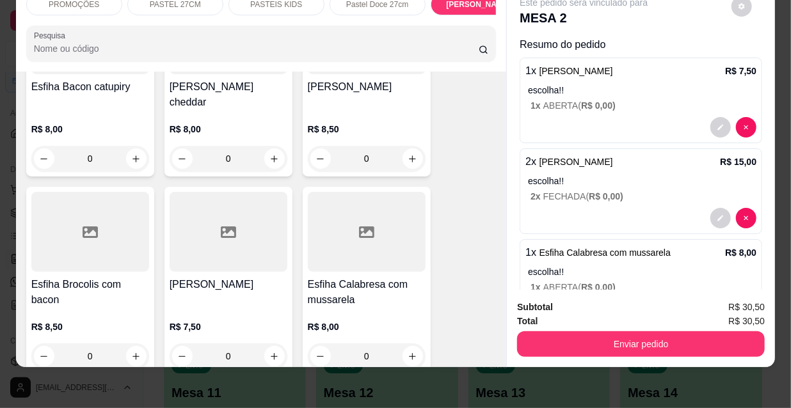
scroll to position [52, 0]
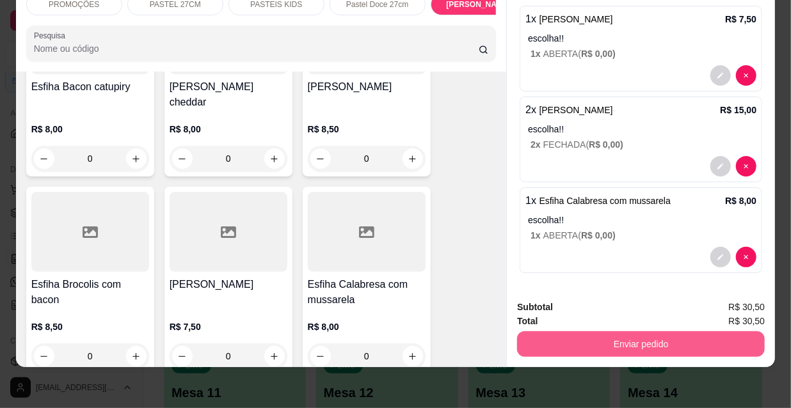
click at [610, 332] on button "Enviar pedido" at bounding box center [641, 345] width 248 height 26
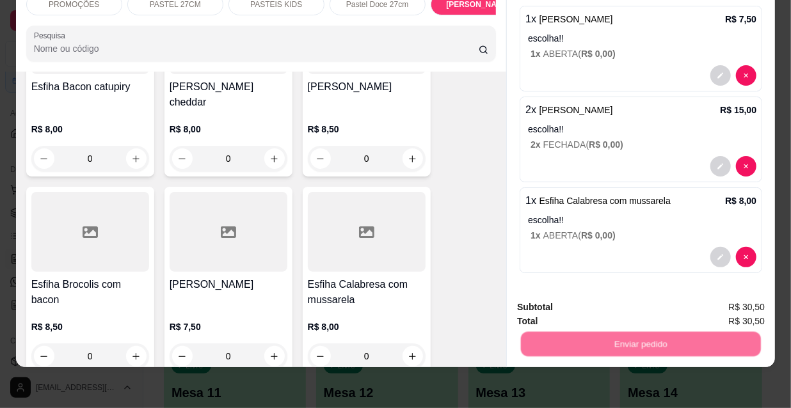
click at [590, 303] on button "Não registrar e enviar pedido" at bounding box center [599, 304] width 133 height 24
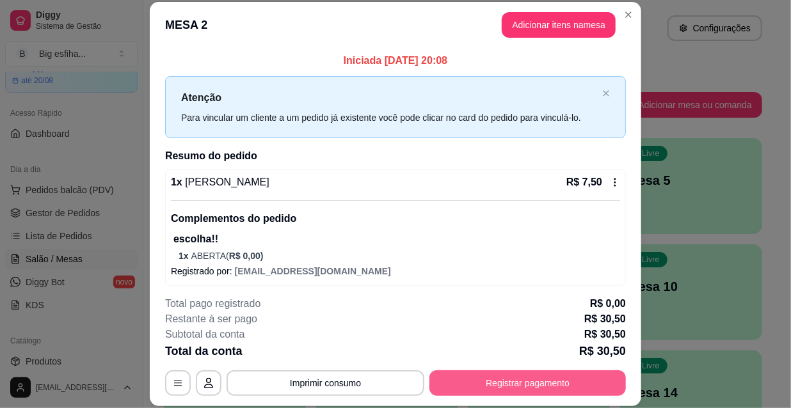
click at [538, 378] on button "Registrar pagamento" at bounding box center [528, 384] width 197 height 26
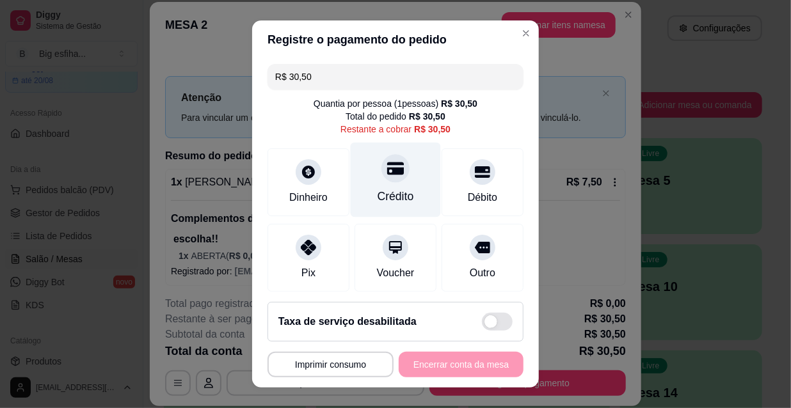
click at [364, 182] on div "Crédito" at bounding box center [396, 180] width 90 height 75
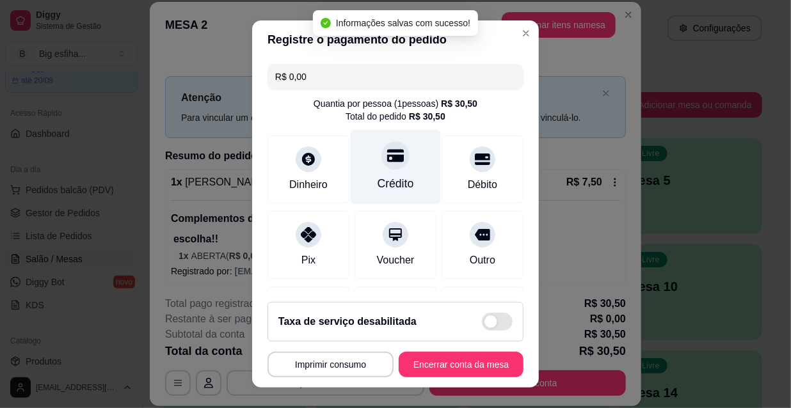
type input "R$ 0,00"
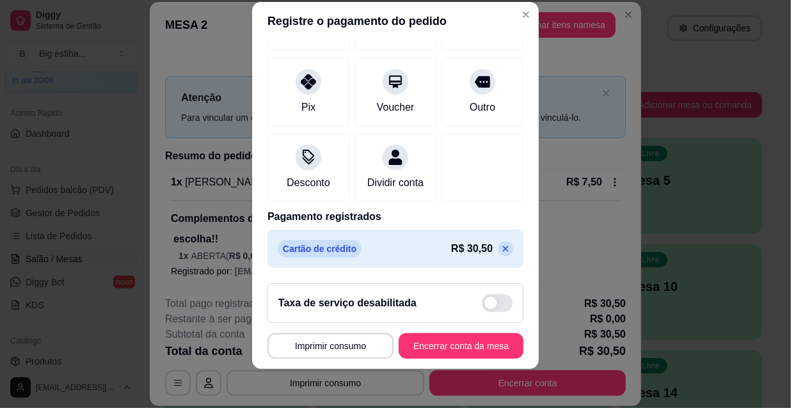
scroll to position [20, 0]
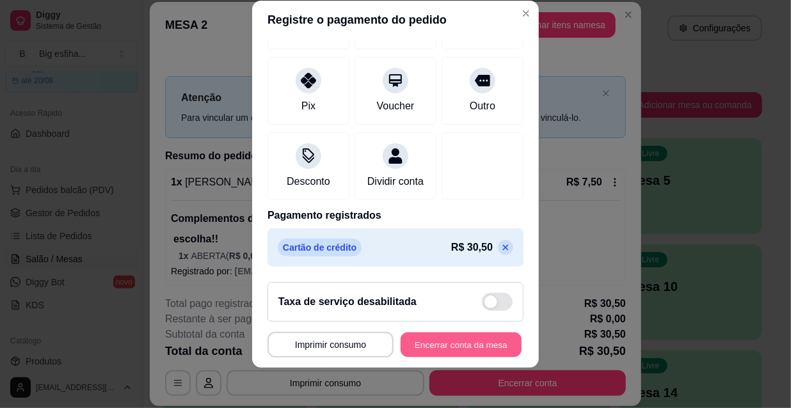
click at [469, 348] on button "Encerrar conta da mesa" at bounding box center [461, 345] width 121 height 25
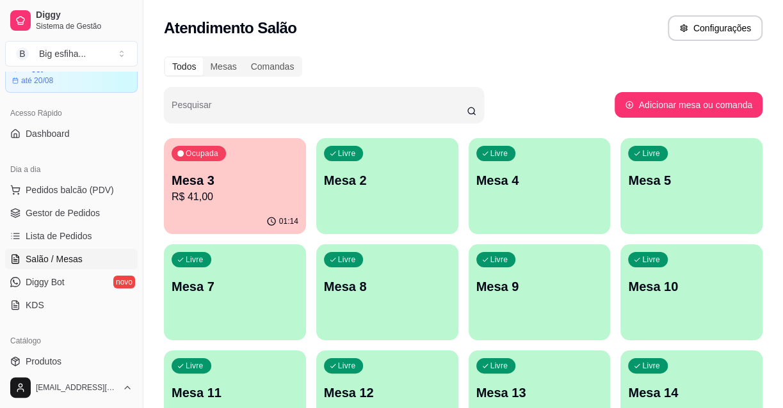
click at [210, 171] on div "Ocupada Mesa 3 R$ 41,00" at bounding box center [235, 173] width 142 height 71
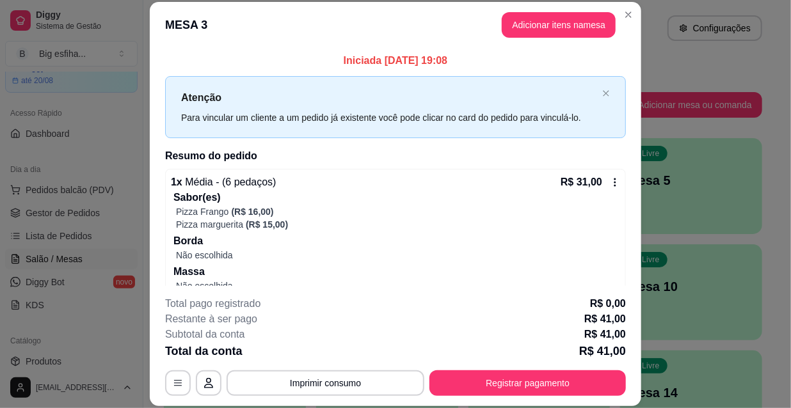
scroll to position [87, 0]
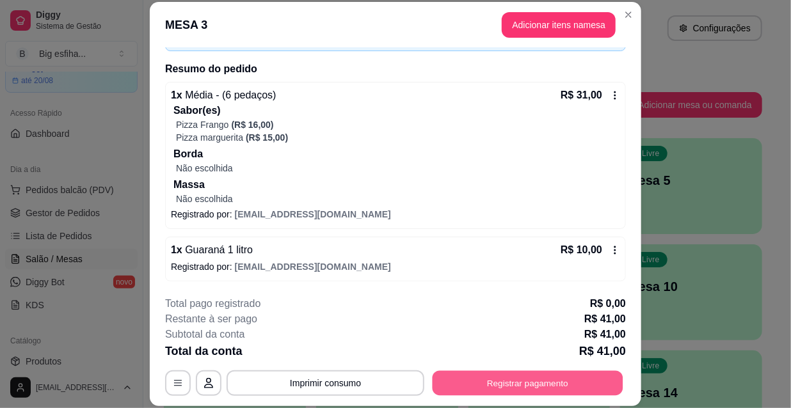
click at [501, 373] on button "Registrar pagamento" at bounding box center [528, 383] width 191 height 25
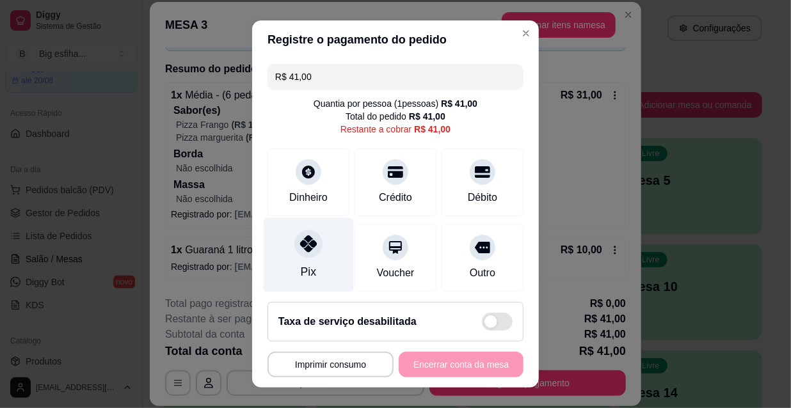
click at [282, 257] on div "Pix" at bounding box center [309, 255] width 90 height 75
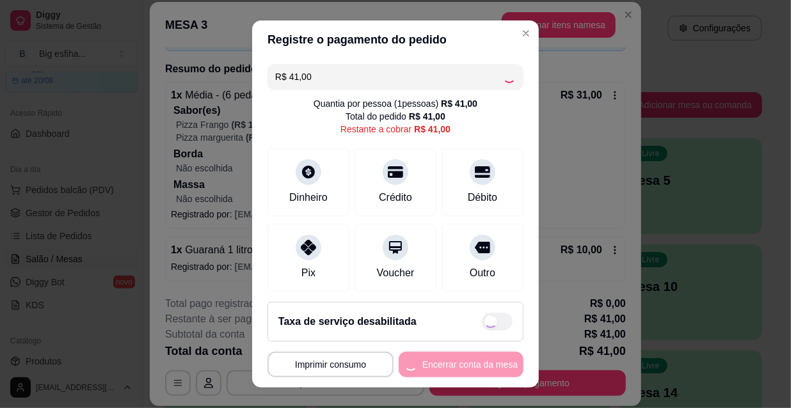
type input "R$ 0,00"
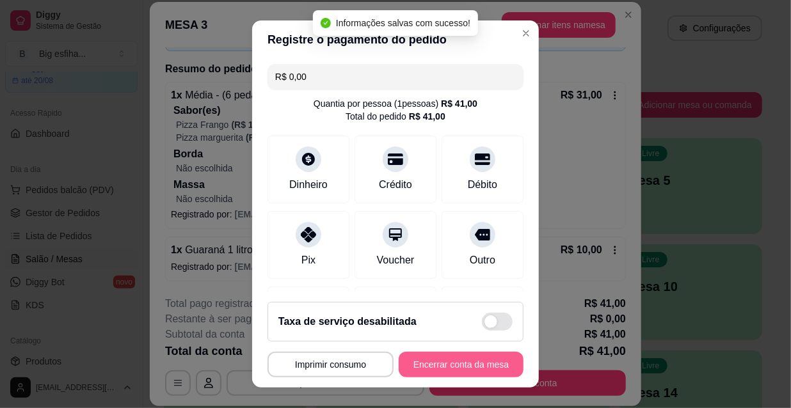
click at [467, 362] on button "Encerrar conta da mesa" at bounding box center [461, 365] width 125 height 26
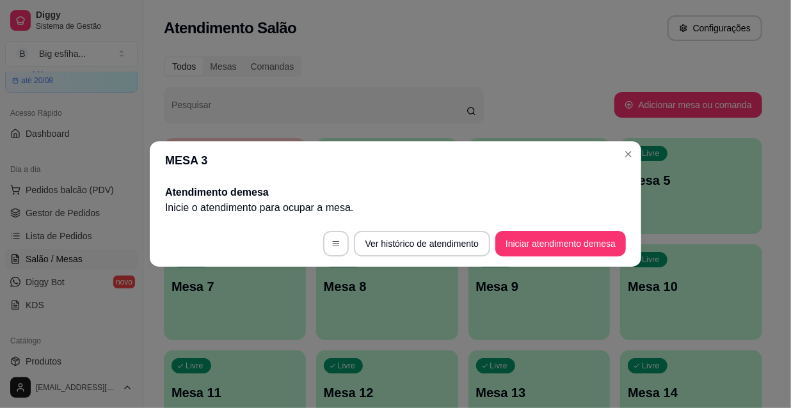
scroll to position [0, 0]
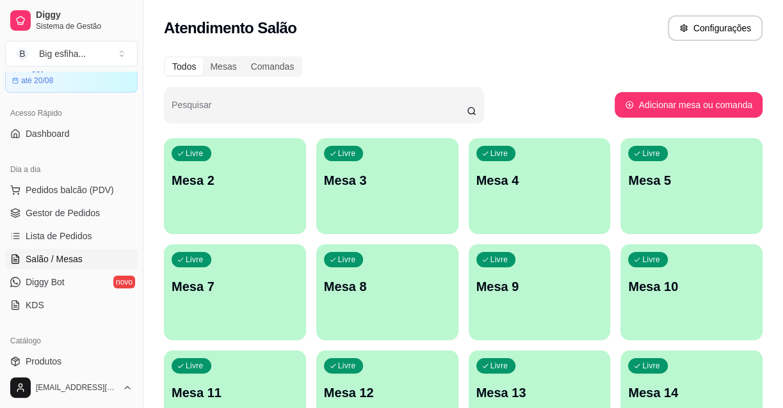
click at [239, 201] on div "Livre Mesa 2" at bounding box center [235, 178] width 142 height 81
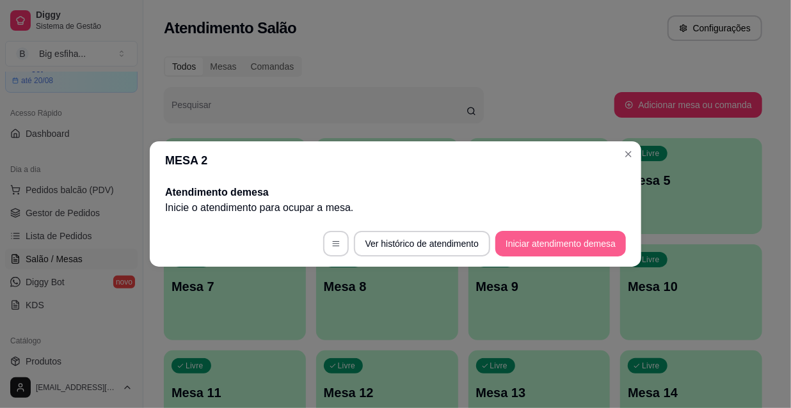
click at [550, 256] on button "Iniciar atendimento de mesa" at bounding box center [560, 244] width 131 height 26
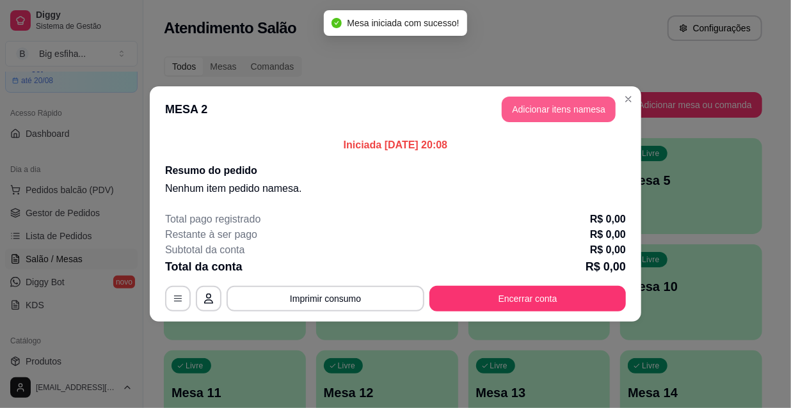
click at [553, 108] on button "Adicionar itens na mesa" at bounding box center [559, 110] width 114 height 26
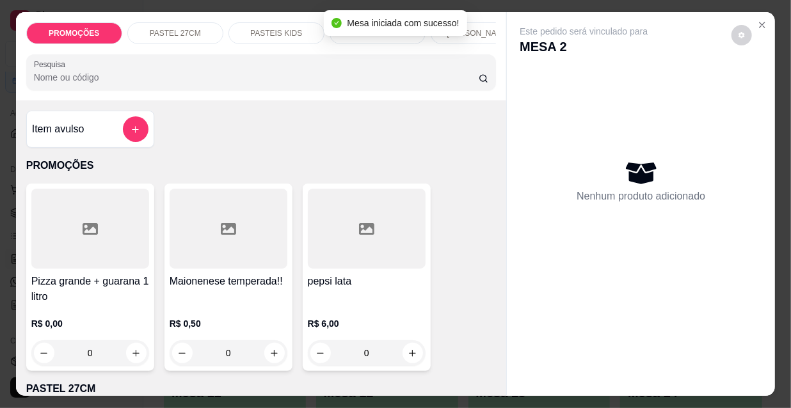
click at [71, 65] on div at bounding box center [261, 73] width 455 height 26
click at [80, 84] on input "Pesquisa" at bounding box center [256, 77] width 445 height 13
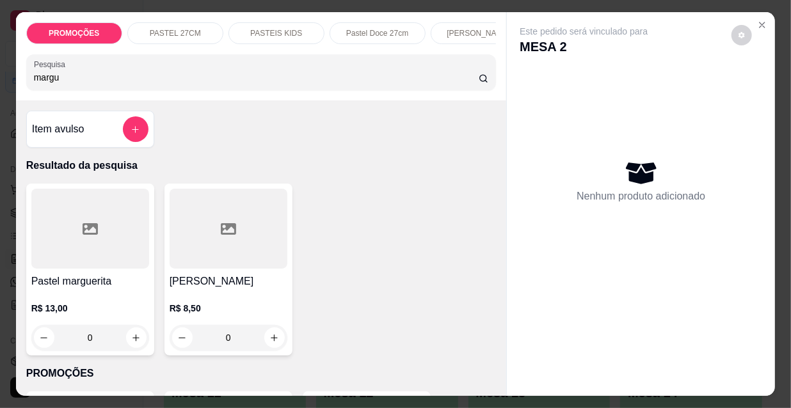
type input "margu"
click at [54, 275] on div "Pastel marguerita R$ 13,00 0" at bounding box center [90, 270] width 128 height 172
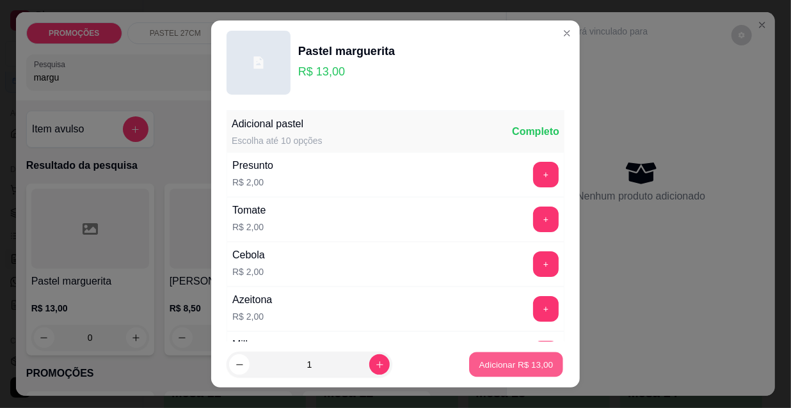
click at [527, 370] on p "Adicionar R$ 13,00" at bounding box center [516, 364] width 74 height 12
type input "1"
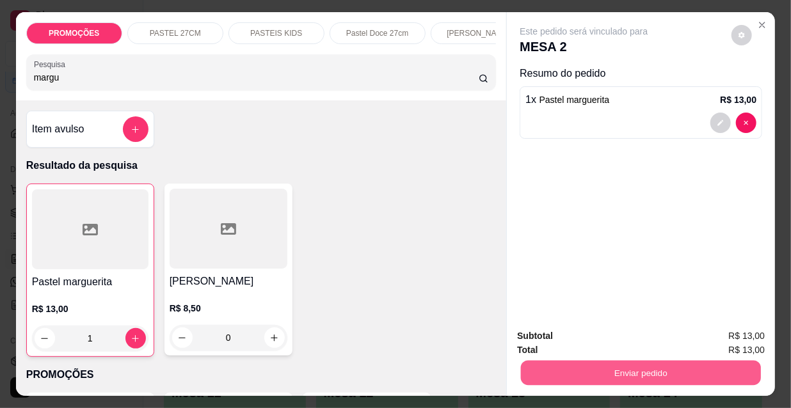
click at [605, 365] on button "Enviar pedido" at bounding box center [641, 372] width 240 height 25
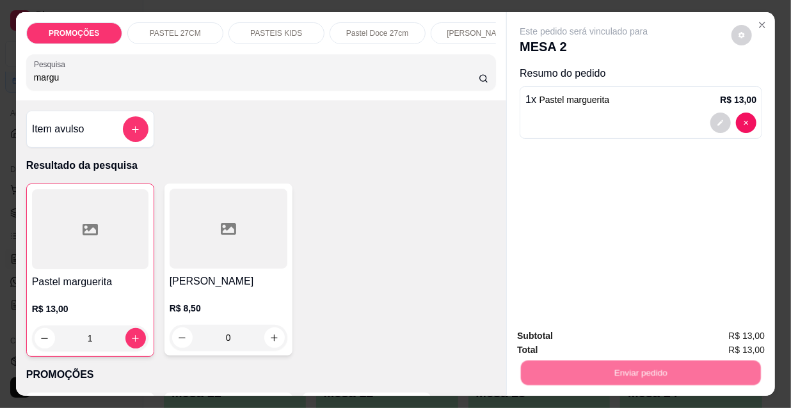
click at [584, 330] on button "Não registrar e enviar pedido" at bounding box center [599, 337] width 133 height 24
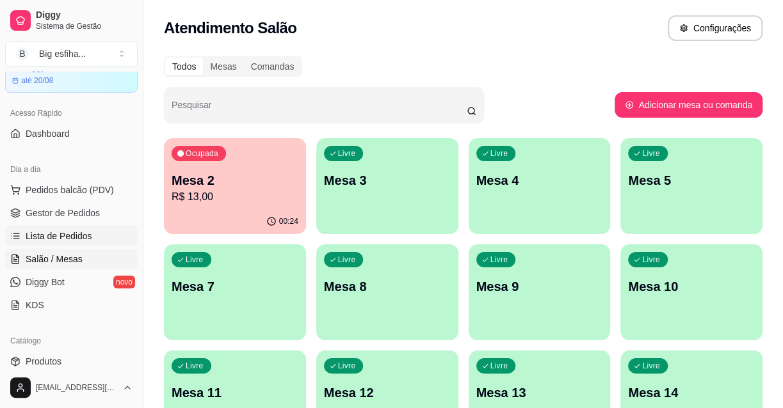
click at [78, 234] on span "Lista de Pedidos" at bounding box center [59, 236] width 67 height 13
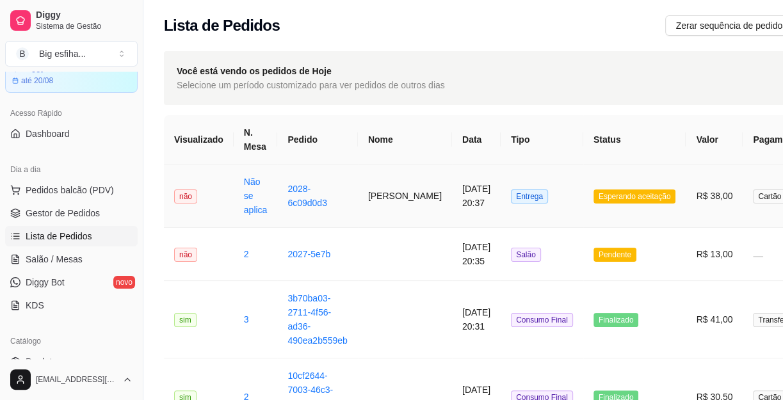
click at [371, 211] on td "[PERSON_NAME]" at bounding box center [405, 196] width 94 height 63
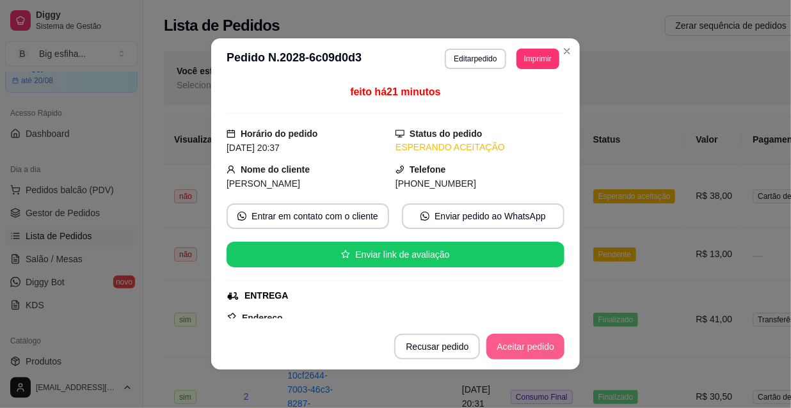
click at [524, 346] on button "Aceitar pedido" at bounding box center [526, 347] width 78 height 26
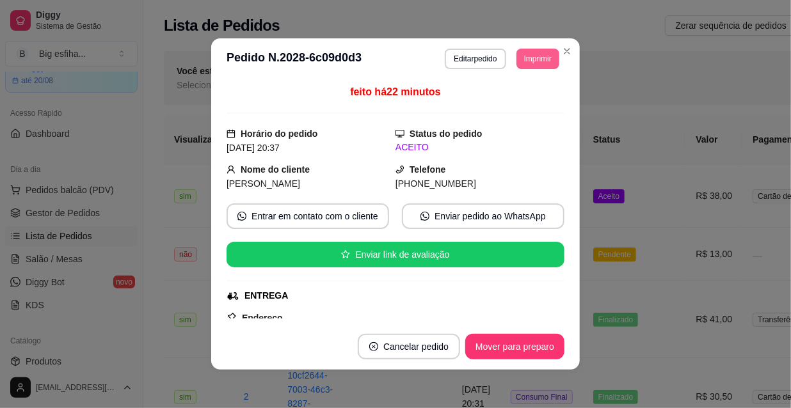
click at [539, 50] on button "Imprimir" at bounding box center [538, 59] width 43 height 20
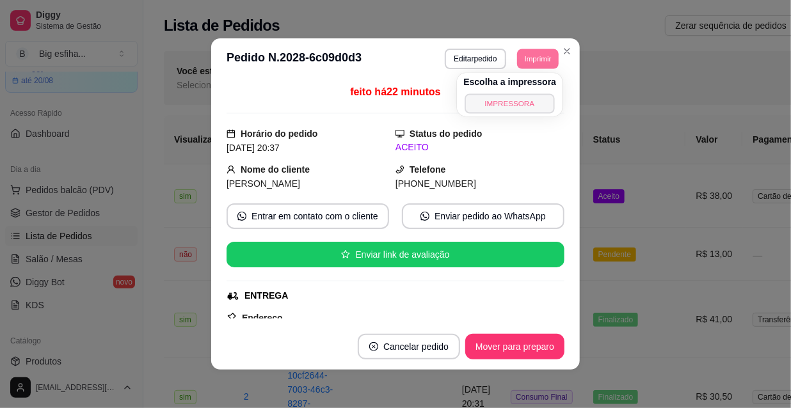
click at [516, 106] on button "IMPRESSORA" at bounding box center [510, 103] width 90 height 20
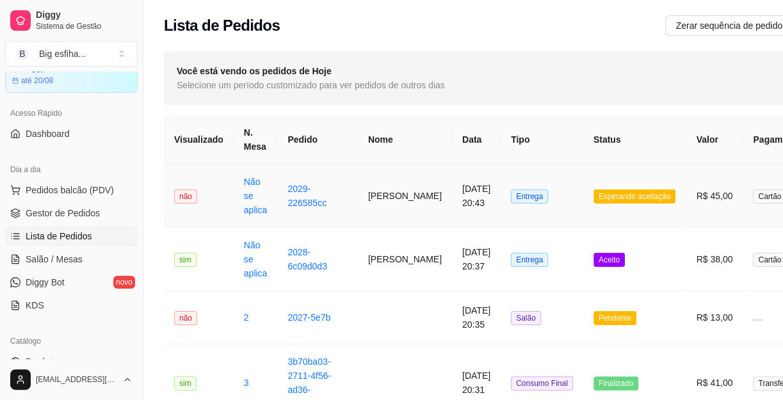
click at [622, 207] on td "Esperando aceitação" at bounding box center [634, 196] width 103 height 63
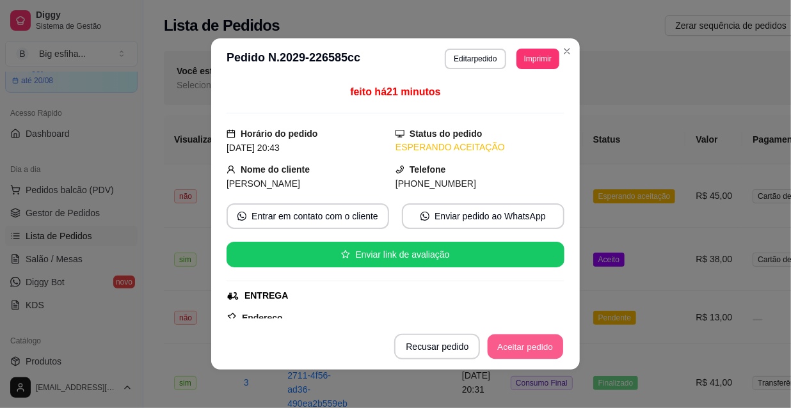
click at [535, 341] on button "Aceitar pedido" at bounding box center [526, 347] width 76 height 25
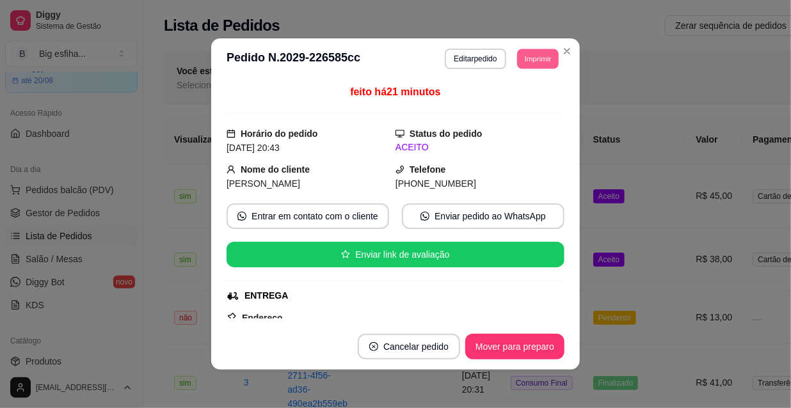
click at [539, 61] on button "Imprimir" at bounding box center [538, 59] width 42 height 20
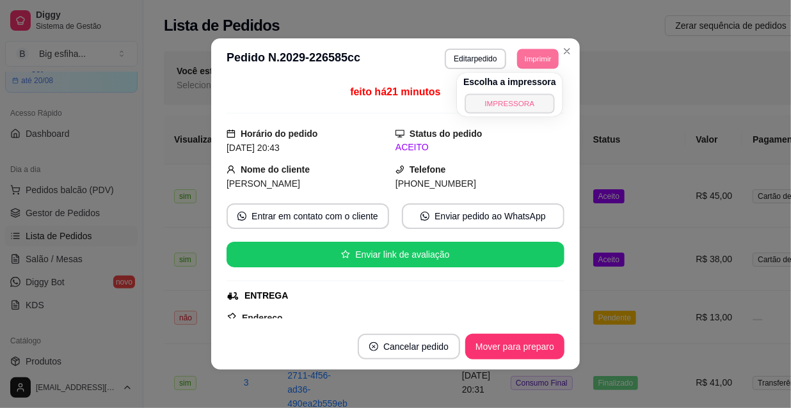
click at [532, 108] on button "IMPRESSORA" at bounding box center [510, 103] width 90 height 20
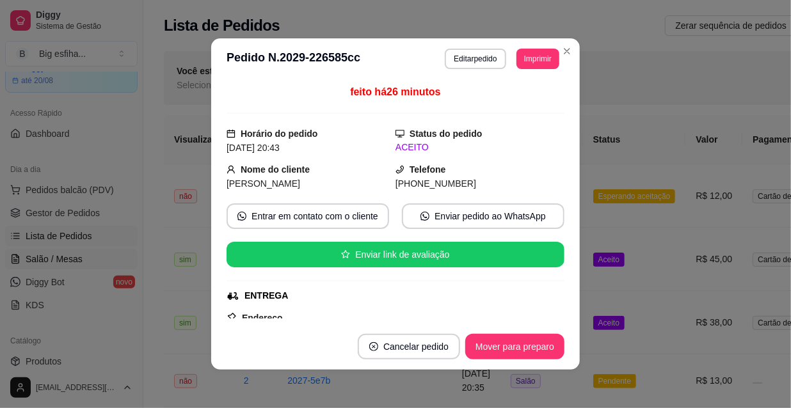
click at [45, 259] on span "Salão / Mesas" at bounding box center [54, 259] width 57 height 13
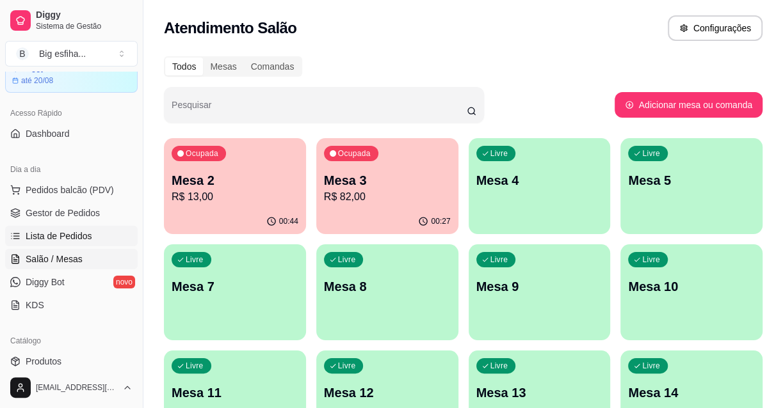
click at [45, 230] on span "Lista de Pedidos" at bounding box center [59, 236] width 67 height 13
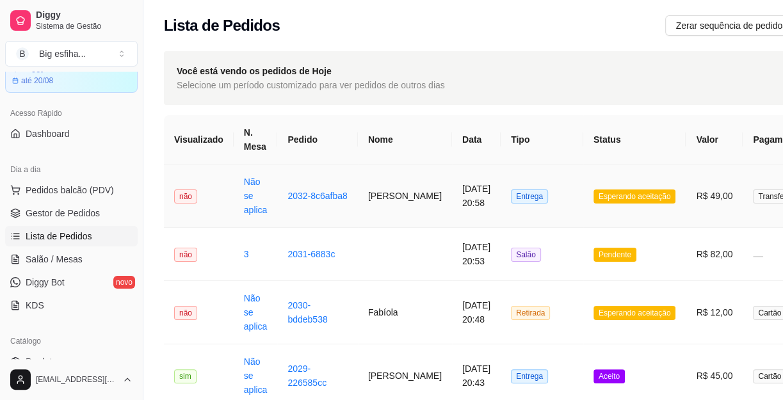
click at [452, 188] on td "[DATE] 20:58" at bounding box center [476, 196] width 49 height 63
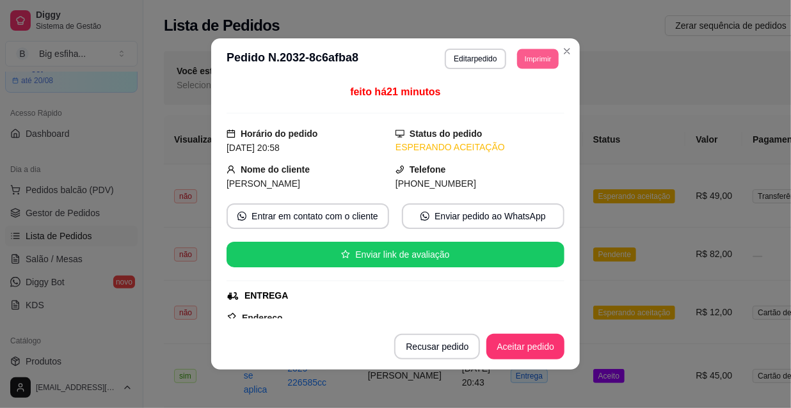
click at [522, 61] on button "Imprimir" at bounding box center [538, 59] width 42 height 20
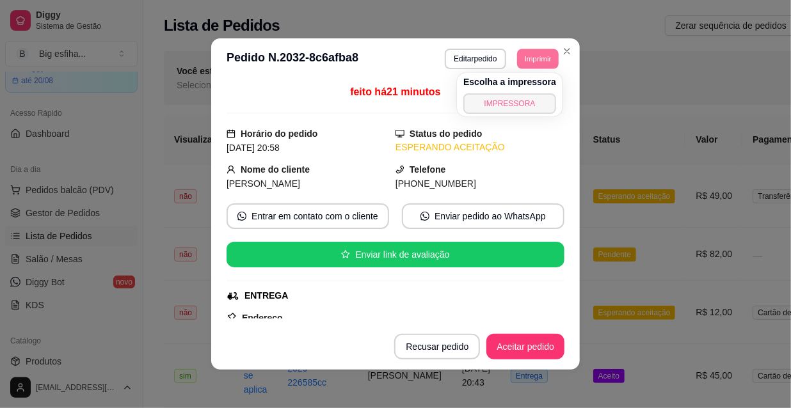
click at [499, 96] on button "IMPRESSORA" at bounding box center [509, 103] width 93 height 20
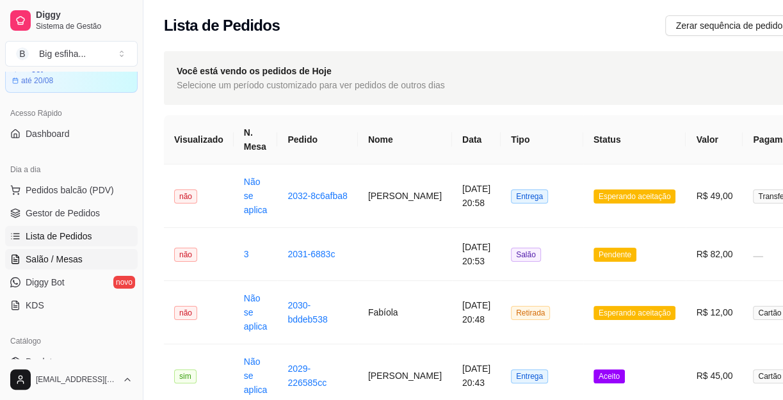
click at [67, 257] on span "Salão / Mesas" at bounding box center [54, 259] width 57 height 13
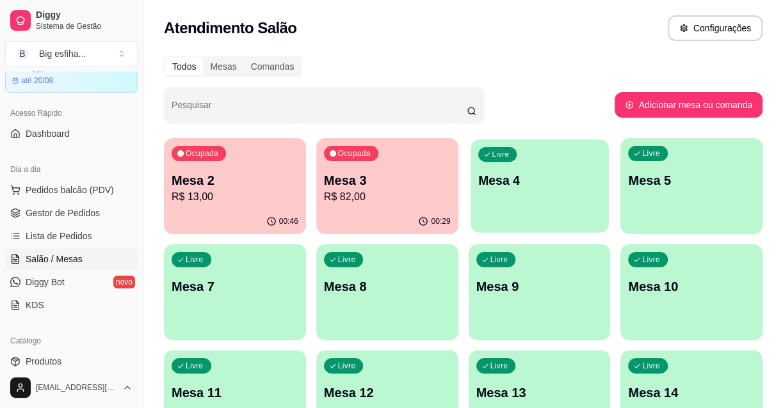
click at [576, 173] on p "Mesa 4" at bounding box center [539, 180] width 123 height 17
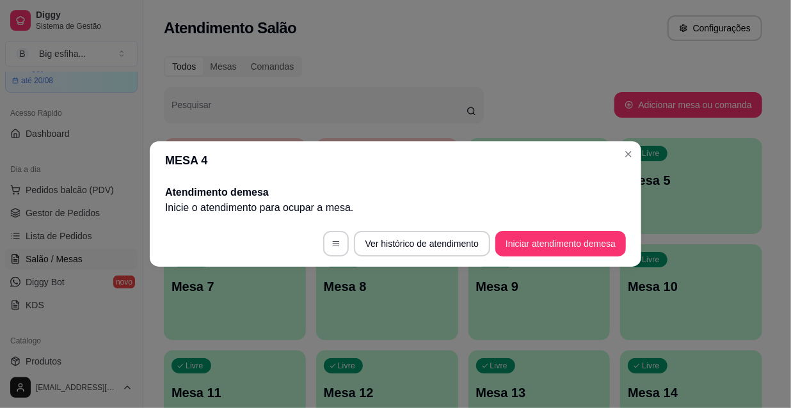
click at [531, 257] on footer "Ver histórico de atendimento Iniciar atendimento de mesa" at bounding box center [396, 244] width 492 height 46
click at [529, 250] on button "Iniciar atendimento de mesa" at bounding box center [560, 244] width 131 height 26
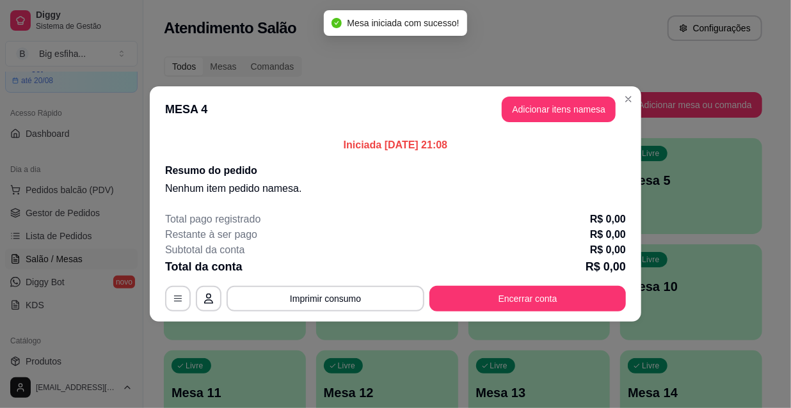
click at [581, 122] on header "MESA 4 Adicionar itens na mesa" at bounding box center [396, 109] width 492 height 46
click at [579, 112] on button "Adicionar itens na mesa" at bounding box center [559, 110] width 114 height 26
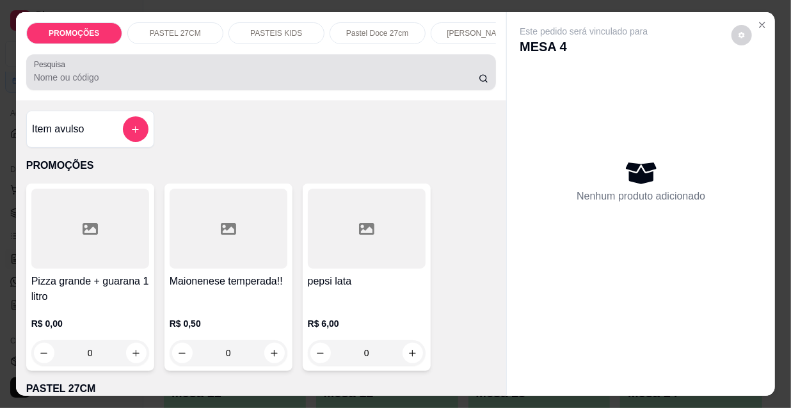
click at [247, 84] on input "Pesquisa" at bounding box center [256, 77] width 445 height 13
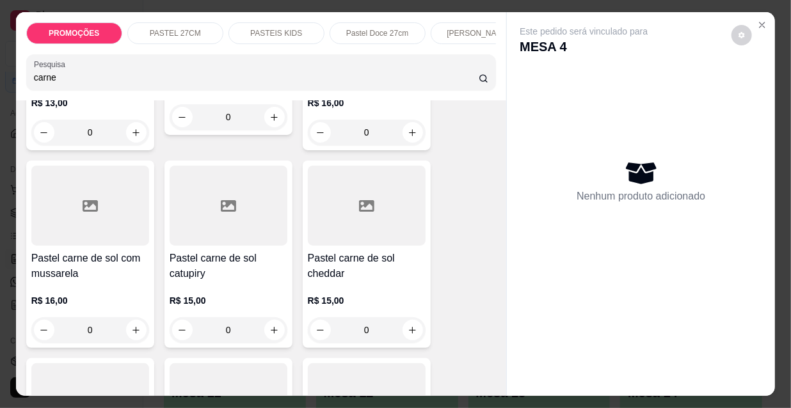
scroll to position [407, 0]
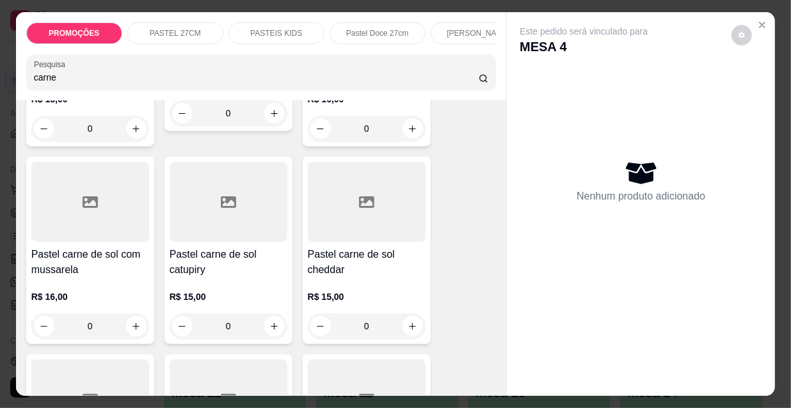
type input "carne"
click at [62, 287] on div "R$ 16,00 0" at bounding box center [90, 308] width 118 height 61
click at [95, 268] on h4 "Pastel carne de sol com mussarela" at bounding box center [90, 262] width 118 height 31
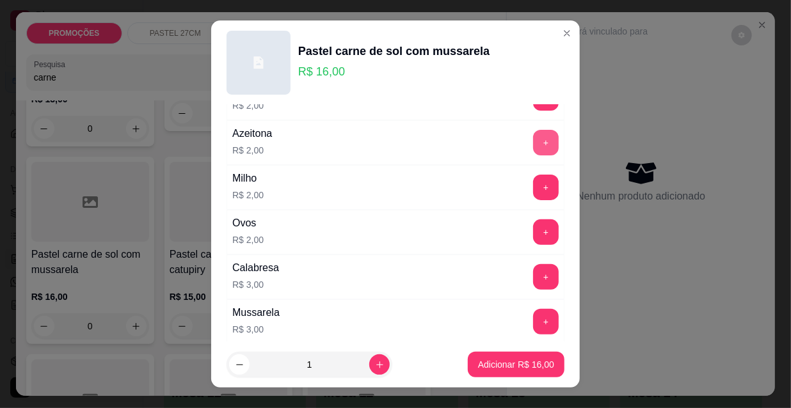
scroll to position [174, 0]
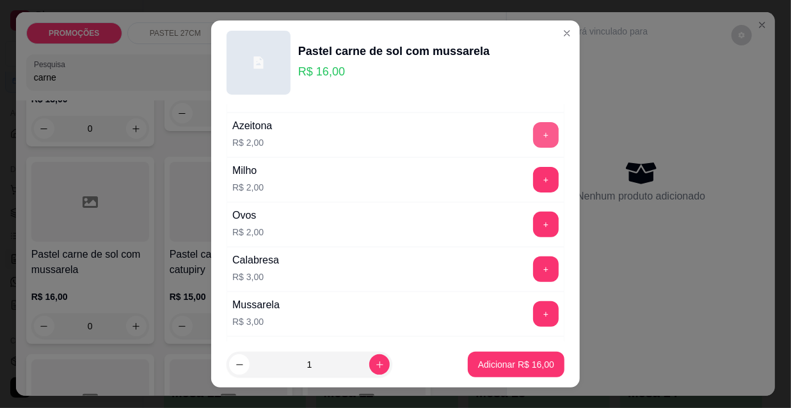
click at [533, 134] on button "+" at bounding box center [546, 135] width 26 height 26
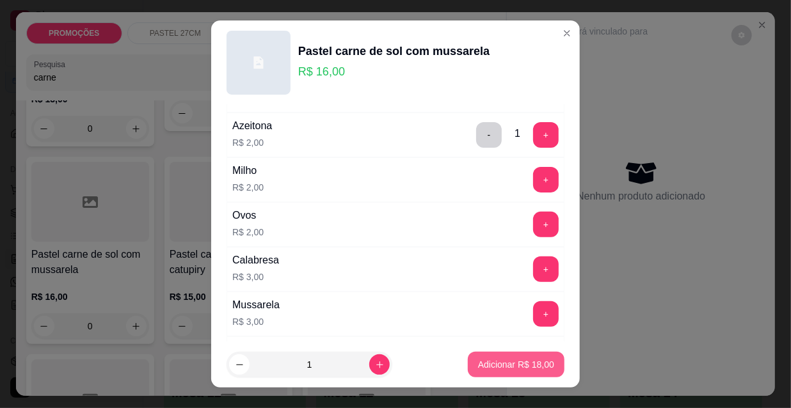
click at [531, 378] on div "Adicionar R$ 18,00" at bounding box center [516, 365] width 97 height 26
click at [519, 373] on button "Adicionar R$ 18,00" at bounding box center [516, 365] width 97 height 26
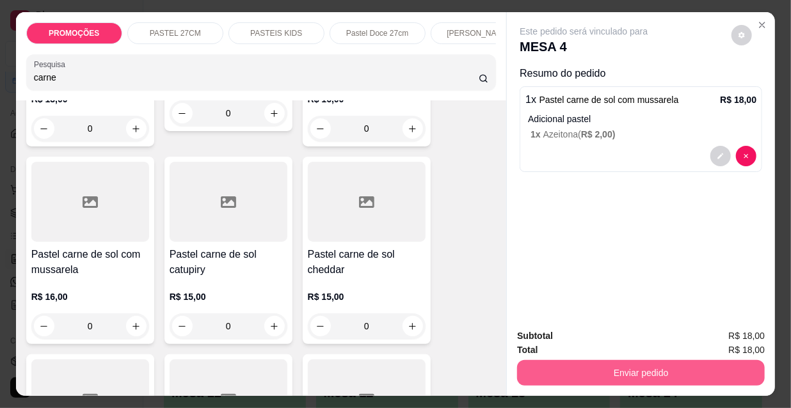
click at [597, 372] on button "Enviar pedido" at bounding box center [641, 373] width 248 height 26
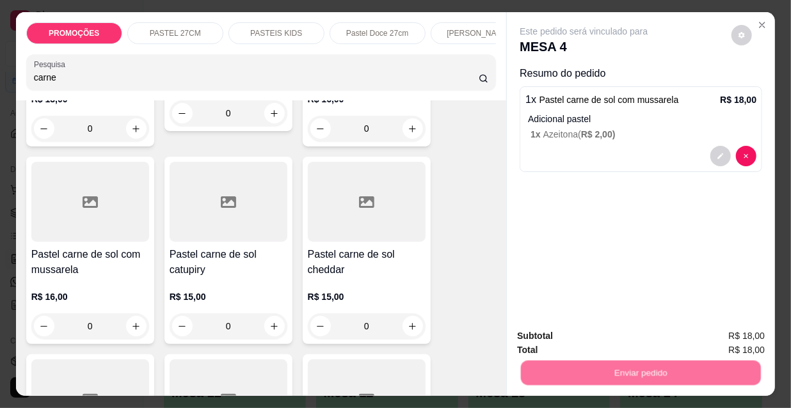
click at [597, 337] on button "Não registrar e enviar pedido" at bounding box center [599, 337] width 133 height 24
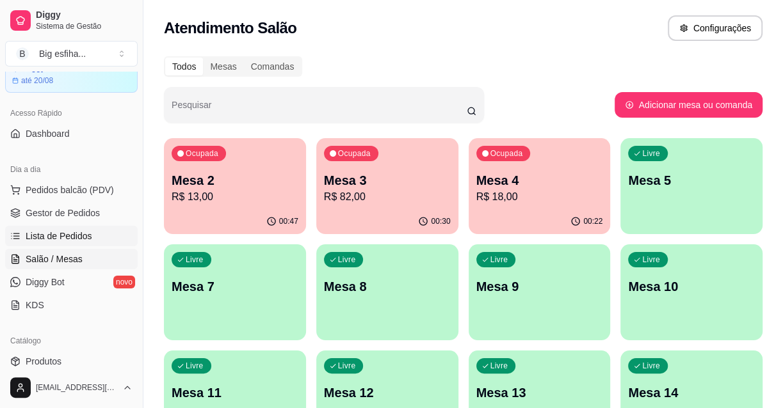
click at [83, 241] on span "Lista de Pedidos" at bounding box center [59, 236] width 67 height 13
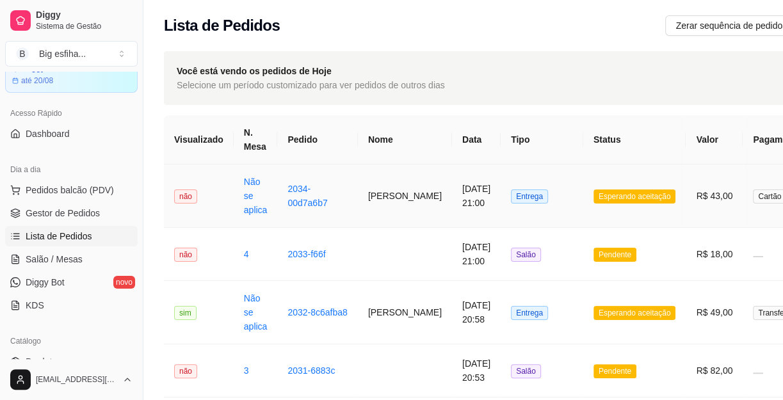
click at [546, 205] on td "Entrega" at bounding box center [542, 196] width 83 height 63
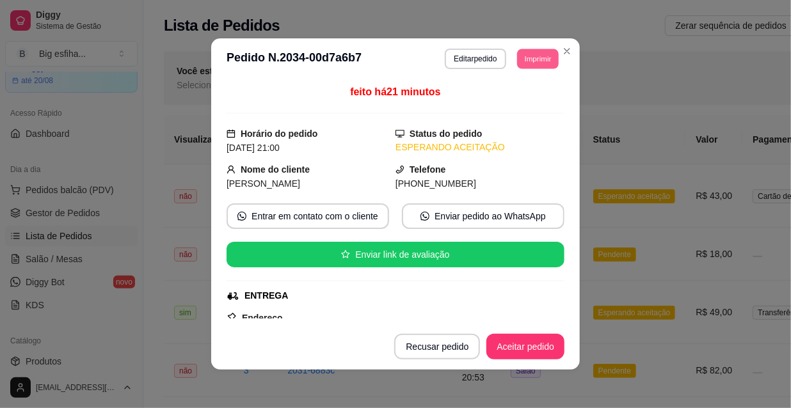
click at [544, 58] on button "Imprimir" at bounding box center [538, 59] width 42 height 20
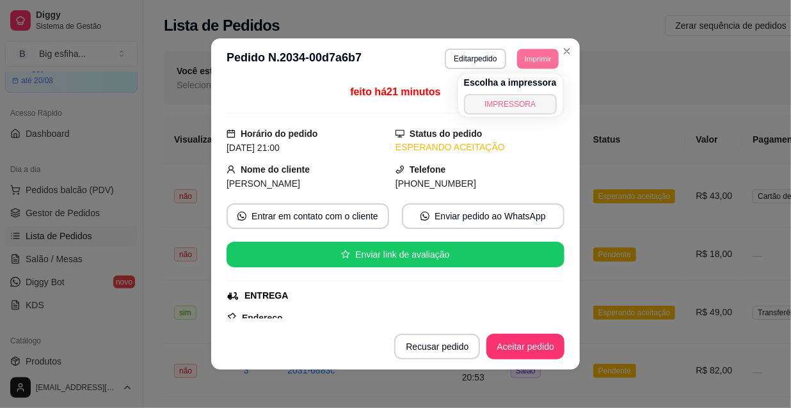
click at [536, 108] on button "IMPRESSORA" at bounding box center [510, 104] width 93 height 20
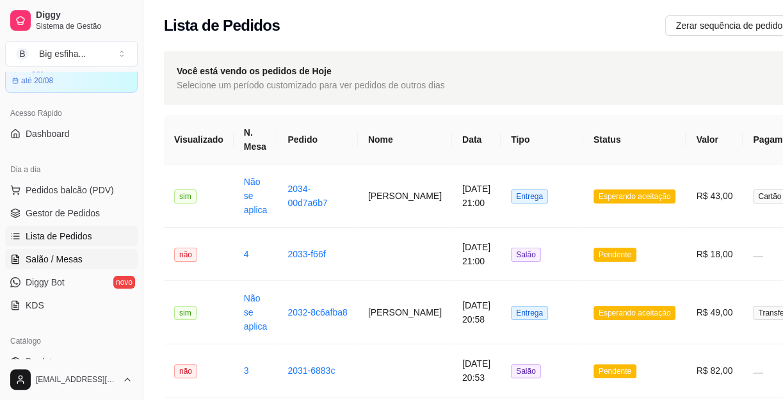
click at [70, 262] on span "Salão / Mesas" at bounding box center [54, 259] width 57 height 13
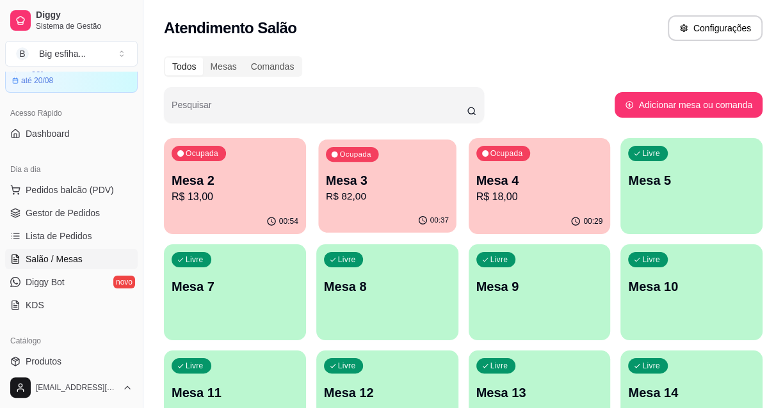
click at [407, 208] on div "Ocupada Mesa 3 R$ 82,00" at bounding box center [387, 174] width 138 height 69
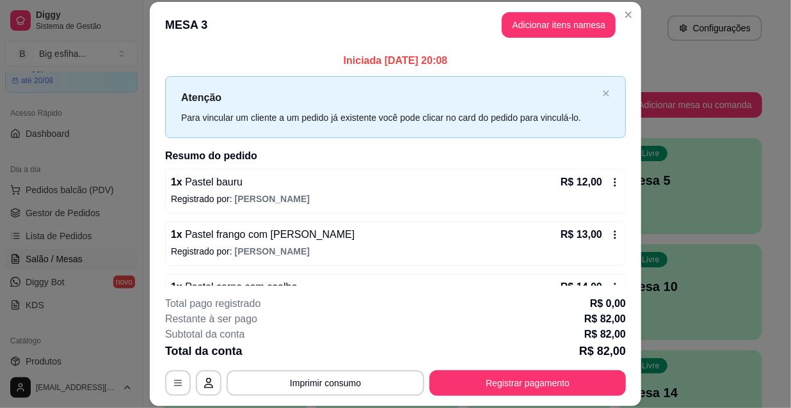
click at [504, 29] on button "Adicionar itens na mesa" at bounding box center [559, 25] width 114 height 26
click at [570, 19] on div "Este pedido será vinculado para MESA 3 Nenhum produto adicionado" at bounding box center [648, 193] width 277 height 374
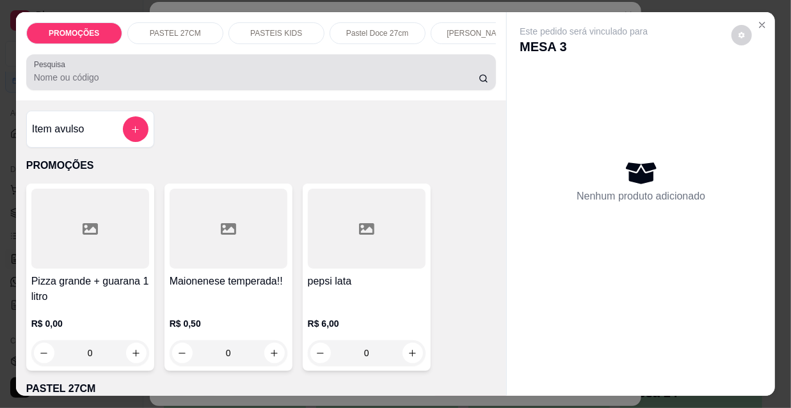
click at [259, 70] on div at bounding box center [261, 73] width 455 height 26
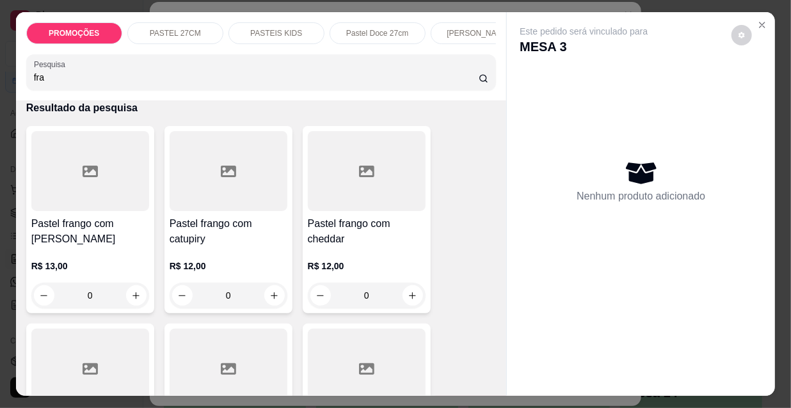
scroll to position [174, 0]
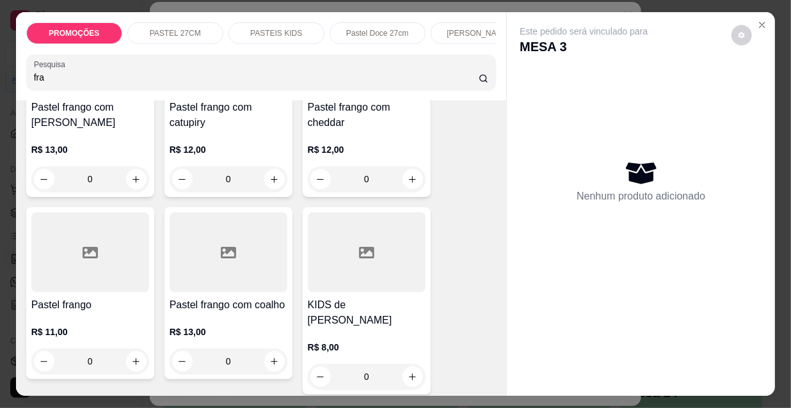
type input "fra"
click at [196, 261] on div at bounding box center [229, 253] width 118 height 80
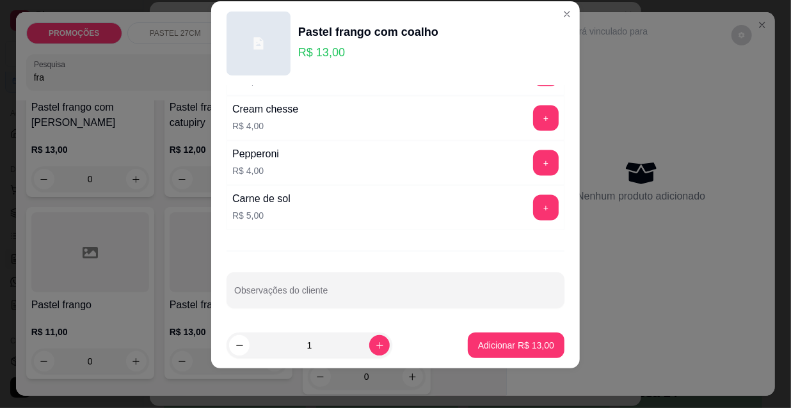
scroll to position [20, 0]
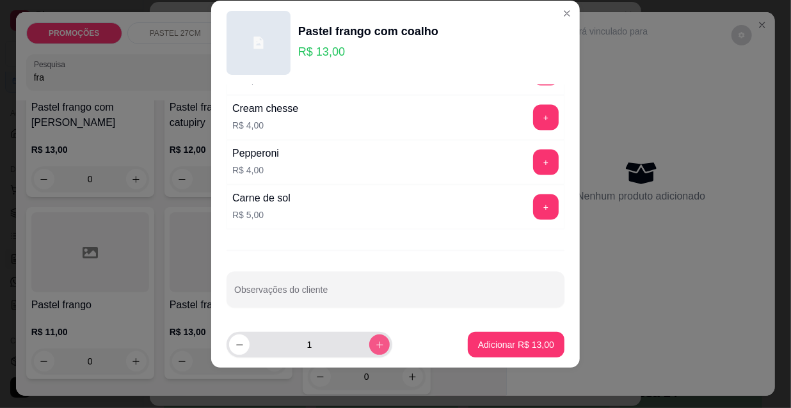
click at [369, 342] on button "increase-product-quantity" at bounding box center [379, 345] width 20 height 20
type input "2"
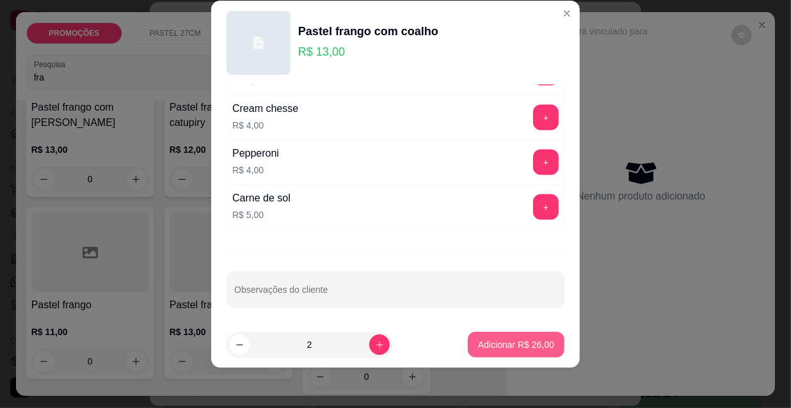
click at [502, 346] on p "Adicionar R$ 26,00" at bounding box center [516, 345] width 76 height 13
type input "2"
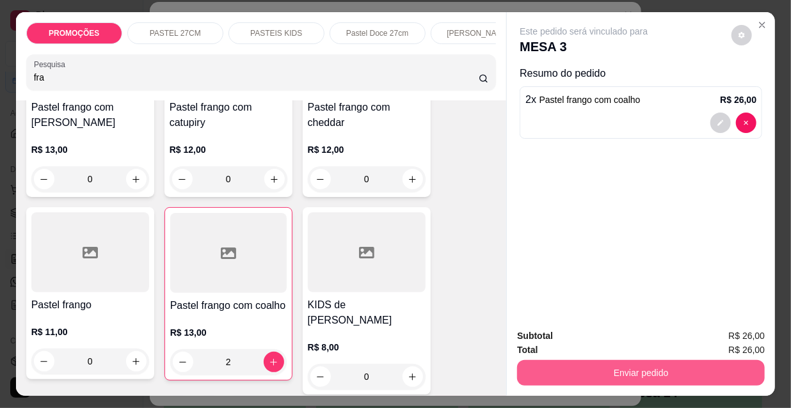
click at [610, 360] on button "Enviar pedido" at bounding box center [641, 373] width 248 height 26
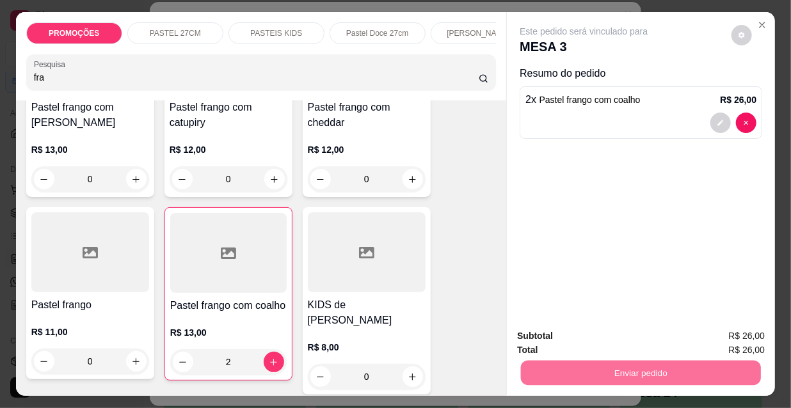
click at [574, 336] on button "Não registrar e enviar pedido" at bounding box center [599, 337] width 133 height 24
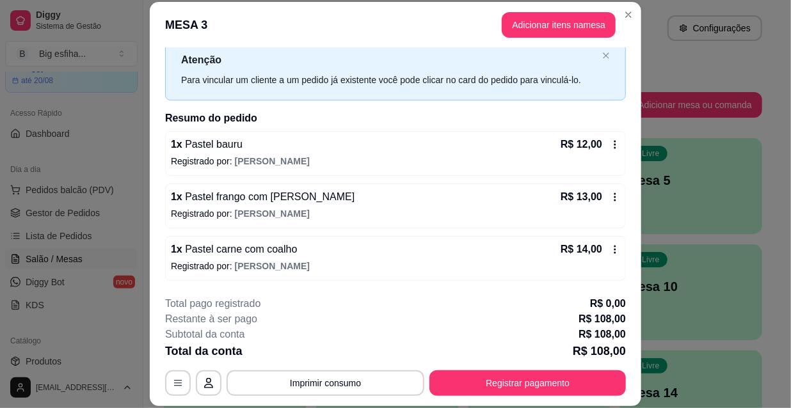
scroll to position [58, 0]
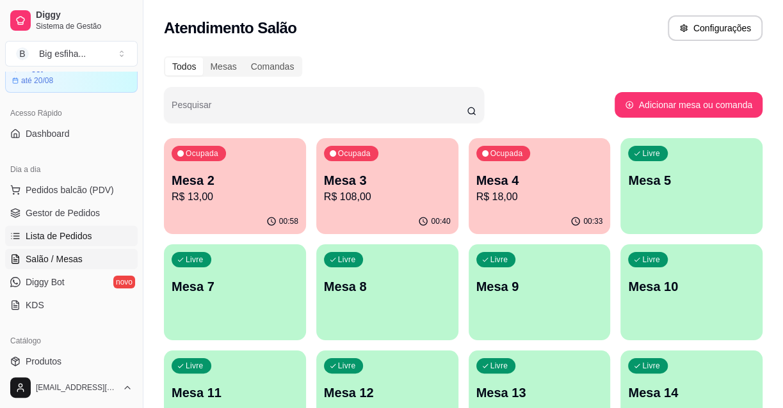
click at [77, 239] on span "Lista de Pedidos" at bounding box center [59, 236] width 67 height 13
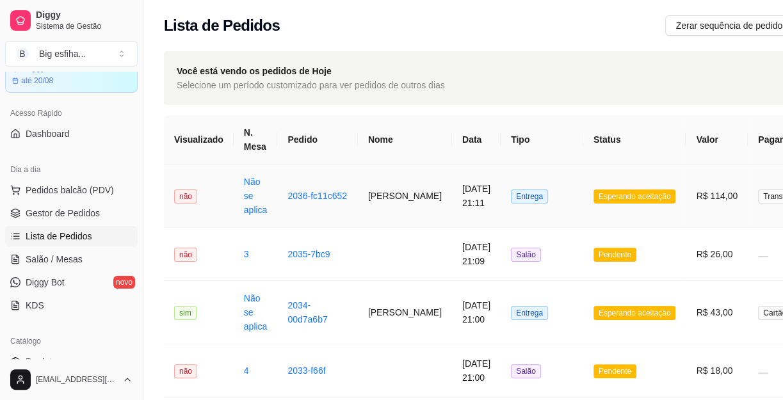
click at [452, 209] on td "[DATE] 21:11" at bounding box center [476, 196] width 49 height 63
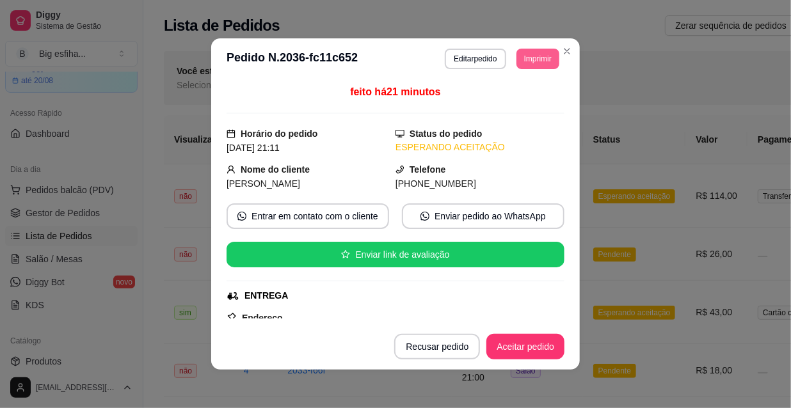
click at [533, 58] on button "Imprimir" at bounding box center [538, 59] width 43 height 20
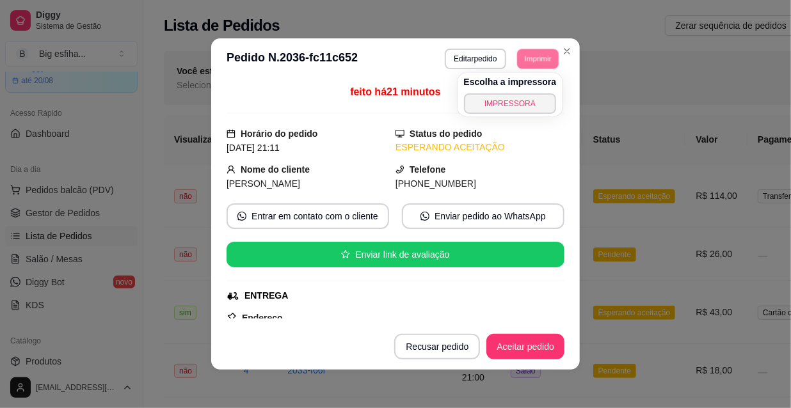
drag, startPoint x: 517, startPoint y: 88, endPoint x: 512, endPoint y: 100, distance: 12.6
click at [512, 99] on div "Escolha a impressora IMPRESSORA" at bounding box center [511, 95] width 106 height 44
click at [512, 100] on button "IMPRESSORA" at bounding box center [510, 103] width 90 height 20
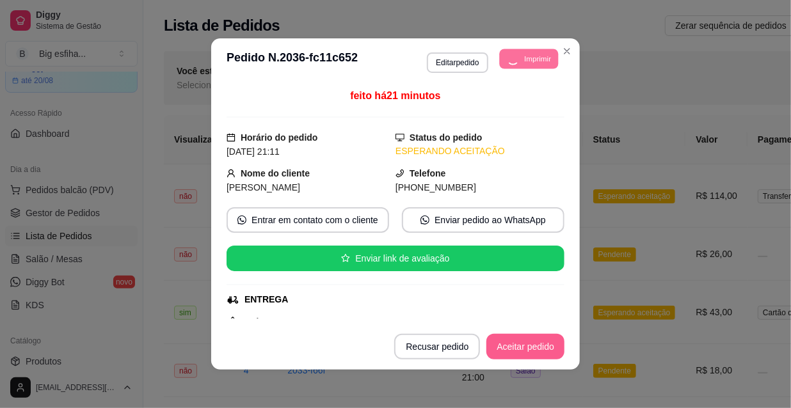
click at [517, 348] on button "Aceitar pedido" at bounding box center [526, 347] width 78 height 26
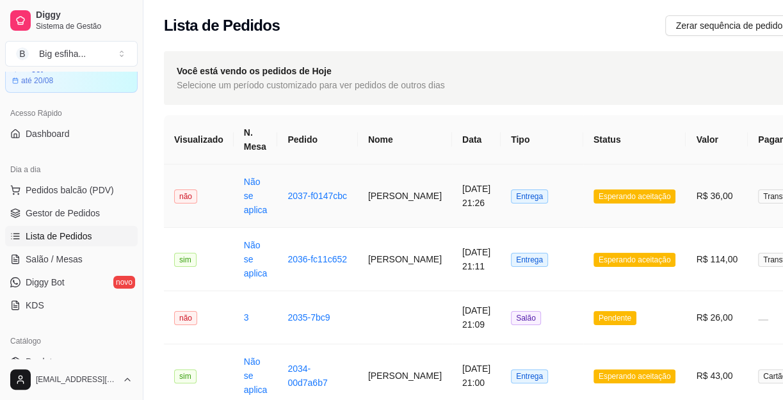
click at [597, 188] on td "Esperando aceitação" at bounding box center [634, 196] width 103 height 63
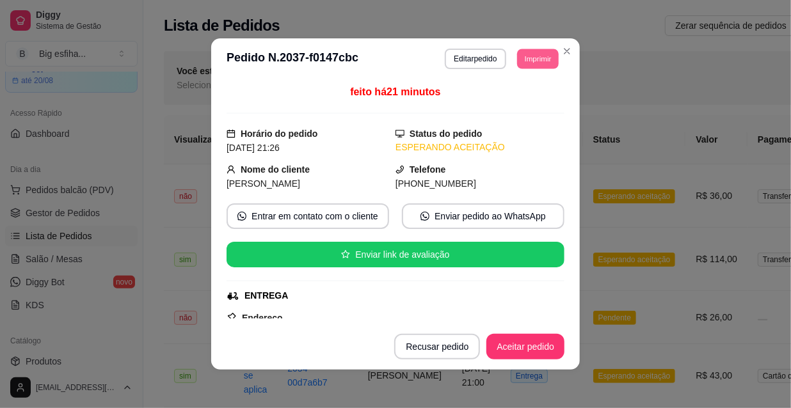
click at [527, 52] on button "Imprimir" at bounding box center [538, 59] width 42 height 20
click at [523, 101] on button "IMPRESSORA" at bounding box center [520, 98] width 74 height 17
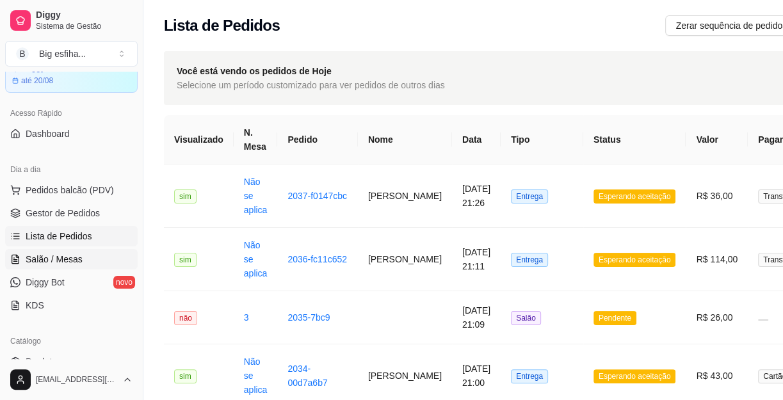
click at [49, 253] on span "Salão / Mesas" at bounding box center [54, 259] width 57 height 13
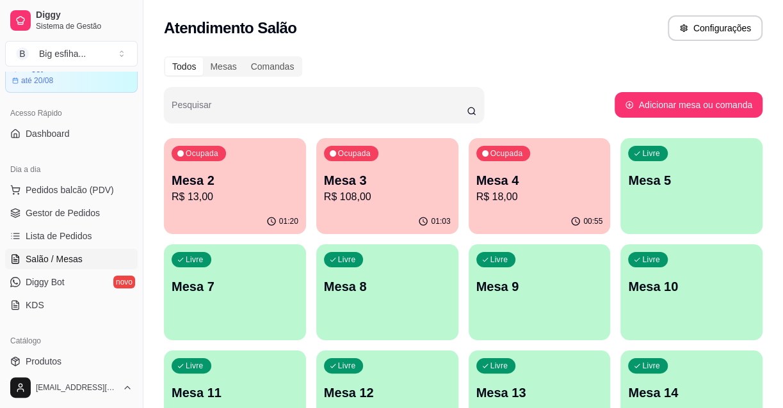
click at [353, 204] on p "R$ 108,00" at bounding box center [387, 196] width 127 height 15
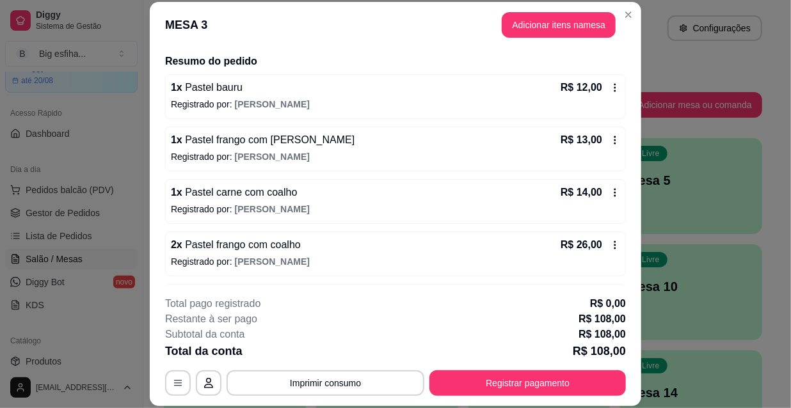
scroll to position [194, 0]
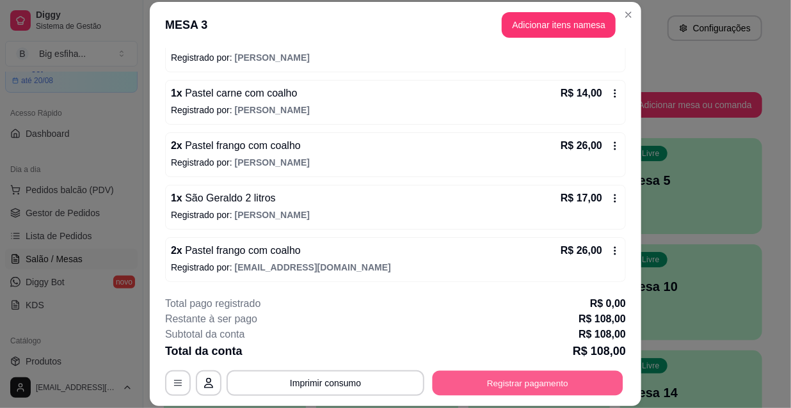
click at [549, 378] on button "Registrar pagamento" at bounding box center [528, 383] width 191 height 25
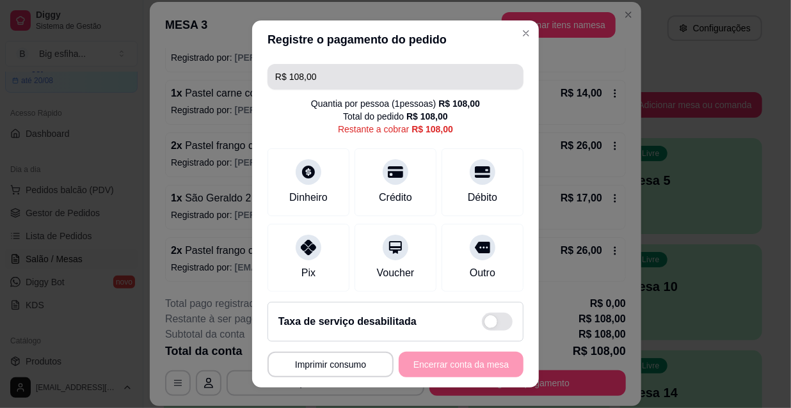
click at [333, 79] on input "R$ 108,00" at bounding box center [395, 77] width 241 height 26
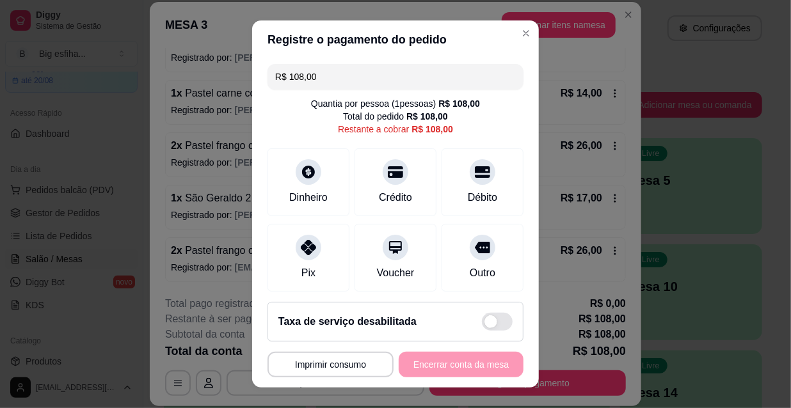
click at [333, 79] on input "R$ 108,00" at bounding box center [395, 77] width 241 height 26
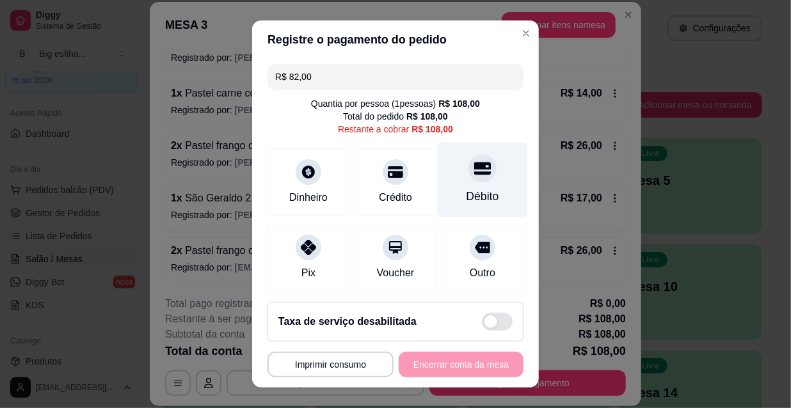
click at [485, 189] on div "Débito" at bounding box center [483, 180] width 90 height 75
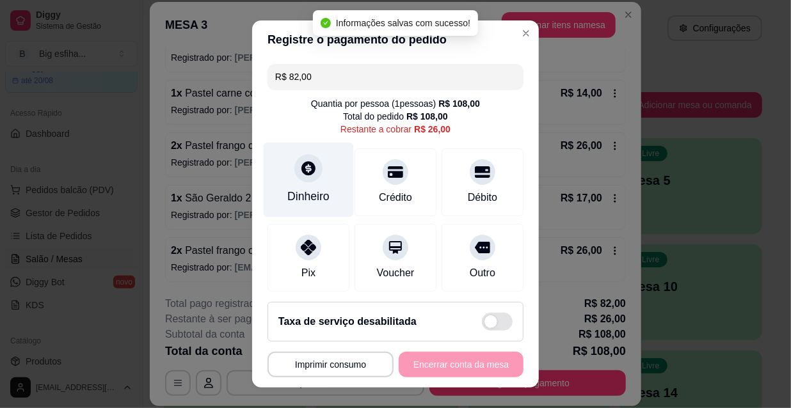
type input "R$ 26,00"
click at [302, 165] on icon at bounding box center [309, 168] width 14 height 14
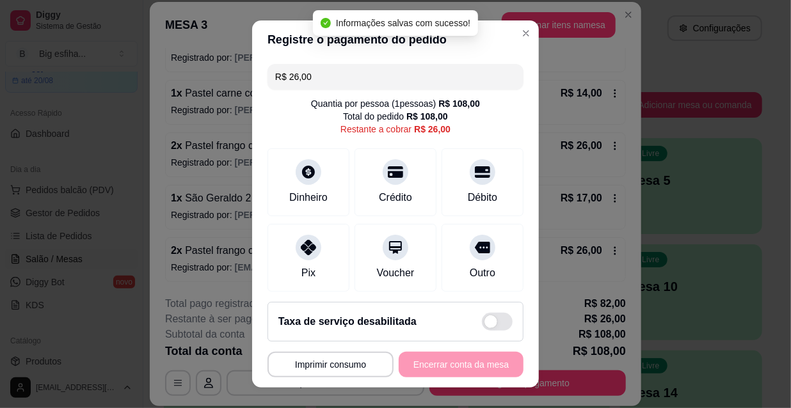
click at [344, 187] on input "0,00" at bounding box center [396, 192] width 256 height 26
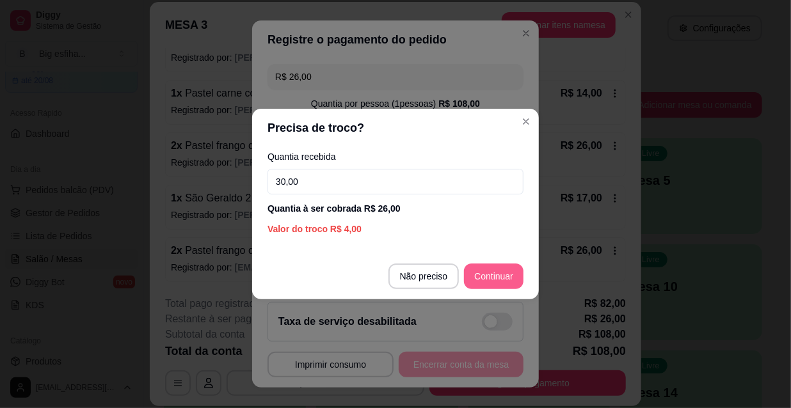
type input "30,00"
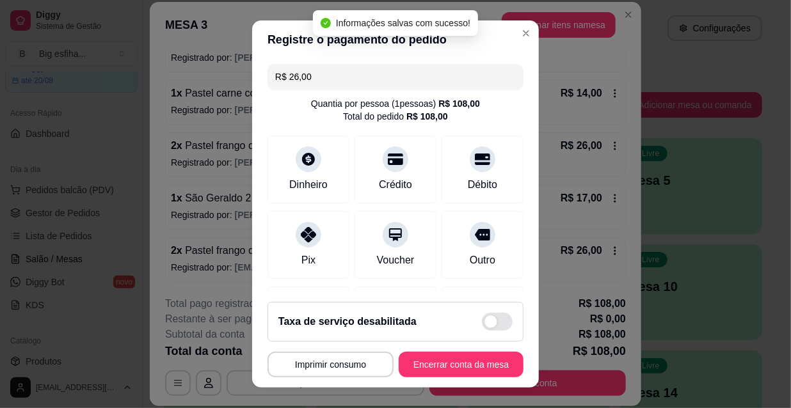
type input "R$ 0,00"
click at [444, 365] on button "Encerrar conta da mesa" at bounding box center [461, 365] width 121 height 25
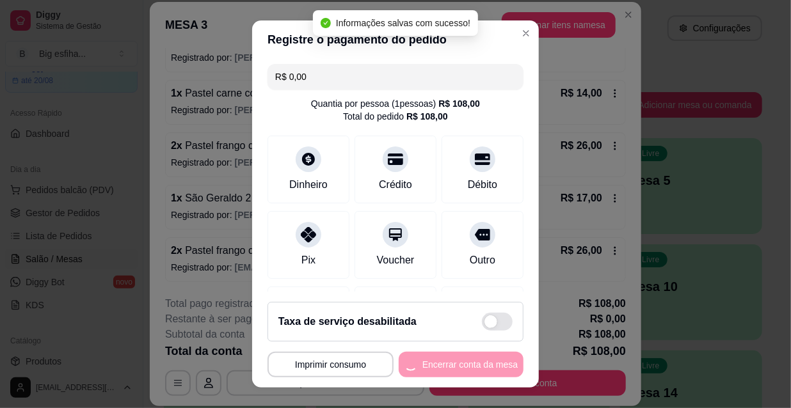
scroll to position [0, 0]
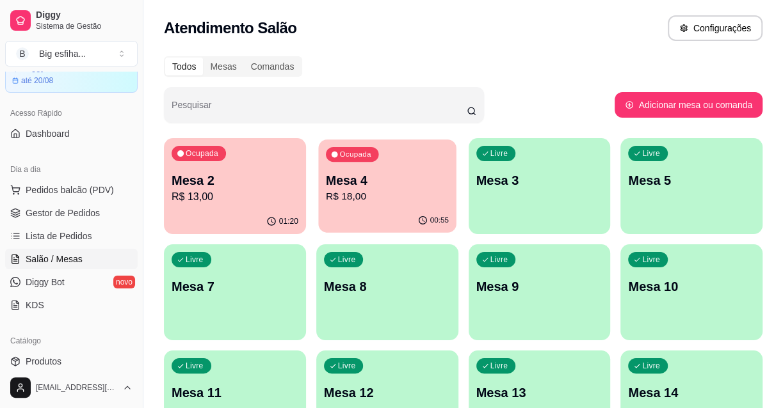
click at [419, 173] on p "Mesa 4" at bounding box center [387, 180] width 123 height 17
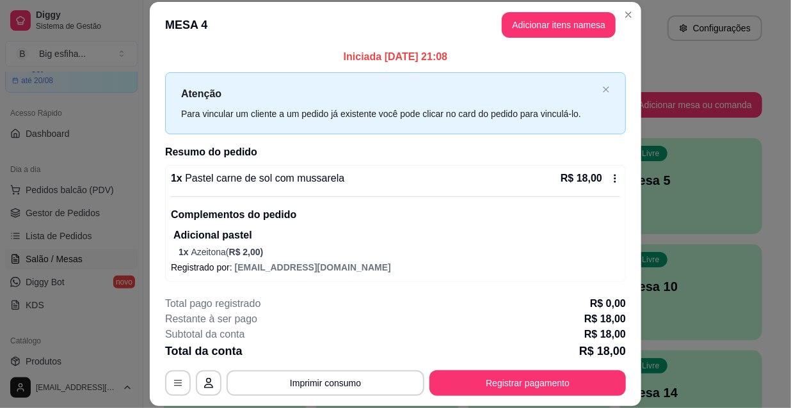
scroll to position [4, 0]
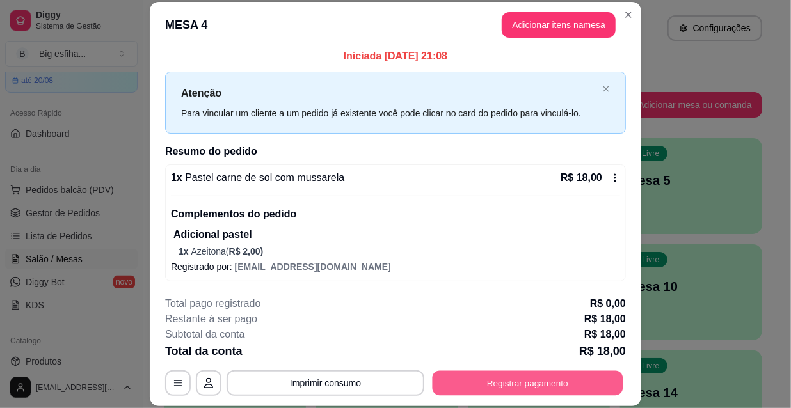
click at [493, 383] on button "Registrar pagamento" at bounding box center [528, 383] width 191 height 25
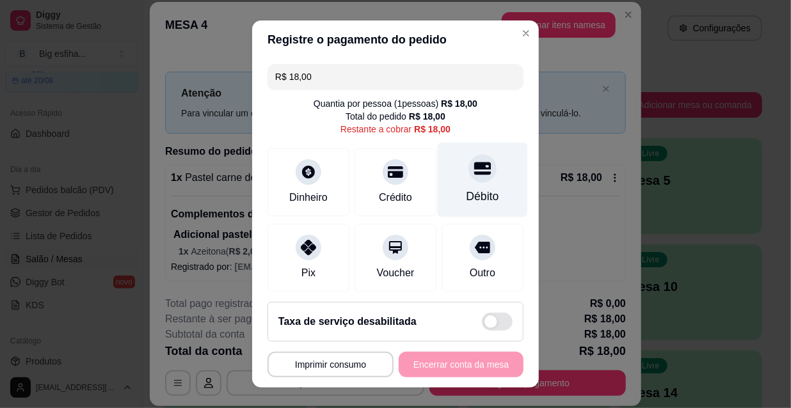
click at [467, 182] on div "Débito" at bounding box center [483, 180] width 90 height 75
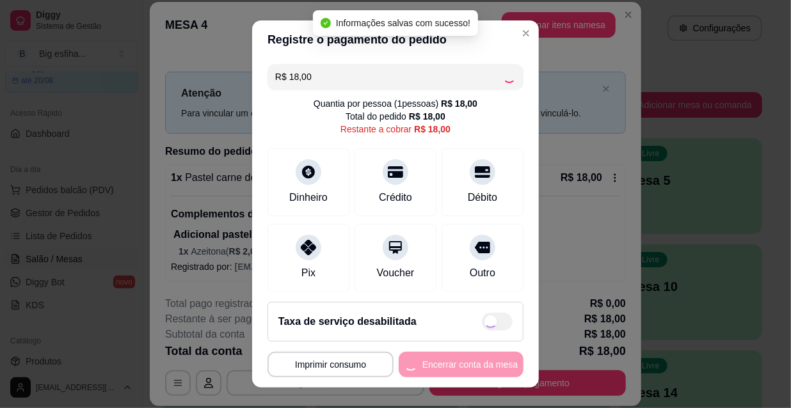
type input "R$ 0,00"
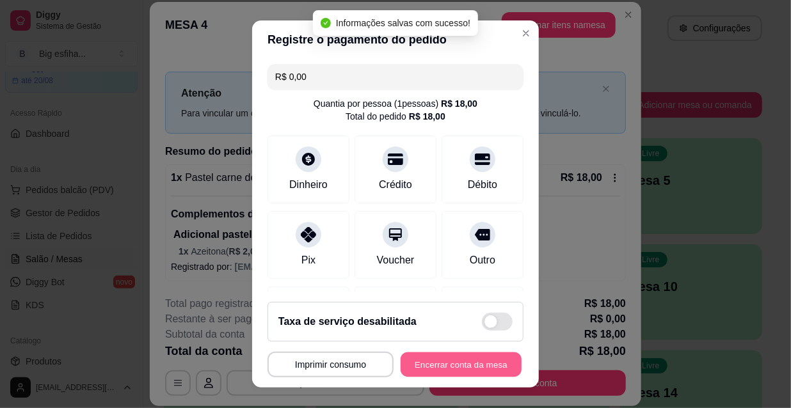
click at [461, 373] on button "Encerrar conta da mesa" at bounding box center [461, 365] width 121 height 25
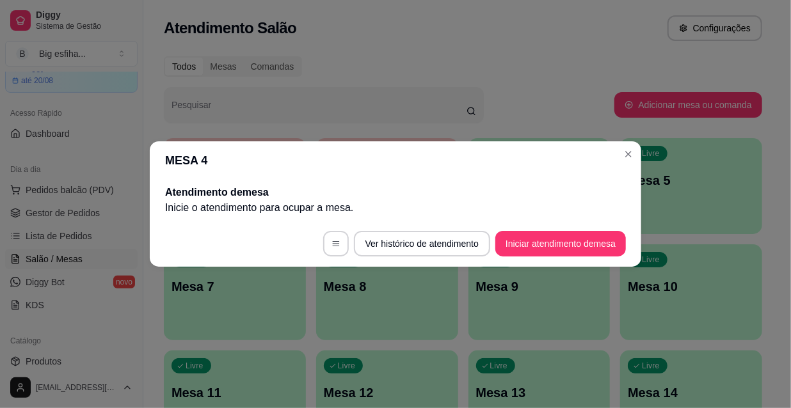
scroll to position [0, 0]
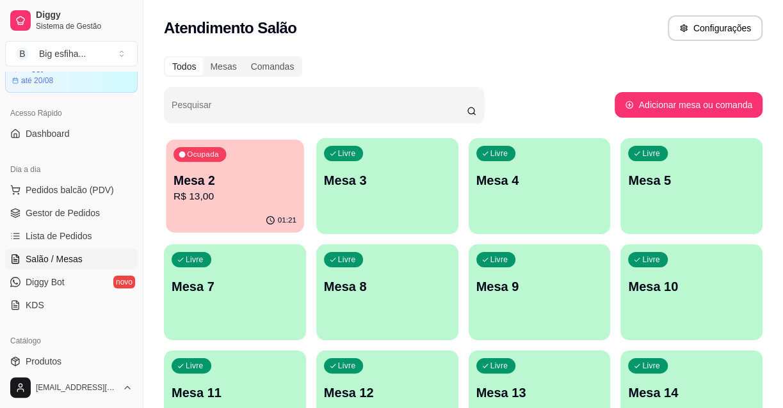
click at [181, 186] on p "Mesa 2" at bounding box center [234, 180] width 123 height 17
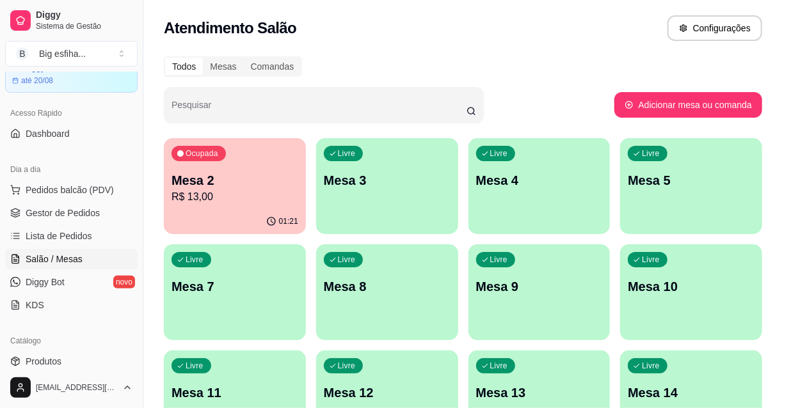
scroll to position [5, 0]
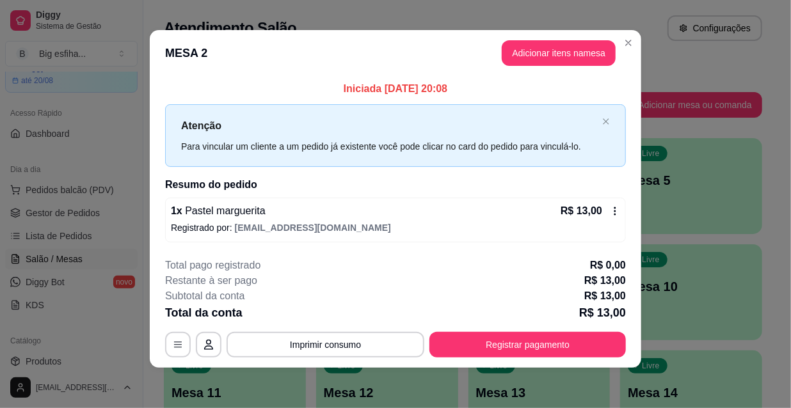
click at [551, 337] on button "Registrar pagamento" at bounding box center [528, 345] width 197 height 26
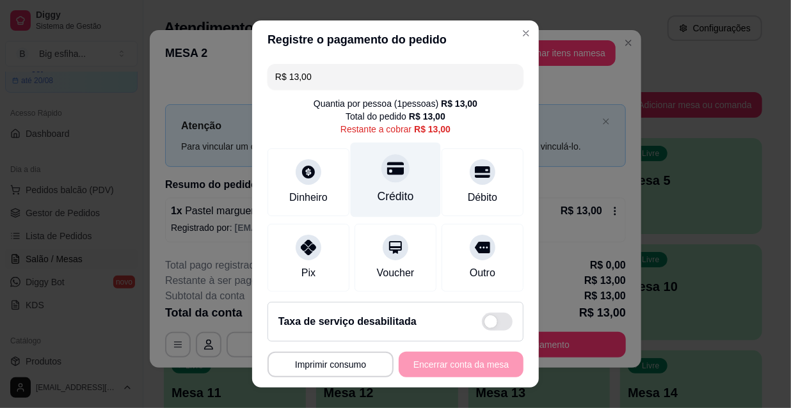
click at [382, 182] on div at bounding box center [396, 168] width 28 height 28
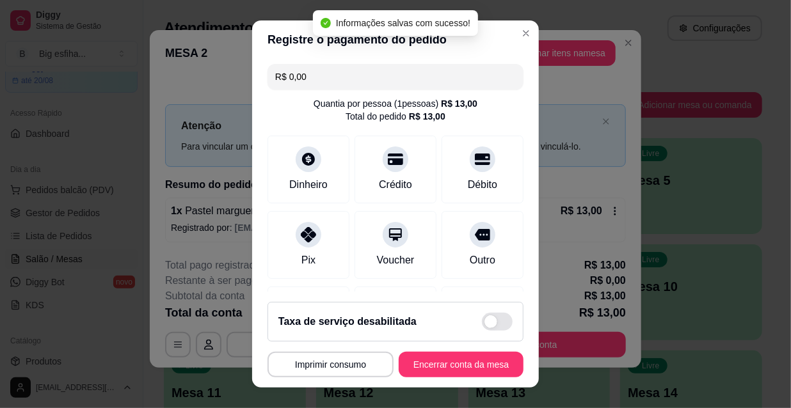
type input "R$ 0,00"
click at [439, 364] on button "Encerrar conta da mesa" at bounding box center [461, 365] width 121 height 25
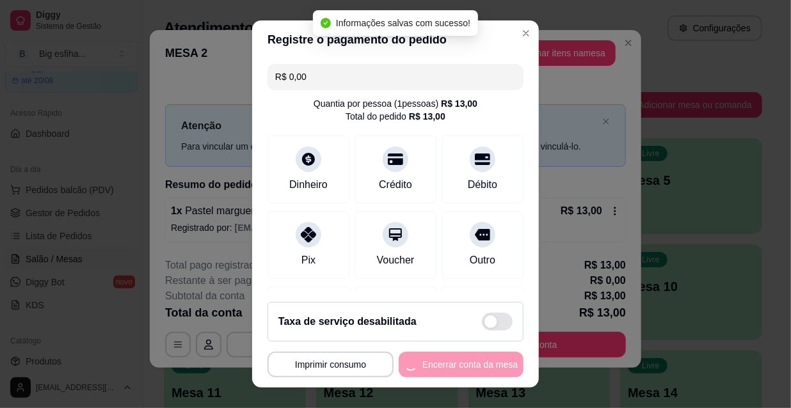
scroll to position [0, 0]
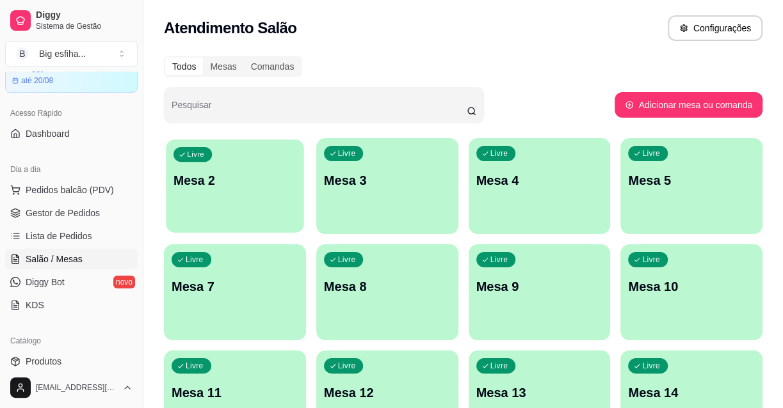
click at [260, 198] on div "Livre Mesa 2" at bounding box center [235, 179] width 138 height 78
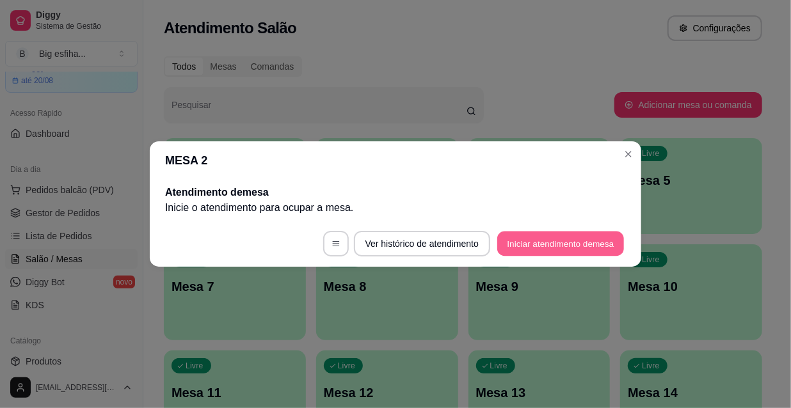
click at [522, 254] on button "Iniciar atendimento de mesa" at bounding box center [560, 244] width 127 height 25
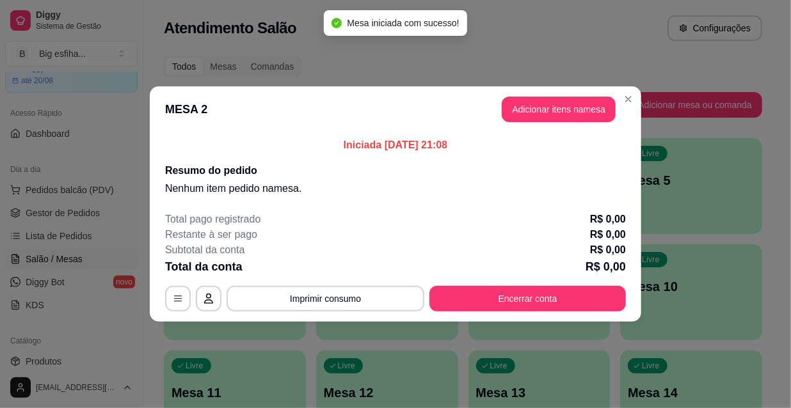
click at [563, 125] on header "MESA 2 Adicionar itens na mesa" at bounding box center [396, 109] width 492 height 46
click at [555, 107] on button "Adicionar itens na mesa" at bounding box center [559, 110] width 114 height 26
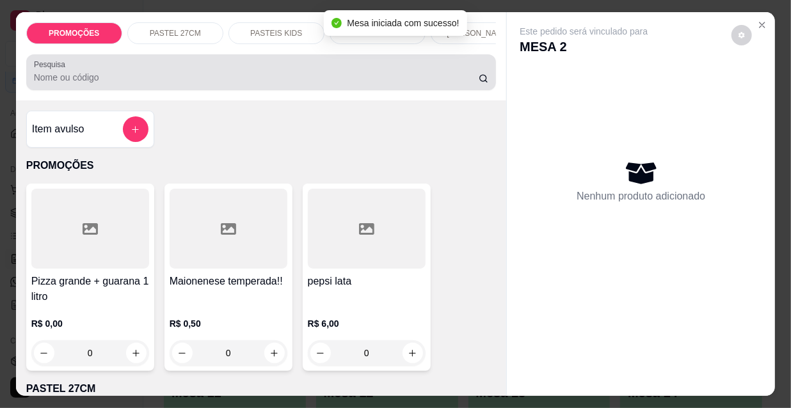
click at [231, 75] on input "Pesquisa" at bounding box center [256, 77] width 445 height 13
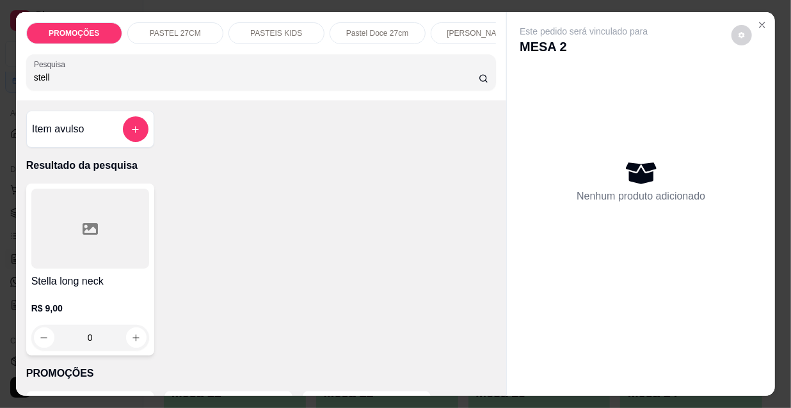
type input "stell"
click at [109, 241] on div at bounding box center [90, 229] width 118 height 80
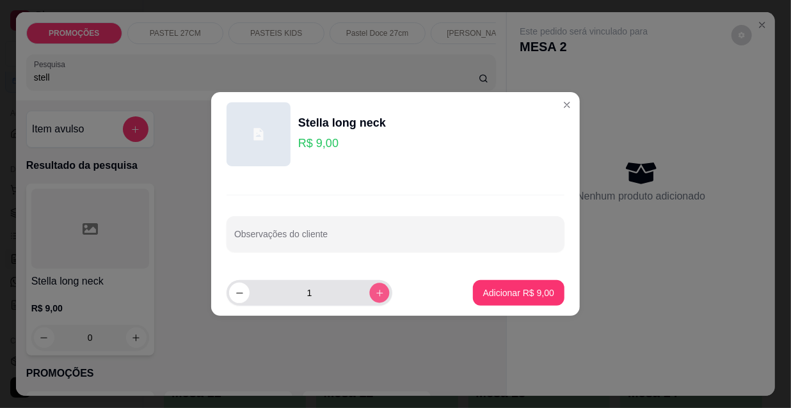
click at [375, 294] on icon "increase-product-quantity" at bounding box center [380, 294] width 10 height 10
type input "2"
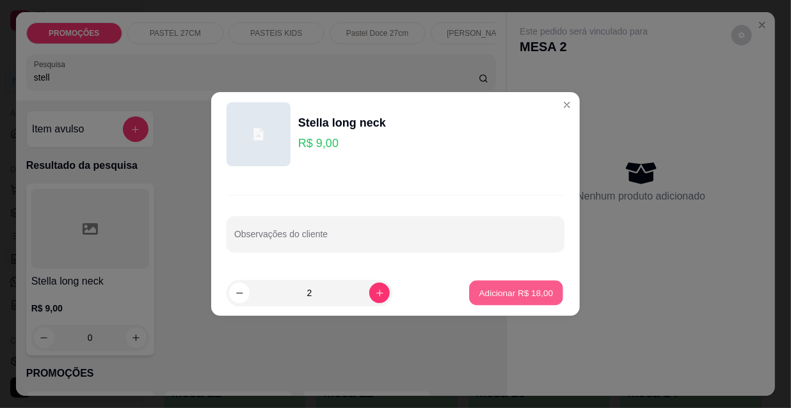
click at [521, 298] on p "Adicionar R$ 18,00" at bounding box center [516, 293] width 74 height 12
type input "2"
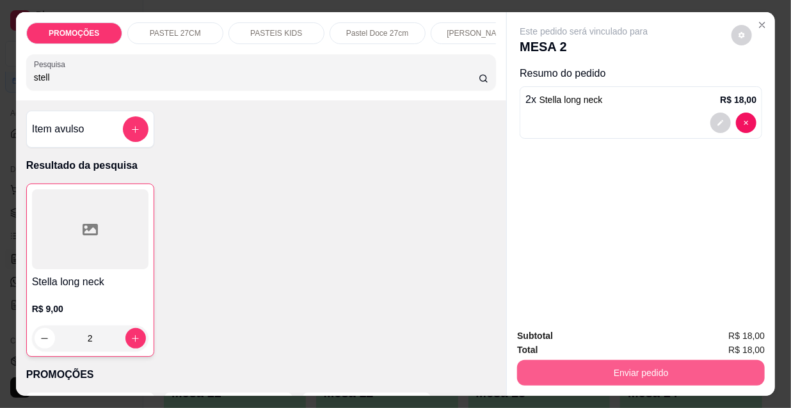
click at [585, 366] on button "Enviar pedido" at bounding box center [641, 373] width 248 height 26
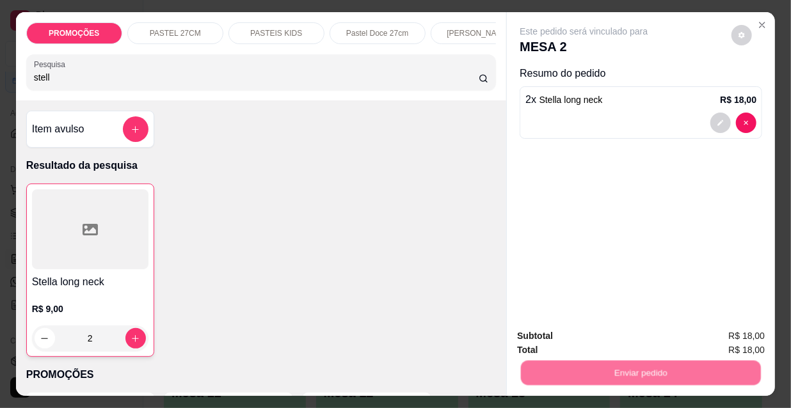
click at [586, 331] on button "Não registrar e enviar pedido" at bounding box center [599, 337] width 129 height 24
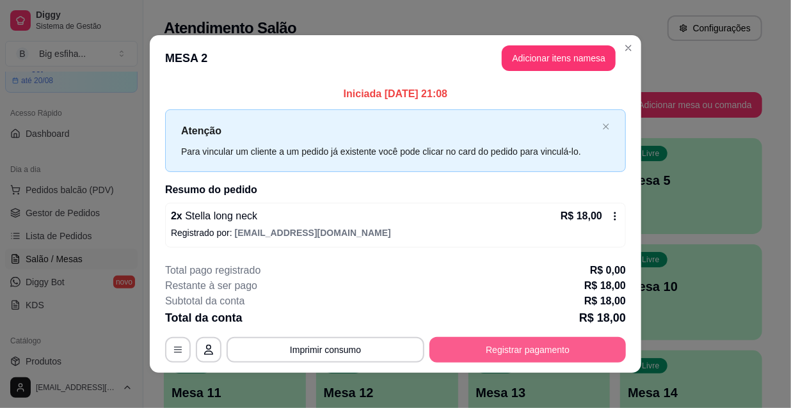
click at [566, 341] on button "Registrar pagamento" at bounding box center [528, 350] width 197 height 26
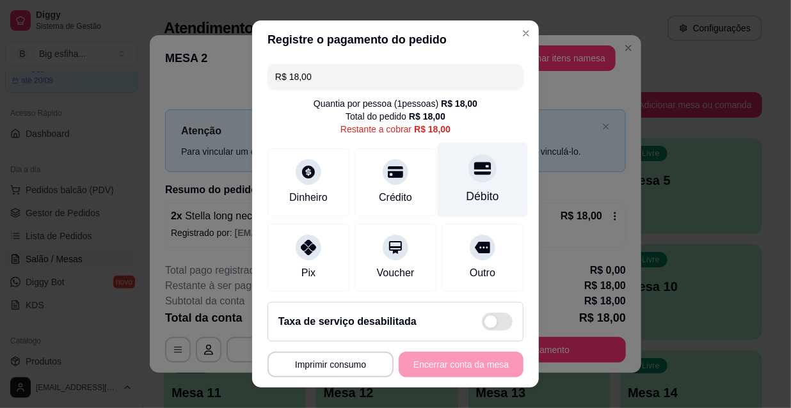
click at [467, 188] on div "Débito" at bounding box center [483, 196] width 33 height 17
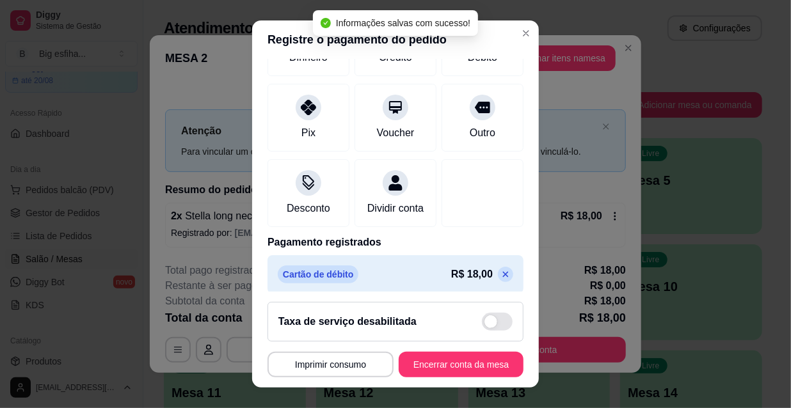
scroll to position [149, 0]
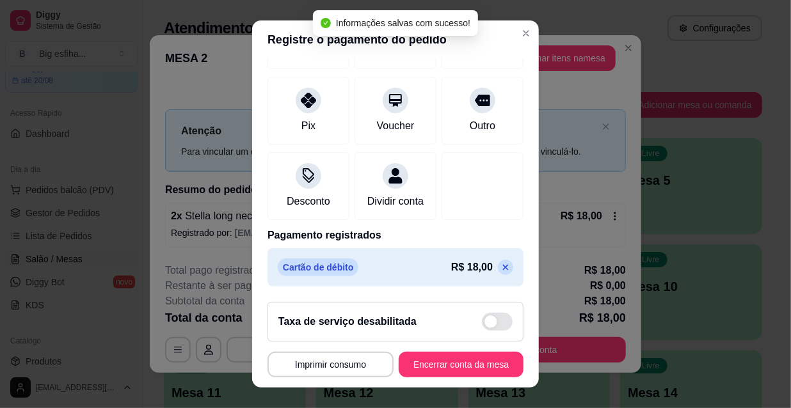
click at [501, 266] on icon at bounding box center [506, 267] width 10 height 10
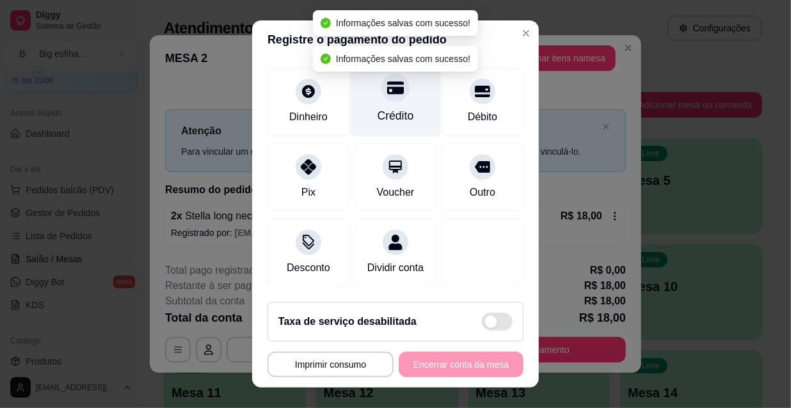
scroll to position [0, 0]
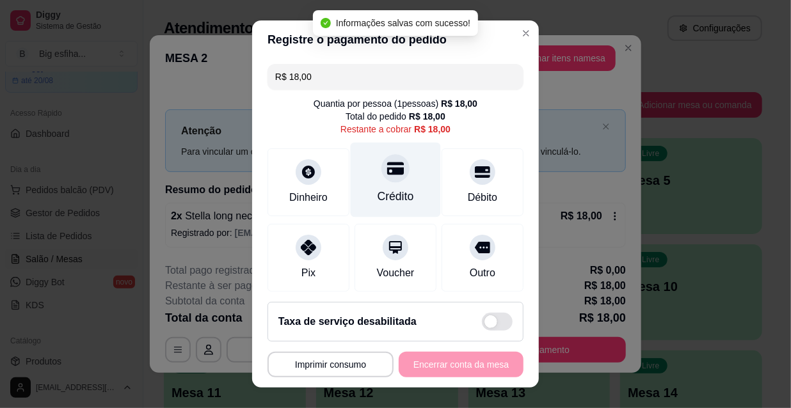
click at [387, 174] on icon at bounding box center [395, 168] width 17 height 17
type input "R$ 0,00"
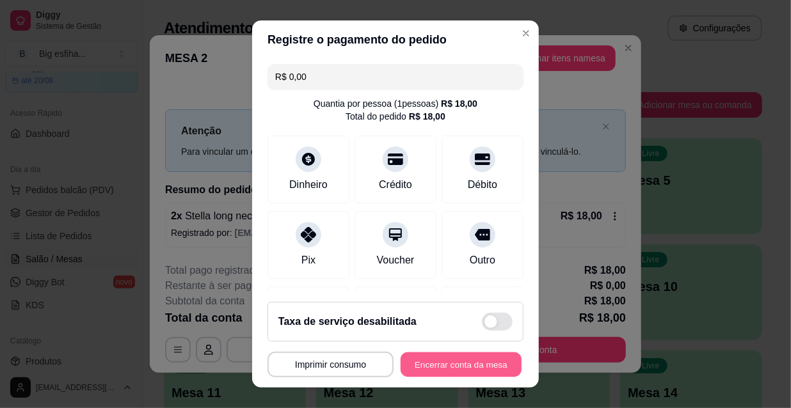
click at [461, 378] on div "**********" at bounding box center [396, 365] width 256 height 26
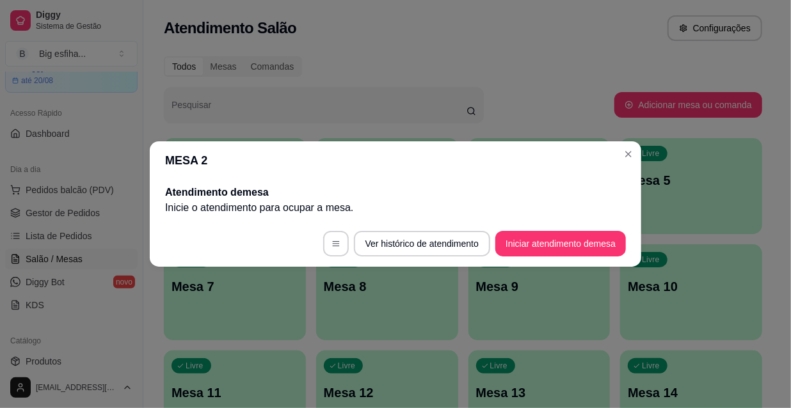
click at [471, 296] on div "MESA 2 Atendimento de mesa Inicie o atendimento para ocupar a mesa . Ver histór…" at bounding box center [395, 204] width 791 height 408
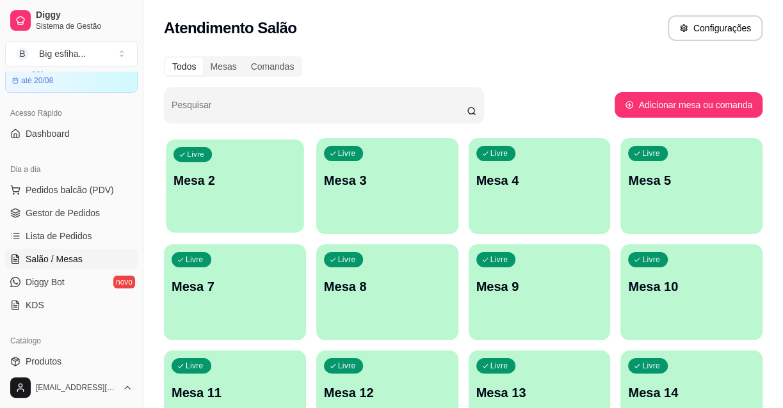
click at [220, 213] on div "Livre Mesa 2" at bounding box center [235, 179] width 138 height 78
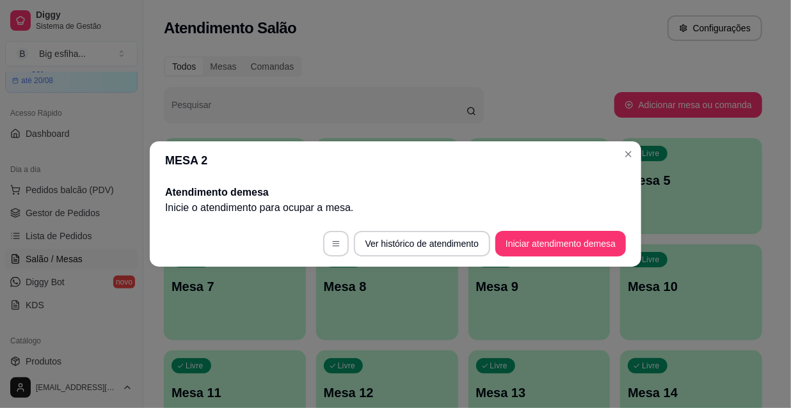
click at [540, 257] on footer "Ver histórico de atendimento Iniciar atendimento de mesa" at bounding box center [396, 244] width 492 height 46
click at [549, 236] on button "Iniciar atendimento de mesa" at bounding box center [560, 244] width 131 height 26
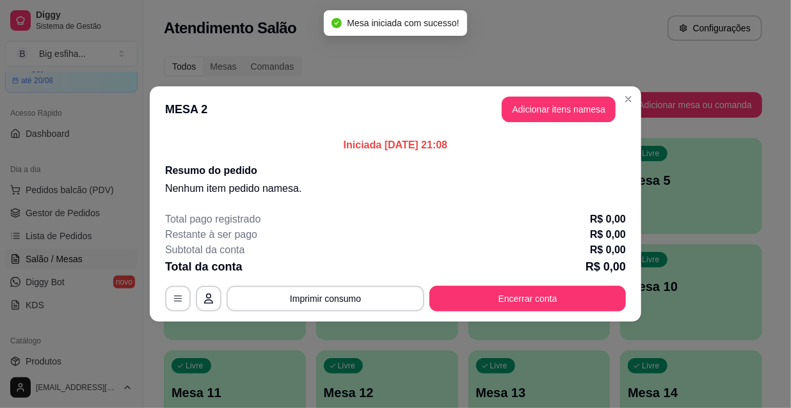
drag, startPoint x: 529, startPoint y: 93, endPoint x: 540, endPoint y: 100, distance: 13.2
click at [531, 95] on header "MESA 2 Adicionar itens na mesa" at bounding box center [396, 109] width 492 height 46
click at [540, 100] on button "Adicionar itens na mesa" at bounding box center [559, 110] width 114 height 26
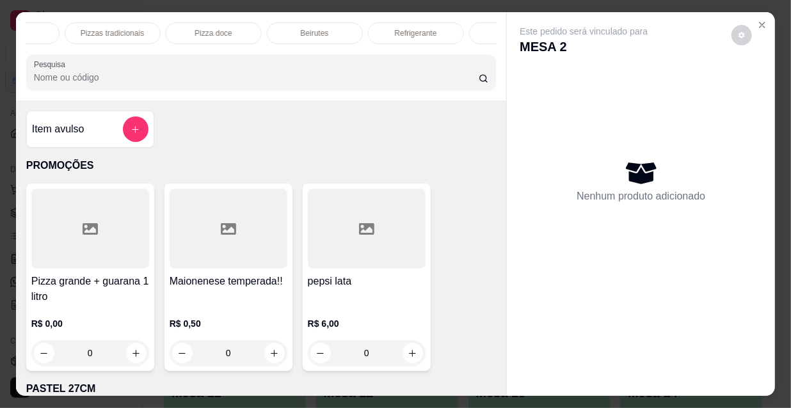
scroll to position [0, 737]
click at [346, 32] on p "Refrigerante" at bounding box center [348, 33] width 42 height 10
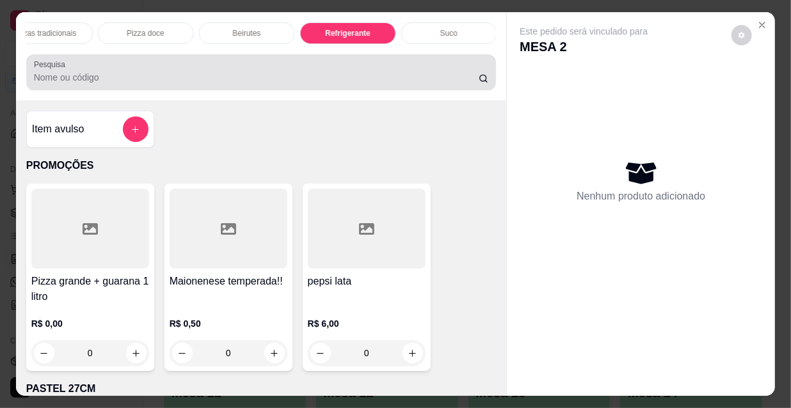
scroll to position [33, 0]
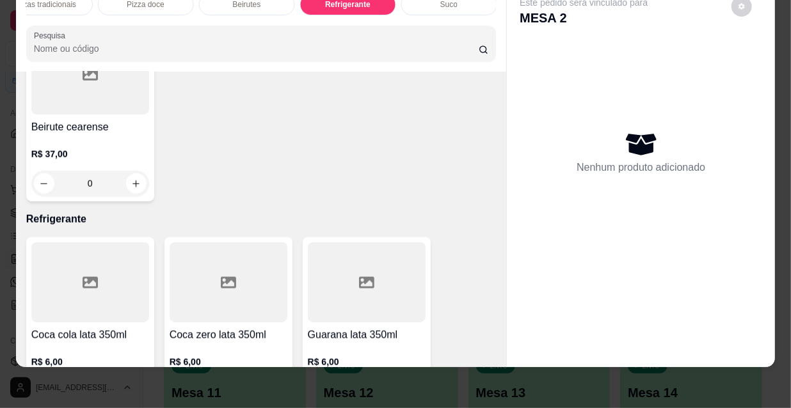
click at [131, 387] on icon "increase-product-quantity" at bounding box center [136, 392] width 10 height 10
type input "1"
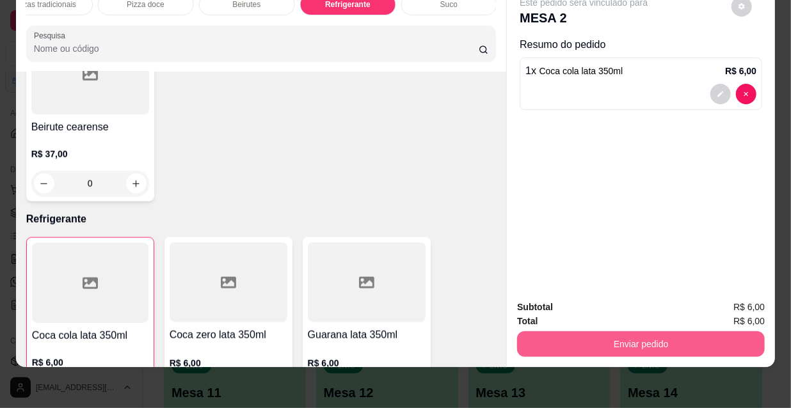
click at [603, 341] on button "Enviar pedido" at bounding box center [641, 345] width 248 height 26
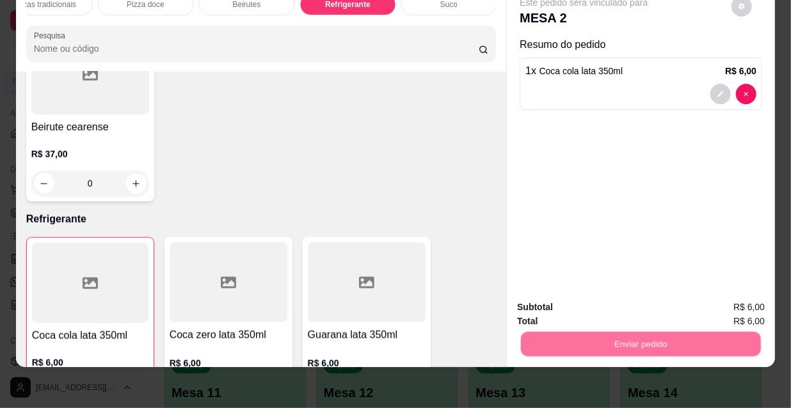
click at [567, 302] on button "Não registrar e enviar pedido" at bounding box center [599, 304] width 133 height 24
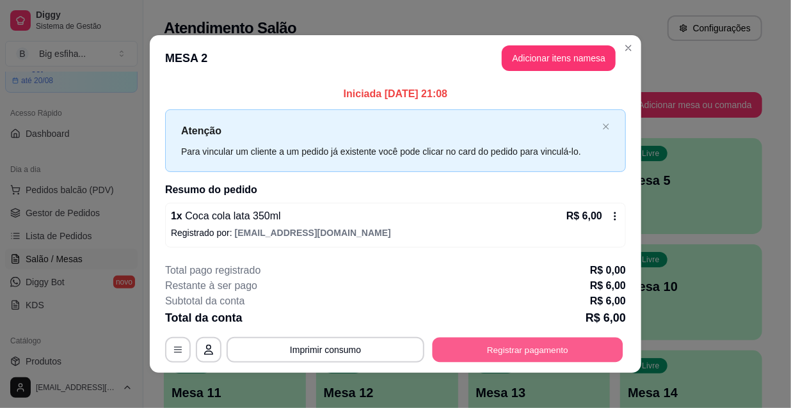
click at [573, 342] on button "Registrar pagamento" at bounding box center [528, 349] width 191 height 25
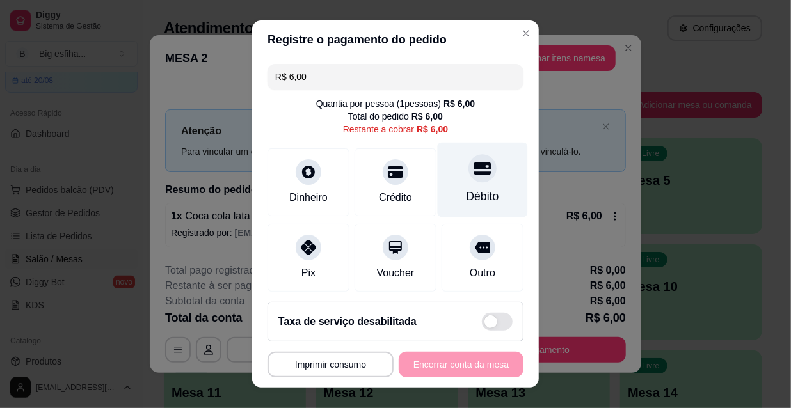
click at [469, 180] on div at bounding box center [483, 168] width 28 height 28
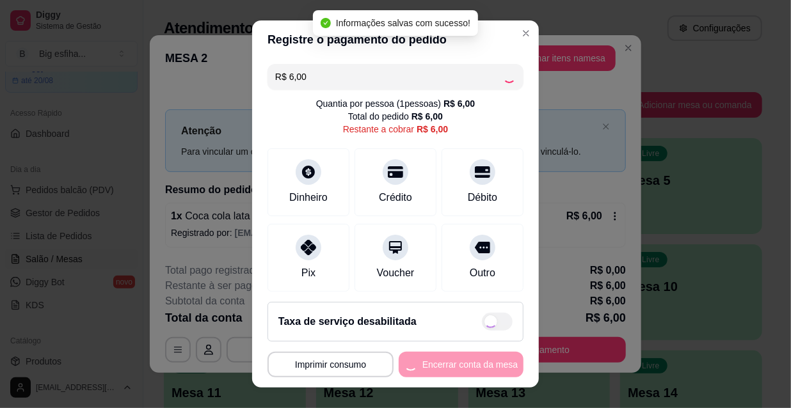
type input "R$ 0,00"
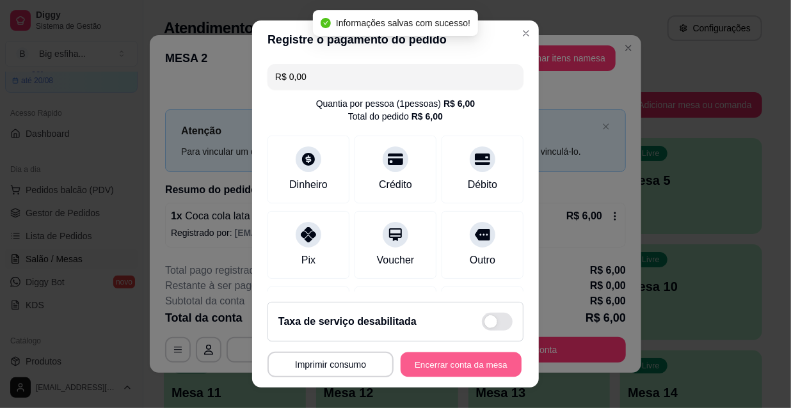
click at [451, 364] on button "Encerrar conta da mesa" at bounding box center [461, 365] width 121 height 25
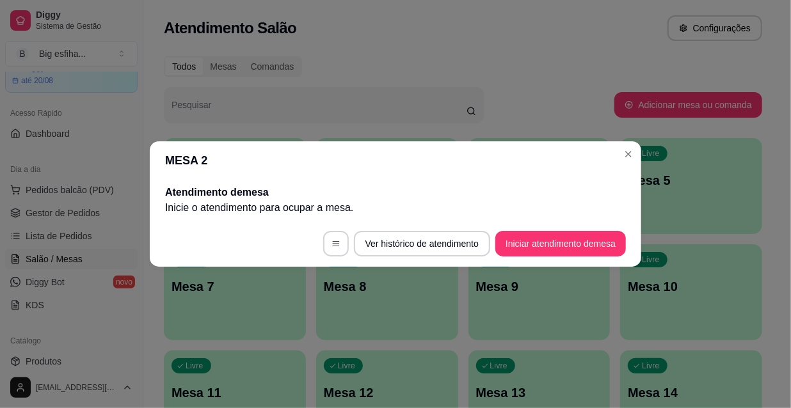
click at [167, 234] on footer "Ver histórico de atendimento Iniciar atendimento de mesa" at bounding box center [396, 244] width 492 height 46
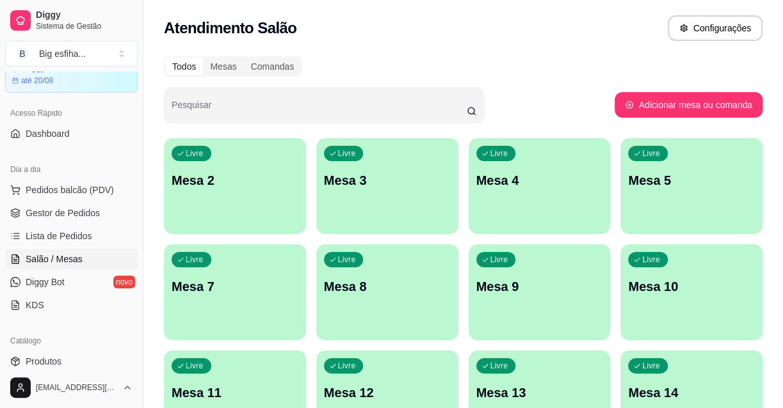
click at [217, 221] on div "button" at bounding box center [235, 226] width 142 height 15
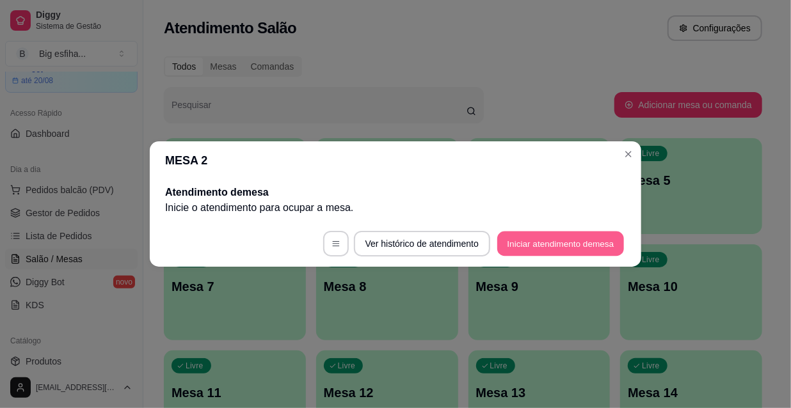
click at [514, 237] on button "Iniciar atendimento de mesa" at bounding box center [560, 244] width 127 height 25
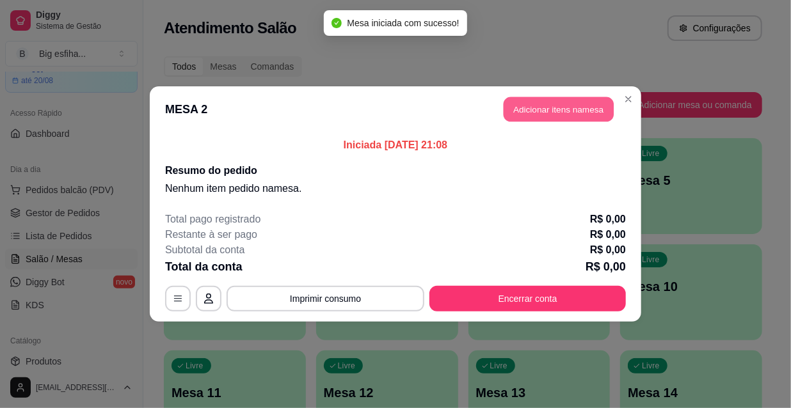
click at [540, 114] on button "Adicionar itens na mesa" at bounding box center [559, 109] width 110 height 25
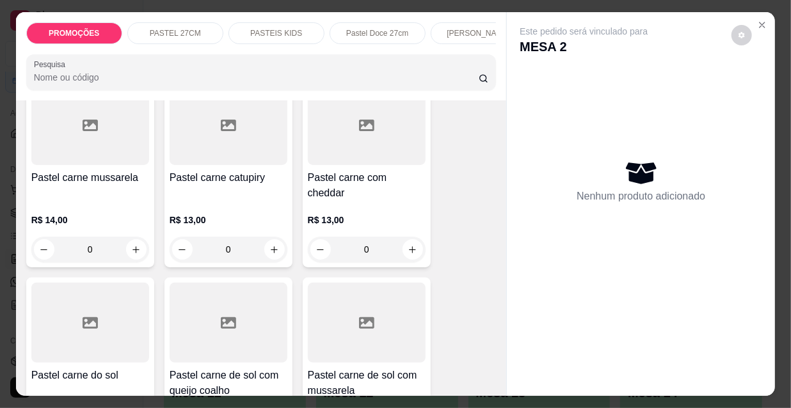
scroll to position [1454, 0]
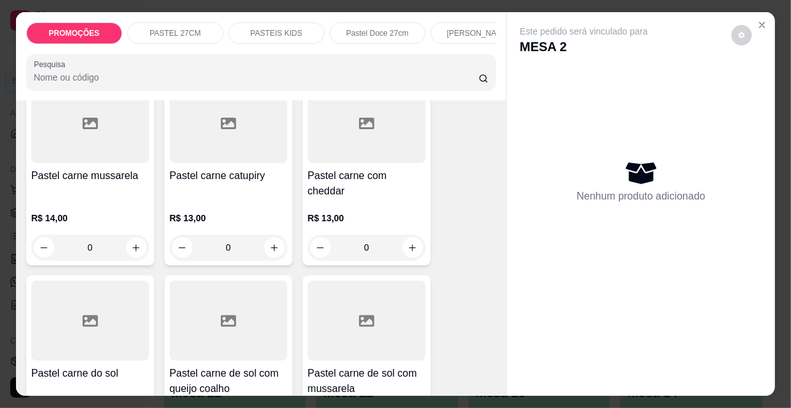
click at [118, 235] on div "0" at bounding box center [90, 248] width 118 height 26
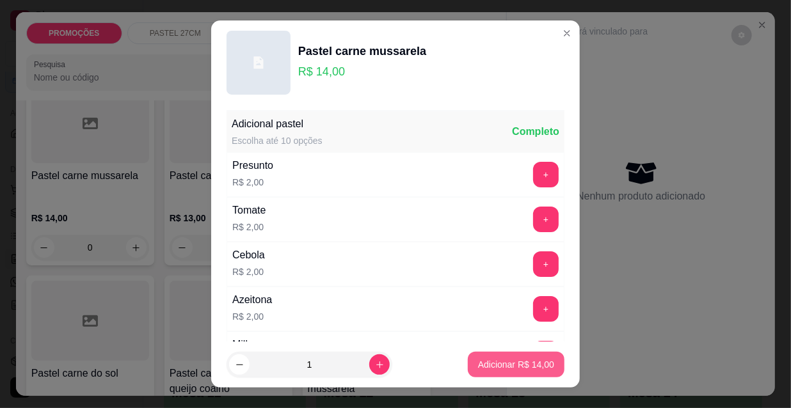
click at [499, 366] on p "Adicionar R$ 14,00" at bounding box center [516, 364] width 76 height 13
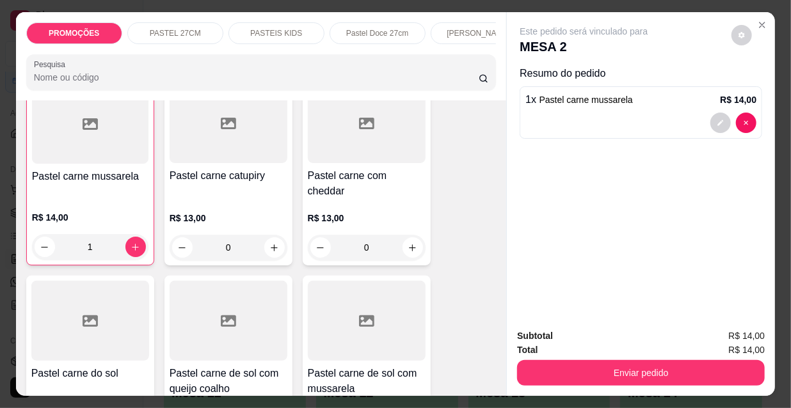
type input "1"
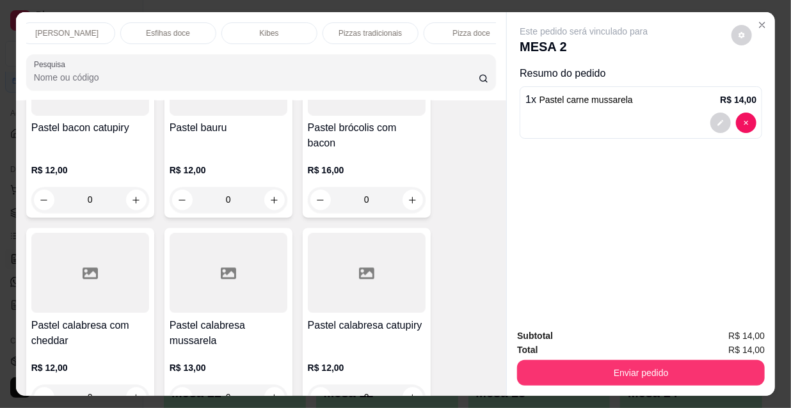
scroll to position [0, 737]
click at [250, 28] on p "Beirutes" at bounding box center [247, 33] width 28 height 10
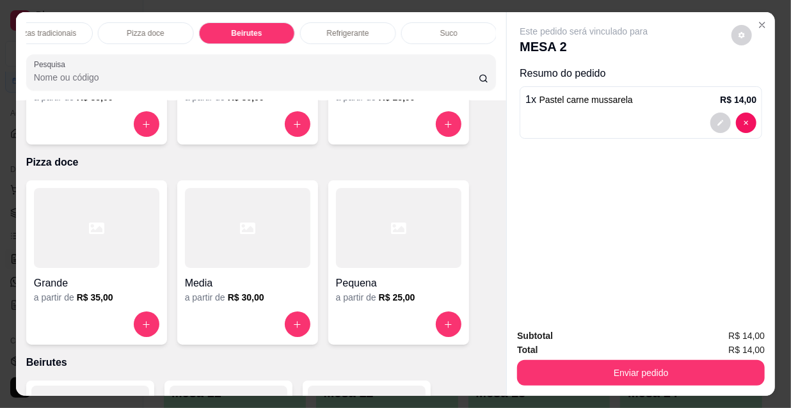
scroll to position [0, 326]
click at [166, 28] on p "[PERSON_NAME]" at bounding box center [152, 33] width 63 height 10
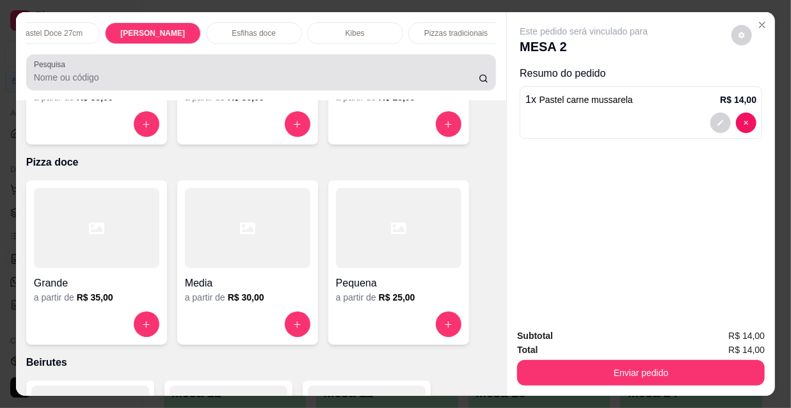
scroll to position [33, 0]
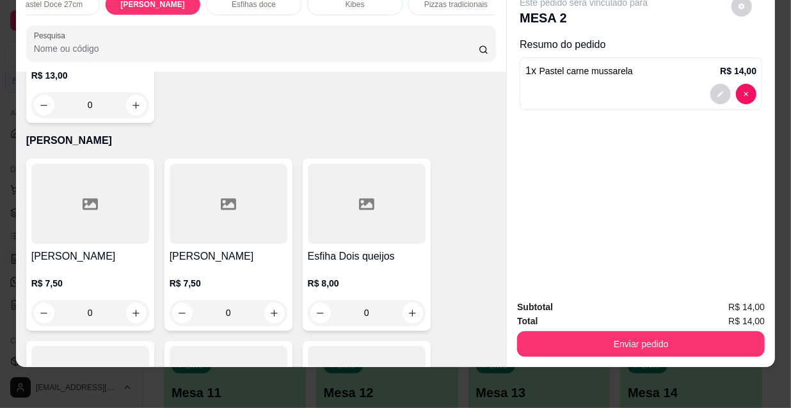
click at [118, 164] on div at bounding box center [90, 204] width 118 height 80
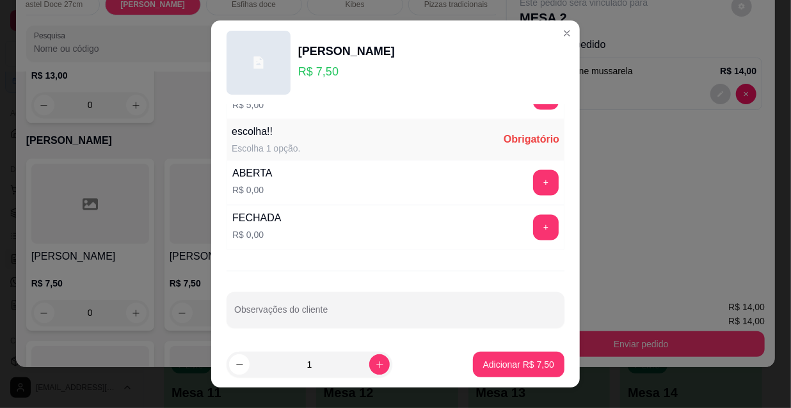
scroll to position [20, 0]
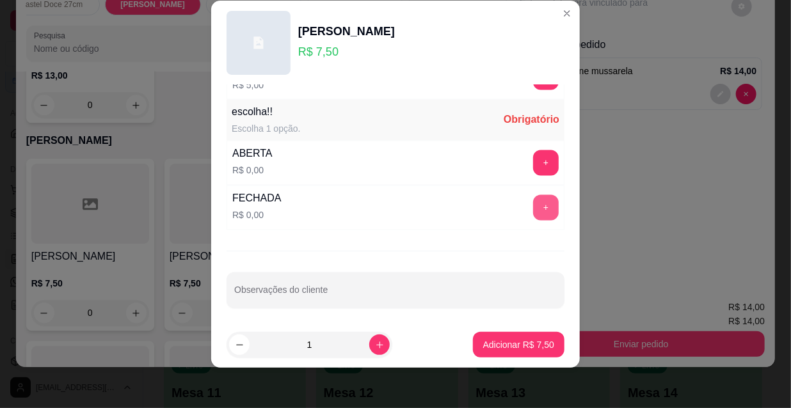
click at [533, 209] on button "+" at bounding box center [546, 208] width 26 height 26
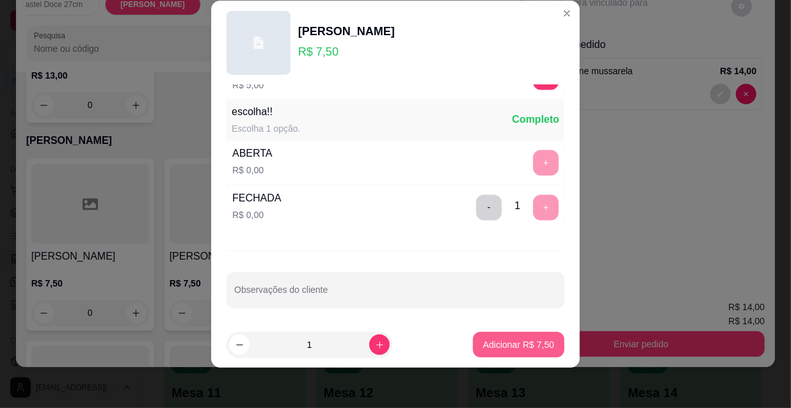
click at [493, 342] on p "Adicionar R$ 7,50" at bounding box center [518, 345] width 71 height 13
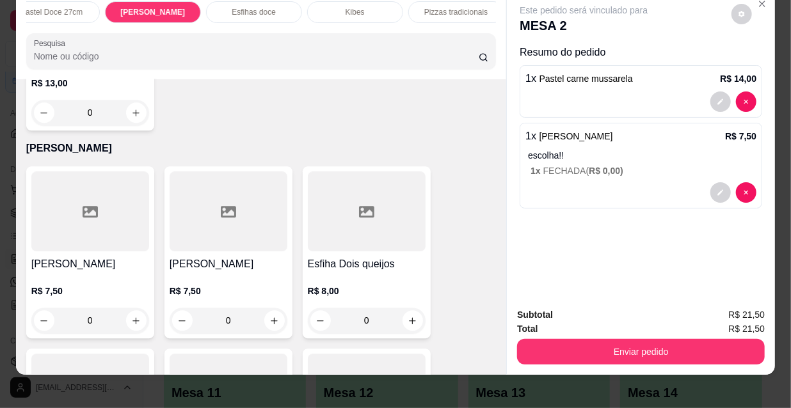
scroll to position [33, 0]
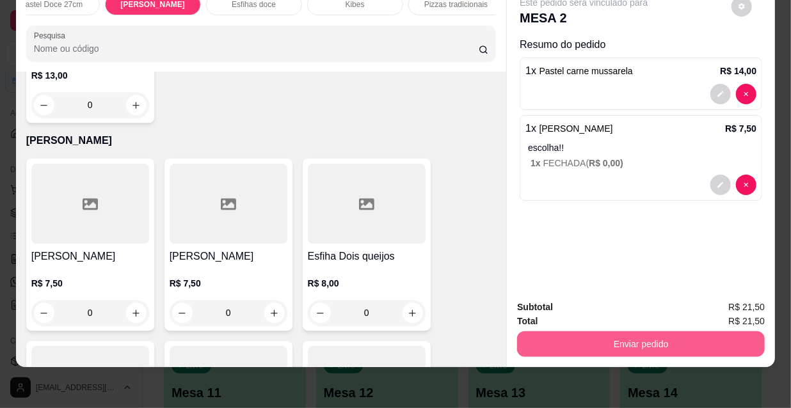
click at [624, 335] on button "Enviar pedido" at bounding box center [641, 345] width 248 height 26
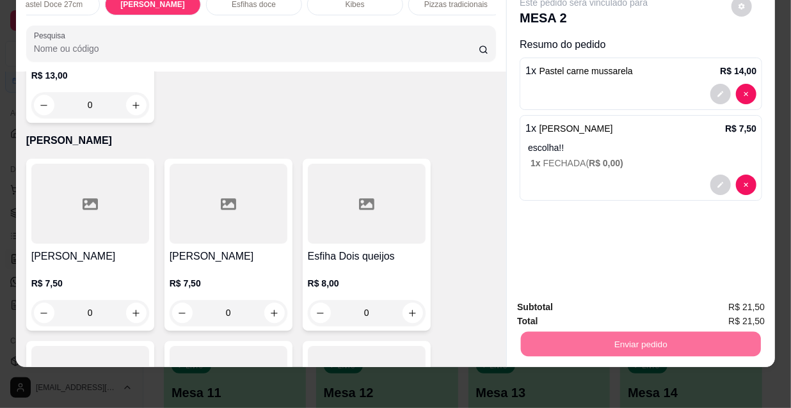
click at [602, 305] on button "Não registrar e enviar pedido" at bounding box center [599, 304] width 133 height 24
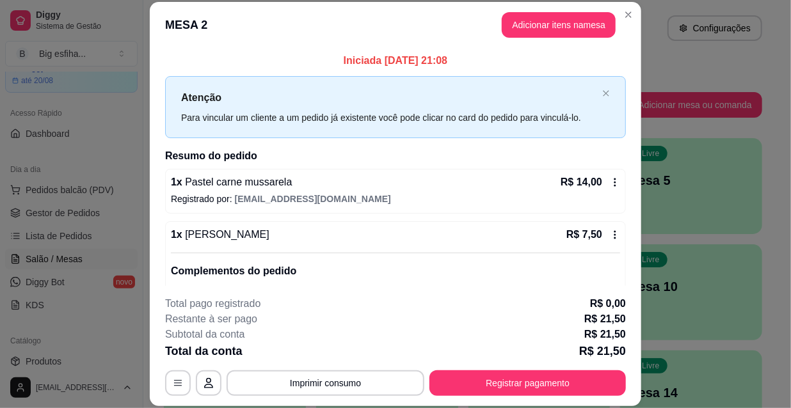
scroll to position [57, 0]
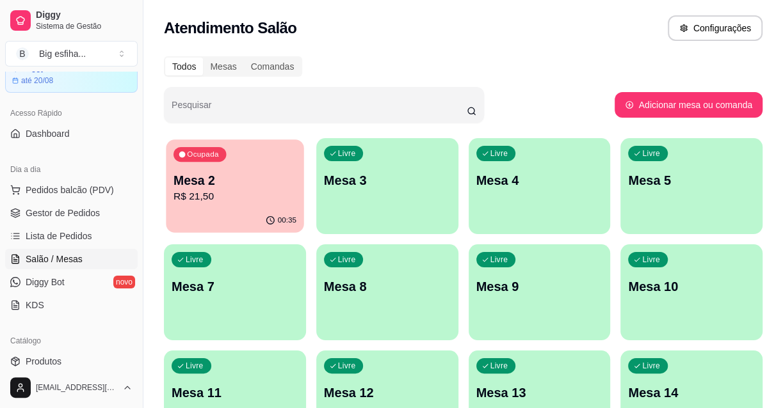
click at [182, 182] on p "Mesa 2" at bounding box center [234, 180] width 123 height 17
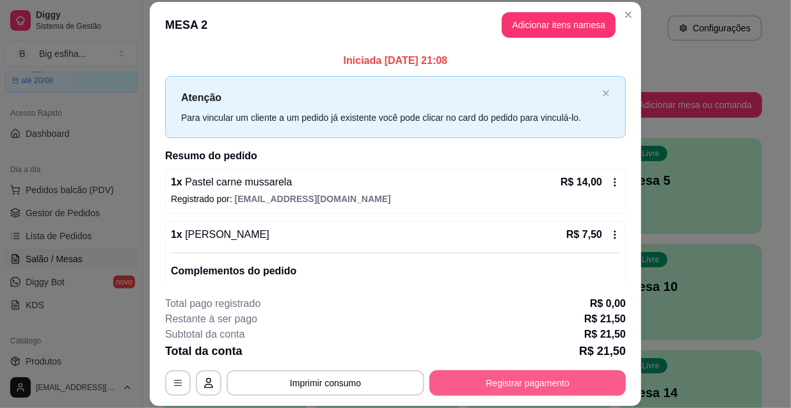
click at [496, 380] on button "Registrar pagamento" at bounding box center [528, 384] width 197 height 26
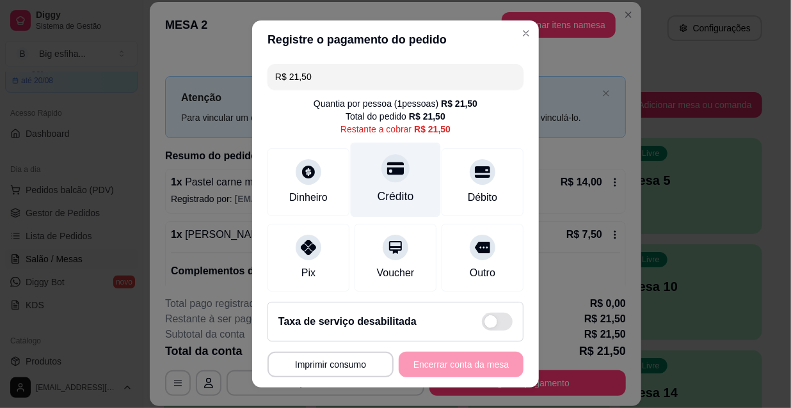
click at [382, 184] on div "Crédito" at bounding box center [396, 180] width 90 height 75
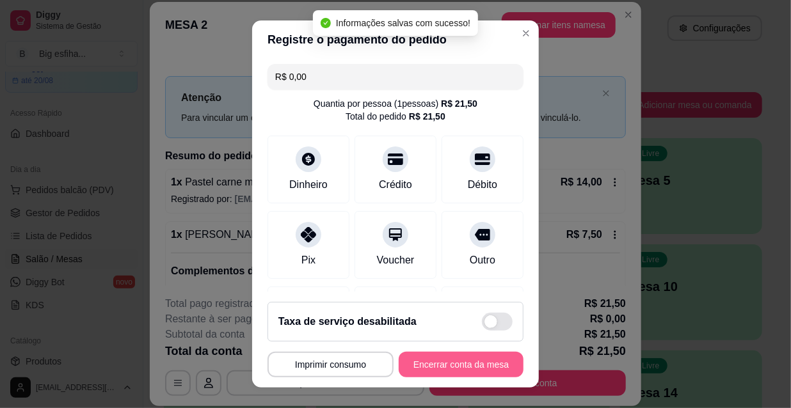
type input "R$ 0,00"
click at [448, 370] on button "Encerrar conta da mesa" at bounding box center [461, 365] width 121 height 25
